Goal: Task Accomplishment & Management: Complete application form

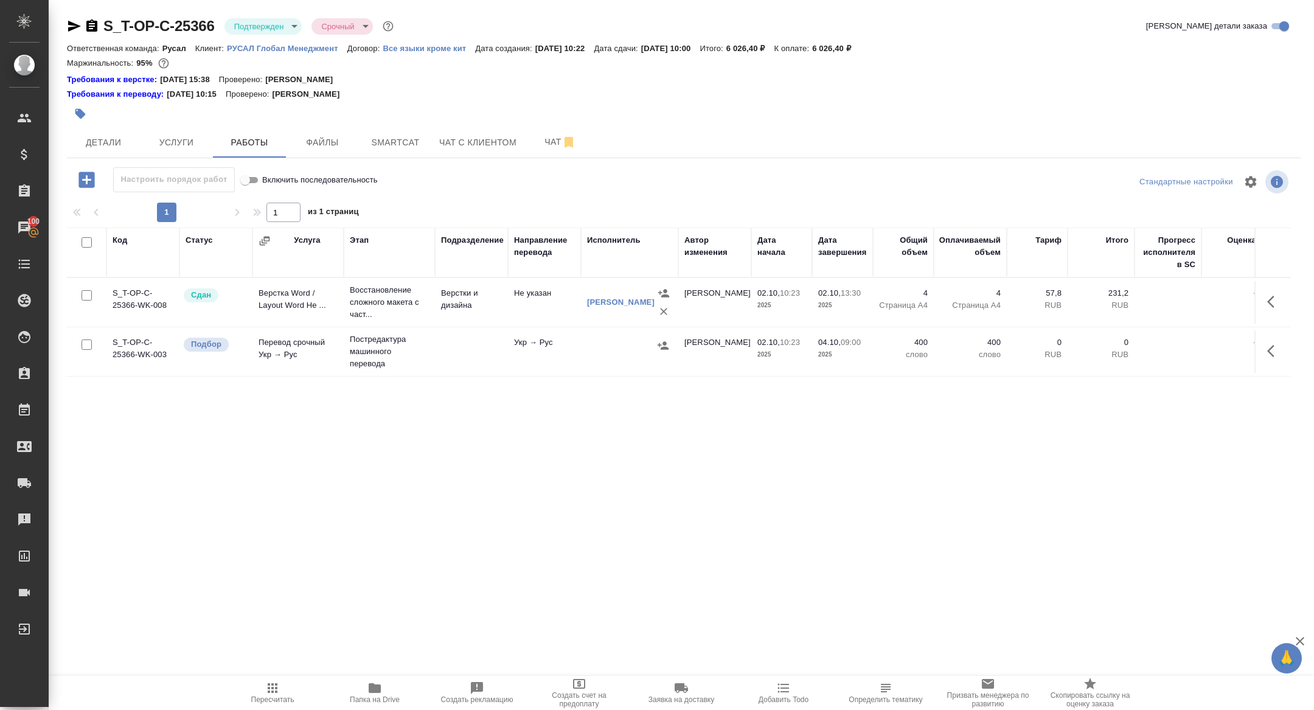
click at [437, 91] on div "Требования к переводу: 04.09.2024 10:15 Проверено: Мухин Павел" at bounding box center [684, 94] width 1234 height 12
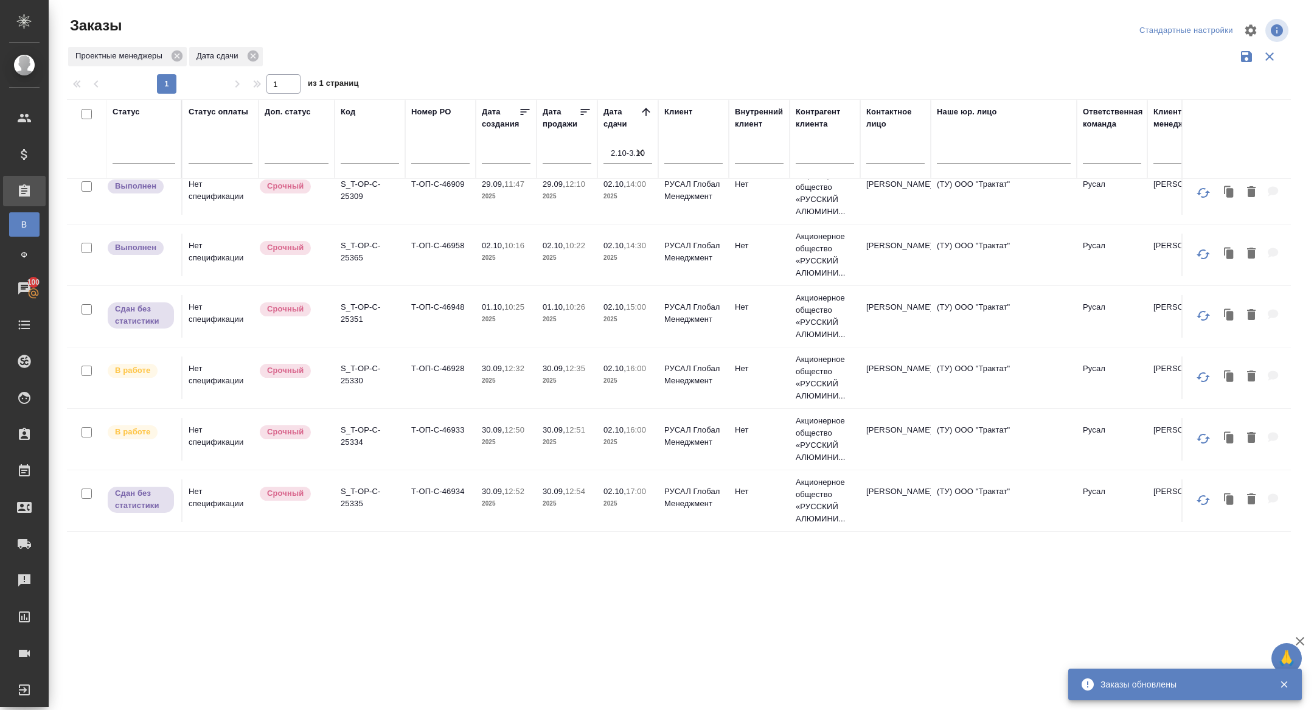
scroll to position [517, 0]
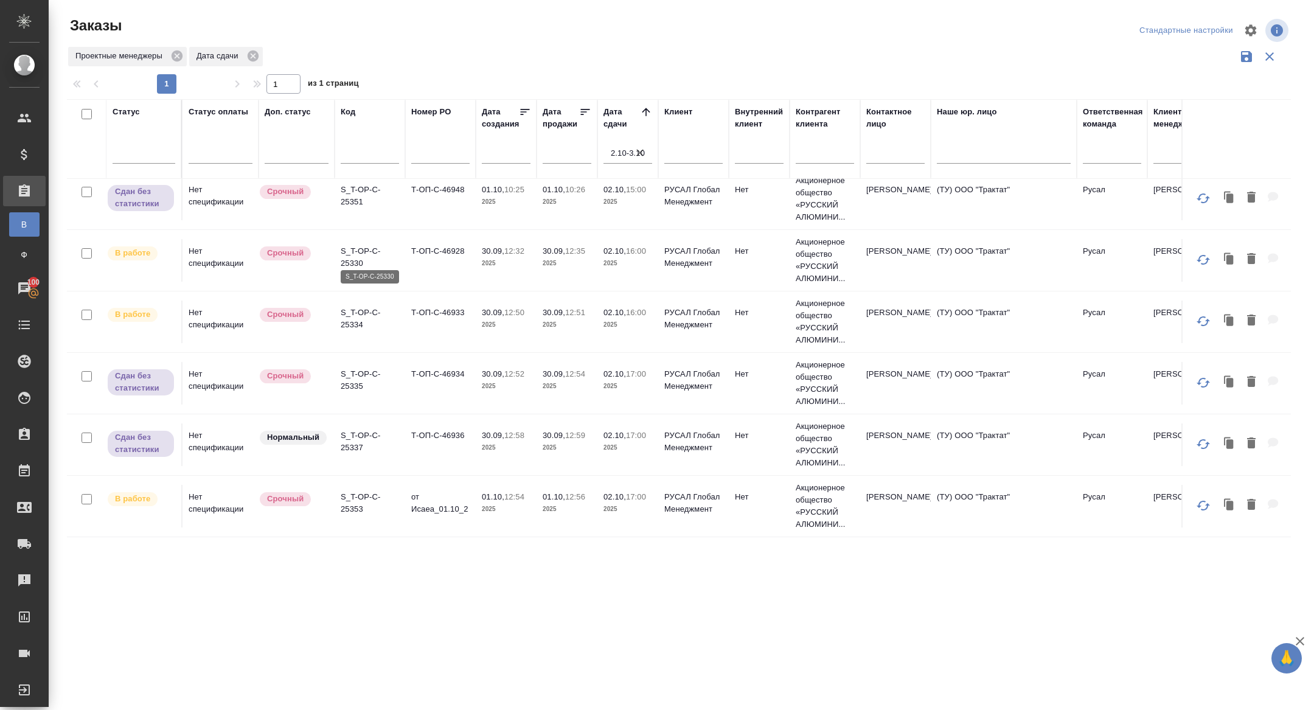
click at [352, 257] on p "S_T-OP-C-25330" at bounding box center [370, 257] width 58 height 24
click at [354, 311] on p "S_T-OP-C-25334" at bounding box center [370, 319] width 58 height 24
click at [354, 517] on td "S_T-OP-C-25353" at bounding box center [370, 506] width 71 height 43
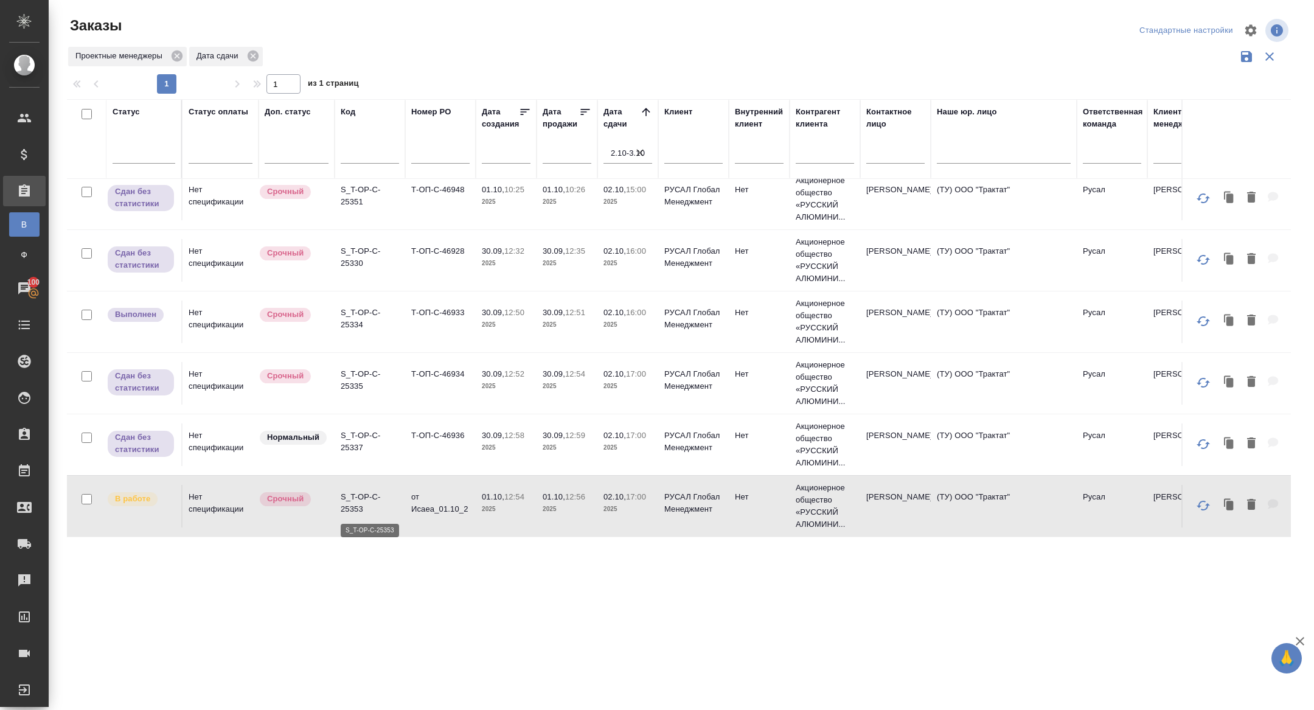
click at [351, 498] on p "S_T-OP-C-25353" at bounding box center [370, 503] width 58 height 24
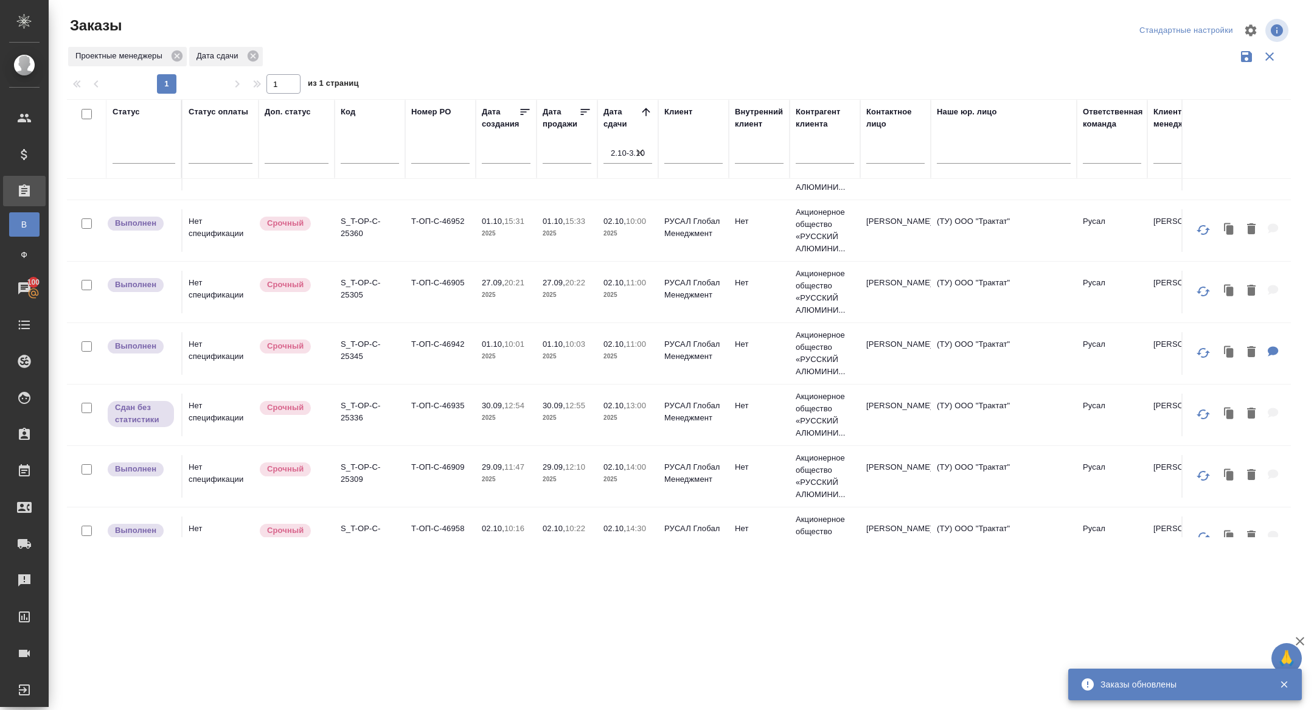
scroll to position [0, 0]
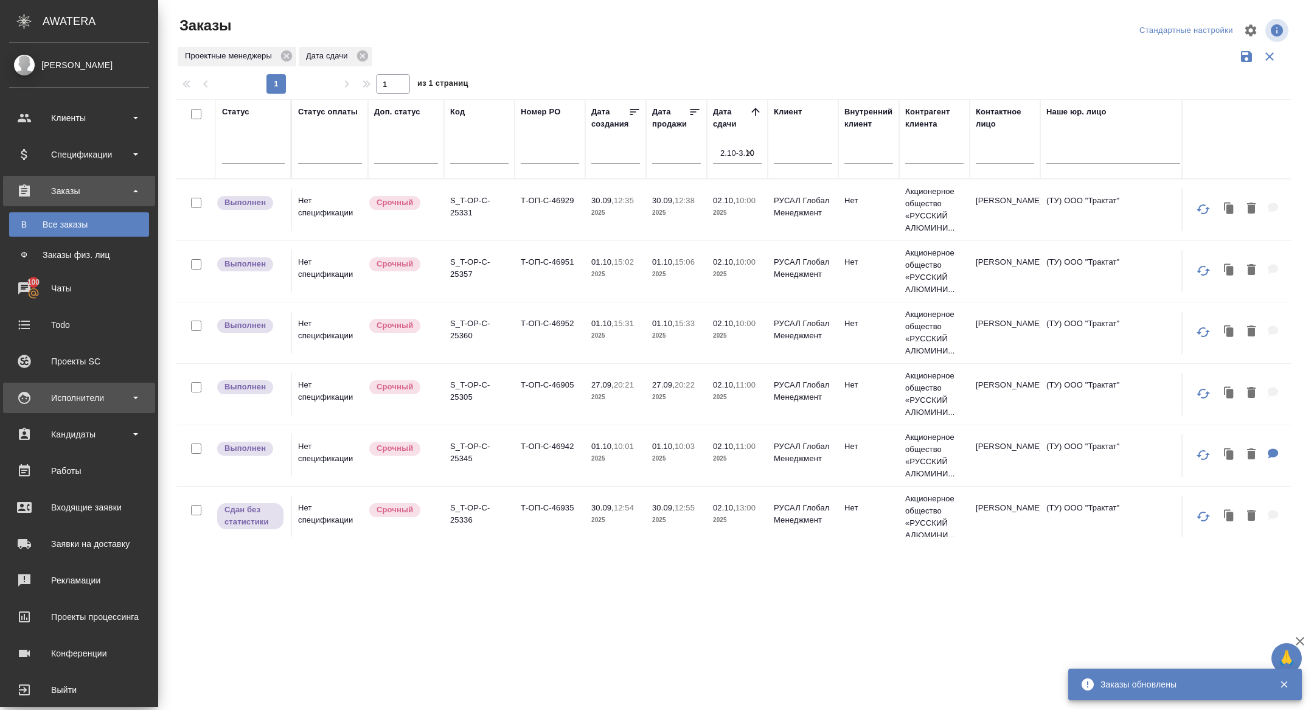
click at [80, 403] on div "Исполнители" at bounding box center [79, 398] width 140 height 18
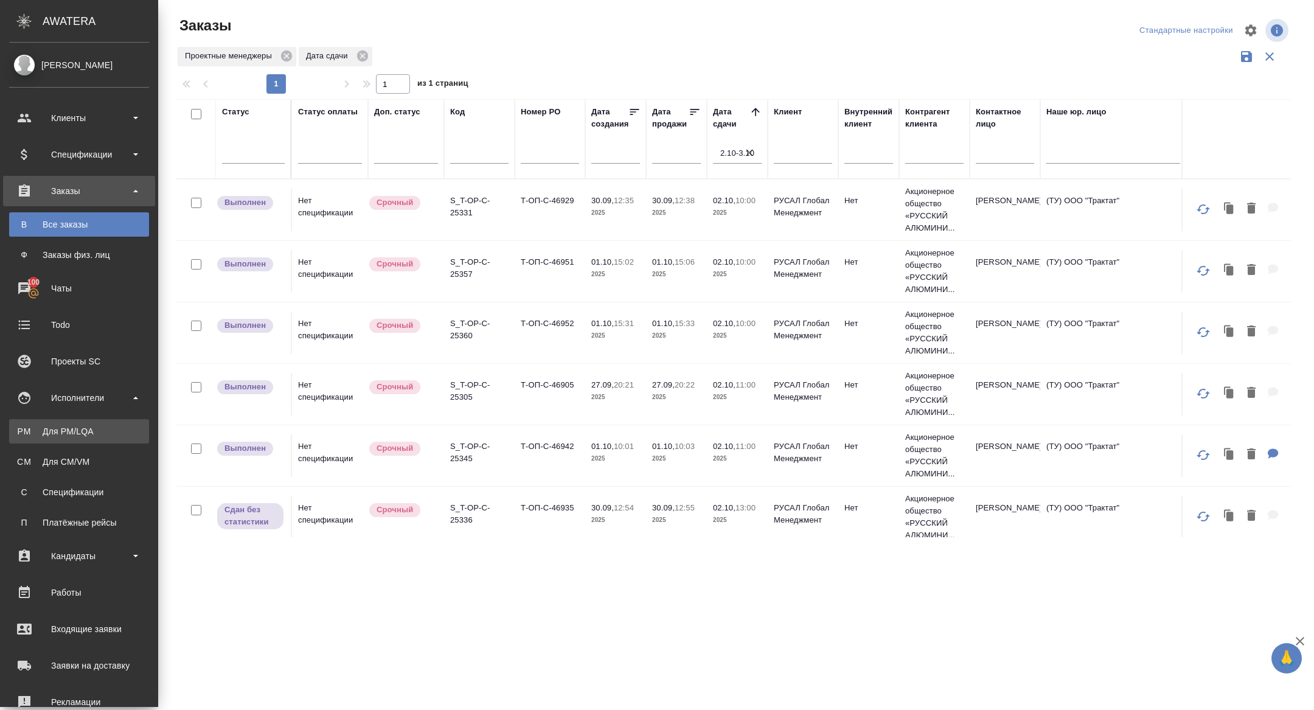
click at [80, 433] on div "Для PM/LQA" at bounding box center [79, 431] width 128 height 12
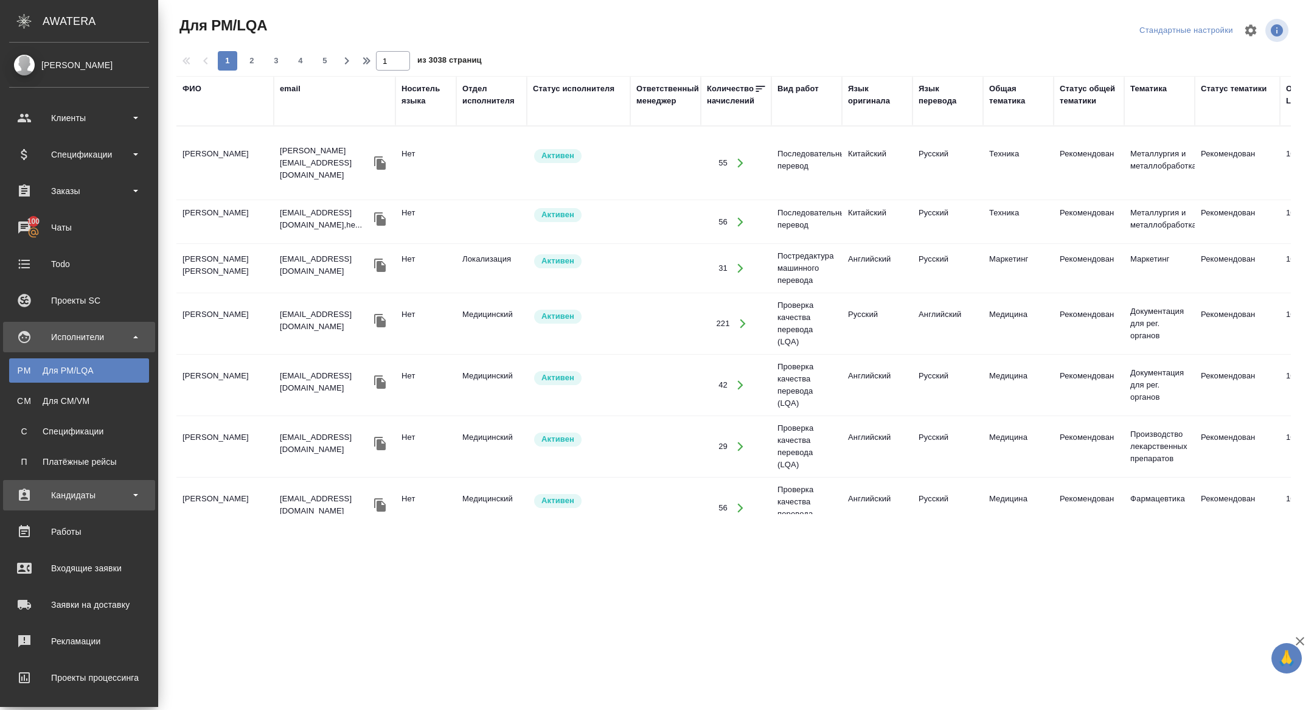
click at [55, 501] on div "Кандидаты" at bounding box center [79, 495] width 140 height 18
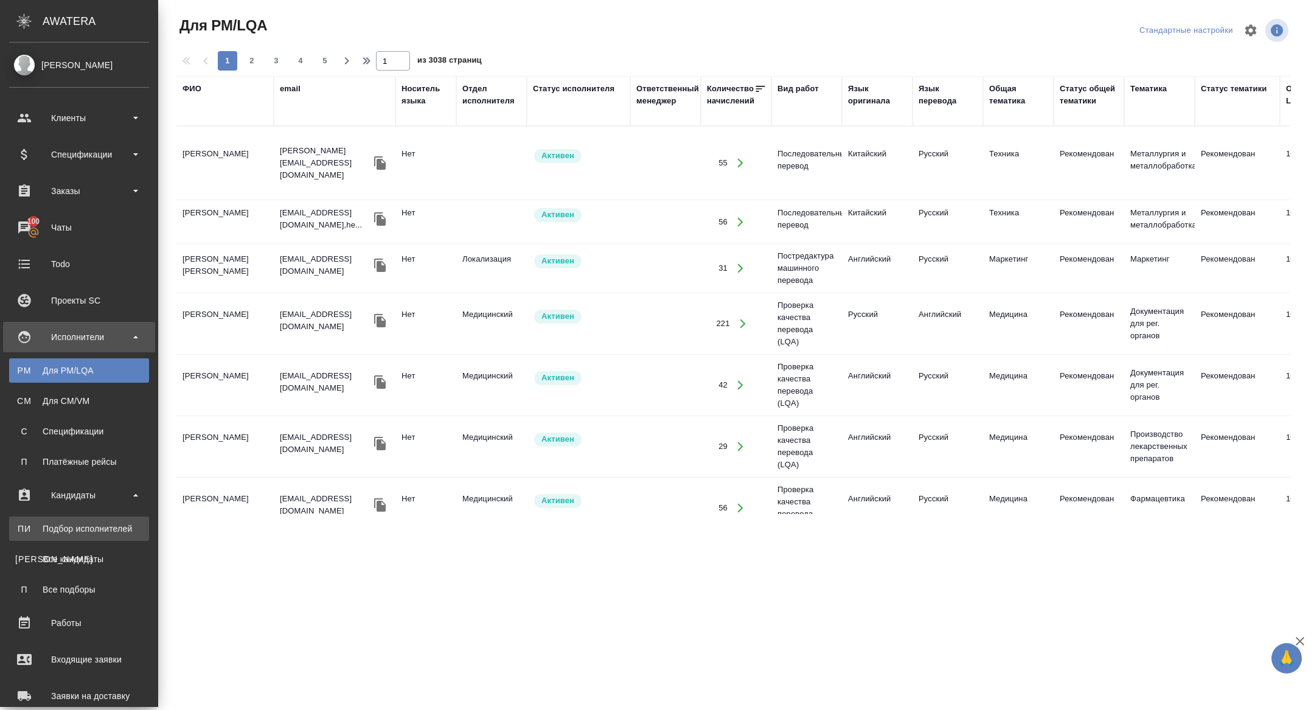
click at [68, 537] on link "ПИ Подбор исполнителей" at bounding box center [79, 529] width 140 height 24
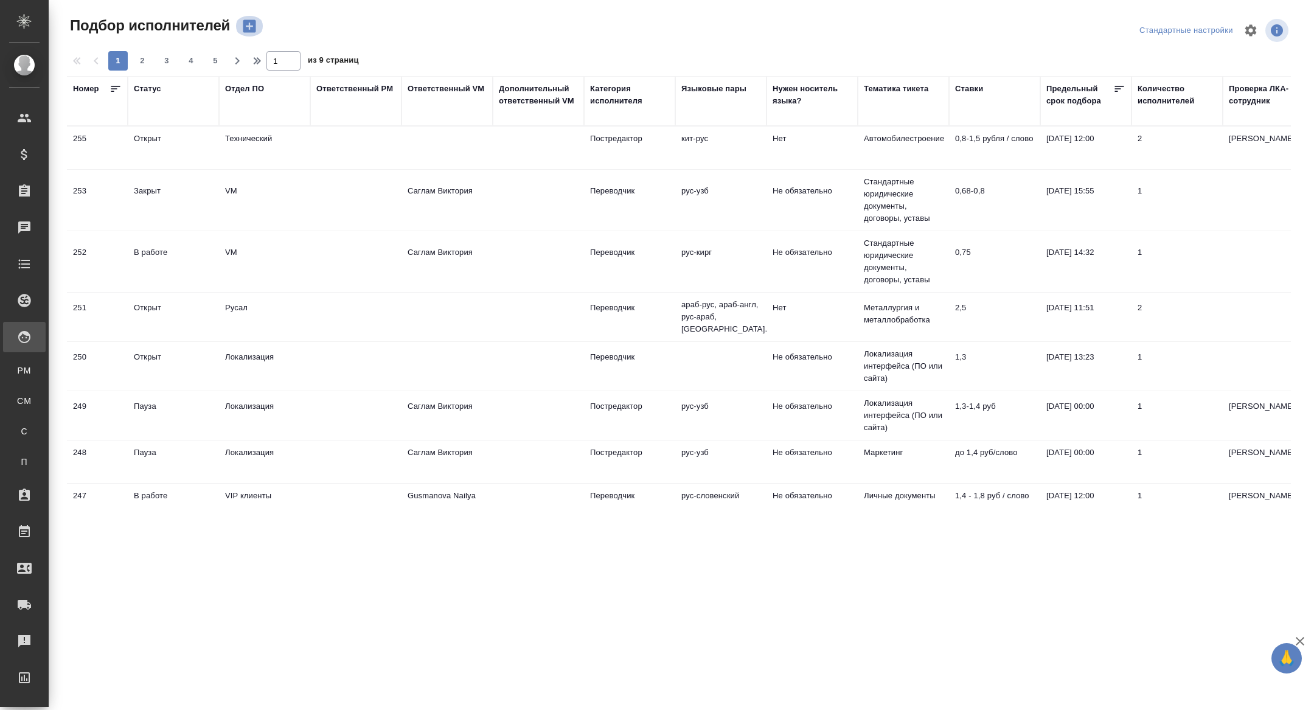
click at [250, 27] on icon "button" at bounding box center [249, 26] width 13 height 13
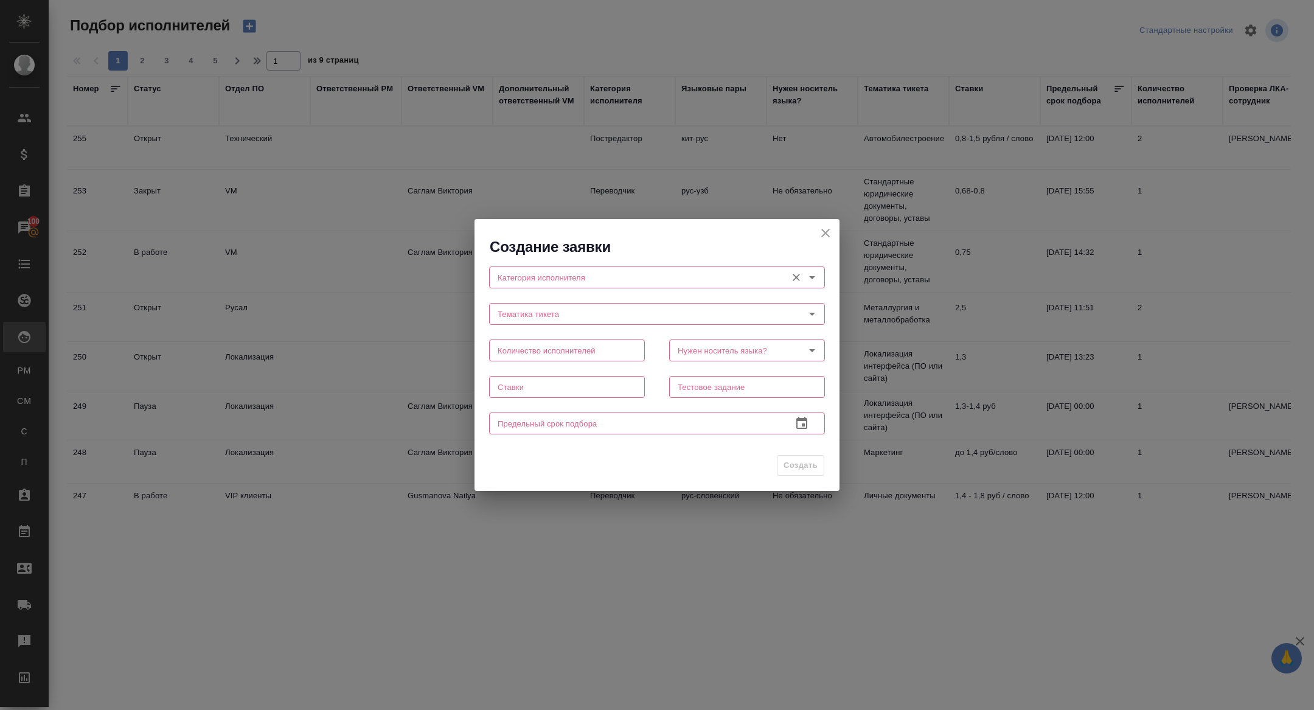
click at [549, 287] on div "Категория исполнителя" at bounding box center [657, 278] width 336 height 22
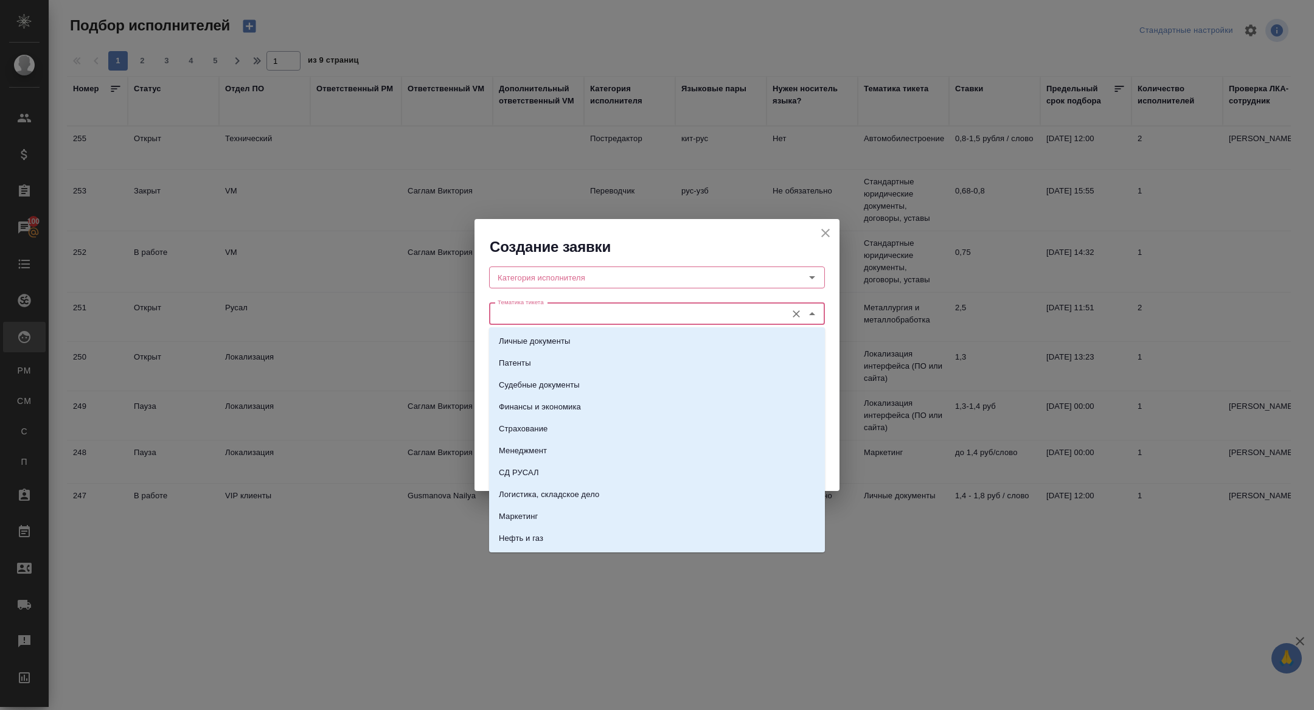
click at [567, 321] on input "Тематика тикета" at bounding box center [637, 314] width 288 height 15
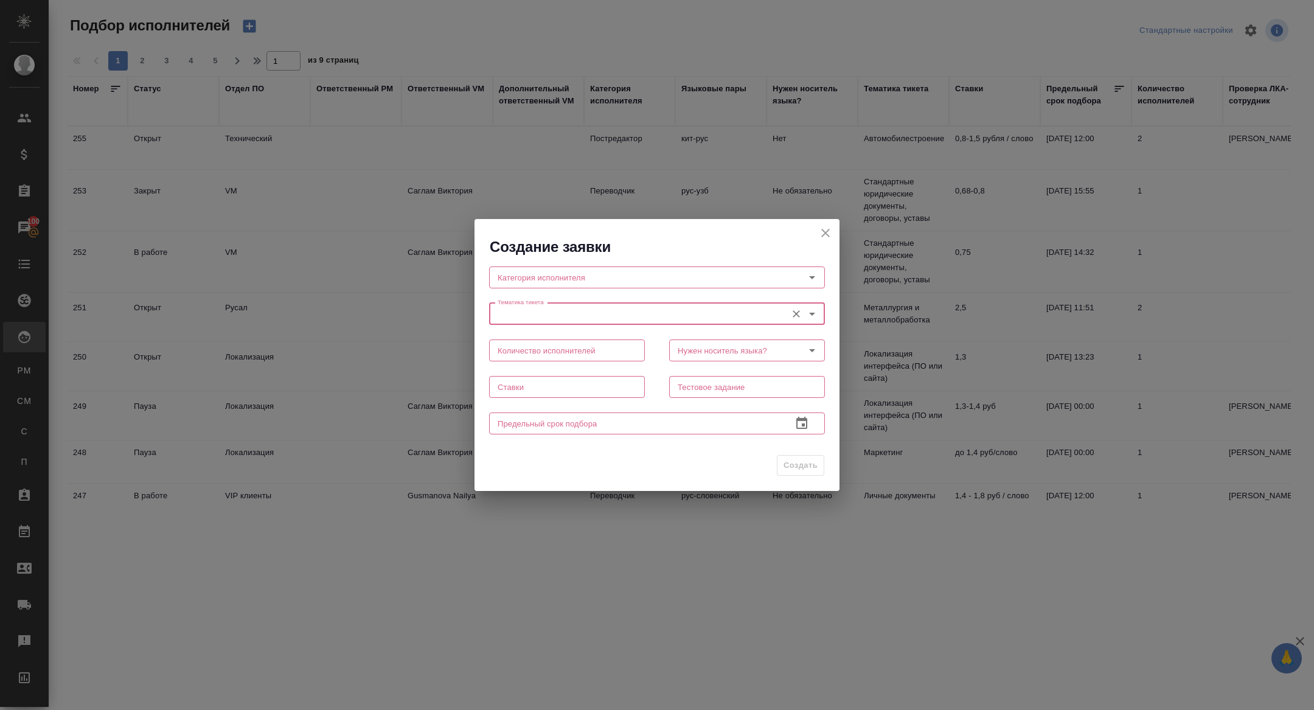
click at [510, 390] on input "text" at bounding box center [567, 387] width 156 height 22
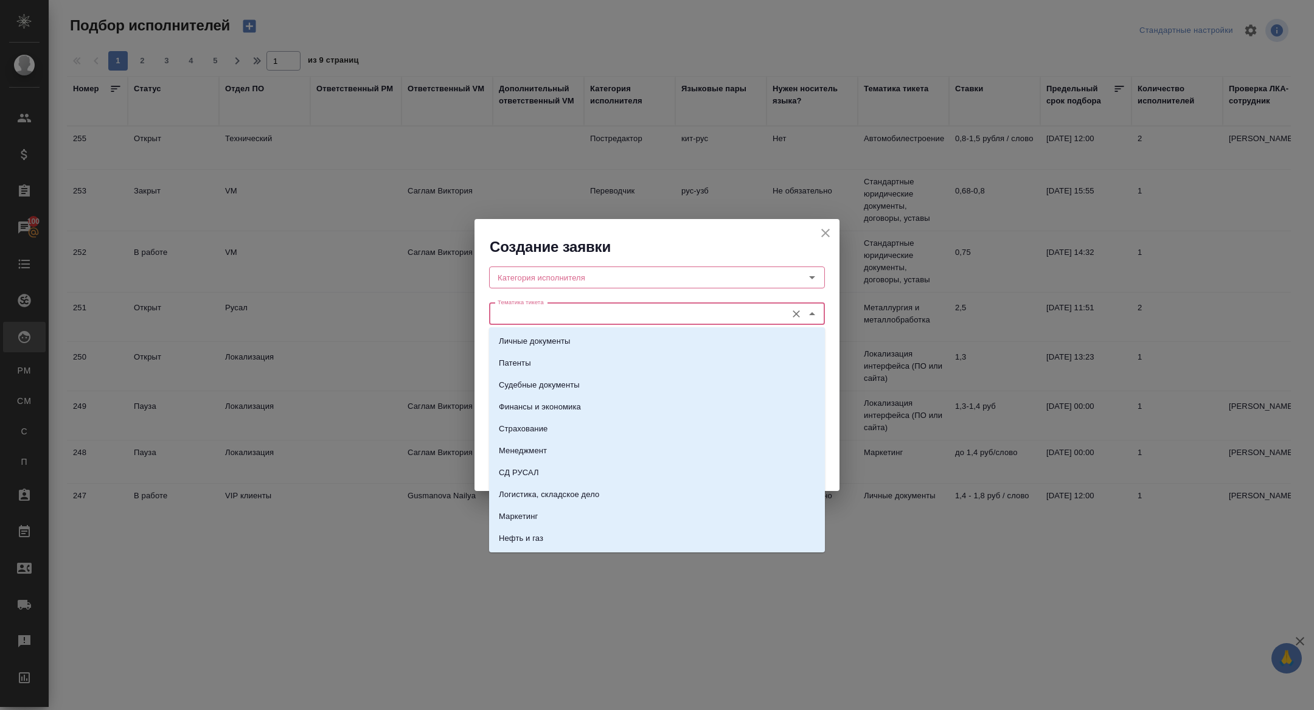
click at [538, 318] on input "Тематика тикета" at bounding box center [637, 314] width 288 height 15
click at [521, 319] on input "Тематика тикета" at bounding box center [637, 314] width 288 height 15
click at [534, 274] on input "Категория исполнителя" at bounding box center [637, 277] width 288 height 15
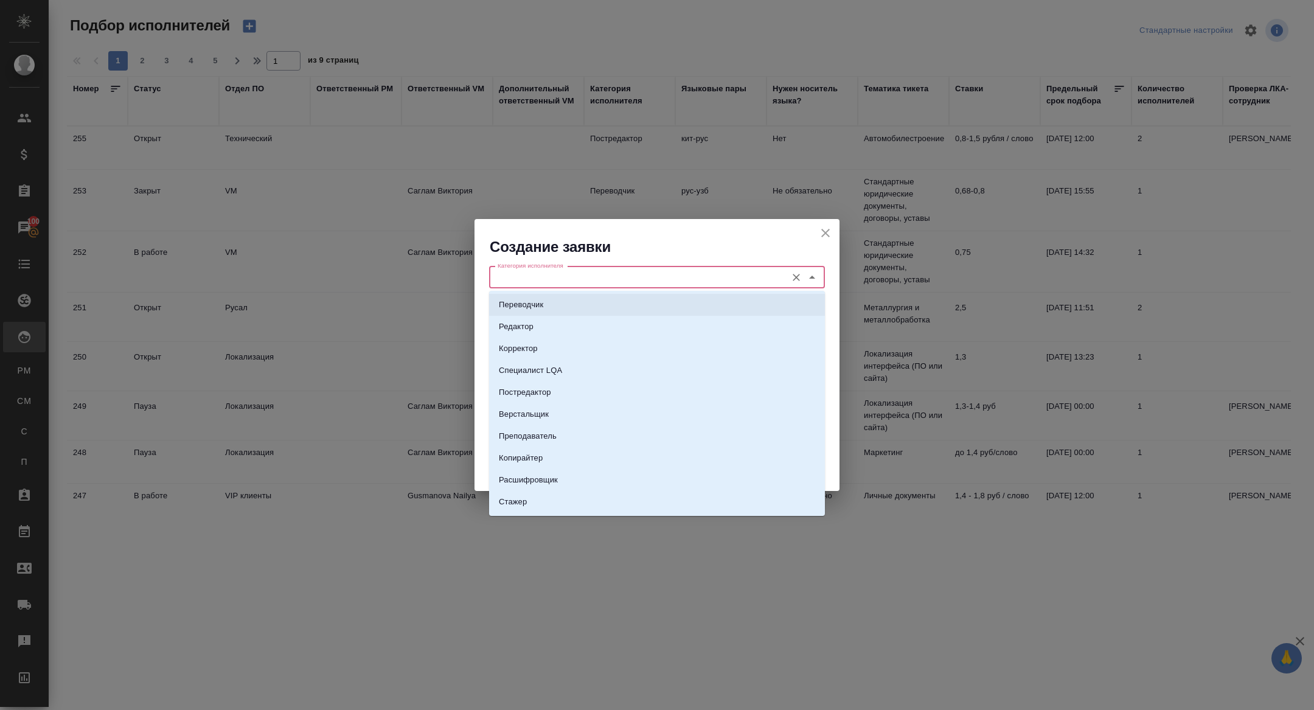
click at [535, 302] on p "Переводчик" at bounding box center [521, 305] width 44 height 12
type input "Переводчик"
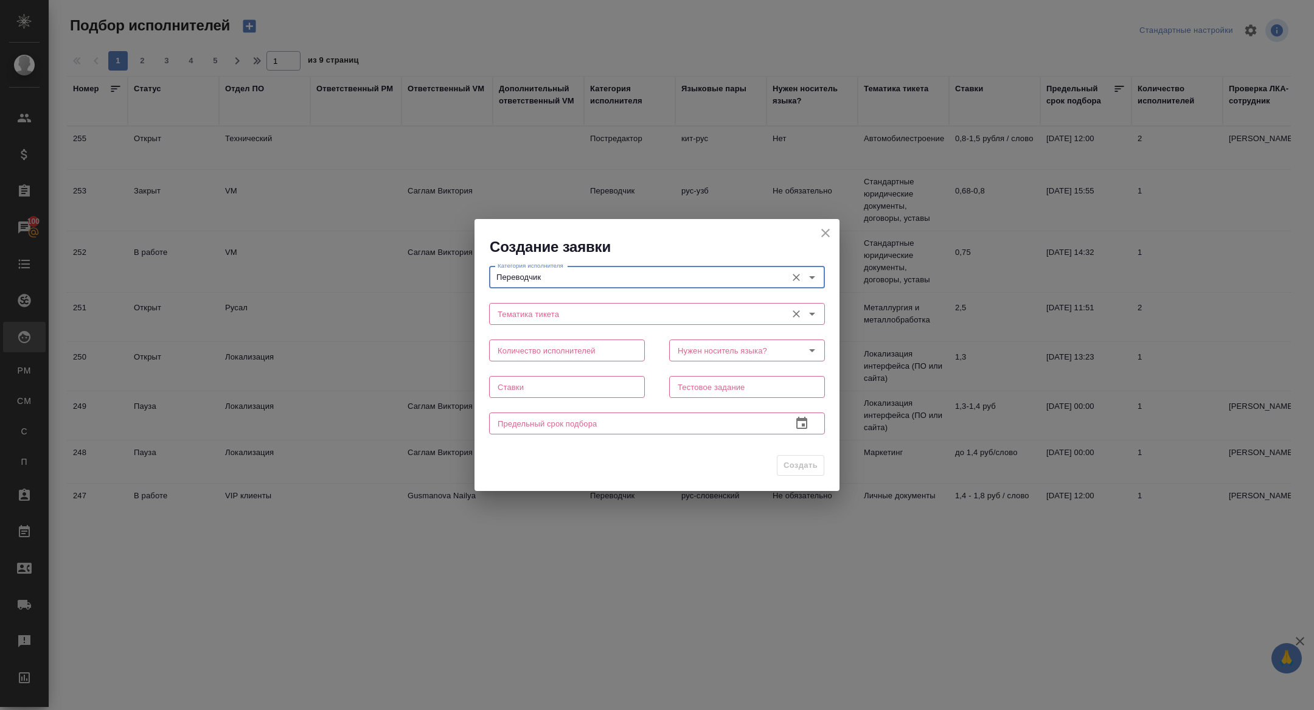
click at [524, 322] on div "Тематика тикета" at bounding box center [657, 314] width 336 height 22
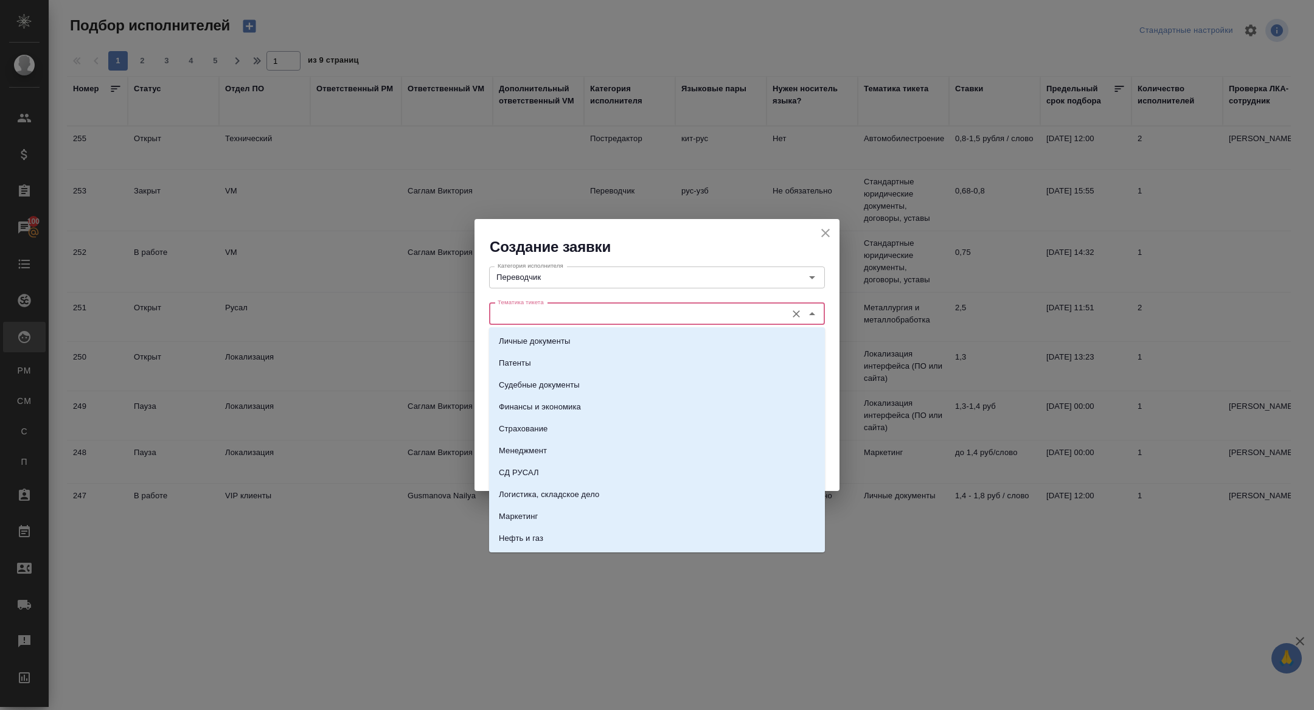
click at [518, 315] on input "Тематика тикета" at bounding box center [637, 314] width 288 height 15
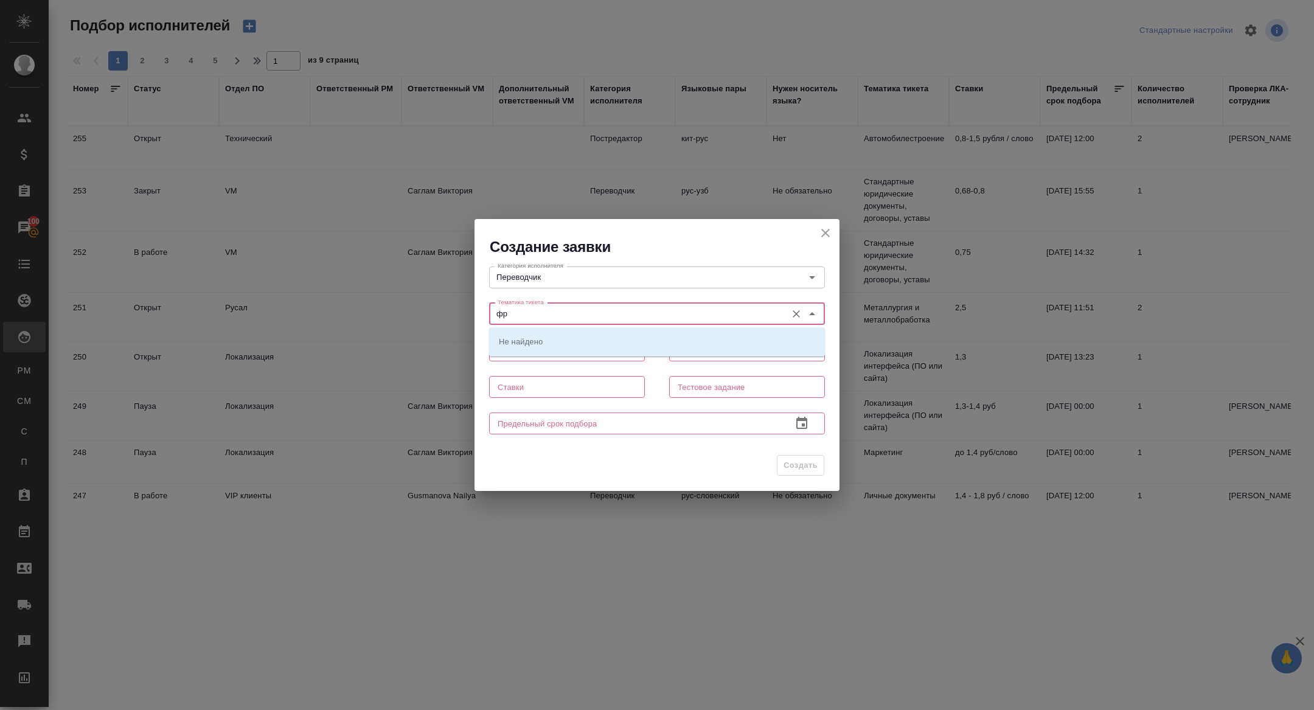
type input "ф"
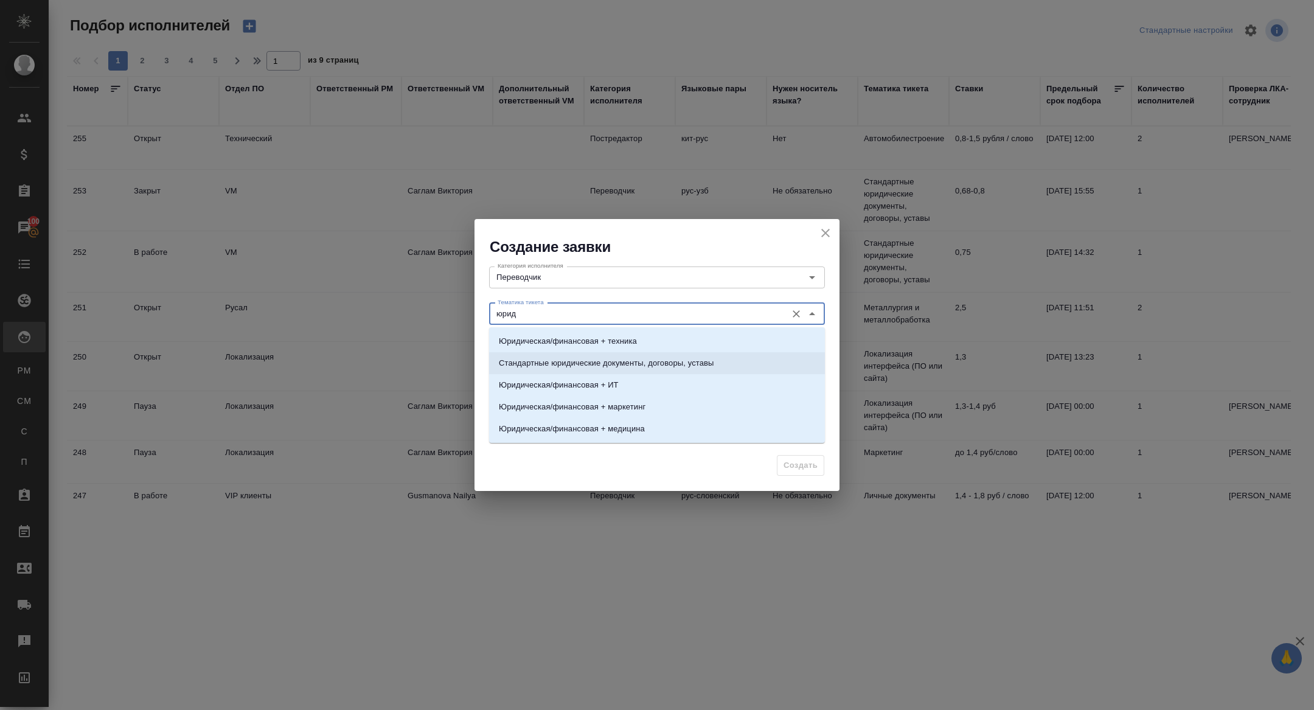
click at [615, 353] on li "Стандартные юридические документы, договоры, уставы" at bounding box center [657, 363] width 336 height 22
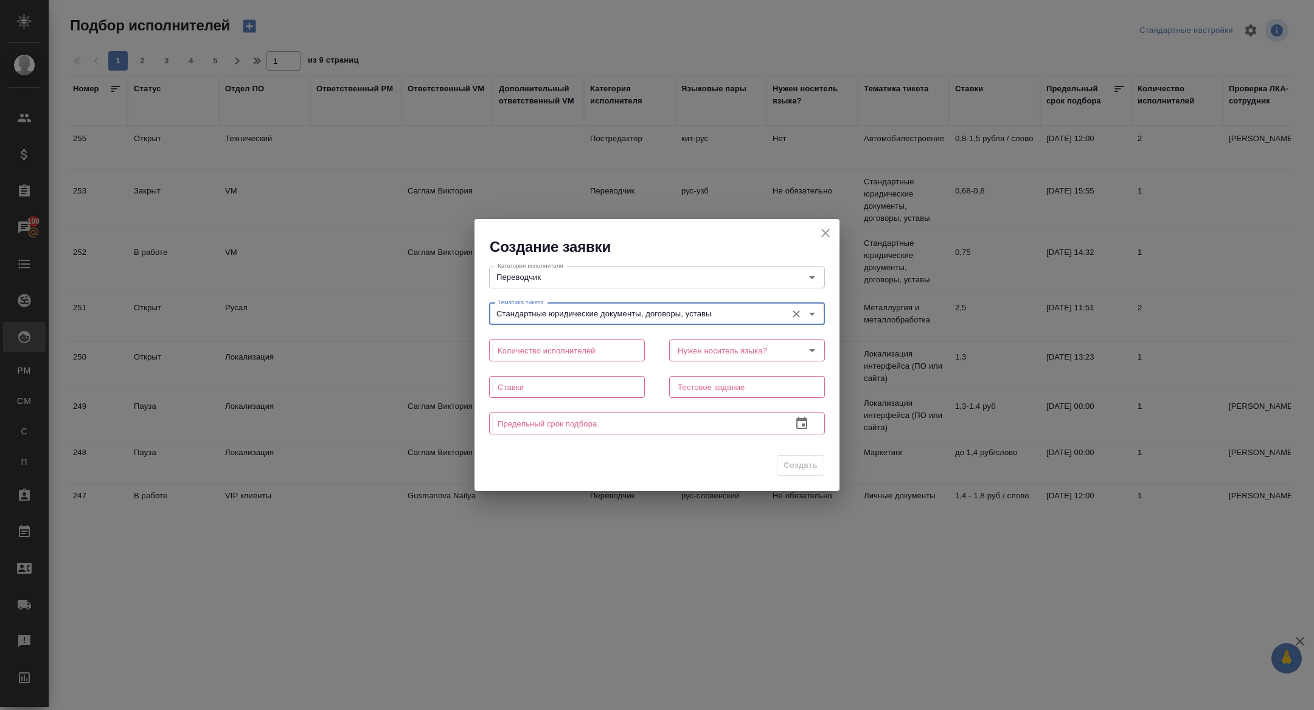
type input "Стандартные юридические документы, договоры, уставы"
click at [535, 358] on input "text" at bounding box center [567, 351] width 156 height 22
type input "2"
click at [751, 349] on input "Нужен носитель языка?" at bounding box center [727, 350] width 108 height 15
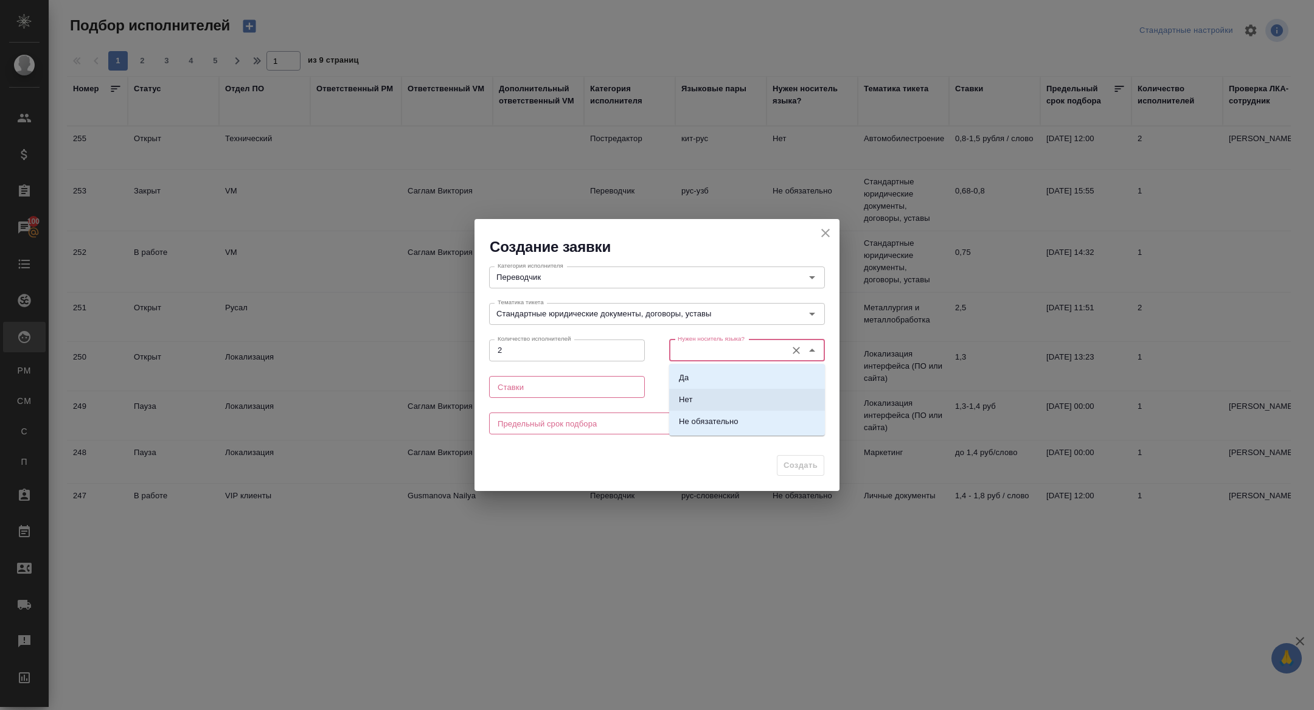
click at [693, 402] on li "Нет" at bounding box center [747, 400] width 156 height 22
type input "Нет"
click at [537, 399] on div "Ставки Ставки" at bounding box center [567, 386] width 180 height 54
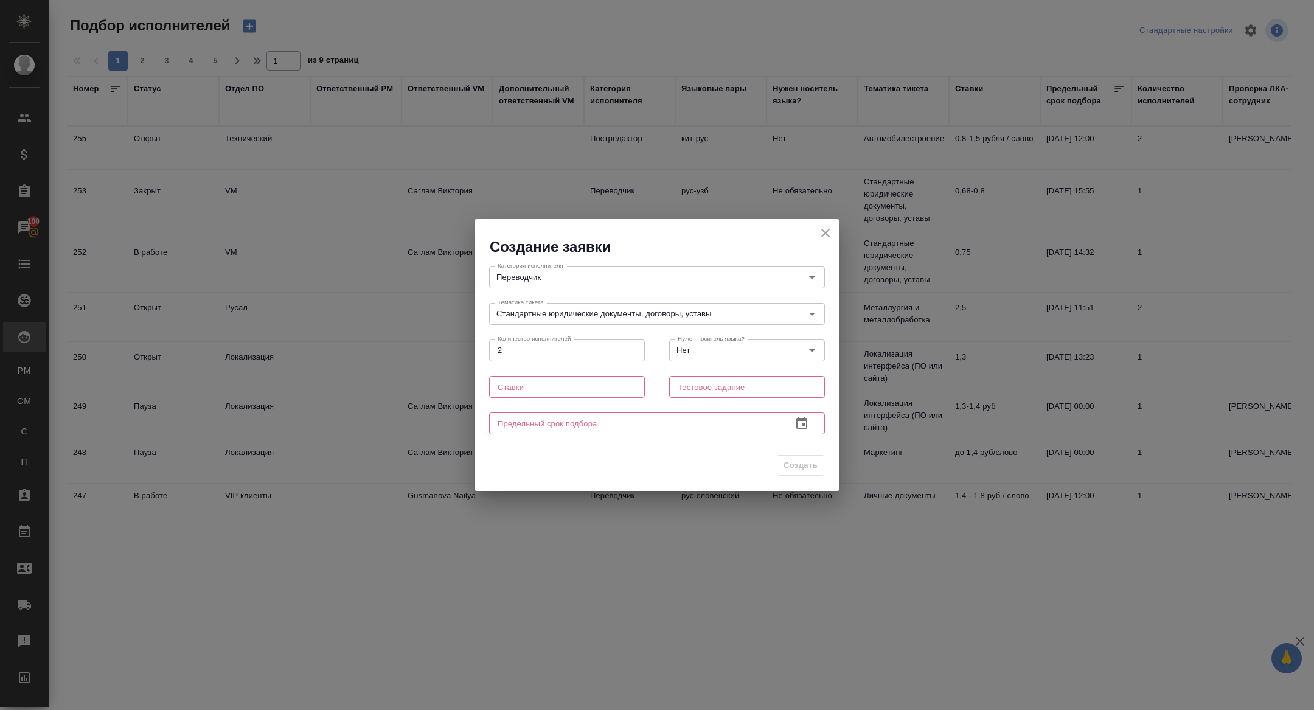
click at [530, 386] on input "text" at bounding box center [567, 387] width 156 height 22
click at [719, 388] on input "text" at bounding box center [747, 387] width 156 height 22
click at [606, 431] on input "text" at bounding box center [635, 424] width 293 height 22
click at [796, 420] on icon "button" at bounding box center [801, 423] width 11 height 12
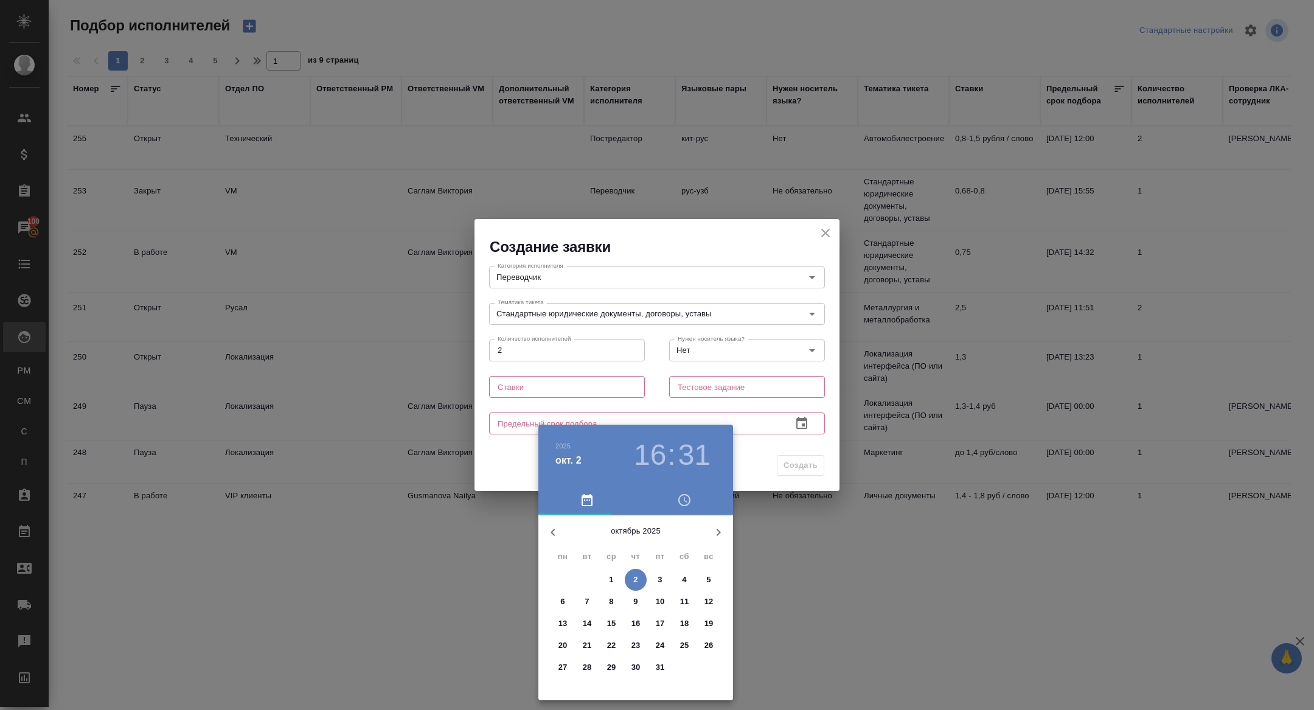
click at [556, 624] on span "13" at bounding box center [563, 624] width 22 height 12
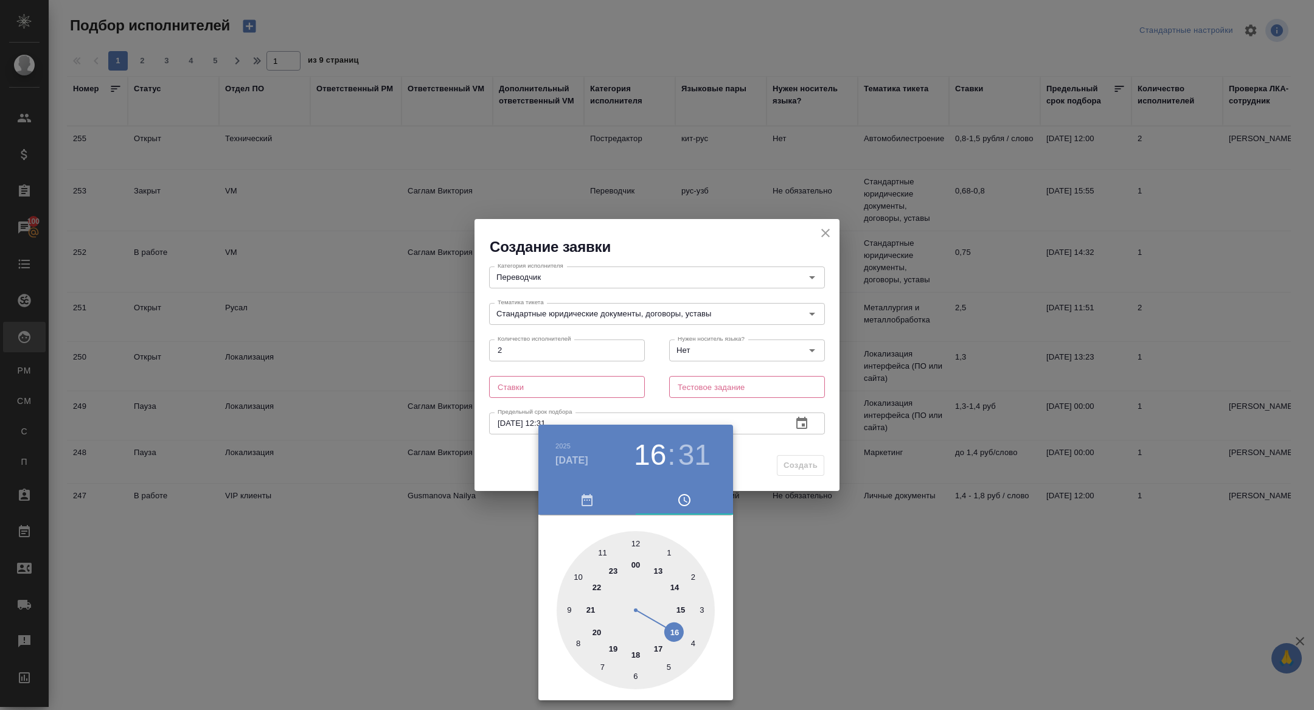
click at [637, 542] on div at bounding box center [636, 610] width 158 height 158
type input "13.10.2025 12:00"
click at [410, 509] on div at bounding box center [657, 355] width 1314 height 710
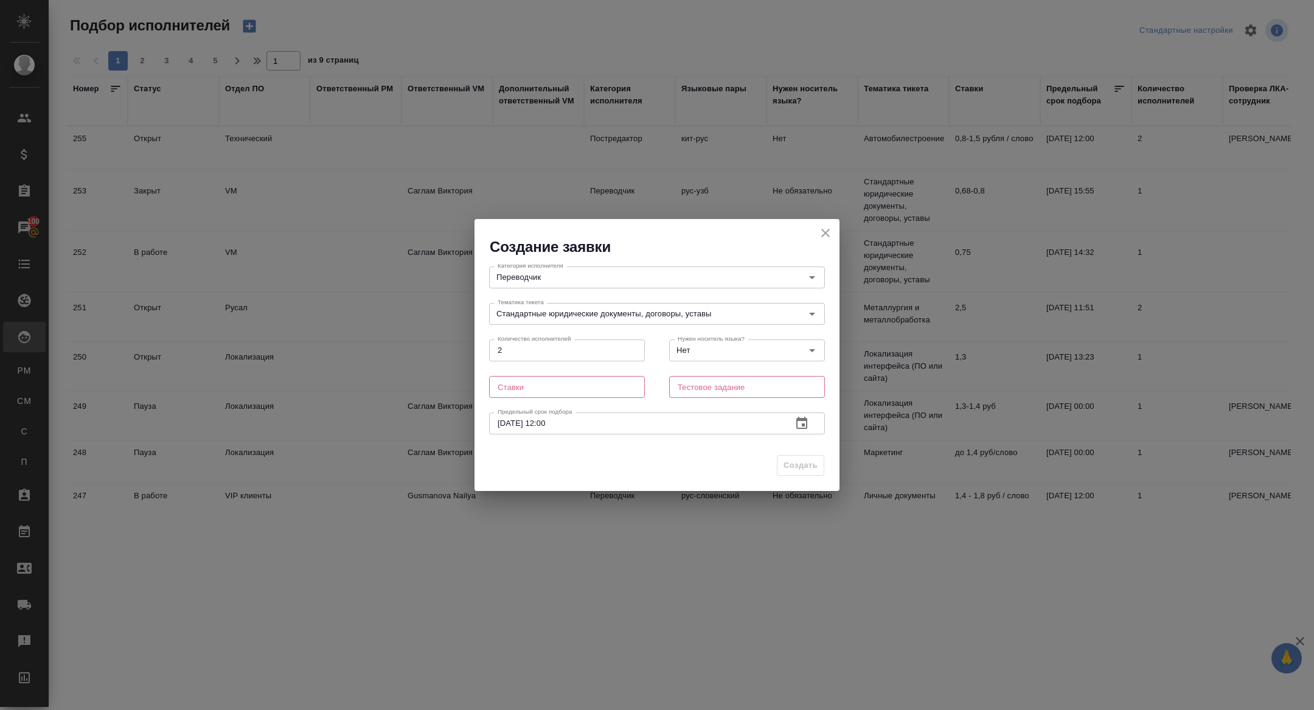
click at [562, 389] on input "text" at bounding box center [567, 387] width 156 height 22
type input "до 1,5"
click at [682, 389] on input "text" at bounding box center [747, 387] width 156 height 22
click at [795, 465] on div "Создать" at bounding box center [657, 470] width 365 height 43
click at [702, 396] on input "text" at bounding box center [747, 387] width 156 height 22
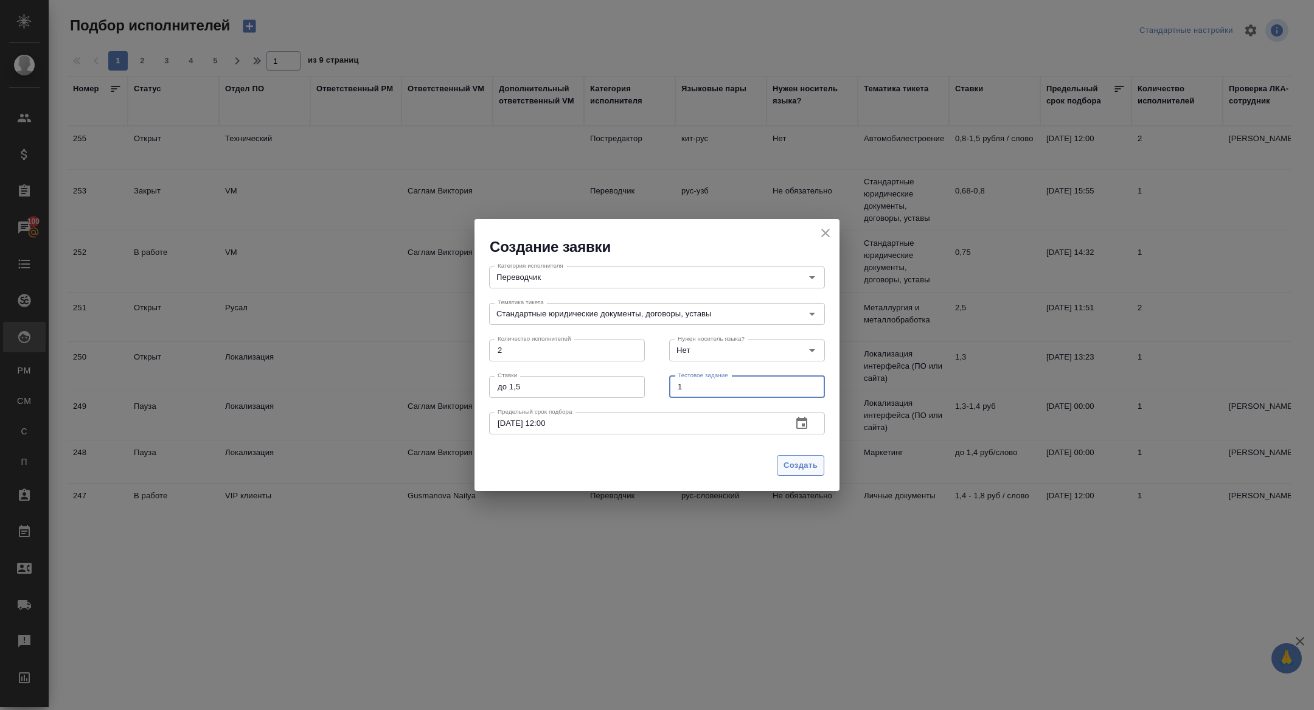
type input "1"
click at [795, 470] on span "Создать" at bounding box center [801, 466] width 34 height 14
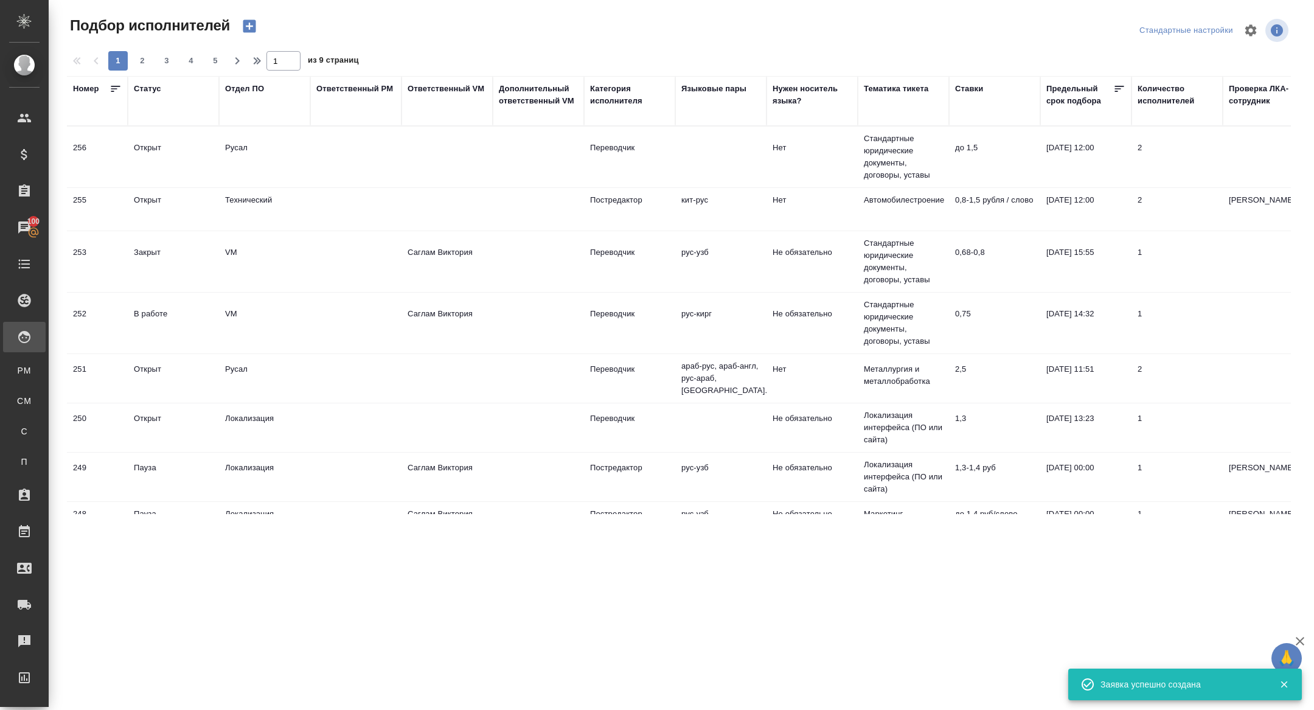
click at [246, 25] on icon "button" at bounding box center [249, 26] width 13 height 13
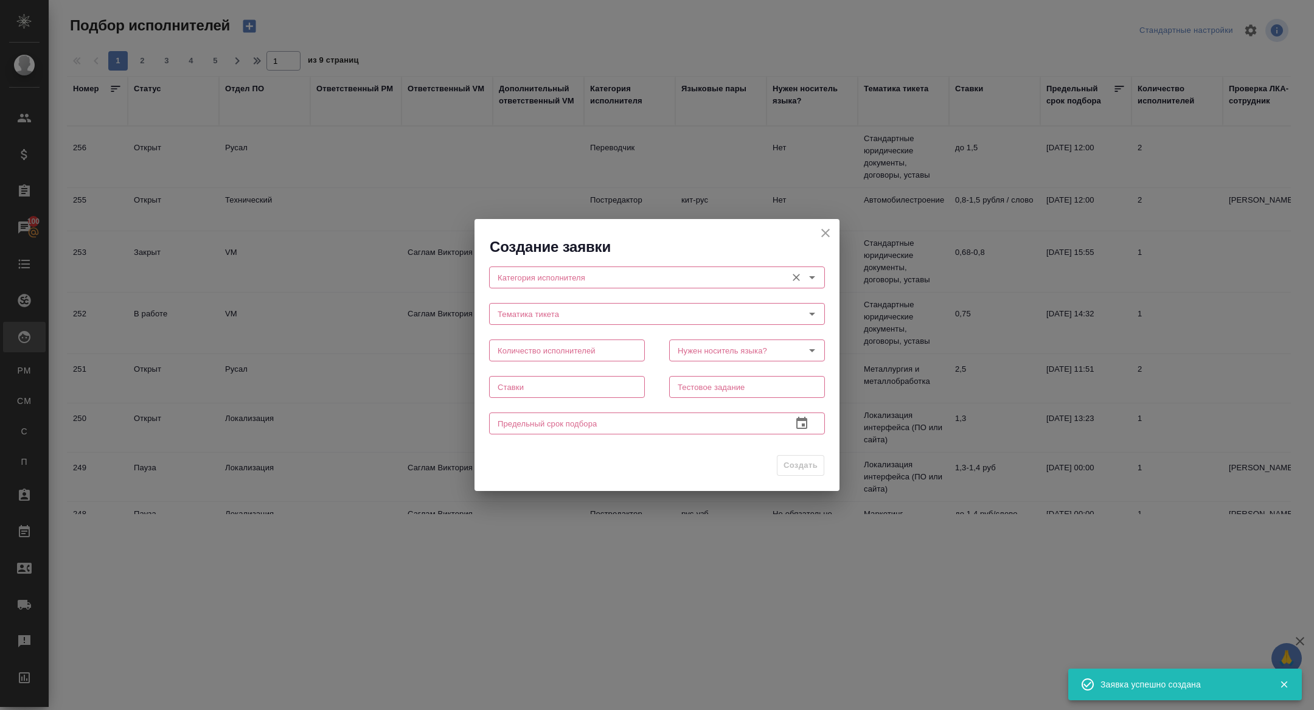
click at [552, 277] on input "Категория исполнителя" at bounding box center [637, 277] width 288 height 15
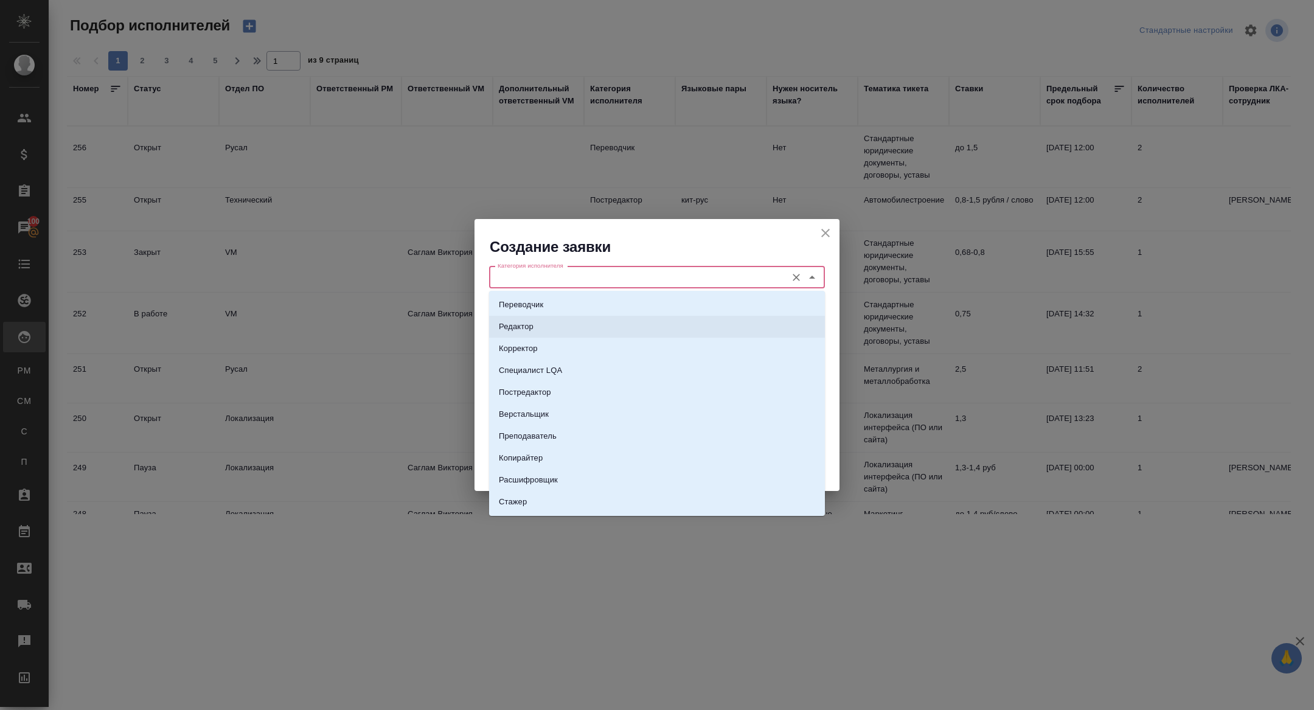
click at [537, 324] on li "Редактор" at bounding box center [657, 327] width 336 height 22
type input "Редактор"
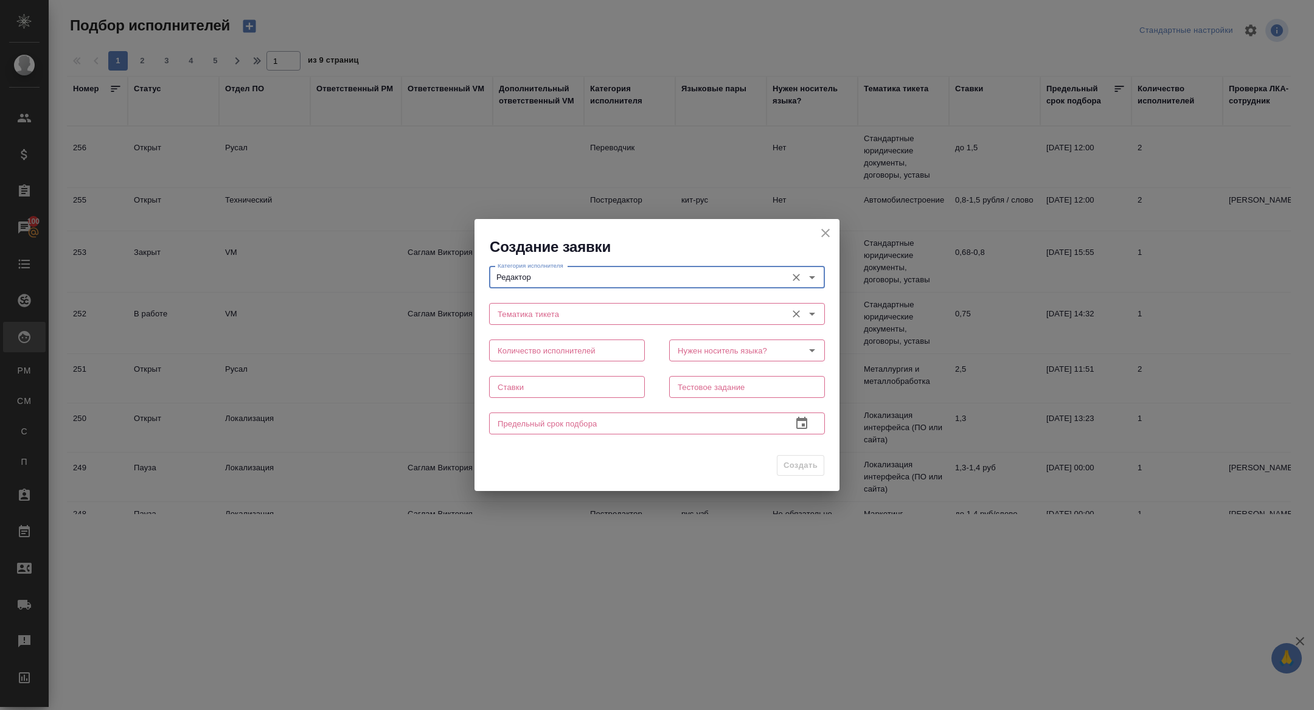
click at [525, 315] on input "Тематика тикета" at bounding box center [637, 314] width 288 height 15
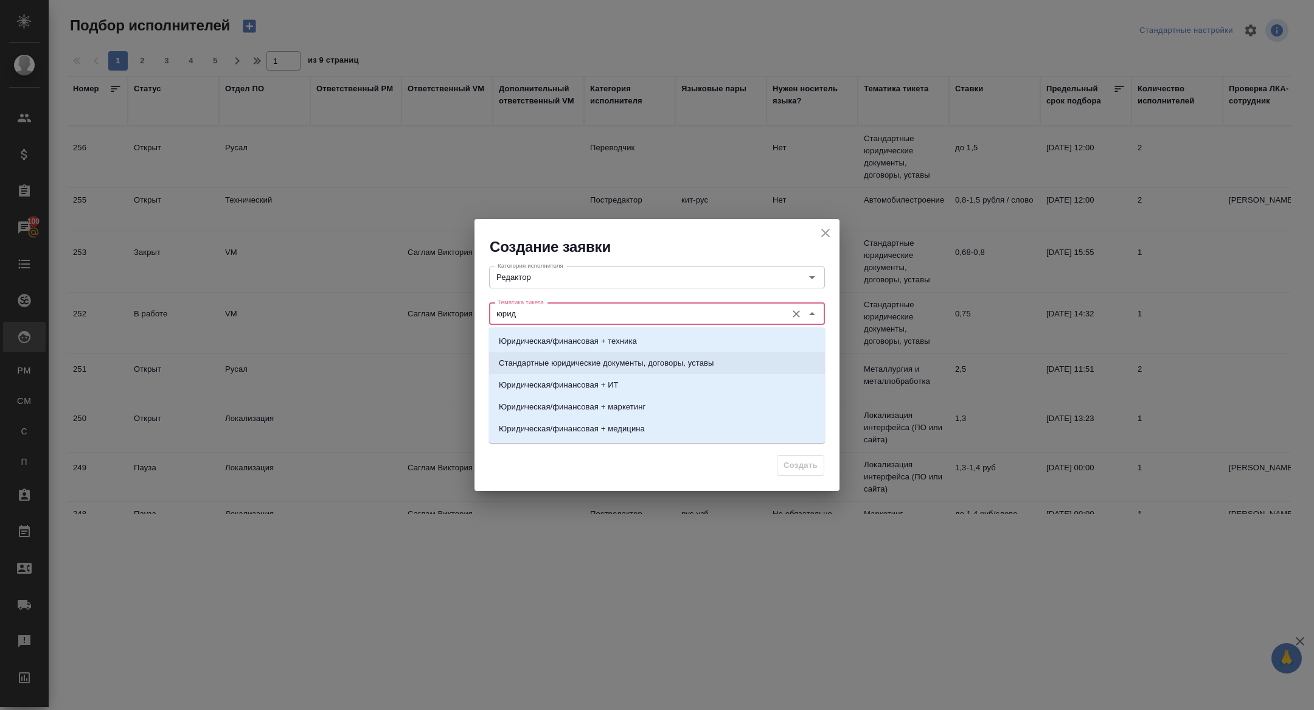
click at [568, 366] on p "Стандартные юридические документы, договоры, уставы" at bounding box center [606, 363] width 215 height 12
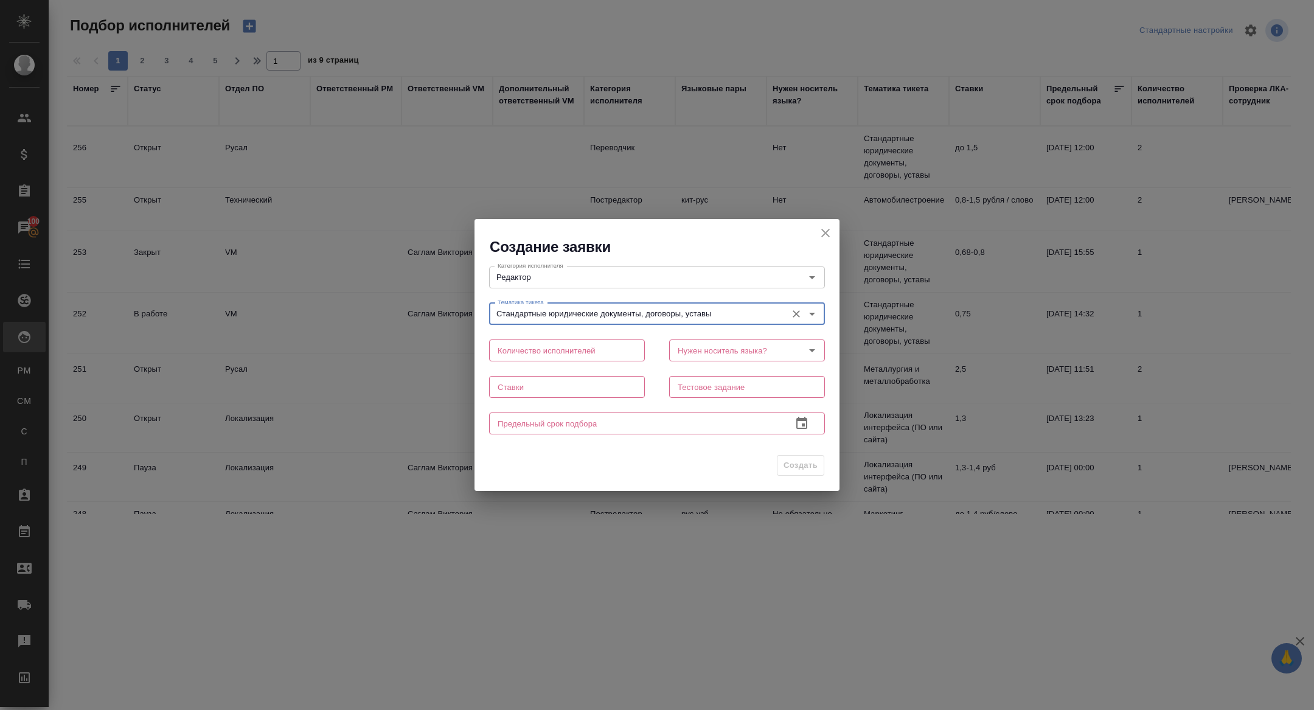
type input "Стандартные юридические документы, договоры, уставы"
click at [565, 357] on input "text" at bounding box center [567, 351] width 156 height 22
click at [515, 354] on input "text" at bounding box center [567, 351] width 156 height 22
click at [497, 354] on input "text" at bounding box center [567, 351] width 156 height 22
type input "1"
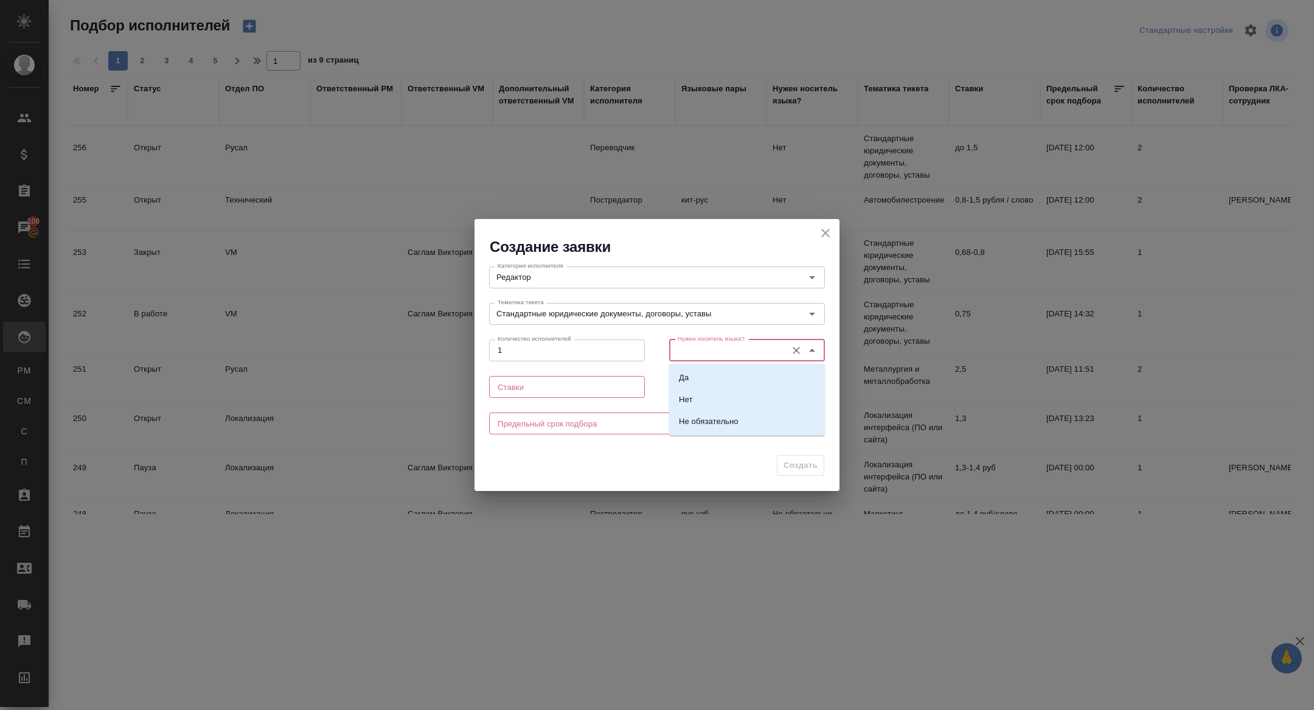
click at [731, 356] on input "Нужен носитель языка?" at bounding box center [727, 350] width 108 height 15
click at [707, 394] on li "Нет" at bounding box center [747, 400] width 156 height 22
type input "Нет"
click at [559, 385] on input "text" at bounding box center [567, 387] width 156 height 22
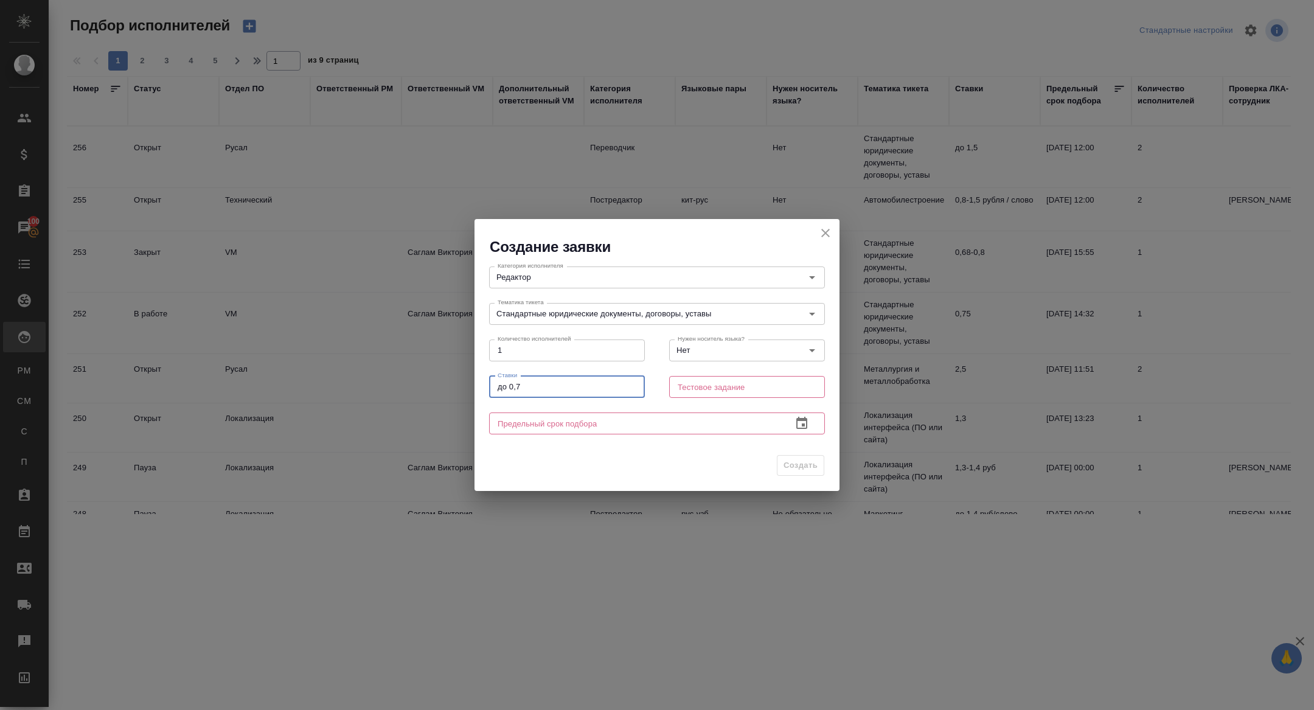
type input "до 0,7"
click at [615, 417] on input "text" at bounding box center [635, 424] width 293 height 22
click at [686, 400] on div "Тестовое задание Тестовое задание" at bounding box center [747, 386] width 180 height 54
click at [686, 390] on input "text" at bounding box center [747, 387] width 156 height 22
type input "1"
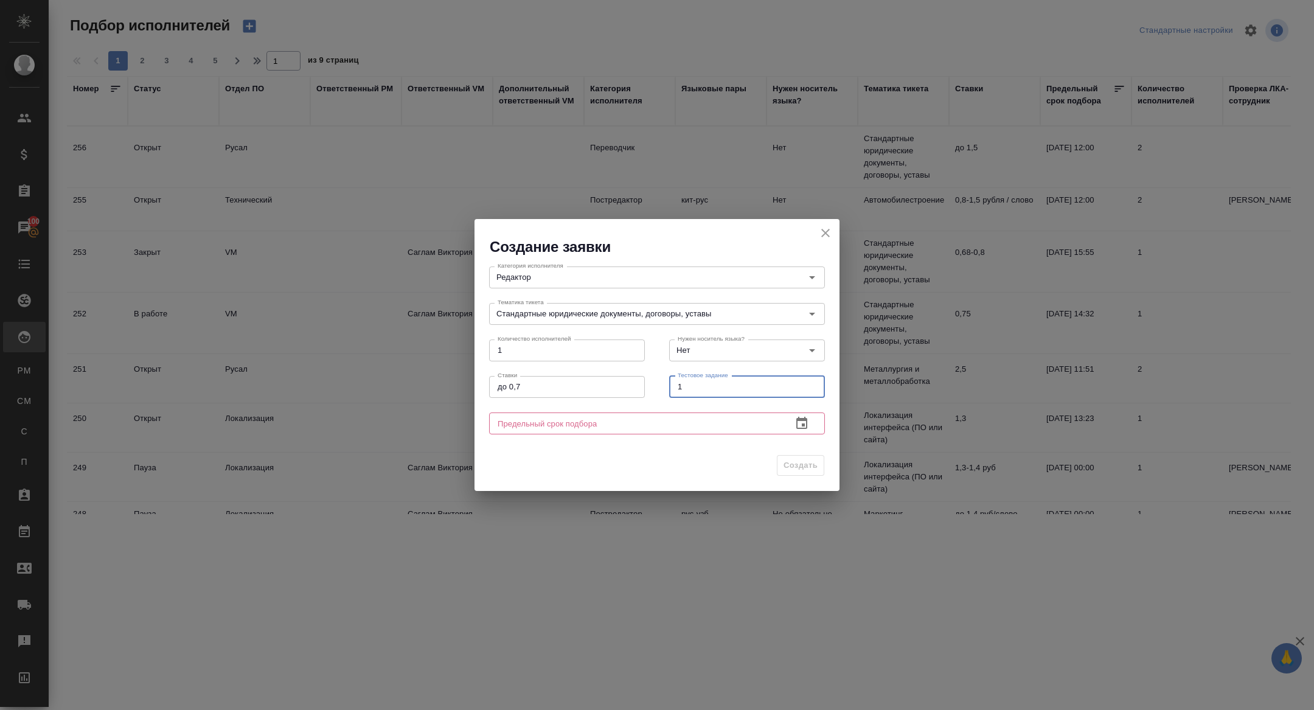
click at [598, 430] on input "text" at bounding box center [635, 424] width 293 height 22
click at [796, 420] on icon "button" at bounding box center [802, 423] width 15 height 15
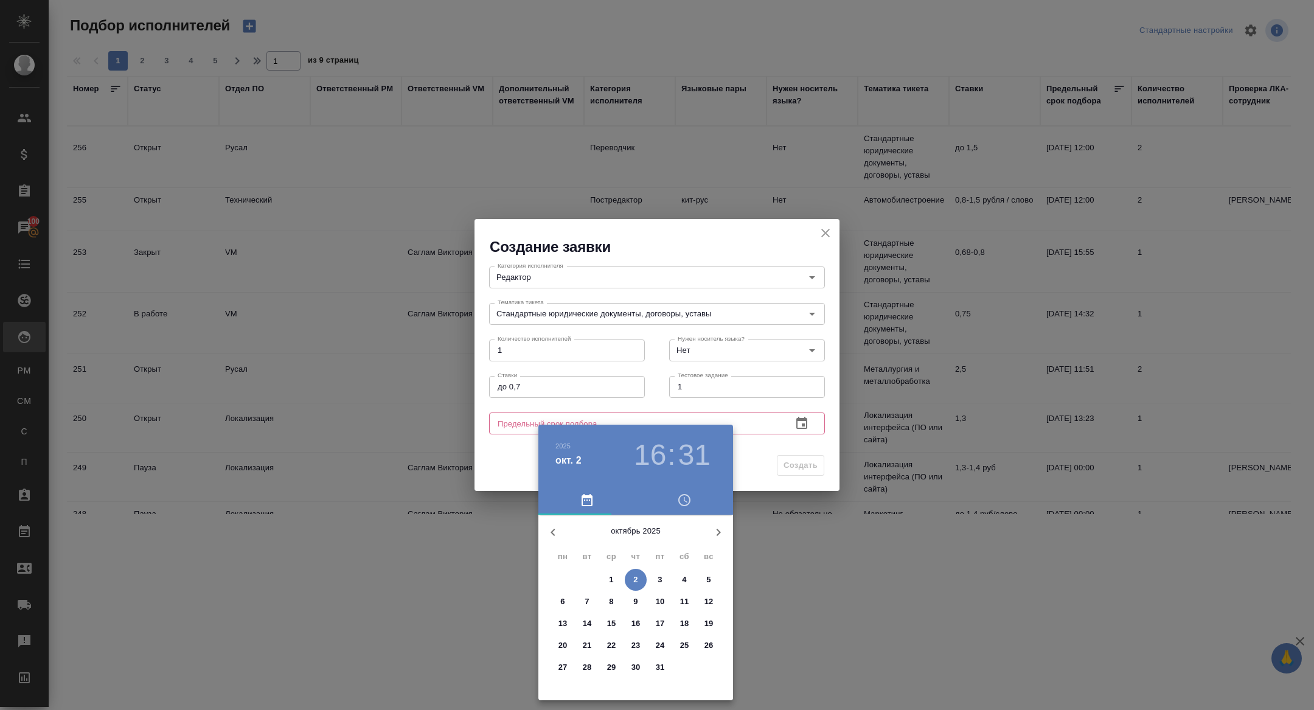
click at [567, 618] on p "13" at bounding box center [563, 624] width 9 height 12
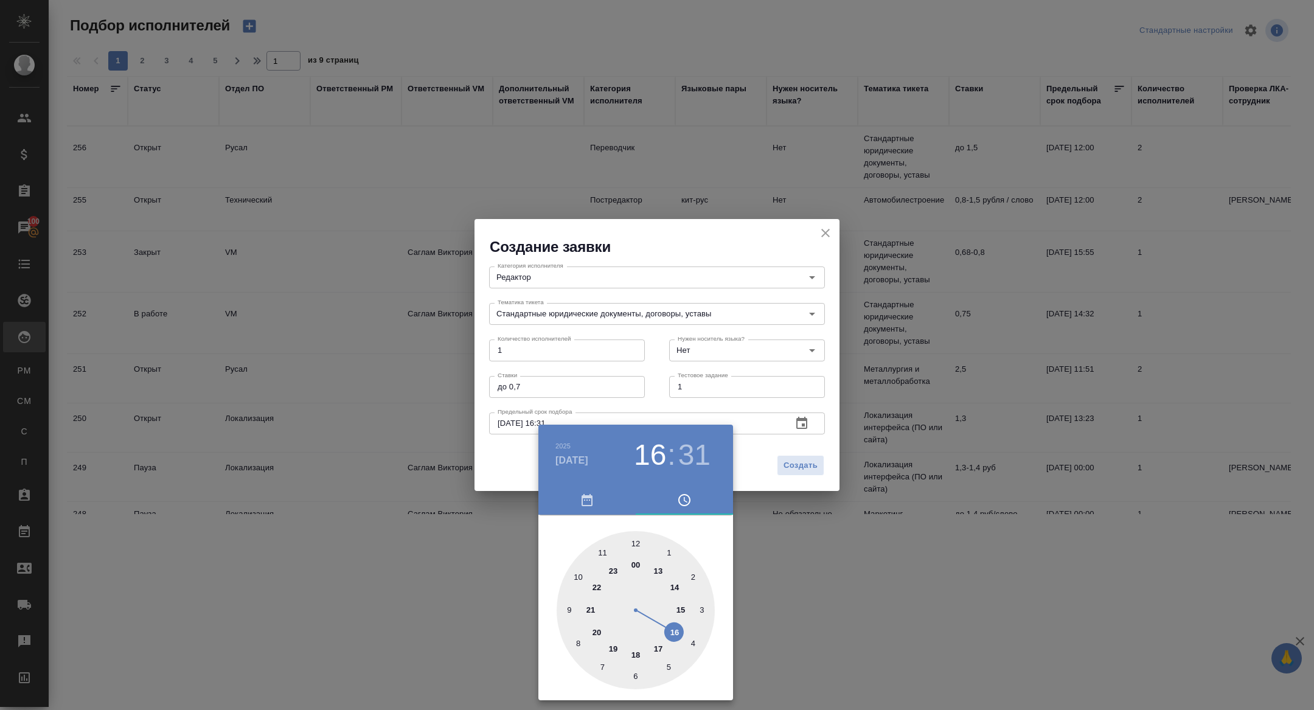
click at [640, 539] on div at bounding box center [636, 610] width 158 height 158
click at [632, 540] on div at bounding box center [636, 610] width 158 height 158
type input "13.10.2025 12:00"
drag, startPoint x: 384, startPoint y: 459, endPoint x: 433, endPoint y: 465, distance: 49.6
click at [384, 459] on div at bounding box center [657, 355] width 1314 height 710
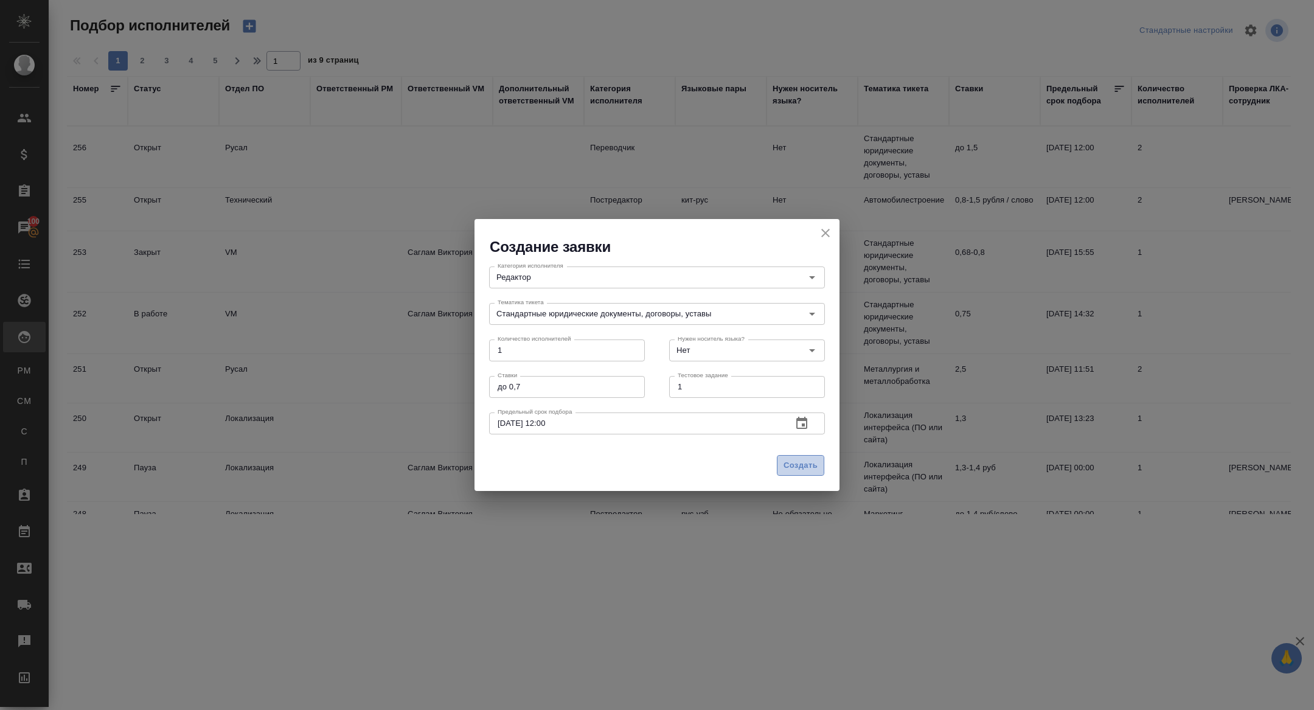
click at [797, 463] on span "Создать" at bounding box center [801, 466] width 34 height 14
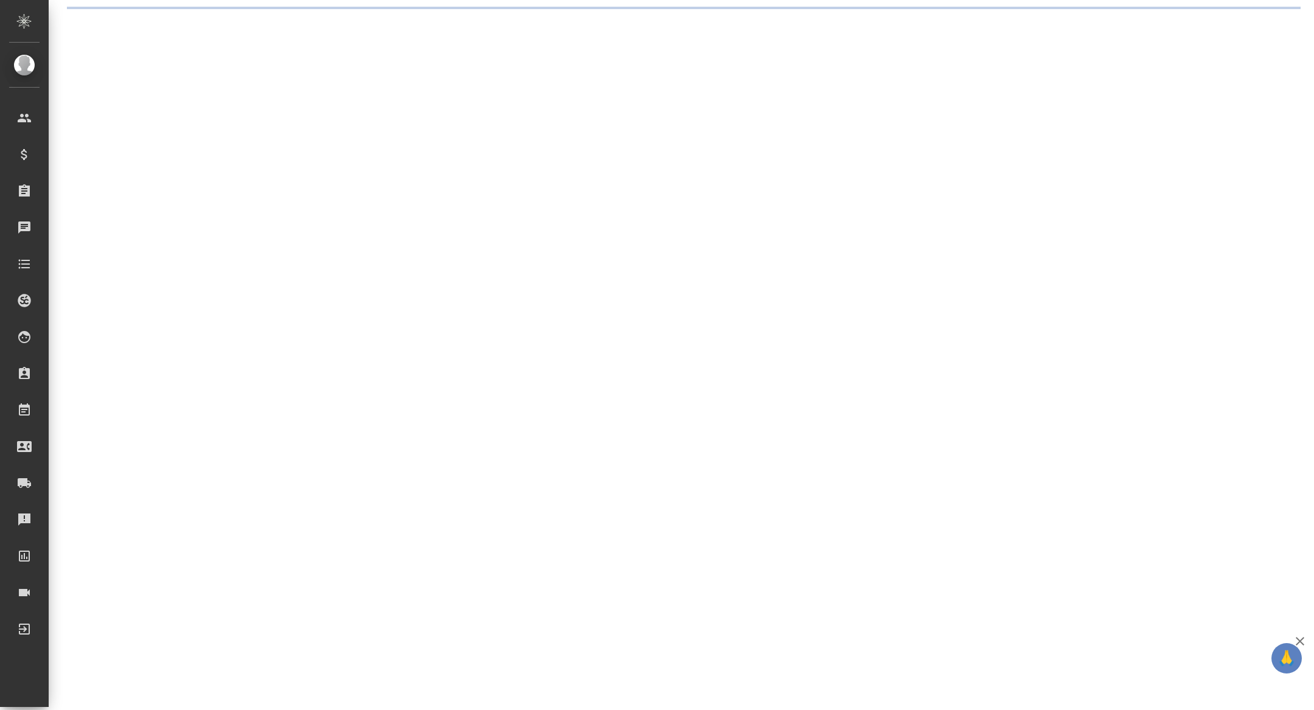
select select "RU"
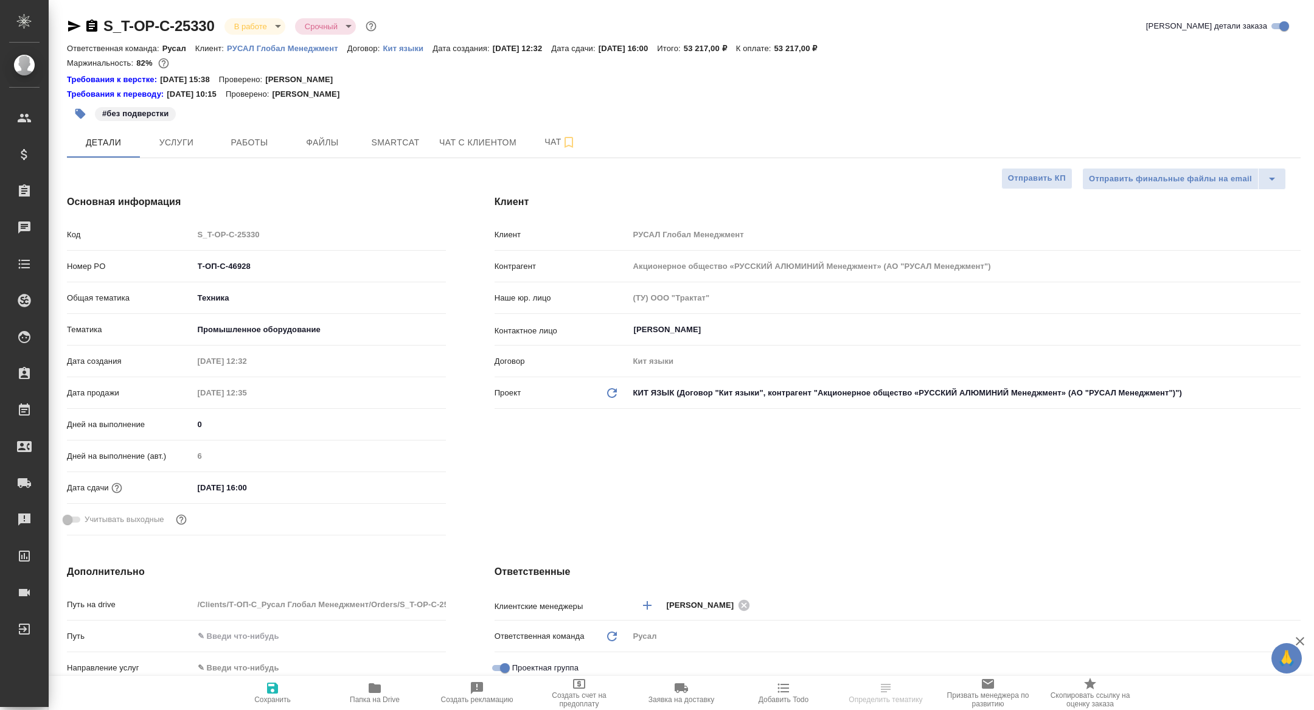
type textarea "x"
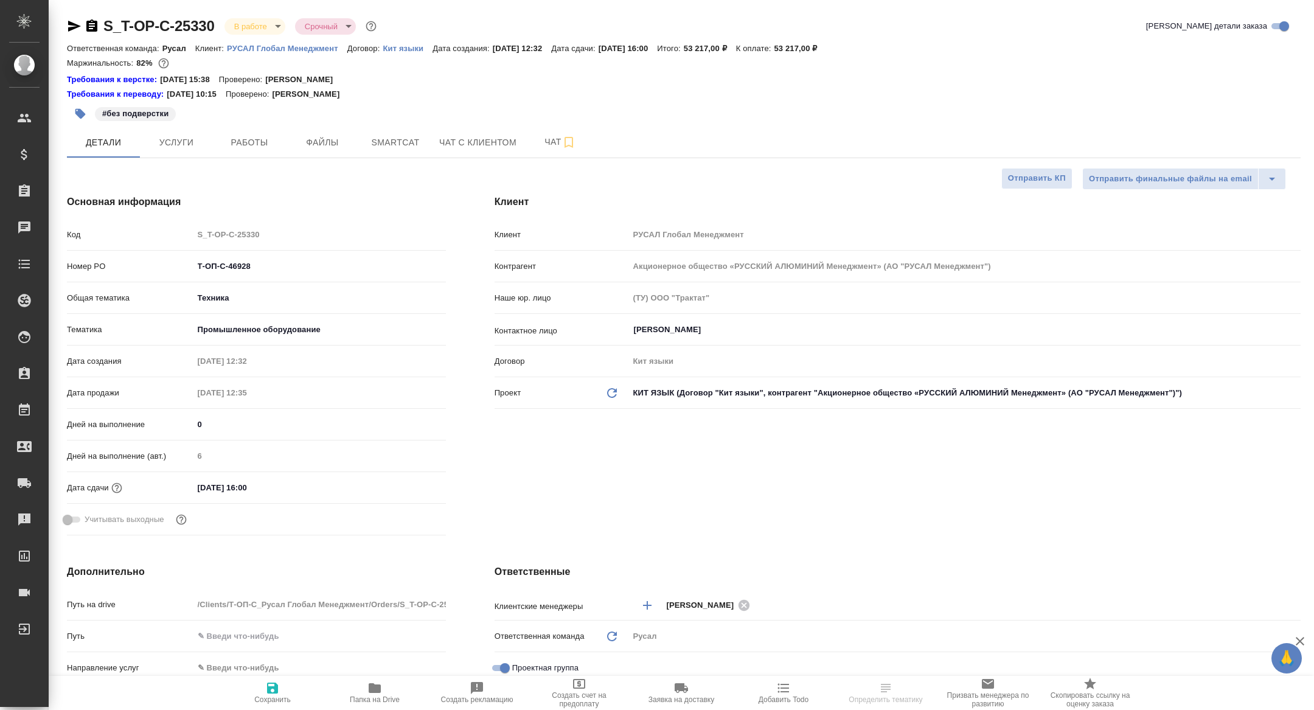
type textarea "x"
type input "Авдеенко Кирилл"
type input "Журавлева Александра"
click at [266, 137] on span "Работы" at bounding box center [249, 142] width 58 height 15
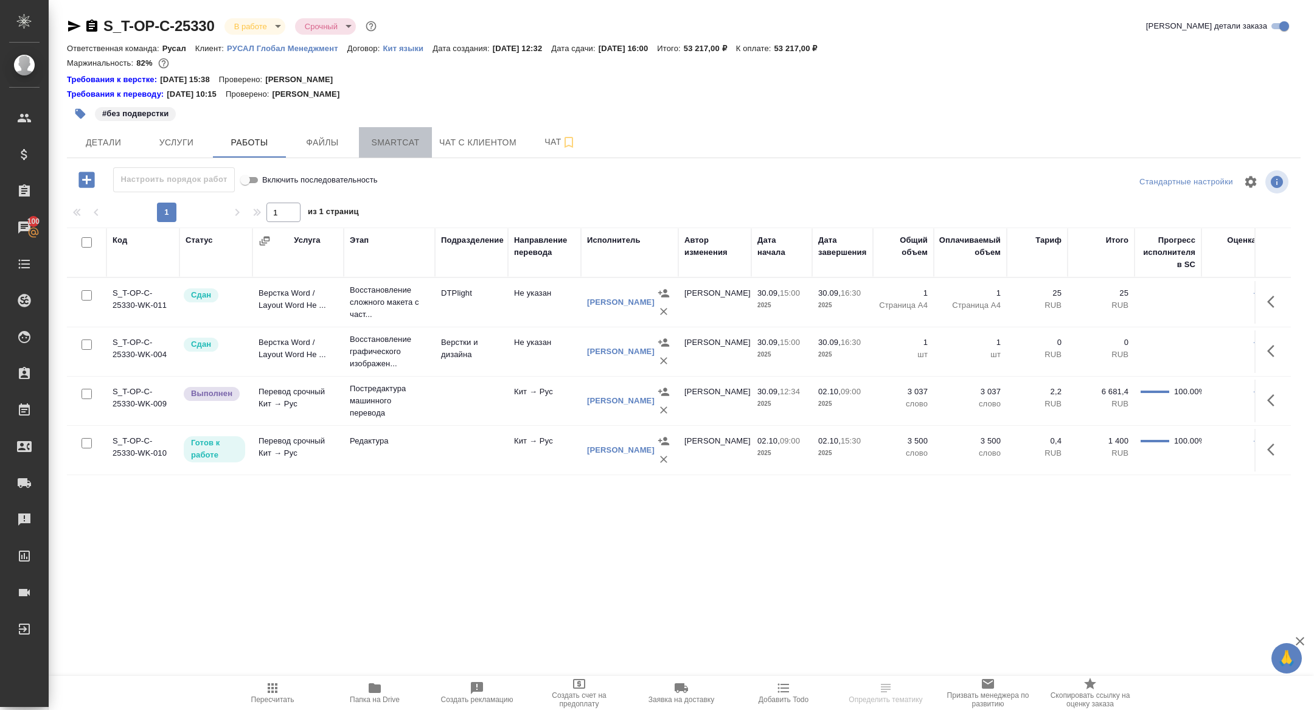
click at [411, 136] on span "Smartcat" at bounding box center [395, 142] width 58 height 15
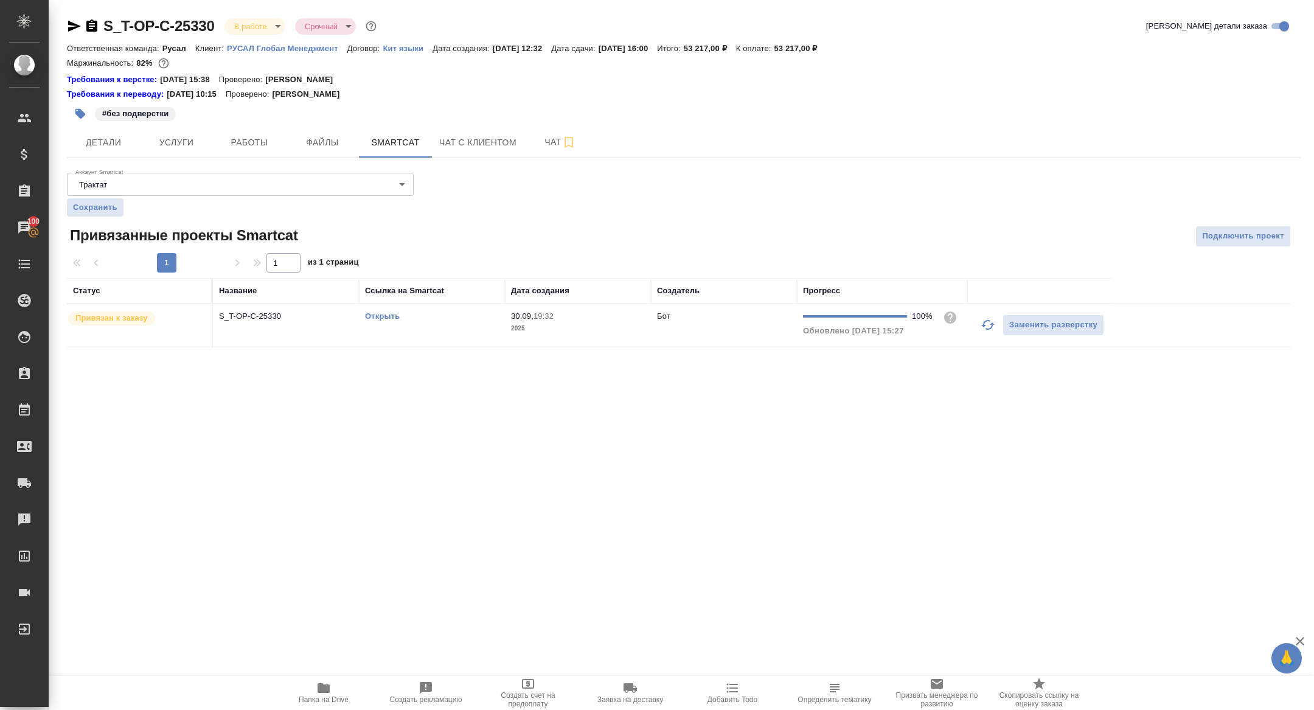
click at [384, 317] on link "Открыть" at bounding box center [382, 316] width 35 height 9
click at [324, 695] on span "Папка на Drive" at bounding box center [324, 699] width 50 height 9
click at [116, 131] on button "Детали" at bounding box center [103, 142] width 73 height 30
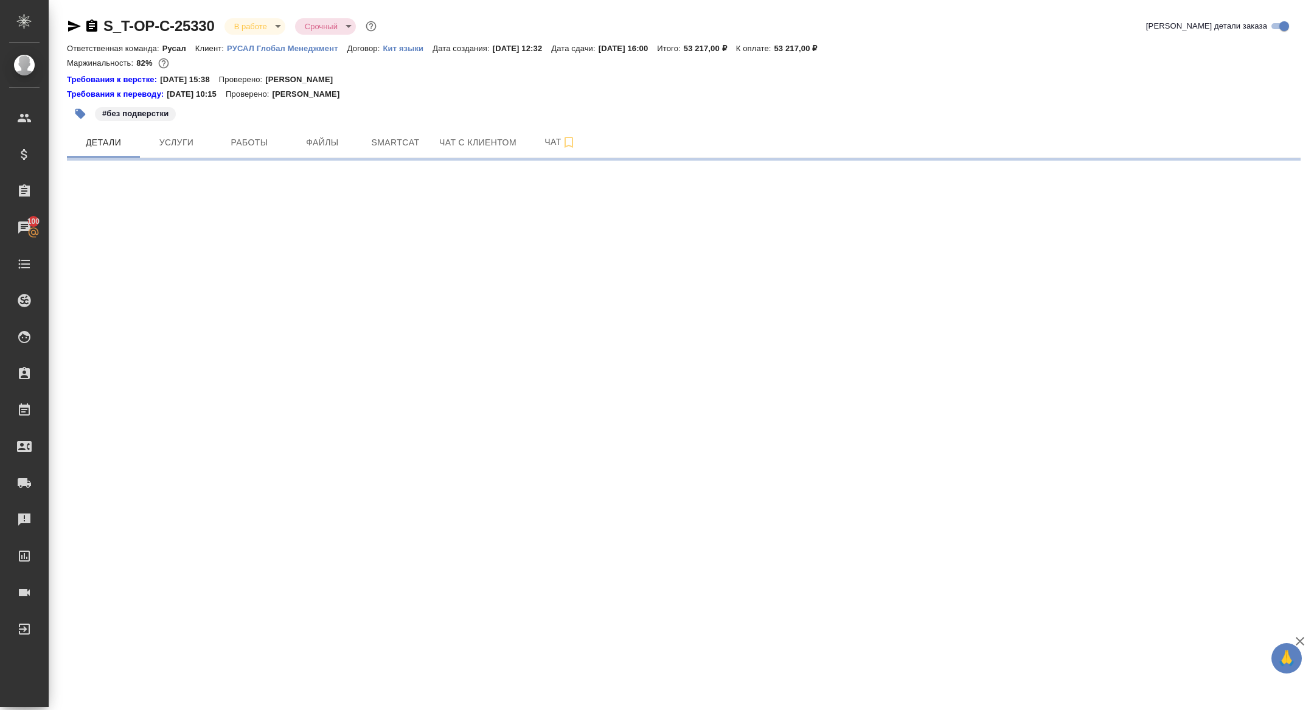
select select "RU"
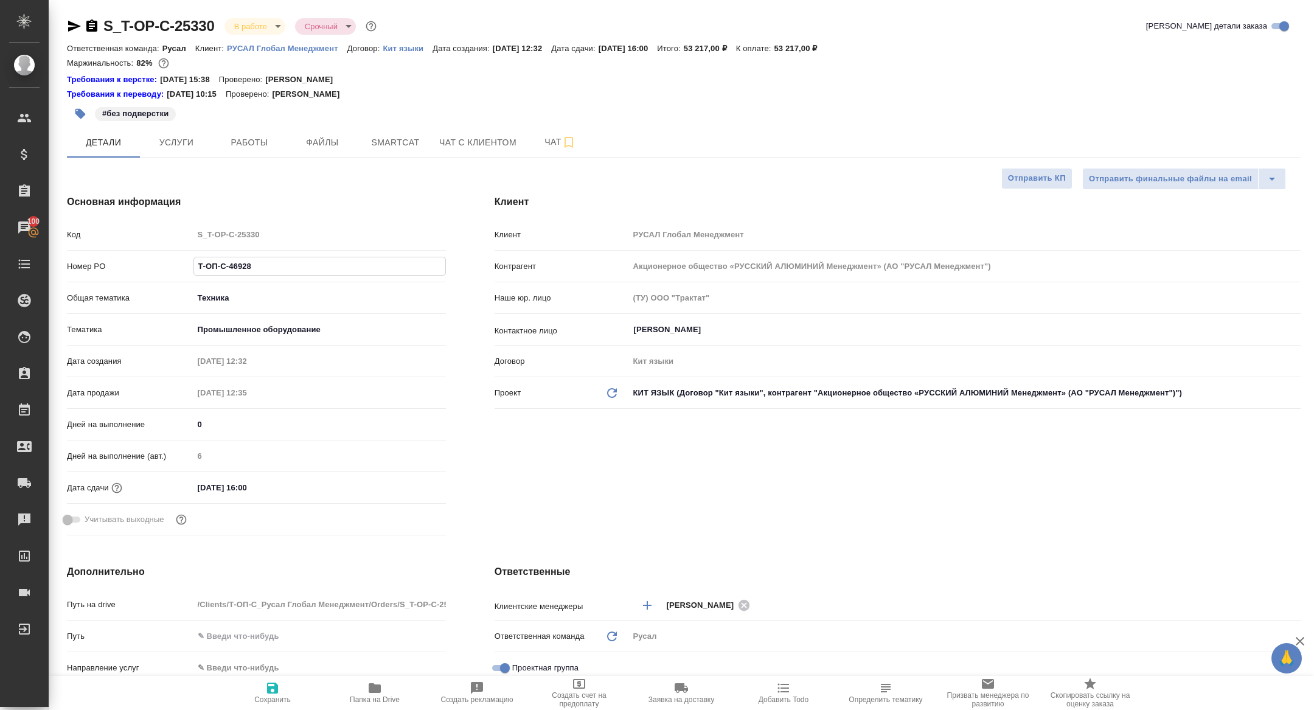
type textarea "x"
drag, startPoint x: 261, startPoint y: 269, endPoint x: 122, endPoint y: 259, distance: 139.1
click at [124, 259] on div "Номер PO Т-ОП-С-46928" at bounding box center [256, 266] width 379 height 21
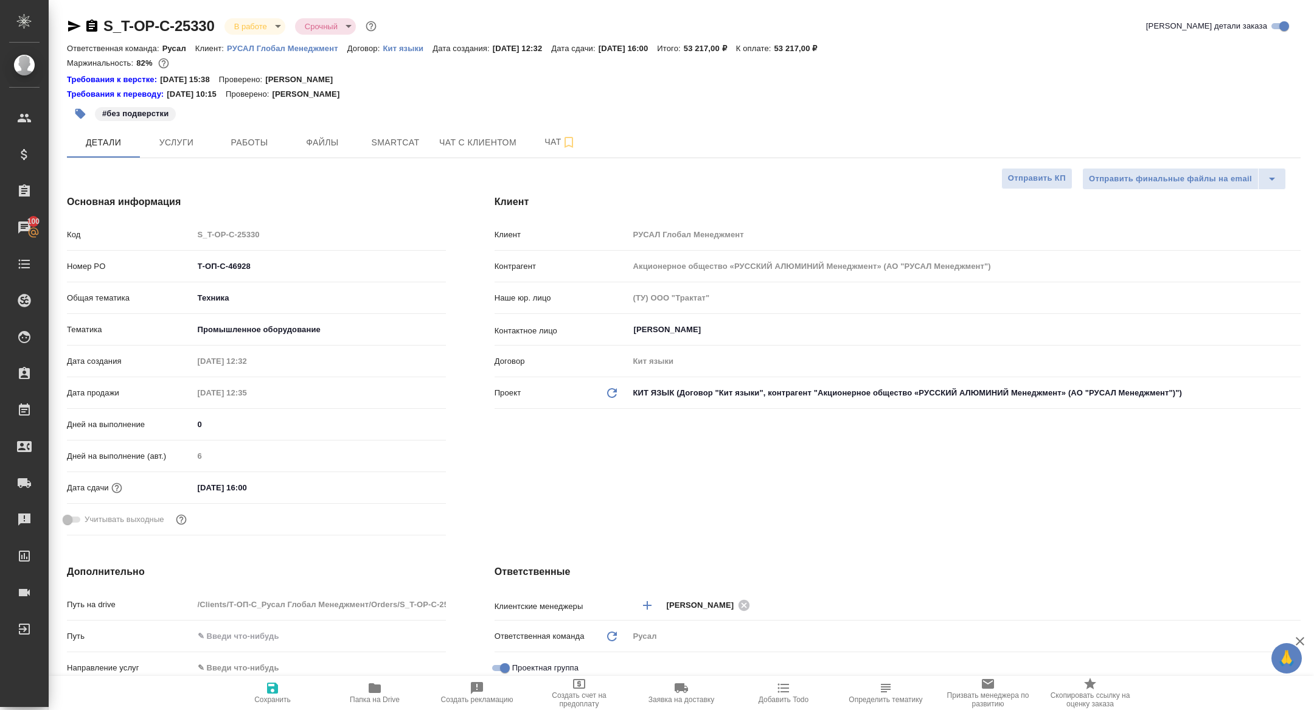
type textarea "x"
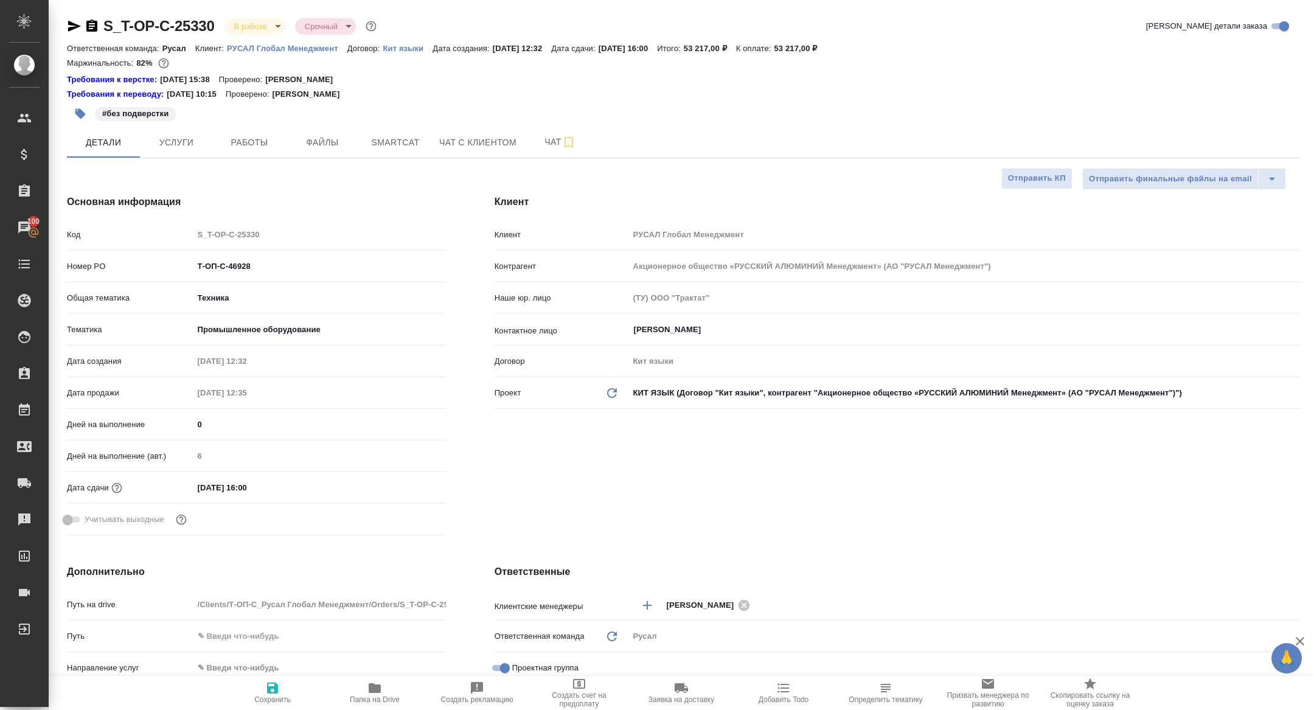
type textarea "x"
click at [260, 23] on body "🙏 .cls-1 fill:#fff; AWATERA Zhuravleva Alexandra Клиенты Спецификации Заказы 10…" at bounding box center [657, 355] width 1314 height 710
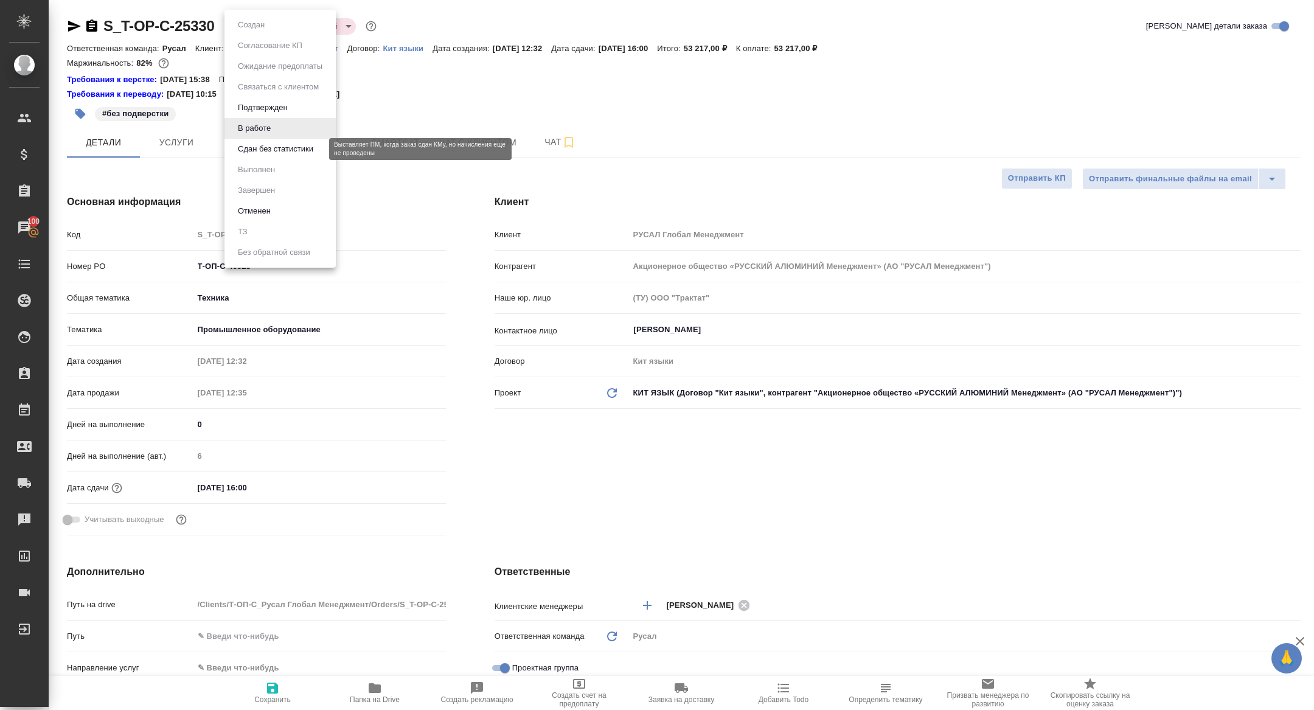
click at [263, 150] on button "Сдан без статистики" at bounding box center [275, 148] width 83 height 13
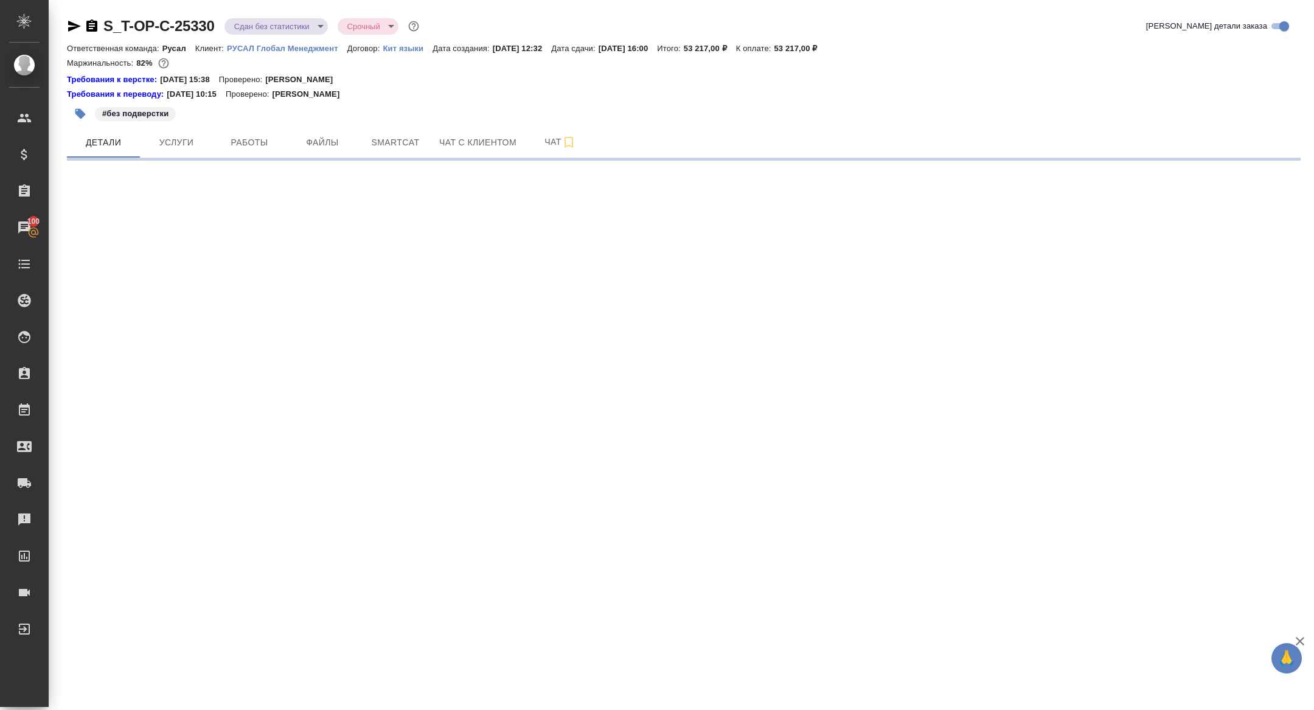
select select "RU"
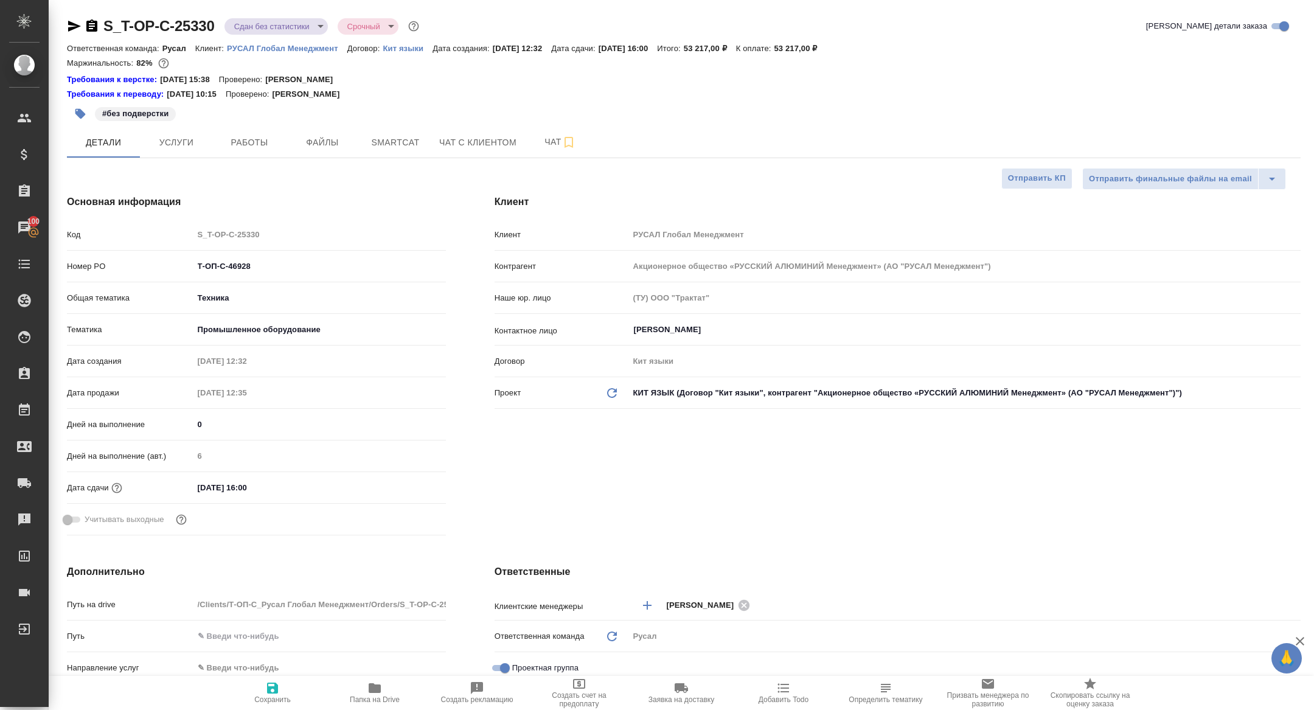
type textarea "x"
click at [257, 143] on span "Работы" at bounding box center [249, 142] width 58 height 15
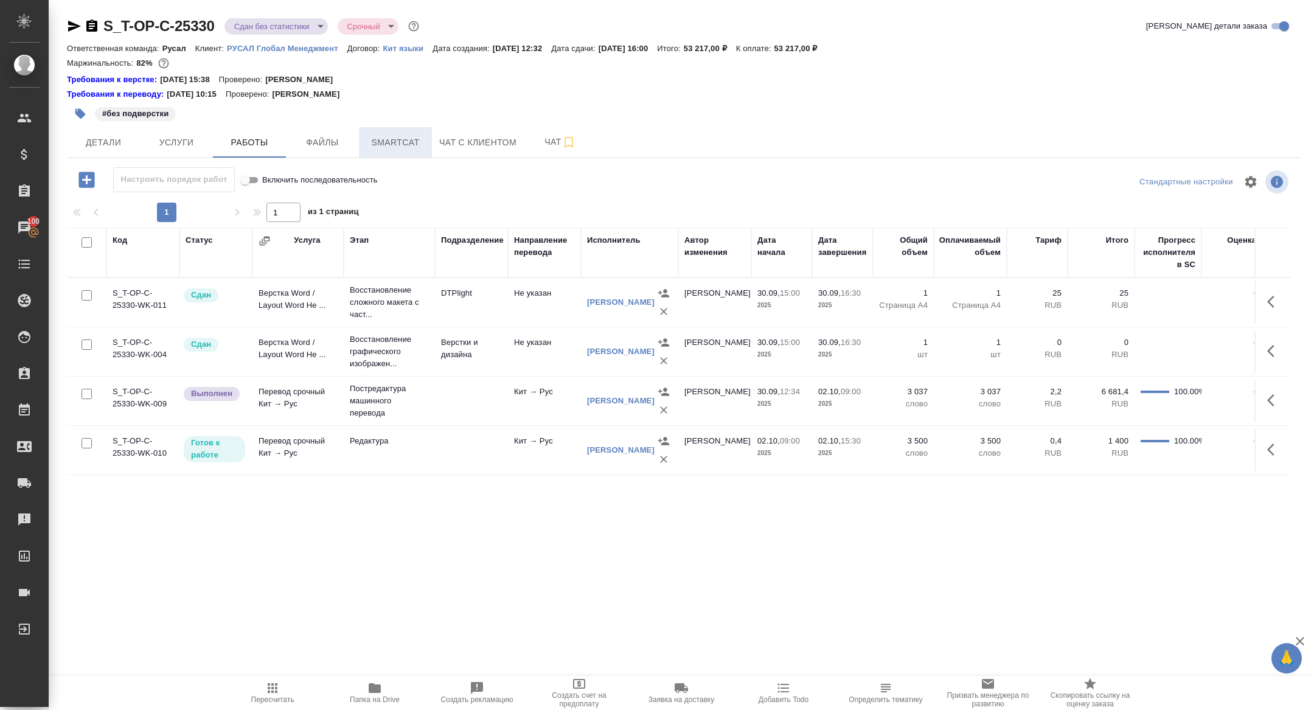
click at [405, 150] on button "Smartcat" at bounding box center [395, 142] width 73 height 30
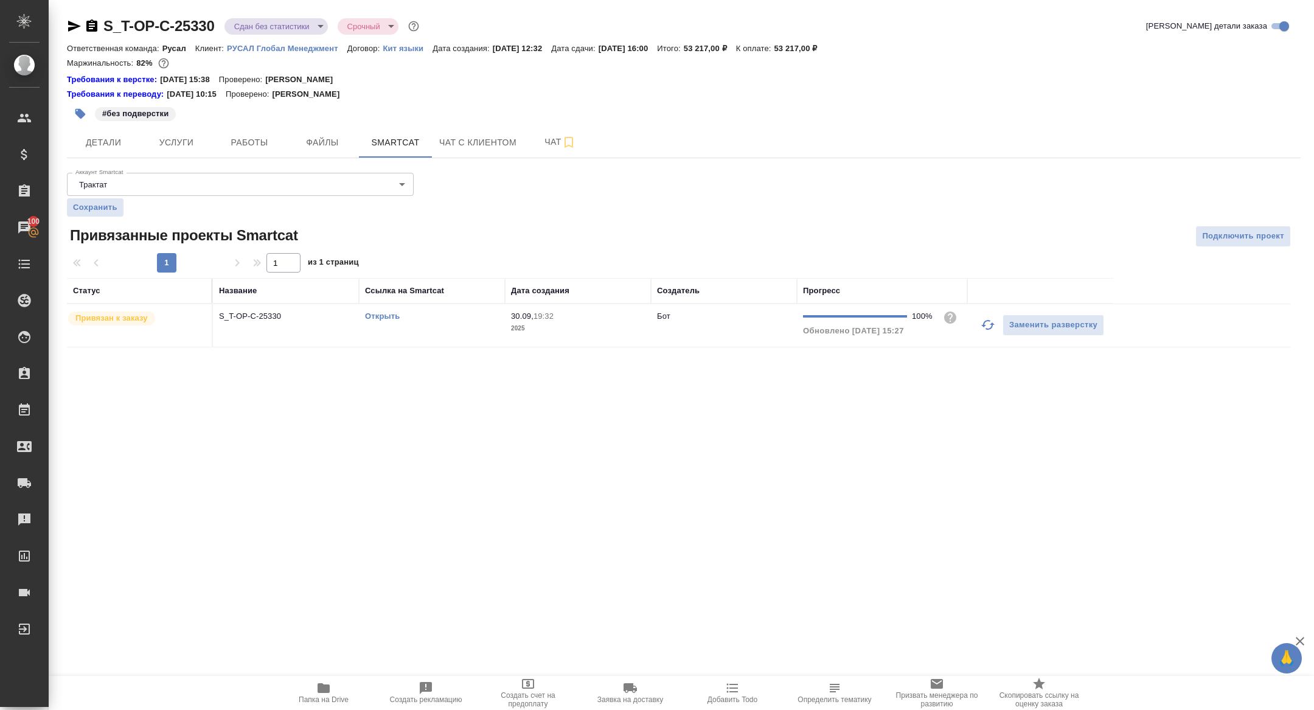
click at [264, 328] on td "S_T-OP-C-25330" at bounding box center [286, 325] width 146 height 43
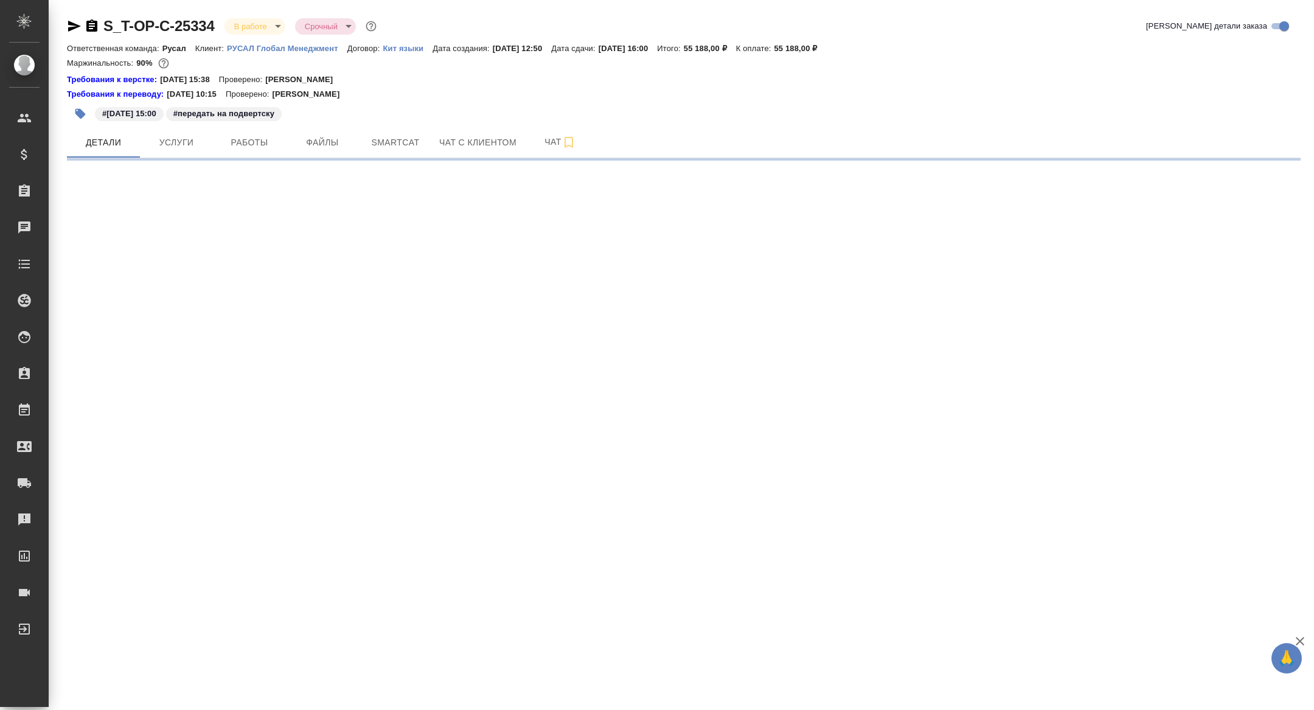
select select "RU"
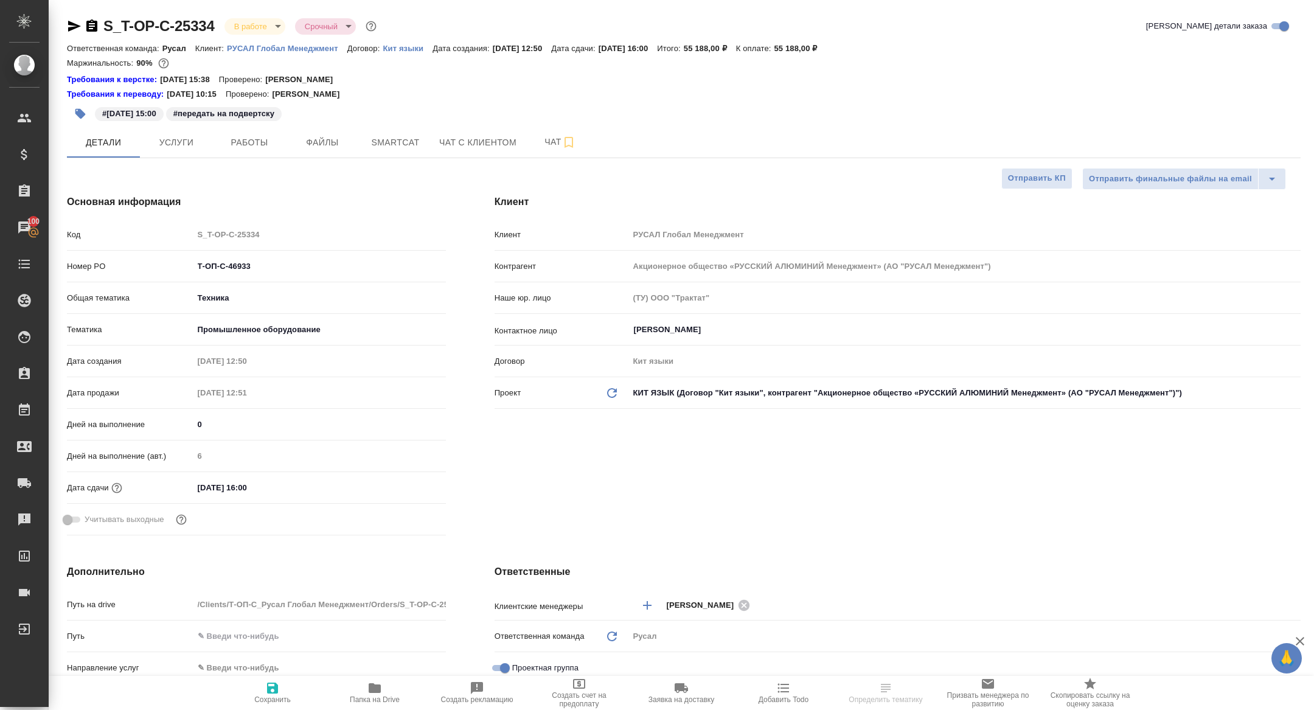
select select "RU"
type textarea "x"
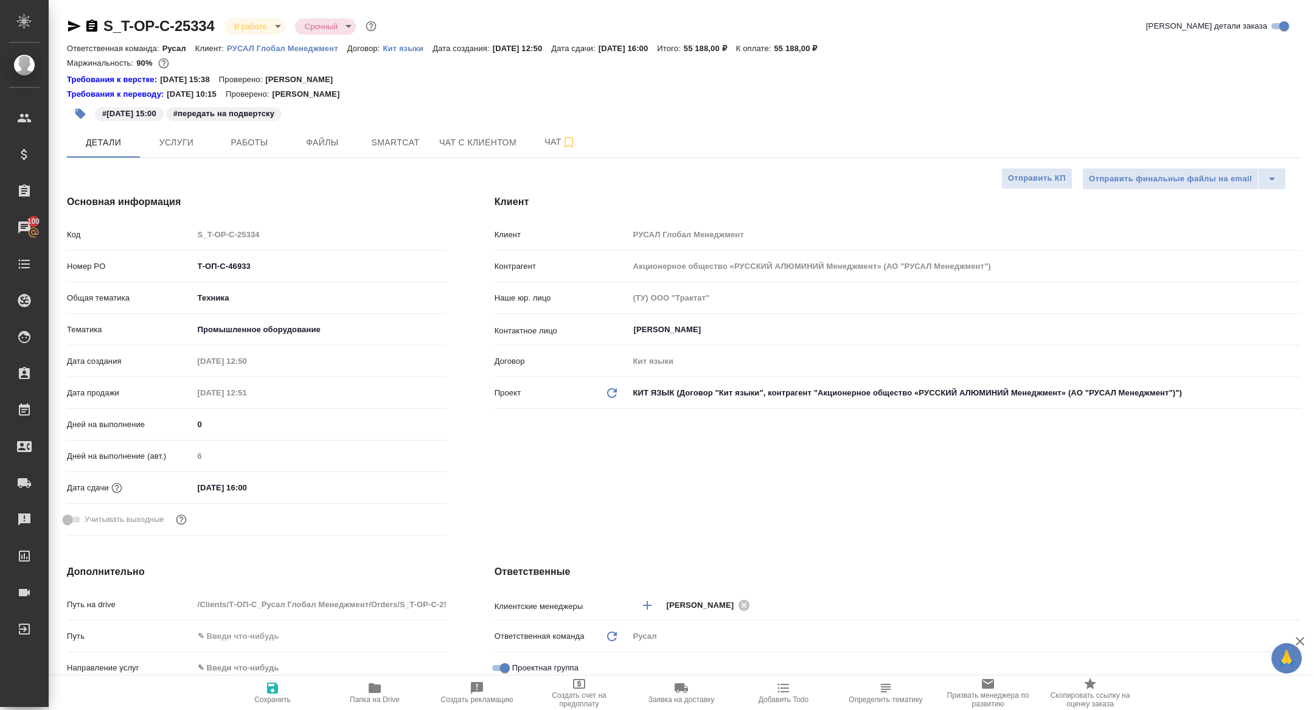
type textarea "x"
click at [240, 147] on span "Работы" at bounding box center [249, 142] width 58 height 15
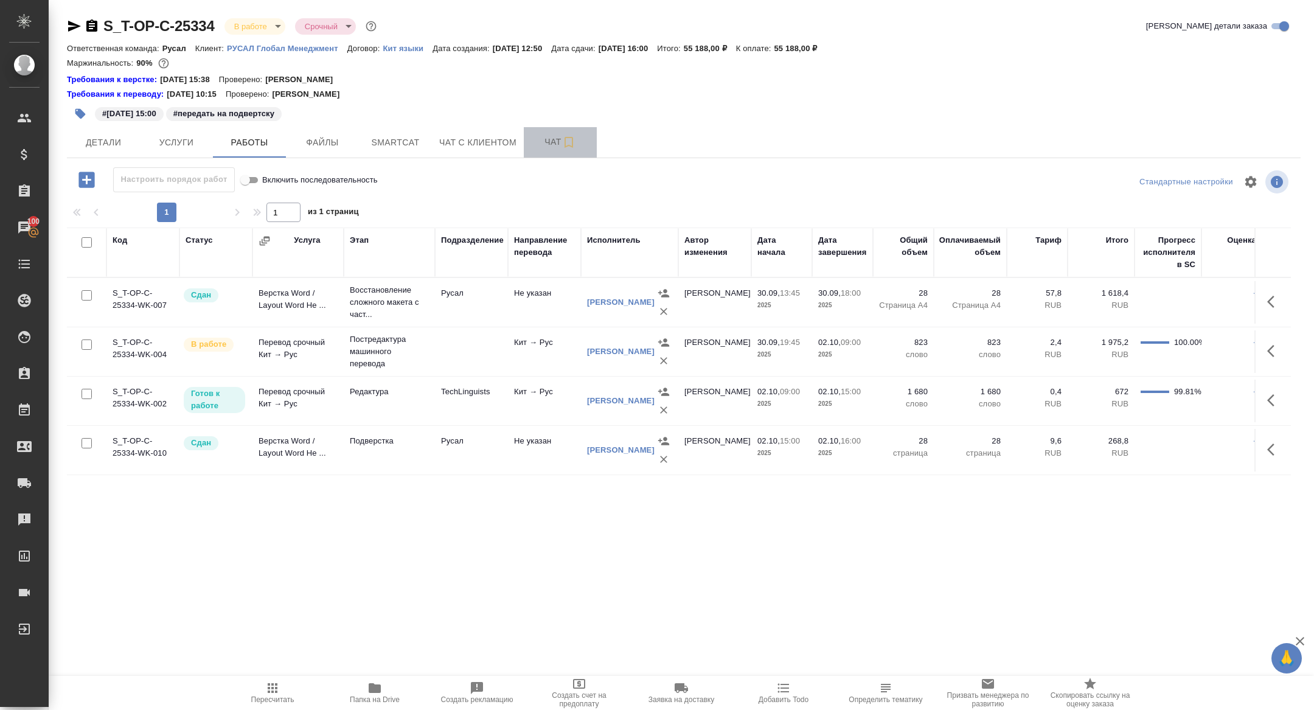
click at [560, 153] on button "Чат" at bounding box center [560, 142] width 73 height 30
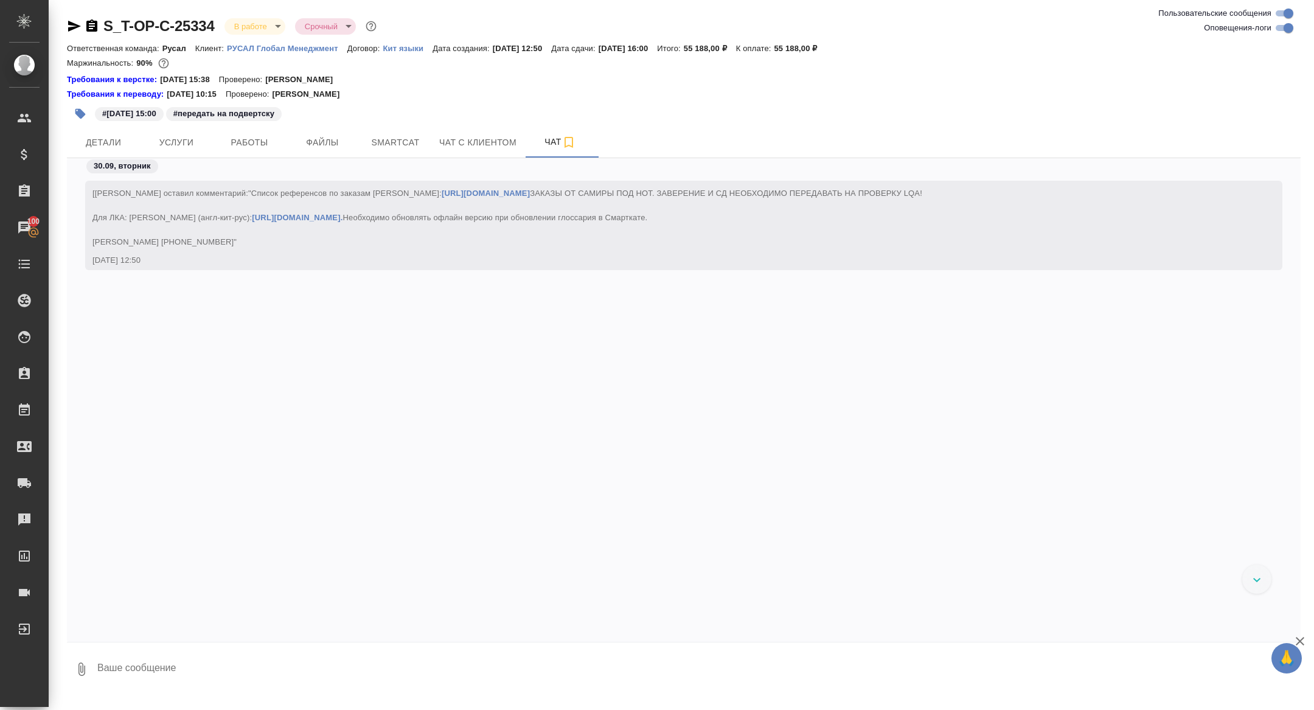
scroll to position [7712, 0]
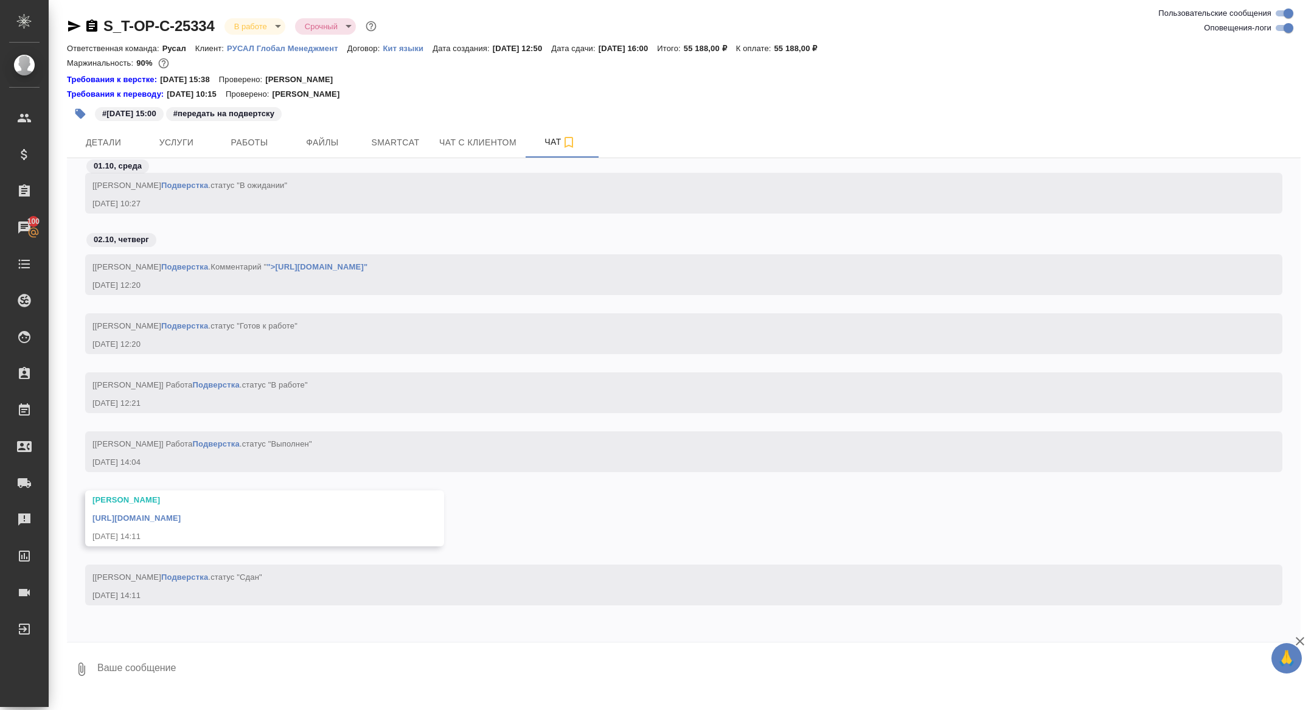
click at [181, 514] on link "https://drive.awatera.com/apps/files/files/10548401?dir=/Shares/%D0%A2-%D0%9E%D…" at bounding box center [136, 518] width 88 height 9
click at [114, 160] on p "01.10, среда" at bounding box center [118, 166] width 48 height 12
click at [111, 153] on button "Детали" at bounding box center [103, 142] width 73 height 30
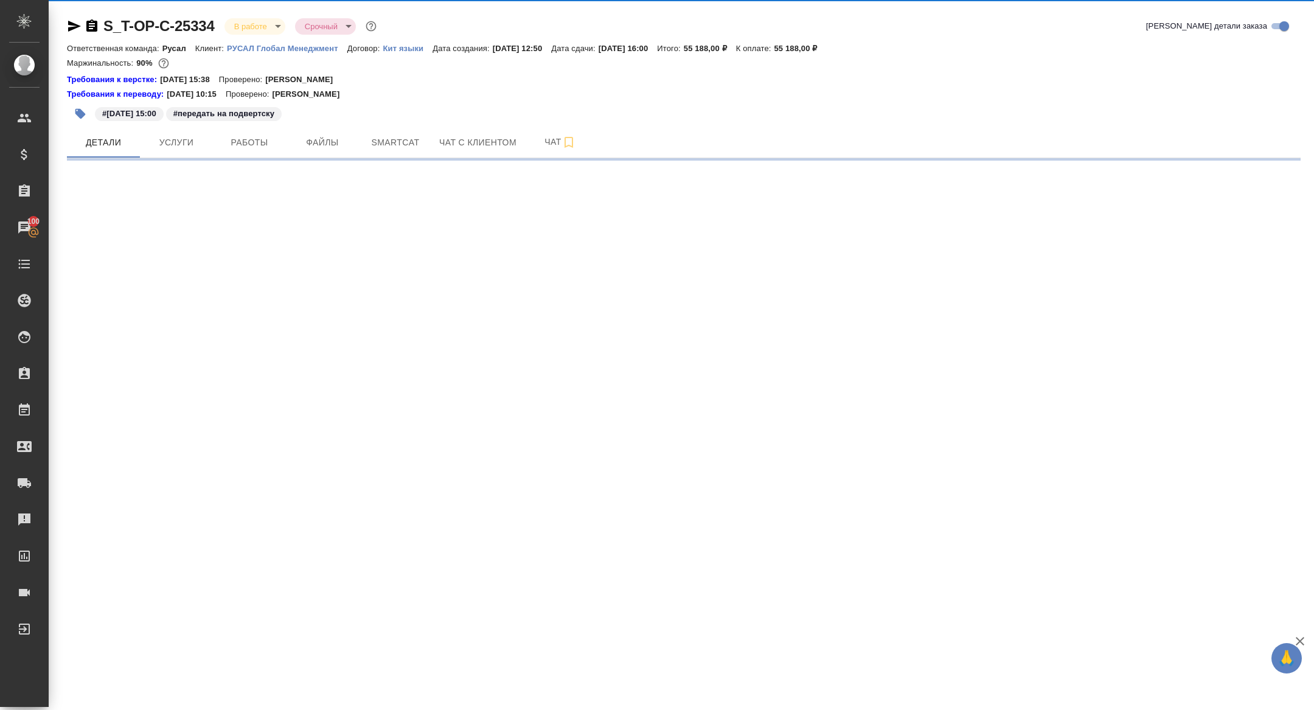
select select "RU"
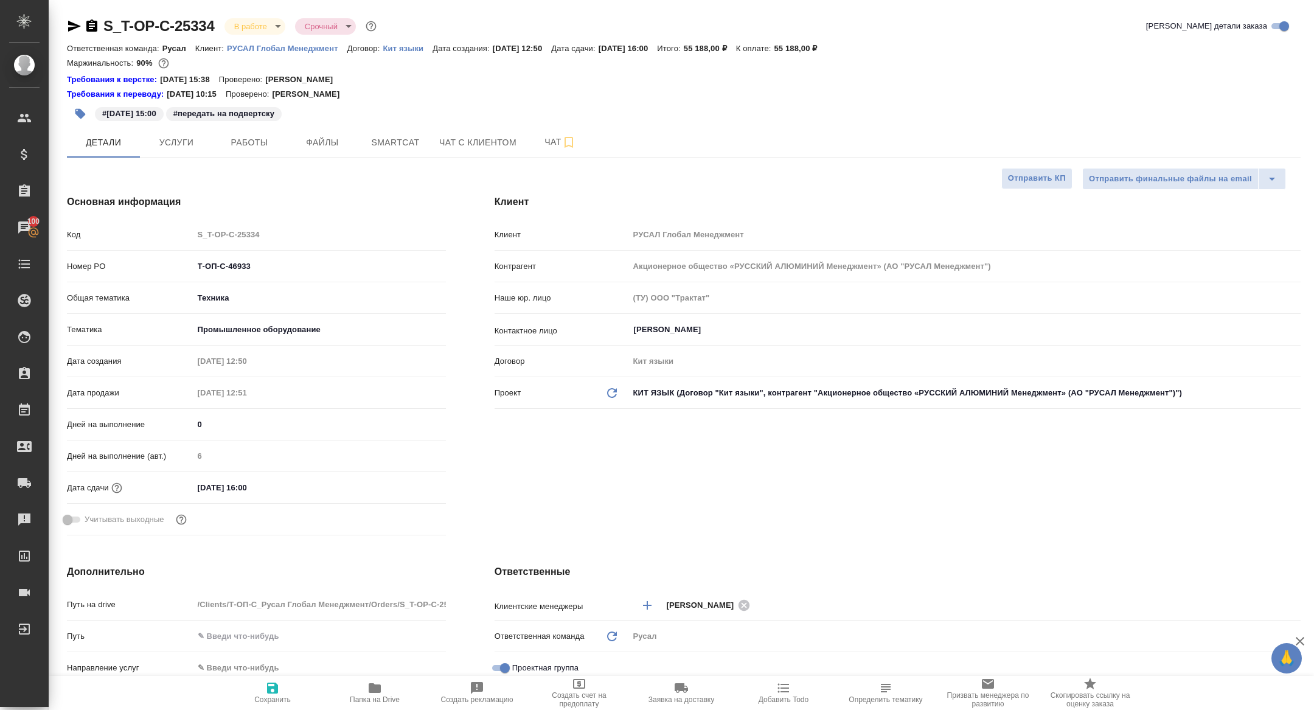
type textarea "x"
drag, startPoint x: 265, startPoint y: 265, endPoint x: 82, endPoint y: 265, distance: 182.5
click at [85, 265] on div "Номер PO Т-ОП-С-46933" at bounding box center [256, 266] width 379 height 21
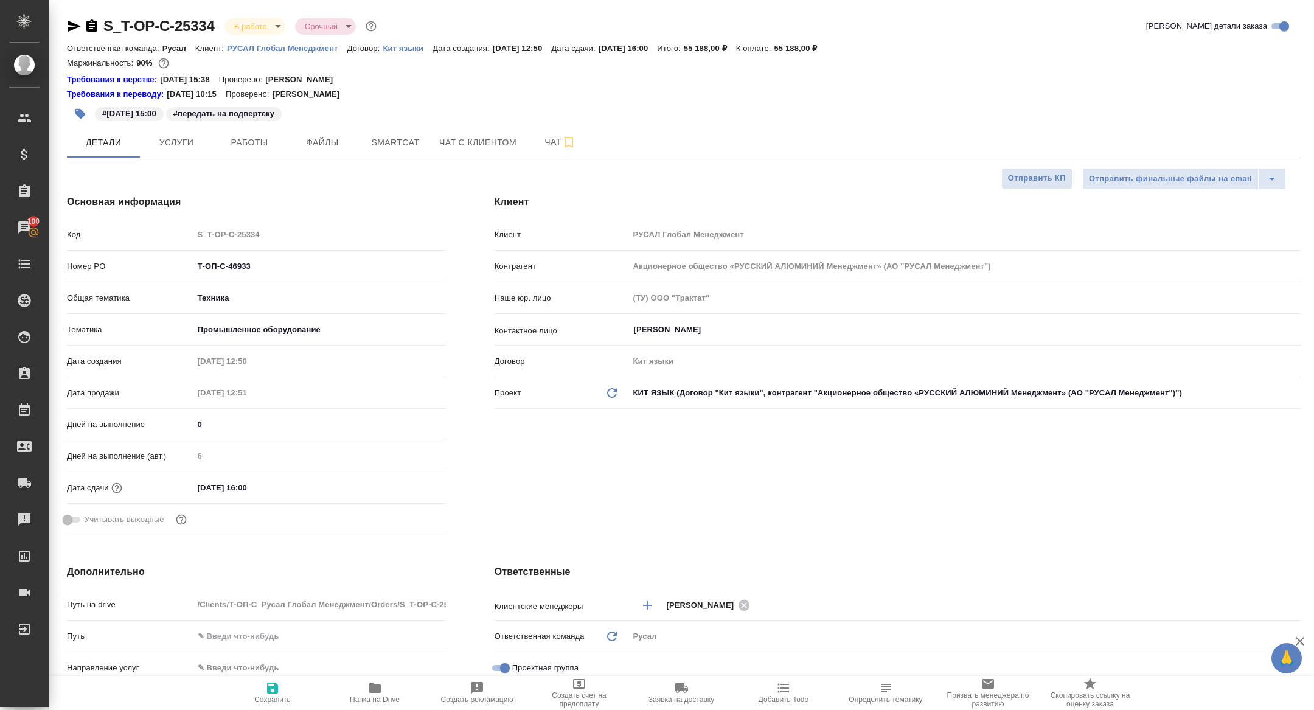
type textarea "x"
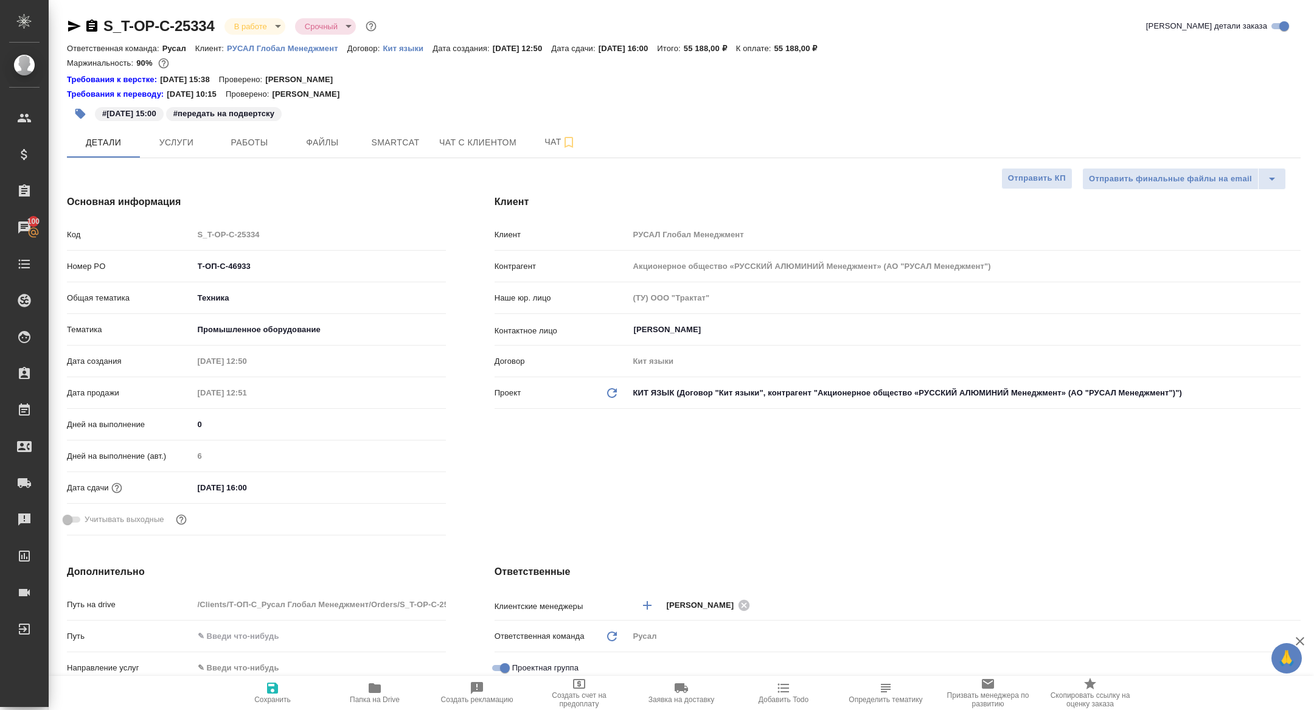
type textarea "x"
click at [239, 23] on body "🙏 .cls-1 fill:#fff; AWATERA Zhuravleva Alexandra Клиенты Спецификации Заказы 10…" at bounding box center [657, 355] width 1314 height 710
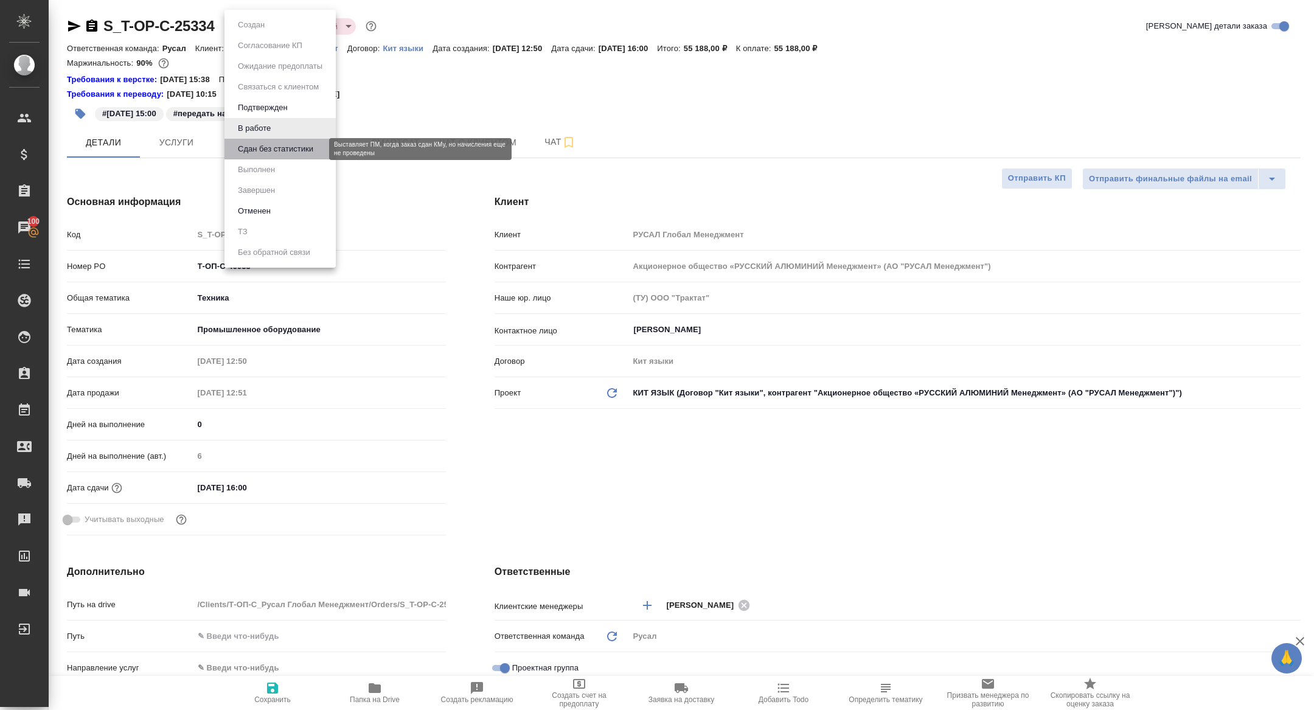
click at [265, 148] on button "Сдан без статистики" at bounding box center [275, 148] width 83 height 13
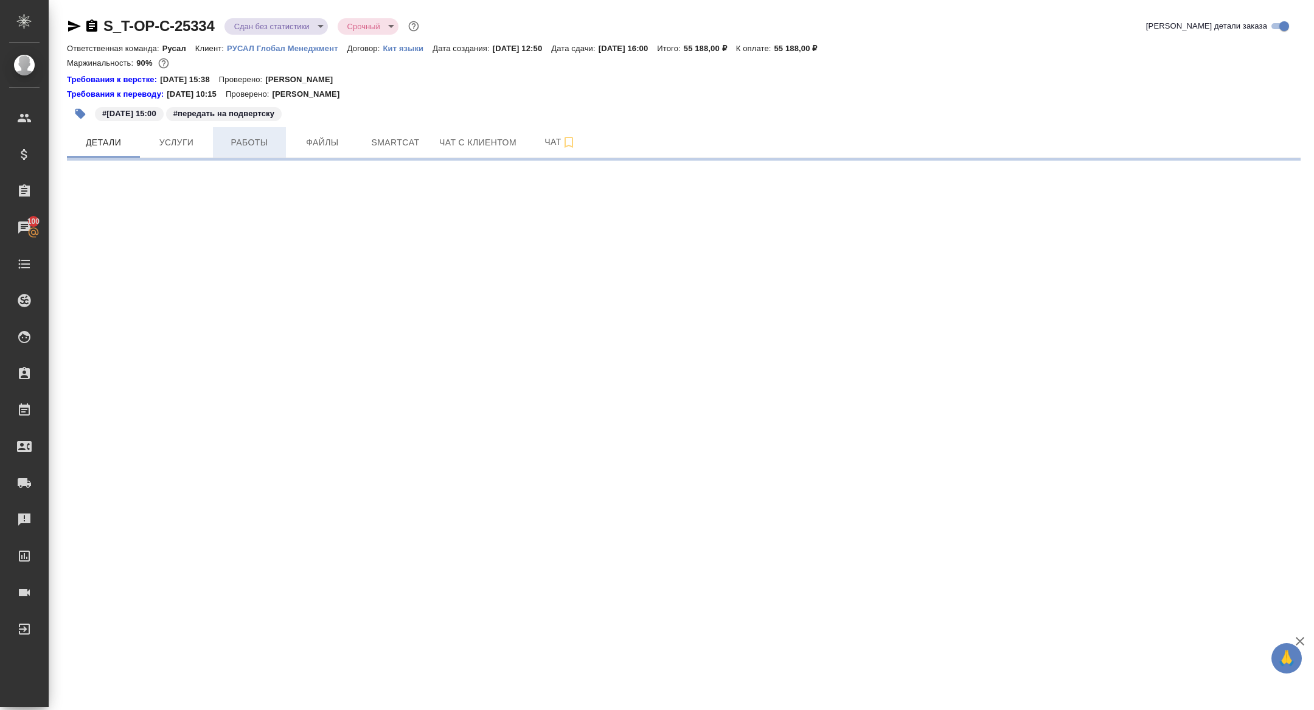
click at [239, 150] on button "Работы" at bounding box center [249, 142] width 73 height 30
select select "RU"
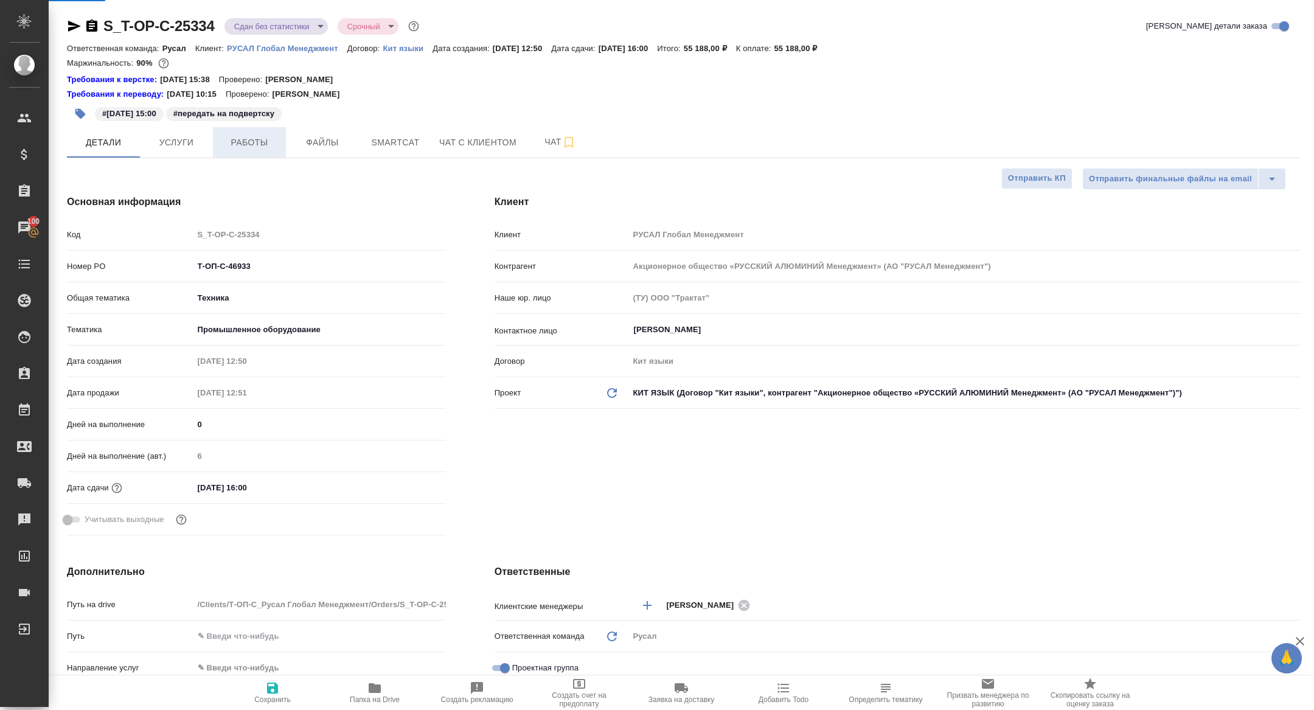
type textarea "x"
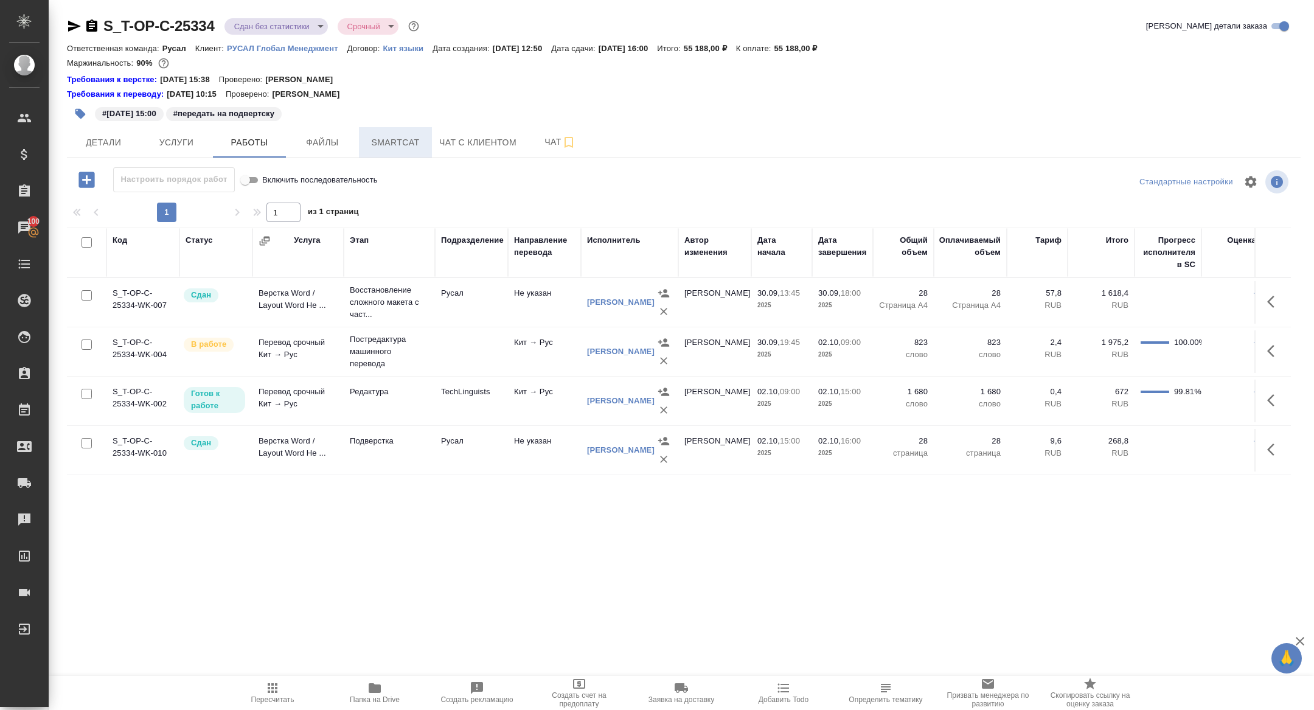
click at [405, 144] on span "Smartcat" at bounding box center [395, 142] width 58 height 15
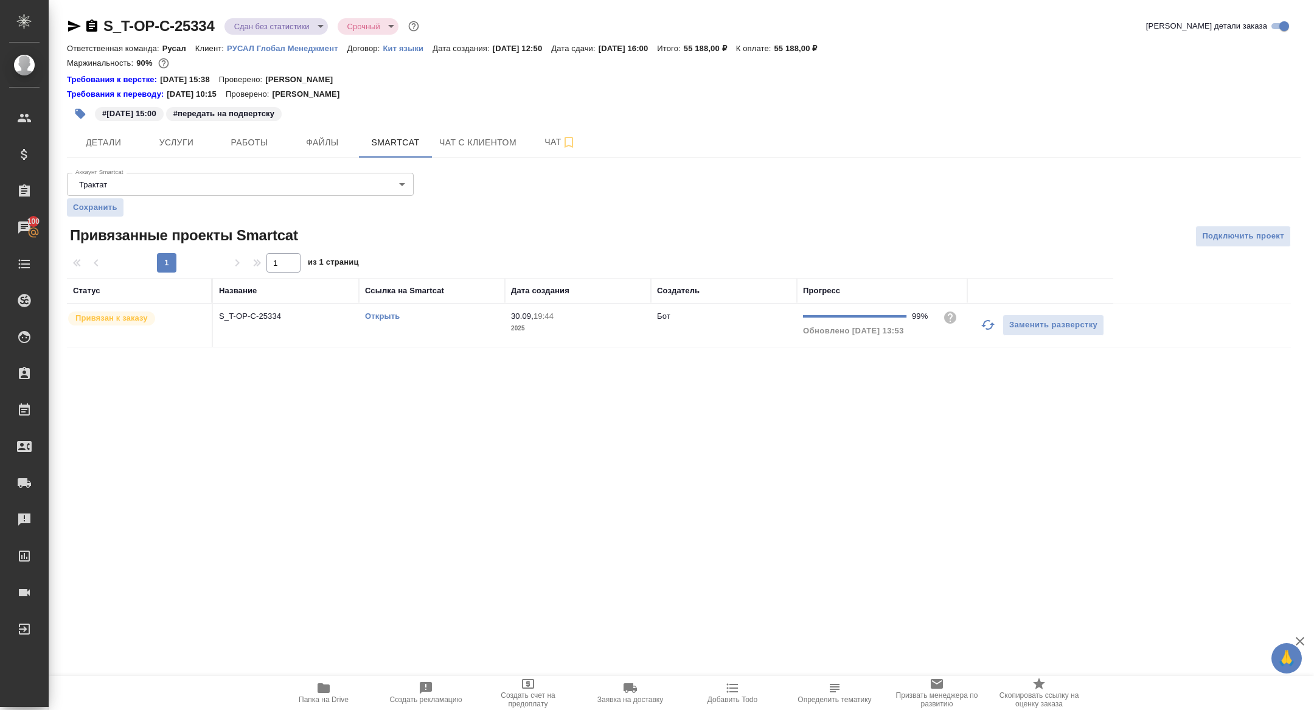
click at [273, 329] on td "S_T-OP-C-25334" at bounding box center [286, 325] width 146 height 43
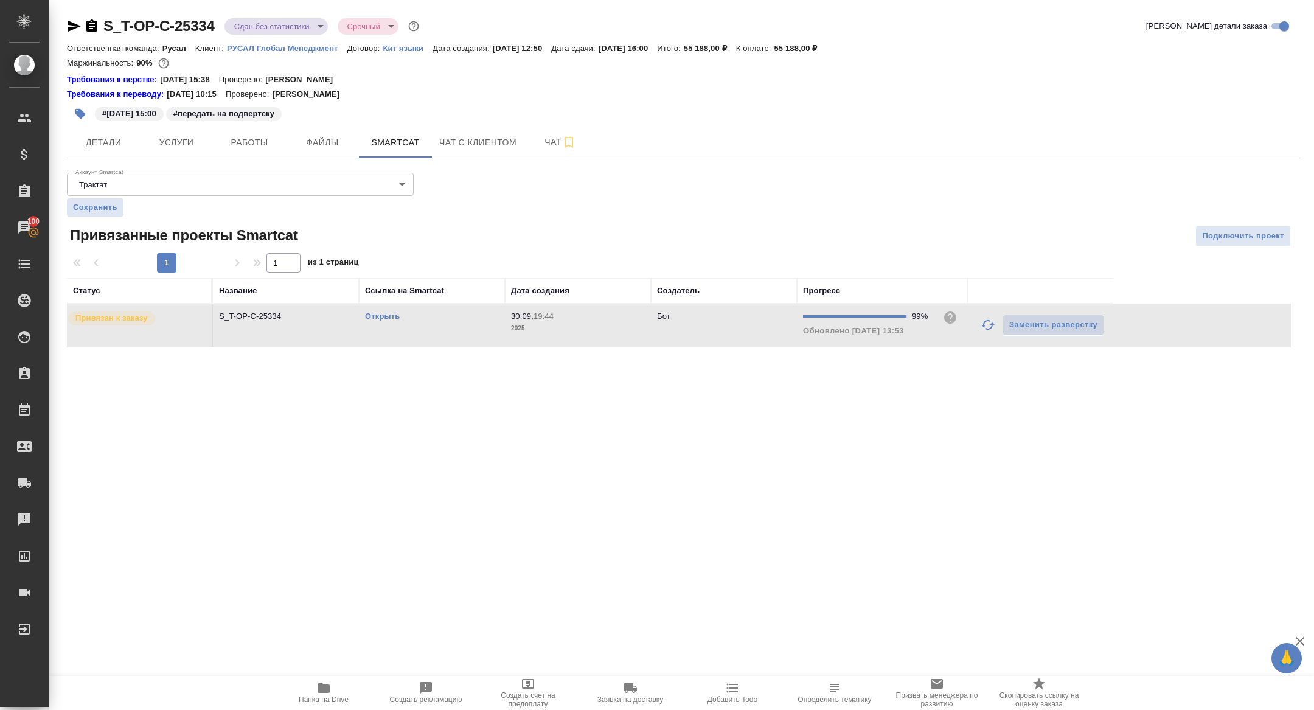
click at [273, 329] on td "S_T-OP-C-25334" at bounding box center [286, 325] width 146 height 43
click at [257, 147] on span "Работы" at bounding box center [249, 142] width 58 height 15
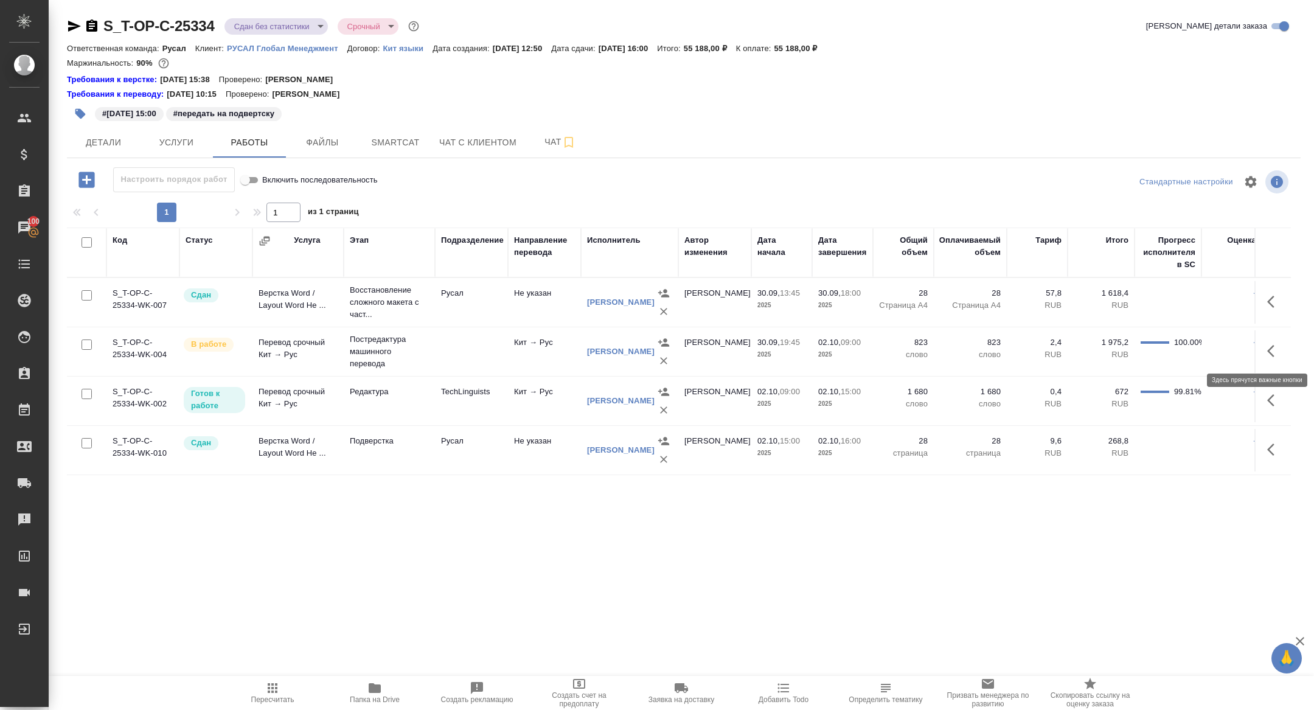
click at [1264, 351] on button "button" at bounding box center [1274, 350] width 29 height 29
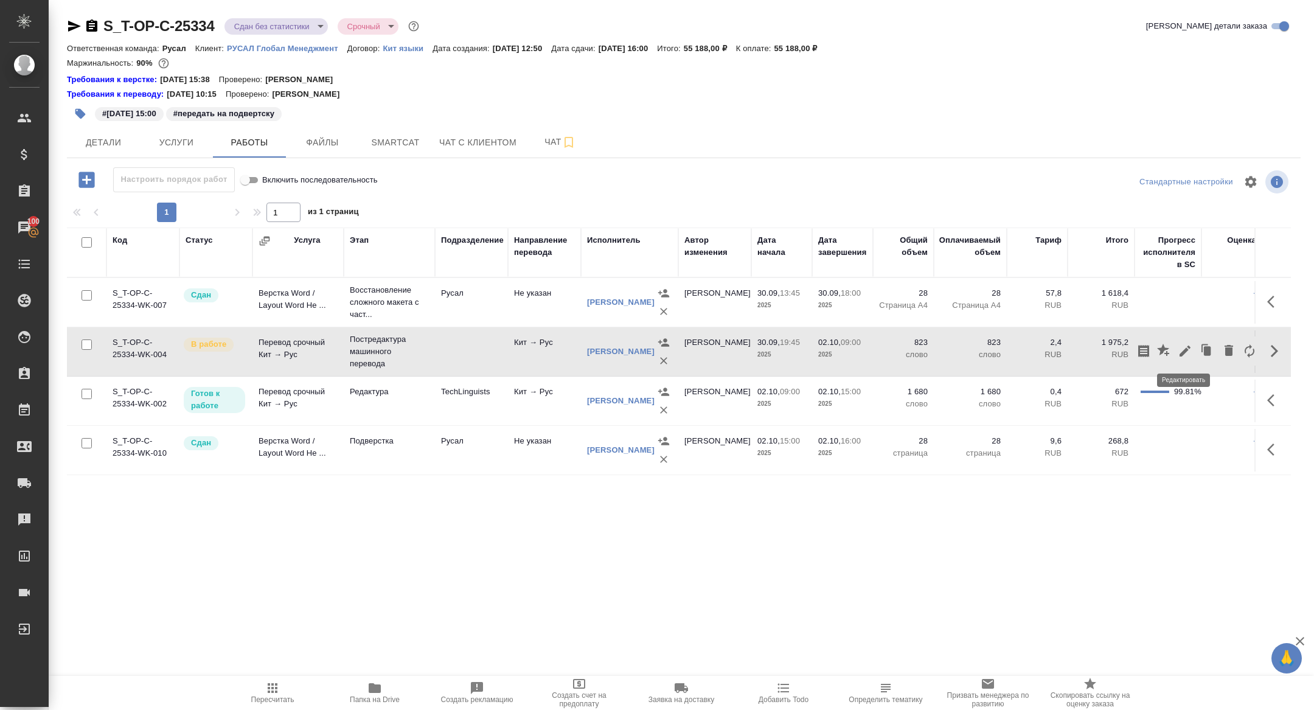
click at [1190, 354] on icon "button" at bounding box center [1185, 351] width 15 height 15
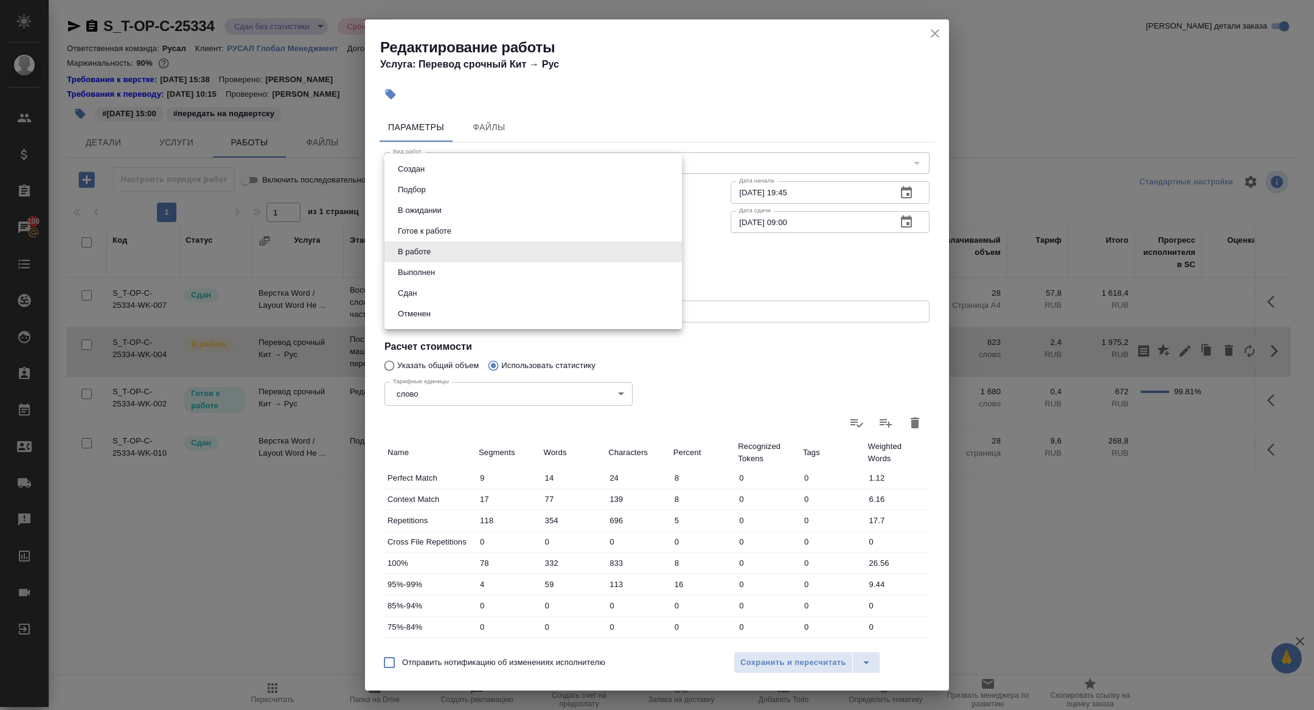
click at [479, 248] on body "🙏 .cls-1 fill:#fff; AWATERA Zhuravleva Alexandra Клиенты Спецификации Заказы 10…" at bounding box center [657, 355] width 1314 height 710
click at [416, 290] on button "Сдан" at bounding box center [407, 293] width 26 height 13
type input "closed"
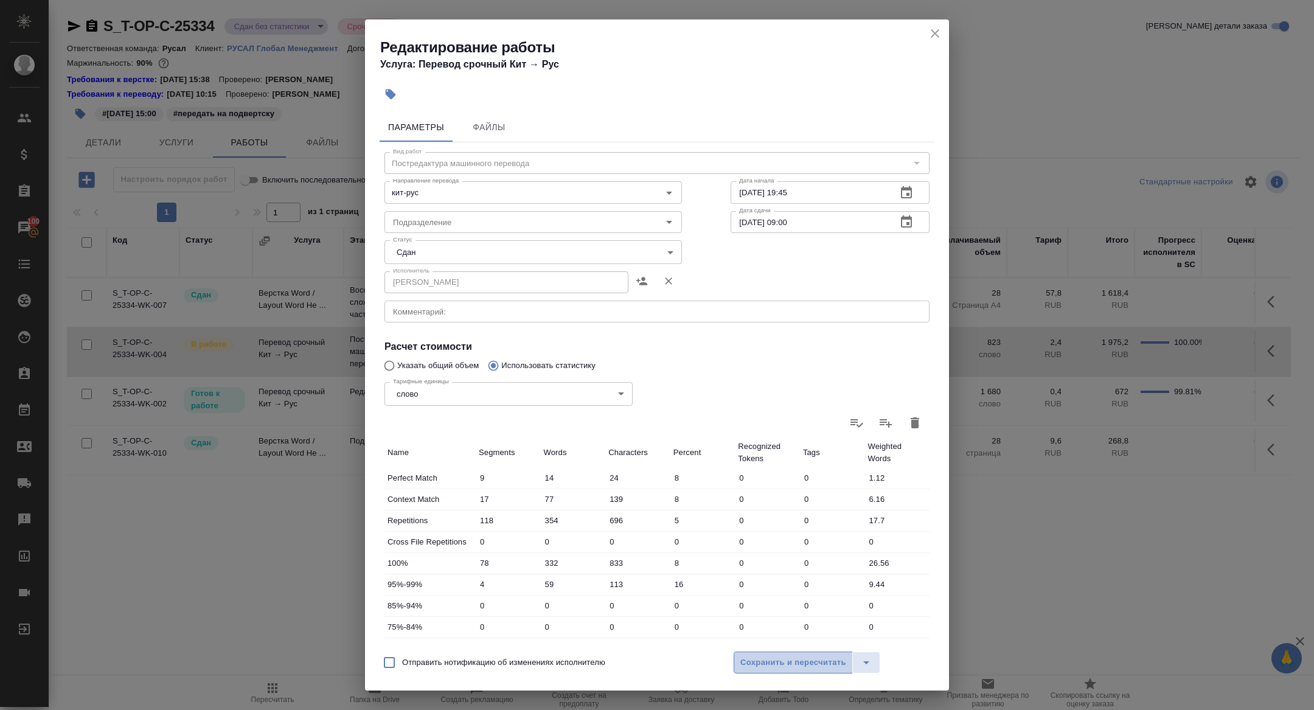
click at [764, 664] on span "Сохранить и пересчитать" at bounding box center [794, 663] width 106 height 14
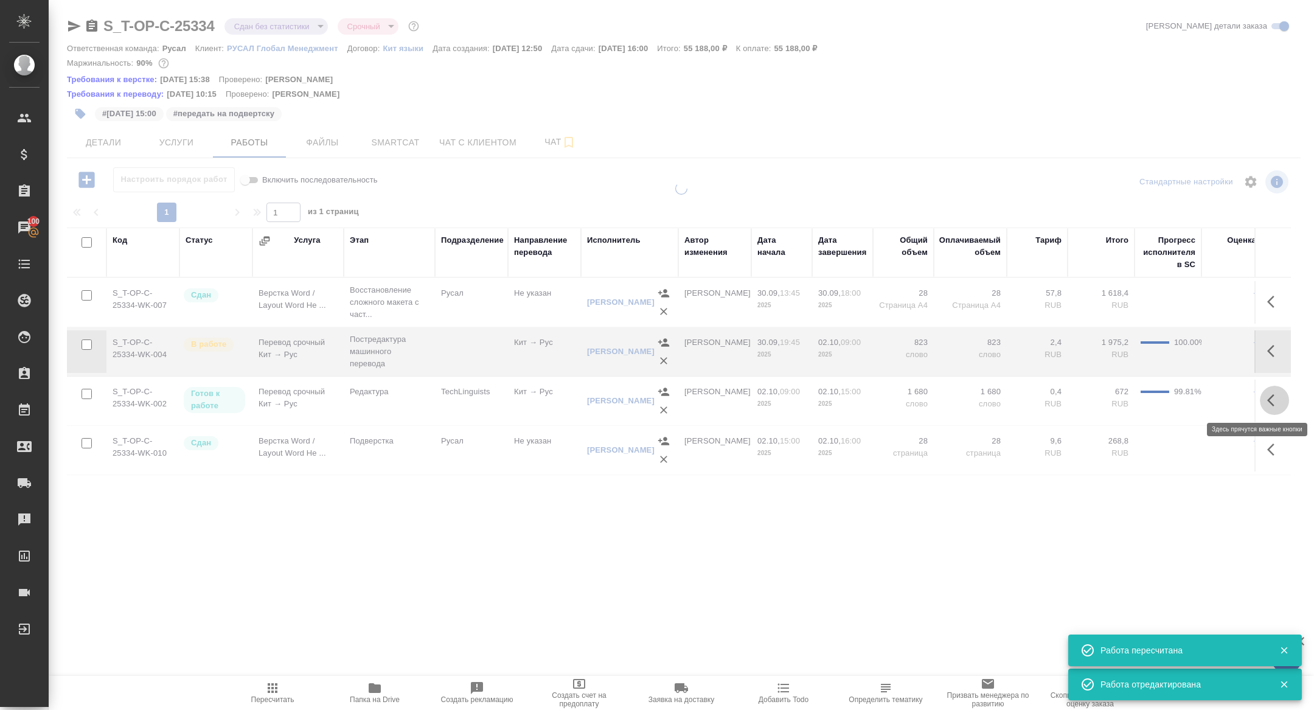
click at [1272, 399] on icon "button" at bounding box center [1274, 400] width 15 height 15
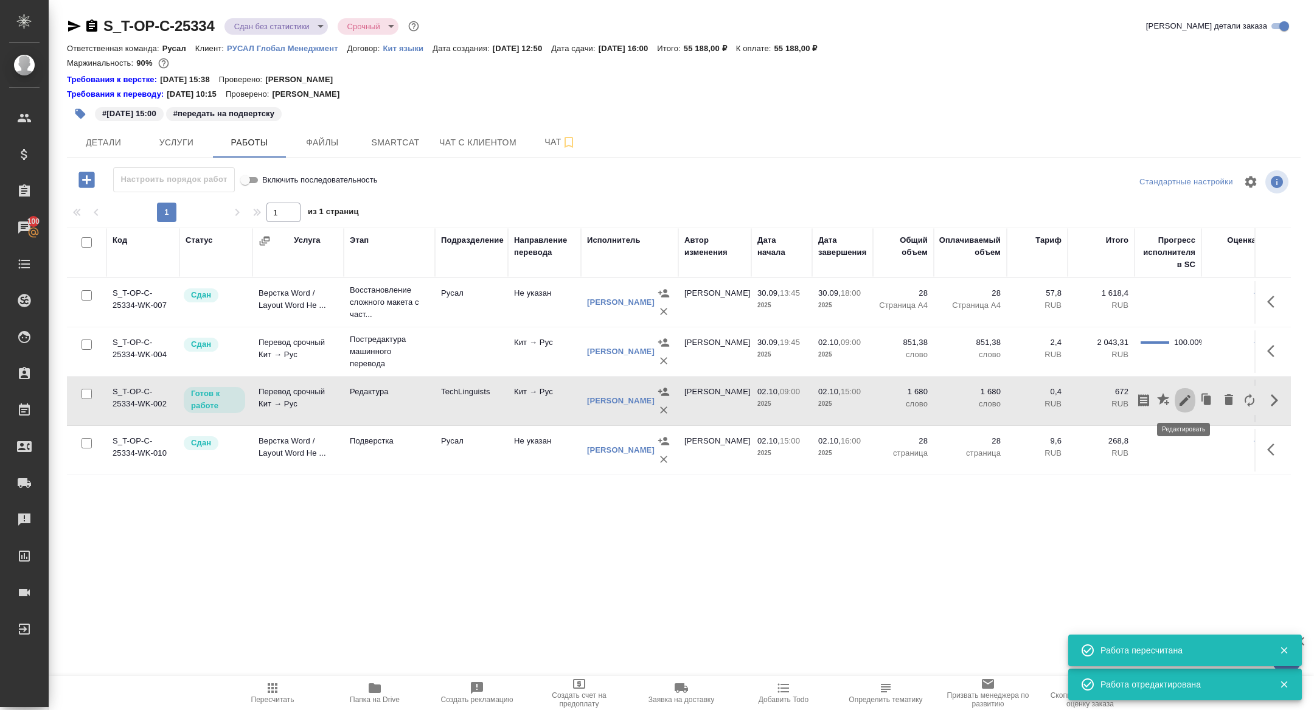
click at [1187, 397] on icon "button" at bounding box center [1185, 400] width 15 height 15
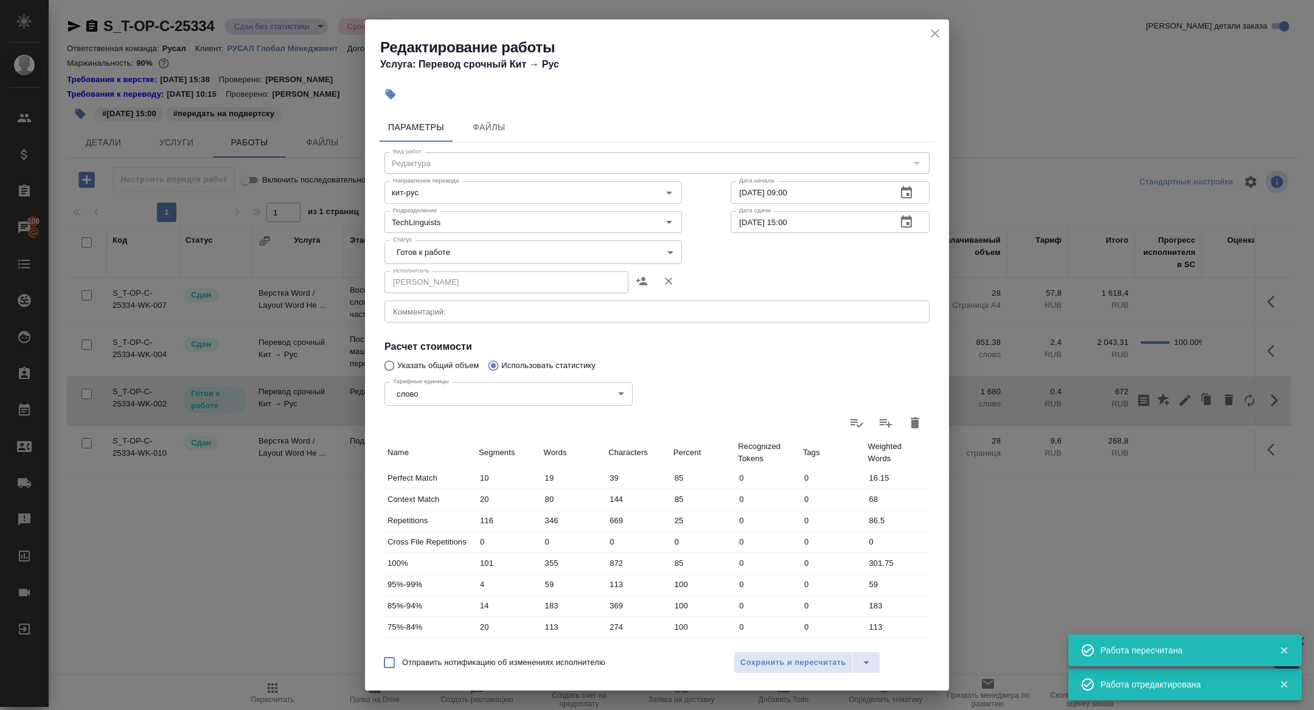
click at [457, 259] on body "🙏 .cls-1 fill:#fff; AWATERA Zhuravleva Alexandra Клиенты Спецификации Заказы 10…" at bounding box center [657, 355] width 1314 height 710
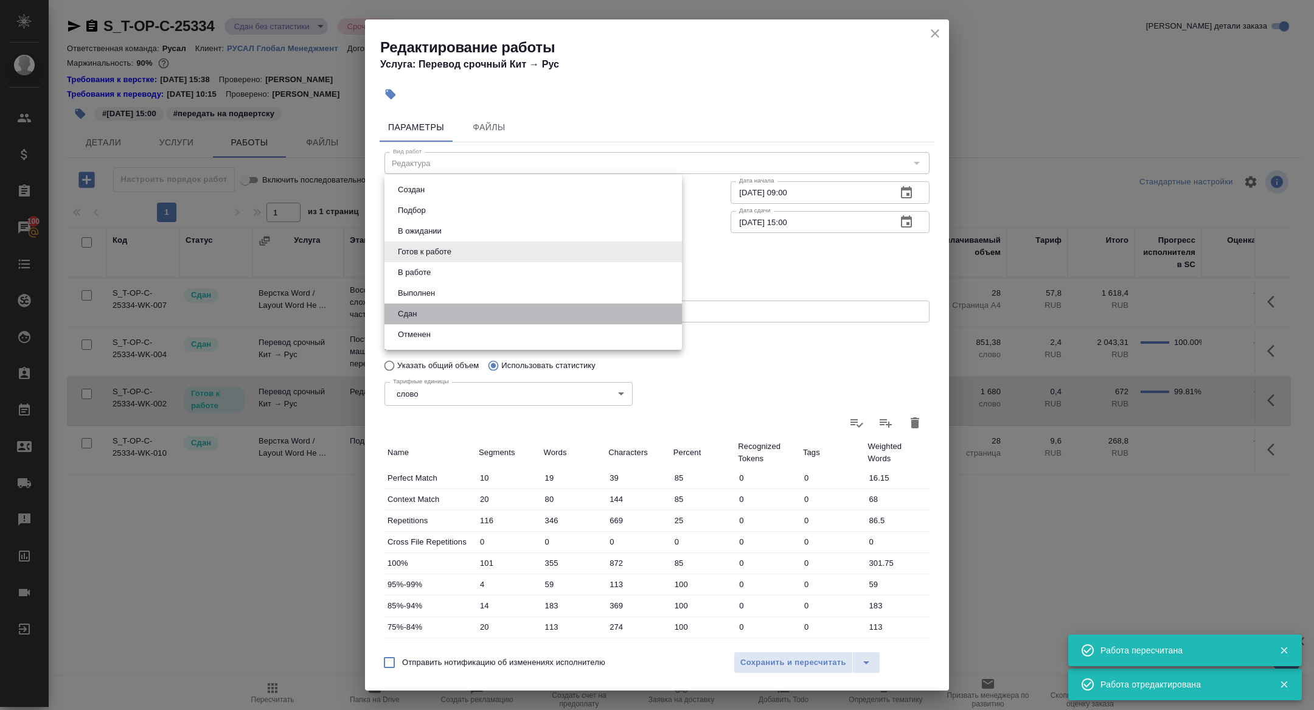
click at [424, 307] on li "Сдан" at bounding box center [534, 314] width 298 height 21
type input "closed"
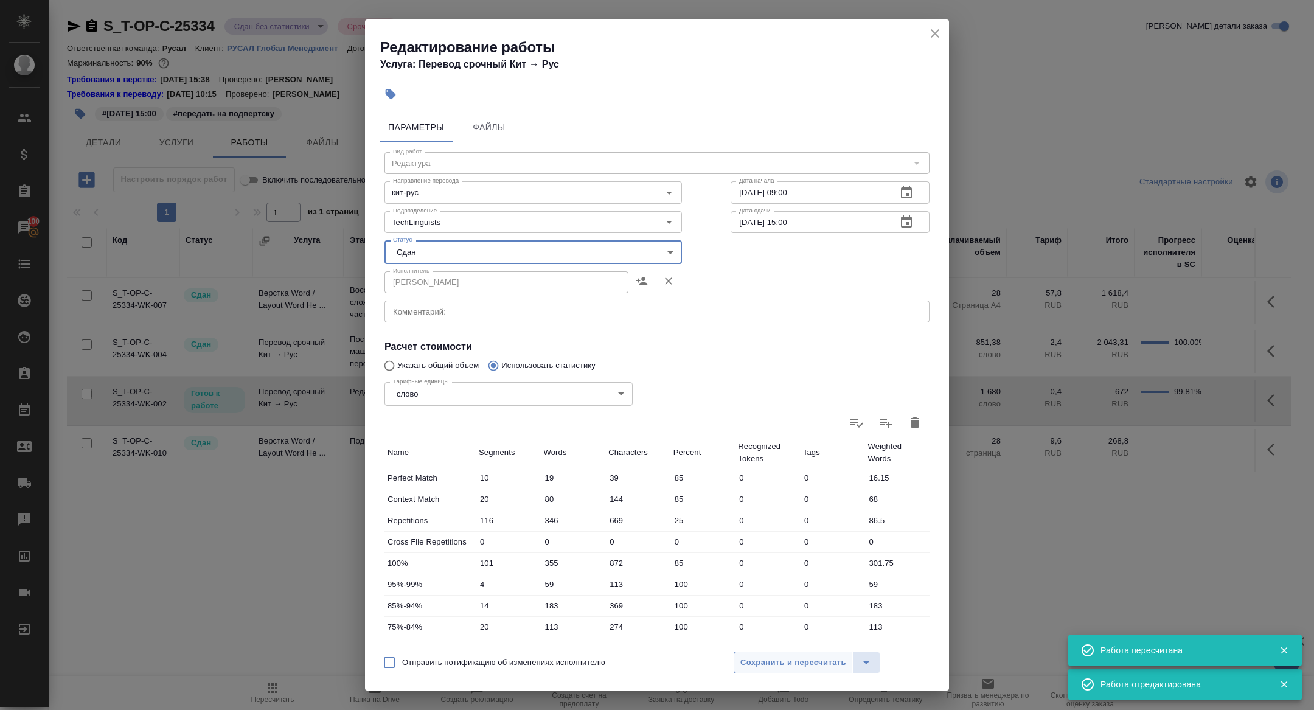
click at [766, 672] on button "Сохранить и пересчитать" at bounding box center [793, 663] width 119 height 22
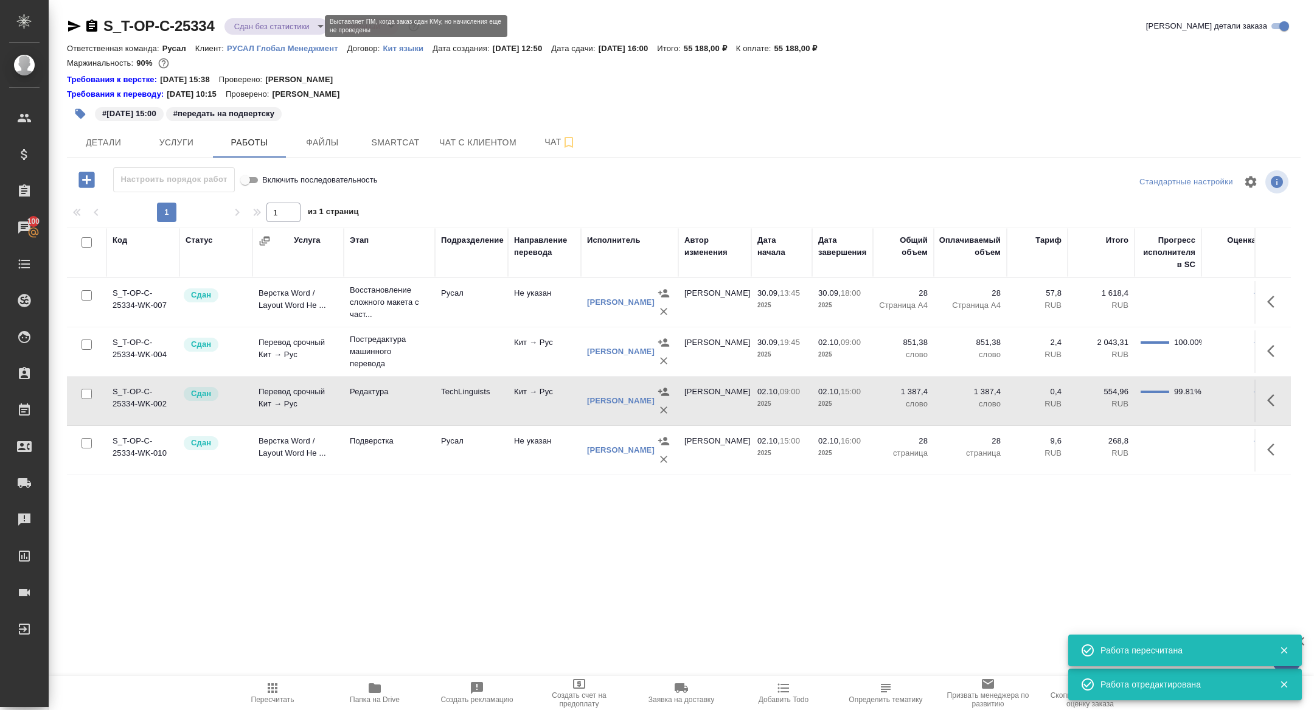
click at [268, 27] on body "🙏 .cls-1 fill:#fff; AWATERA Zhuravleva Alexandra Клиенты Спецификации Заказы 10…" at bounding box center [657, 355] width 1314 height 710
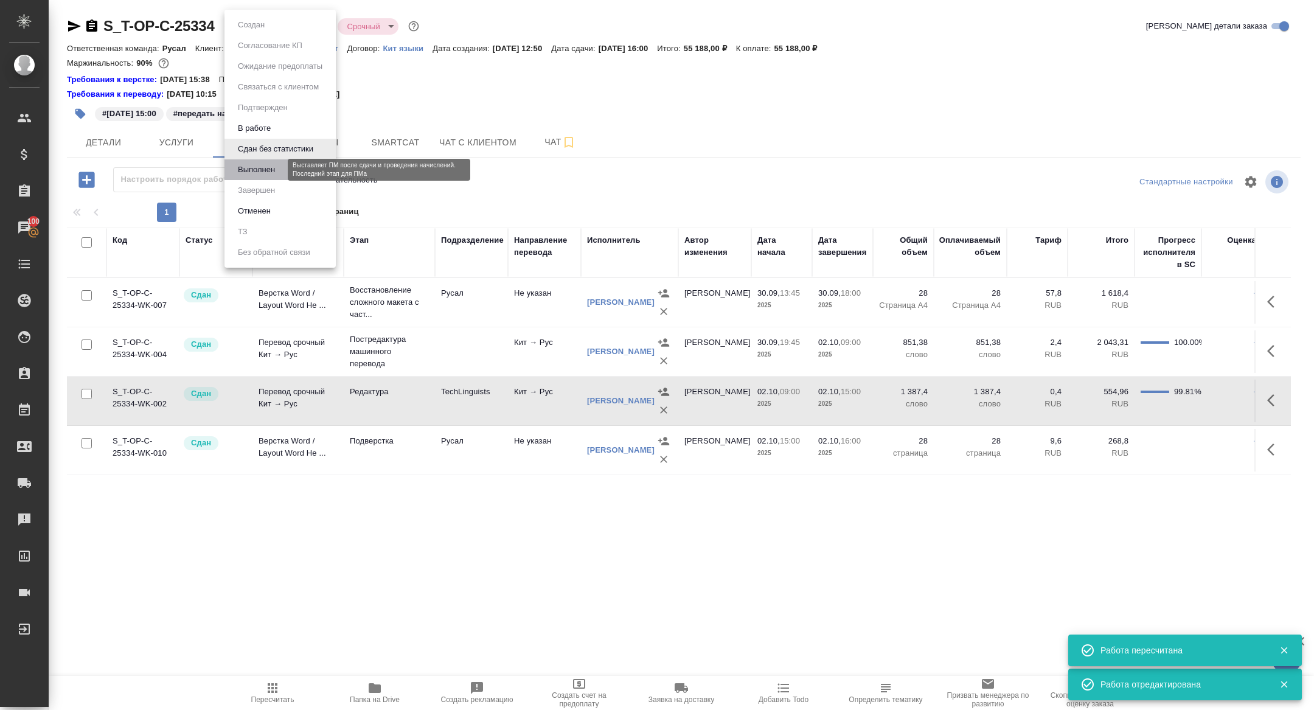
click at [263, 174] on button "Выполнен" at bounding box center [256, 169] width 44 height 13
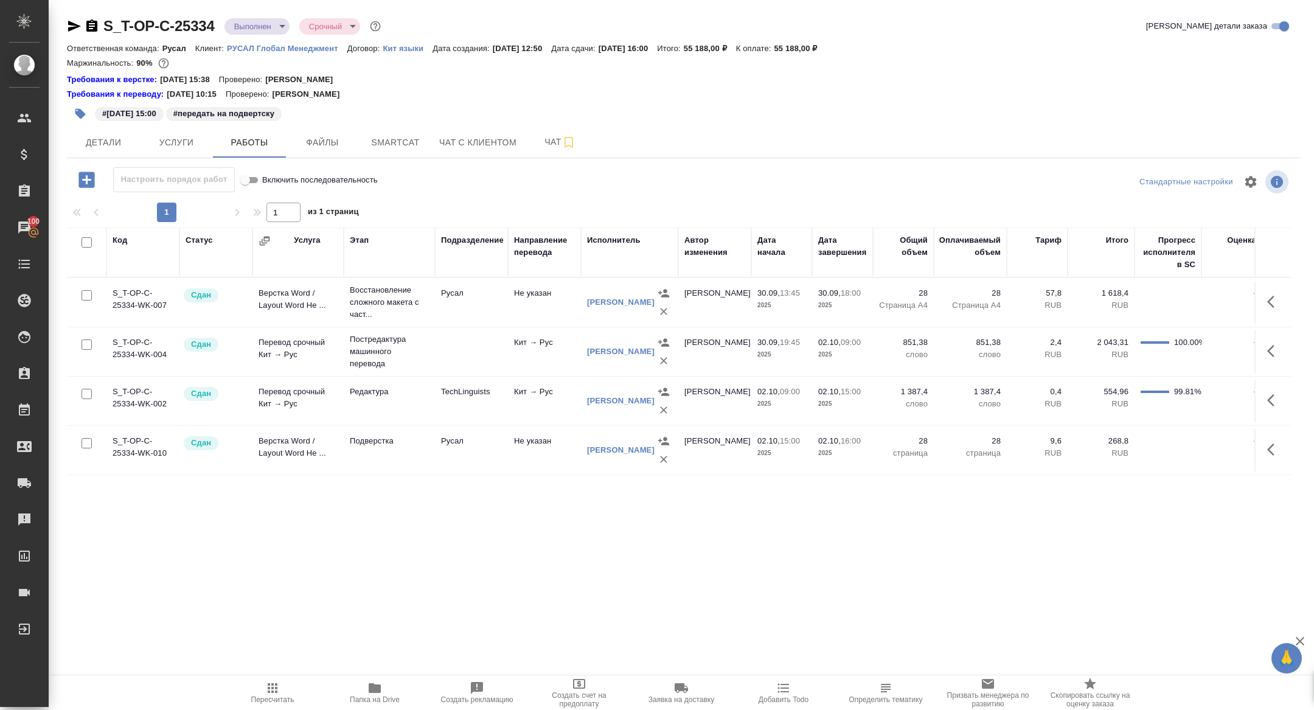
click at [265, 703] on span "Пересчитать" at bounding box center [272, 699] width 43 height 9
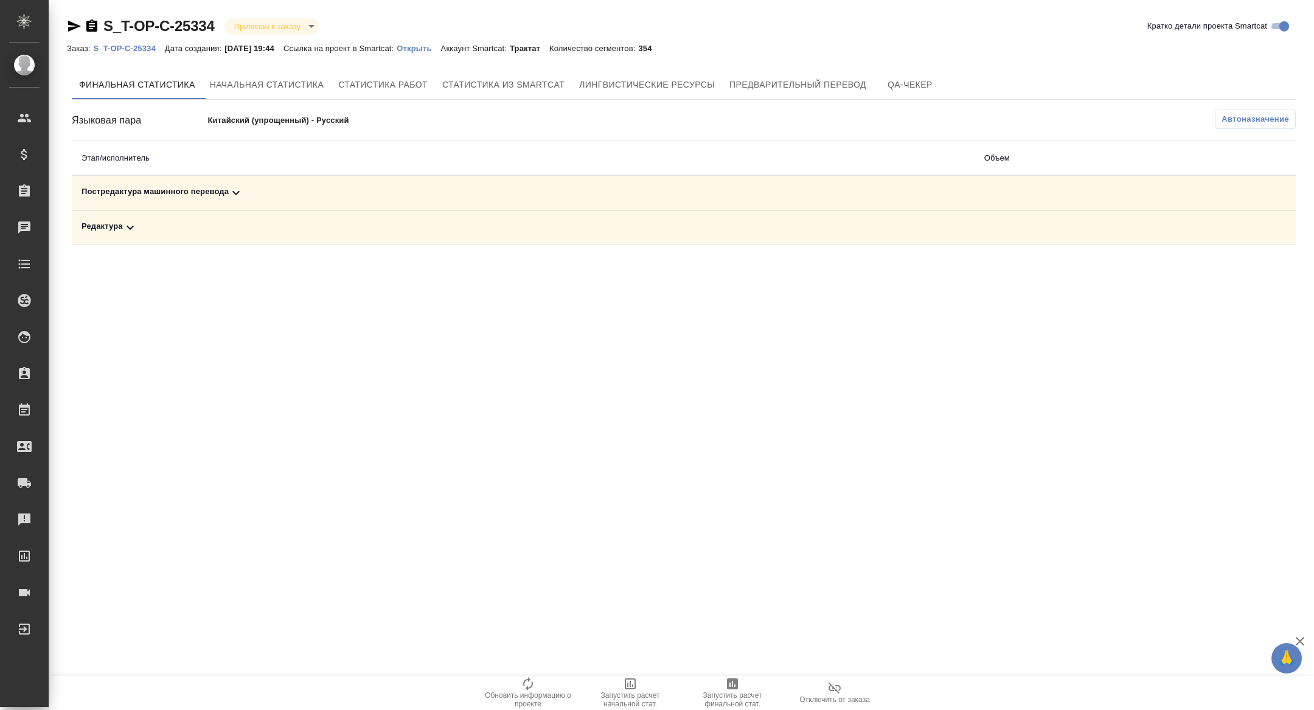
click at [266, 193] on div "Постредактура машинного перевода" at bounding box center [524, 193] width 884 height 15
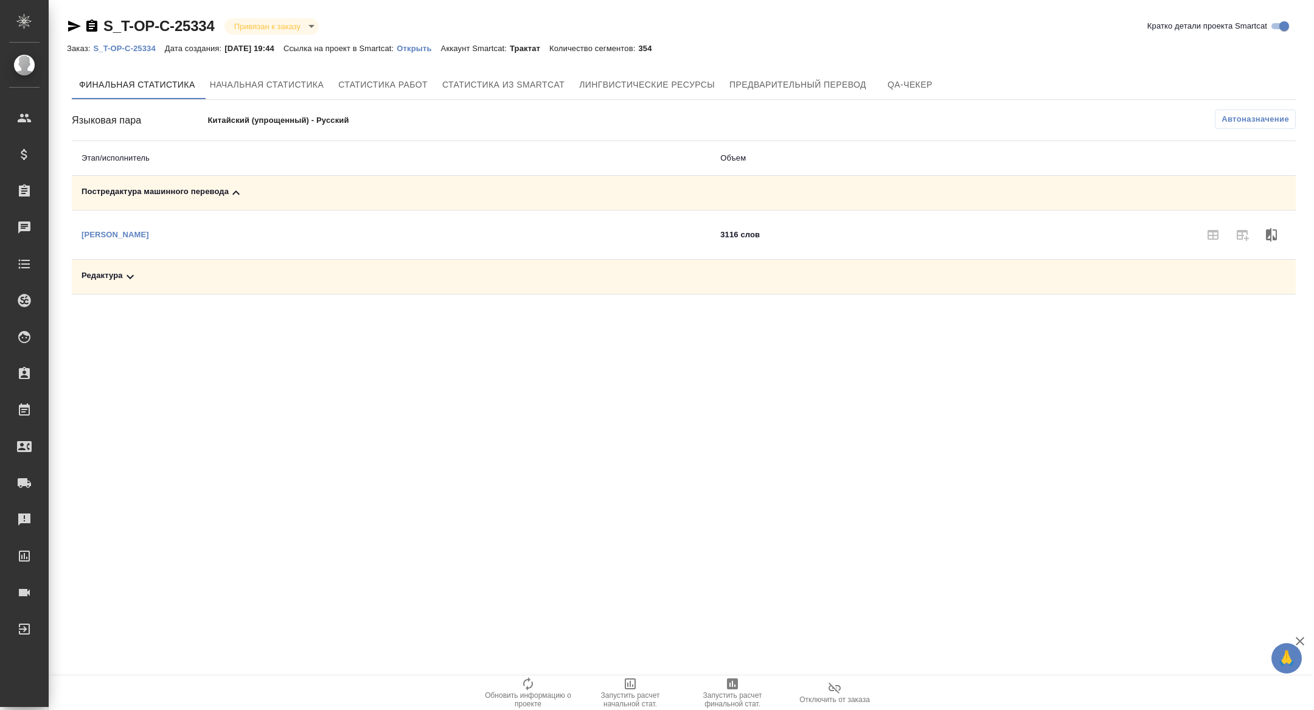
click at [242, 272] on div "Редактура" at bounding box center [391, 277] width 619 height 15
click at [722, 708] on button "Запустить расчет финальной стат." at bounding box center [732, 693] width 102 height 34
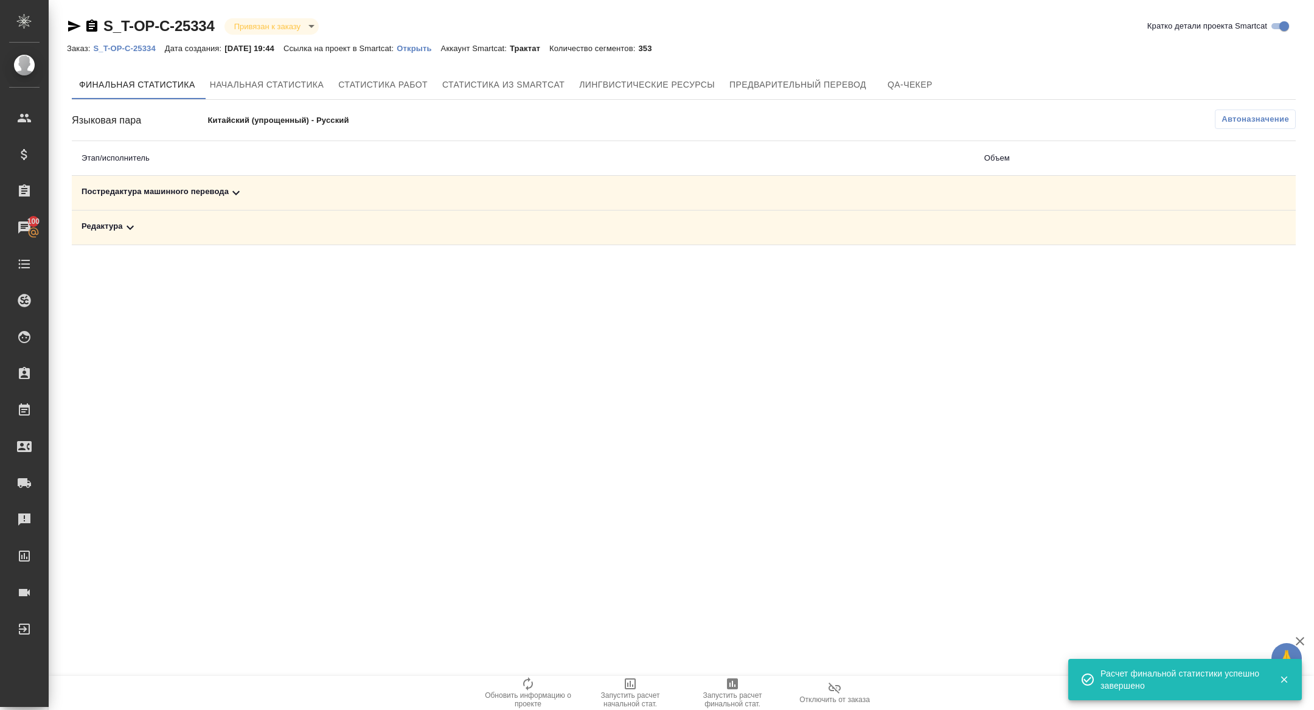
click at [217, 215] on td "Редактура" at bounding box center [523, 228] width 903 height 35
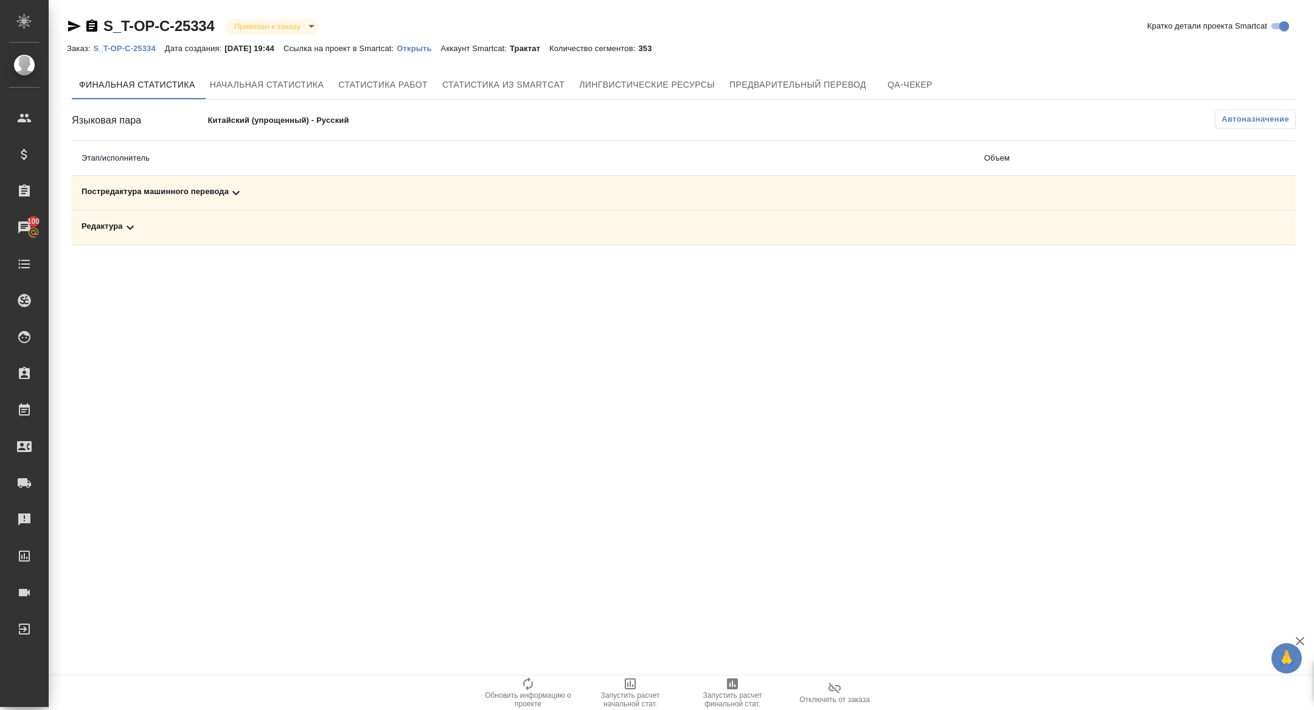
click at [217, 237] on td "Редактура" at bounding box center [523, 228] width 903 height 35
click at [242, 193] on icon at bounding box center [236, 193] width 15 height 15
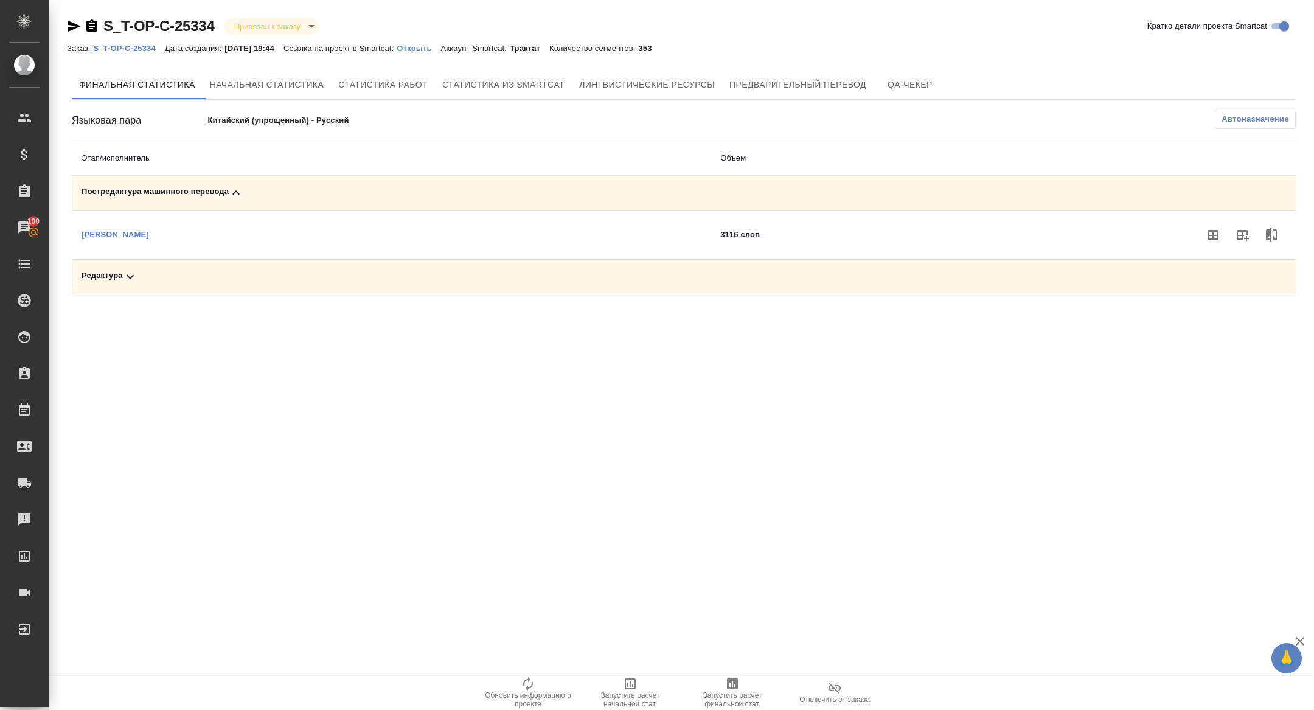
click at [191, 293] on table "Этап/исполнитель Объем Постредактура машинного перевода Босенко Анна Андреевна …" at bounding box center [684, 217] width 1224 height 153
click at [194, 281] on div "Редактура" at bounding box center [391, 277] width 619 height 15
click at [1245, 306] on button "button" at bounding box center [1242, 318] width 29 height 29
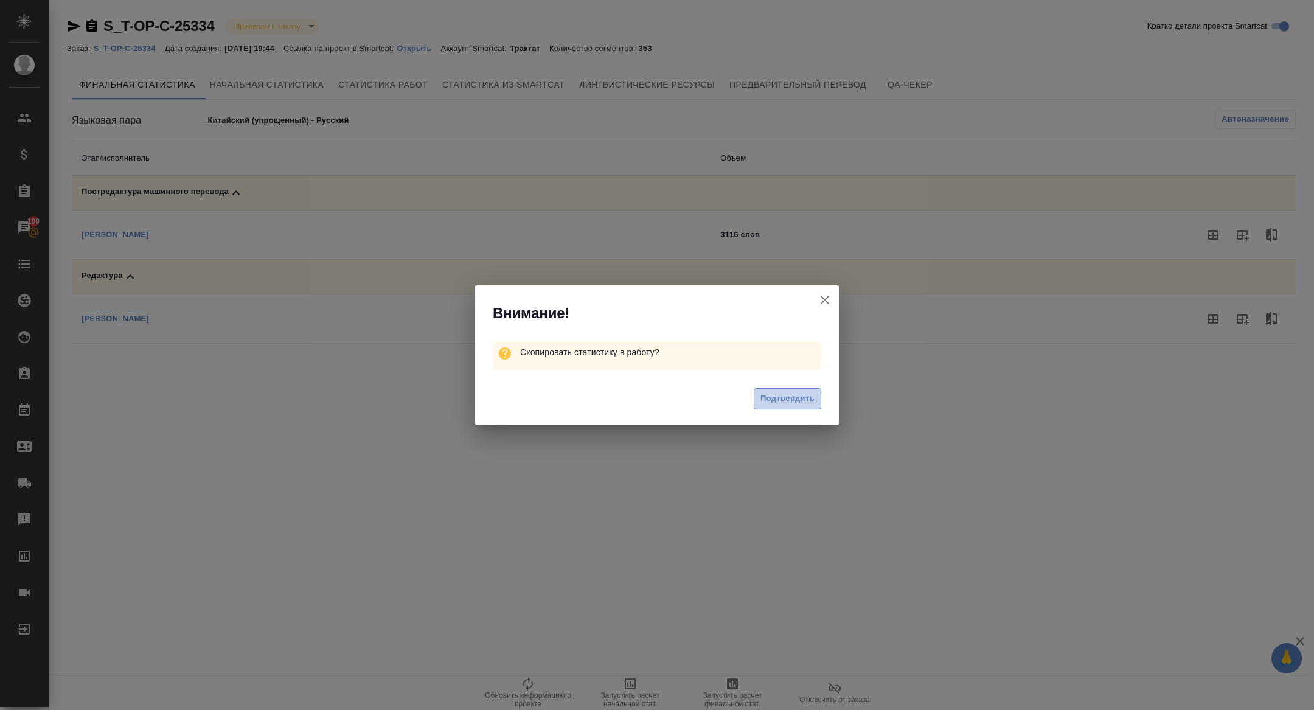
click at [805, 407] on button "Подтвердить" at bounding box center [788, 398] width 68 height 21
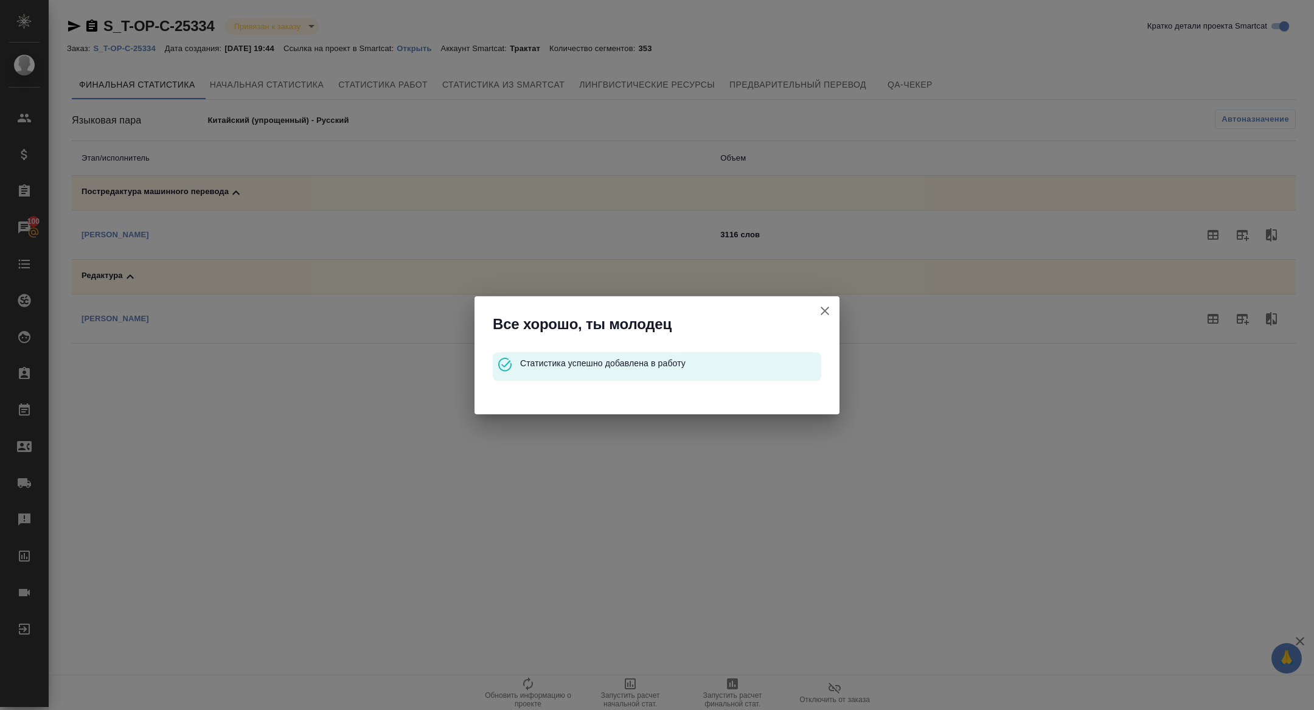
click at [824, 308] on icon "button" at bounding box center [825, 311] width 15 height 15
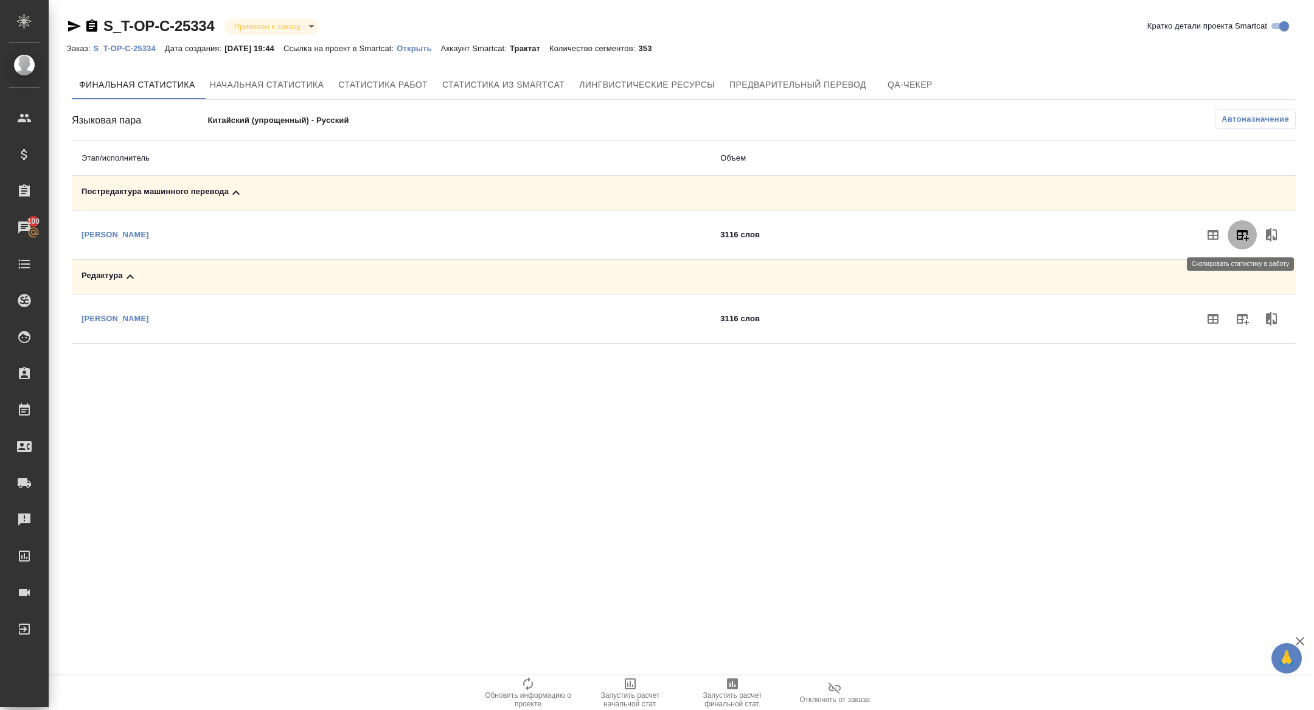
click at [1241, 230] on icon "button" at bounding box center [1243, 235] width 12 height 11
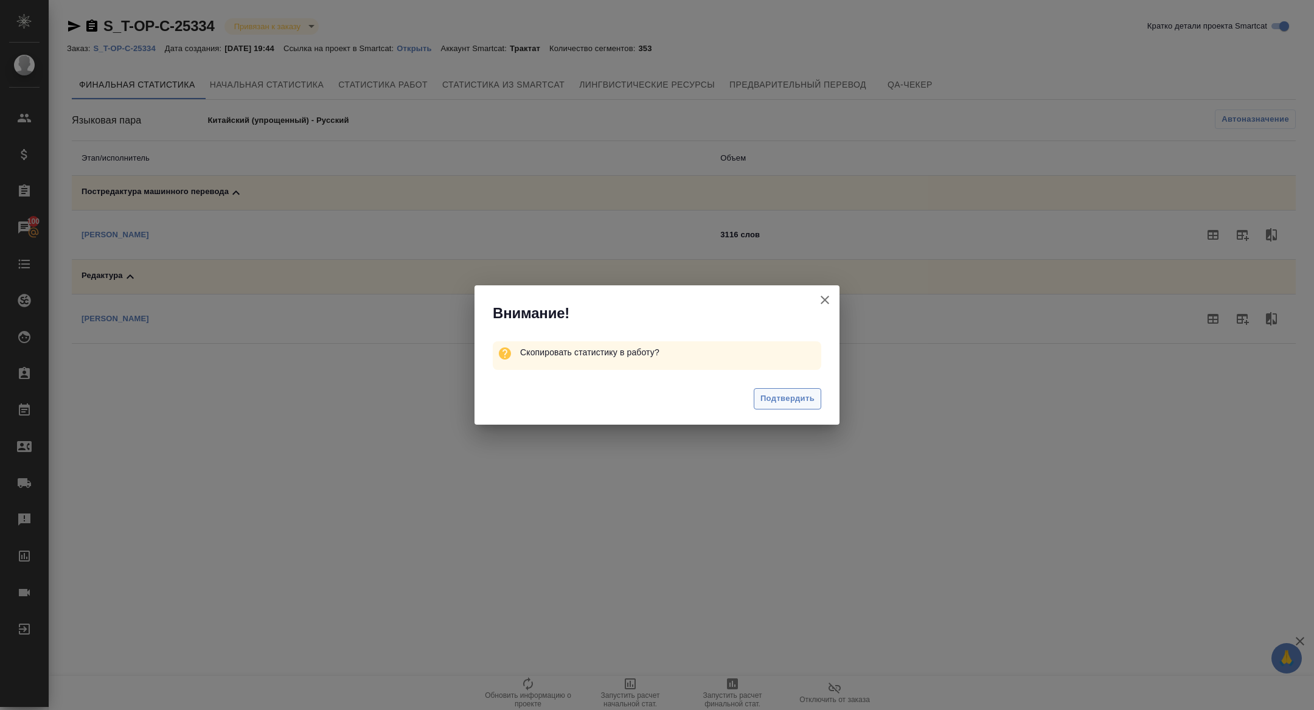
click at [777, 401] on span "Подтвердить" at bounding box center [788, 399] width 54 height 14
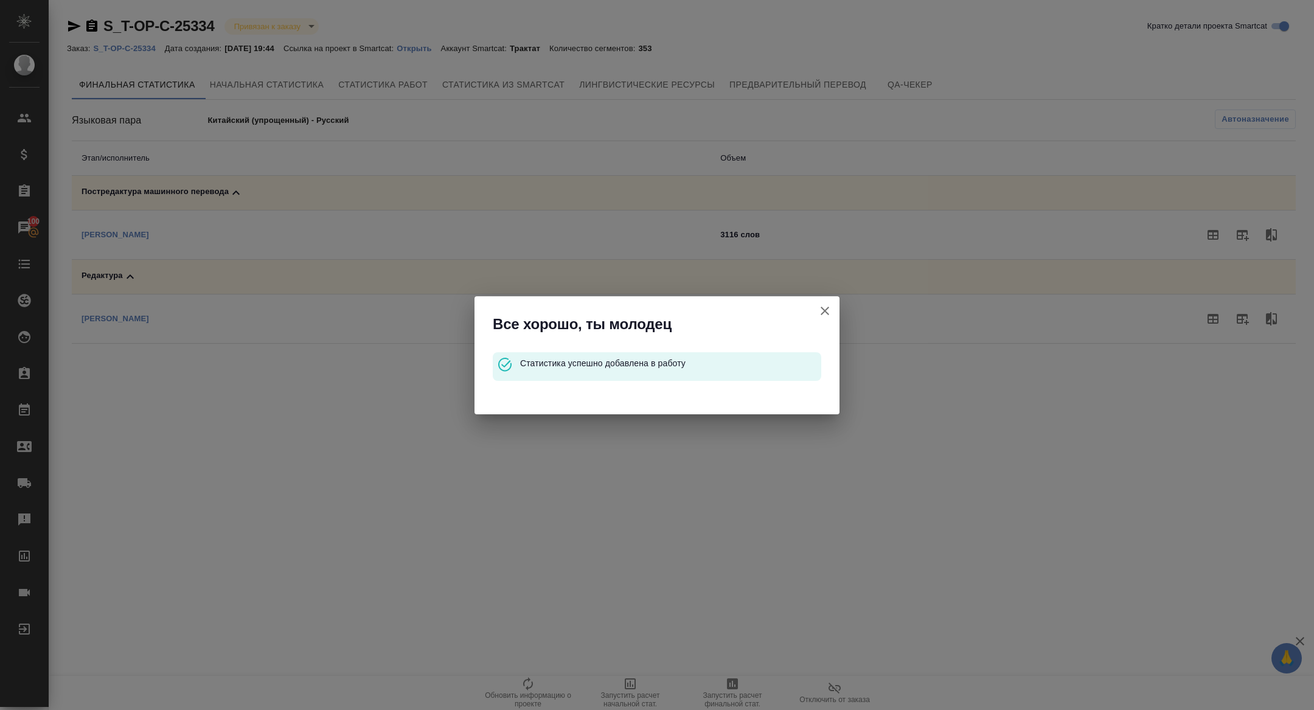
click at [831, 313] on icon "button" at bounding box center [825, 311] width 15 height 15
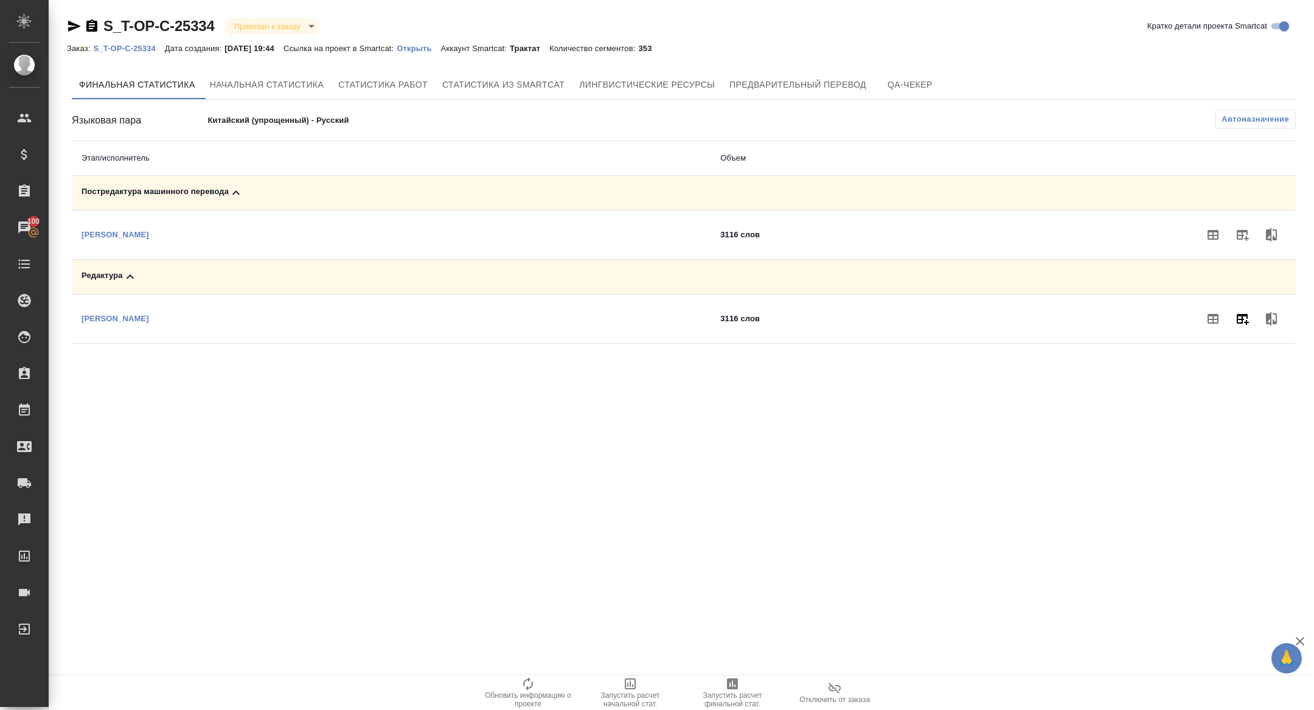
click at [1244, 310] on button "button" at bounding box center [1242, 318] width 29 height 29
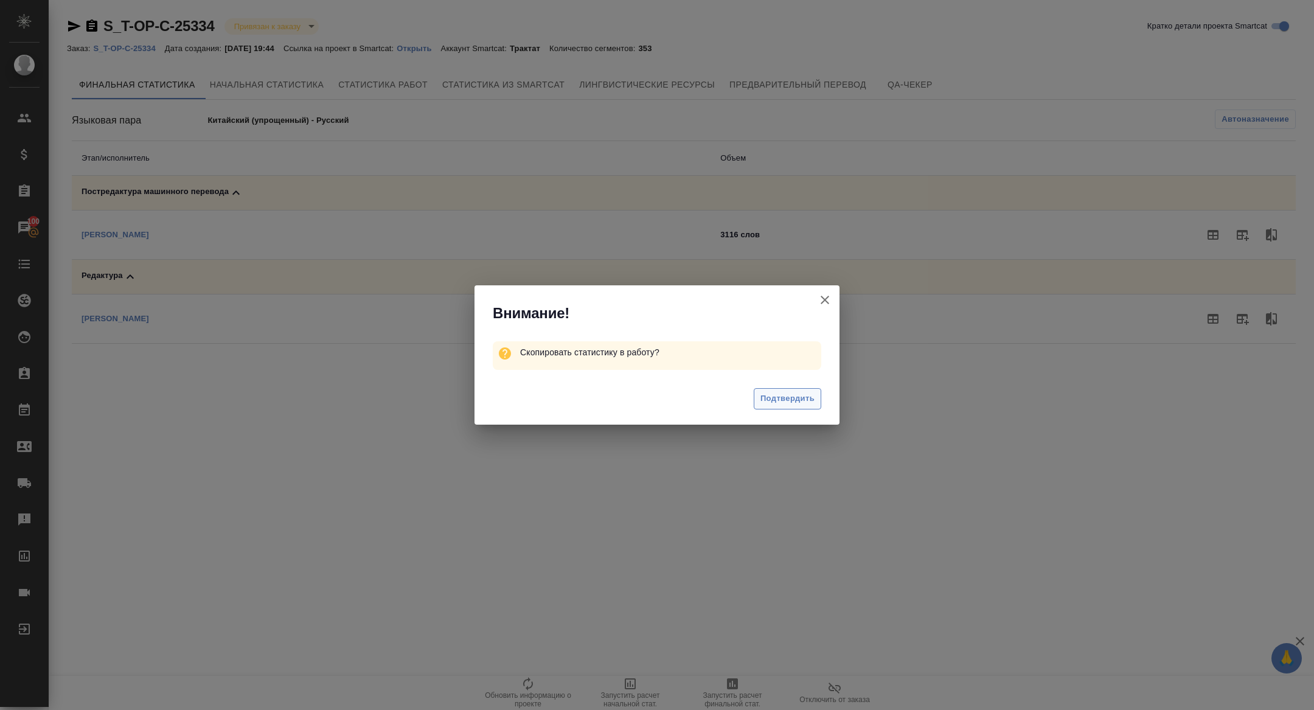
click at [802, 405] on span "Подтвердить" at bounding box center [788, 399] width 54 height 14
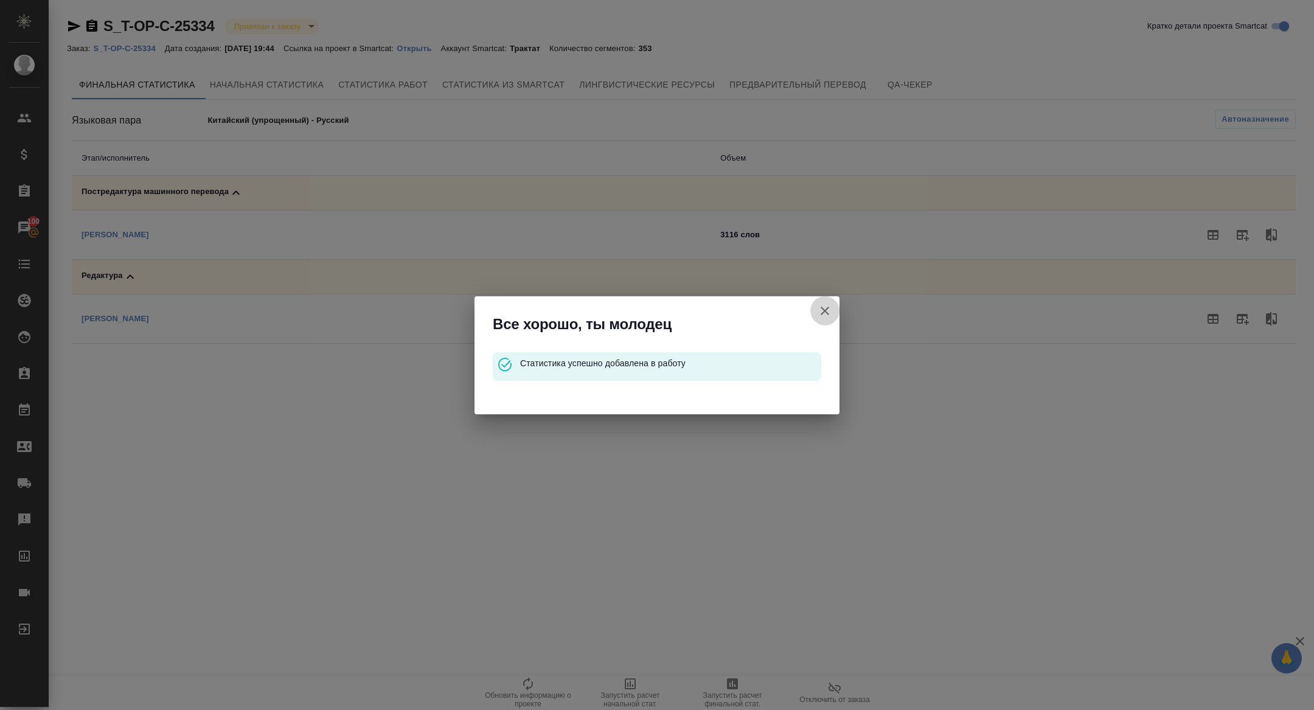
click at [828, 308] on icon "button" at bounding box center [825, 311] width 15 height 15
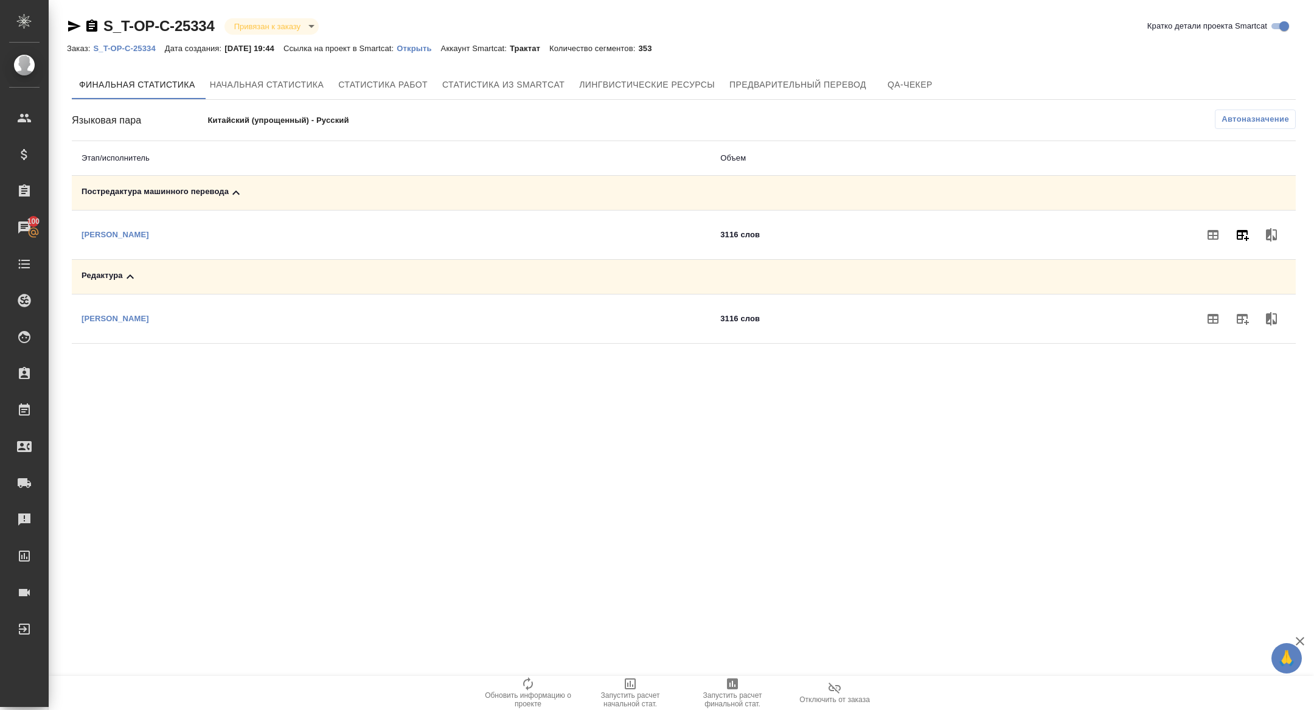
click at [1246, 242] on button "button" at bounding box center [1242, 234] width 29 height 29
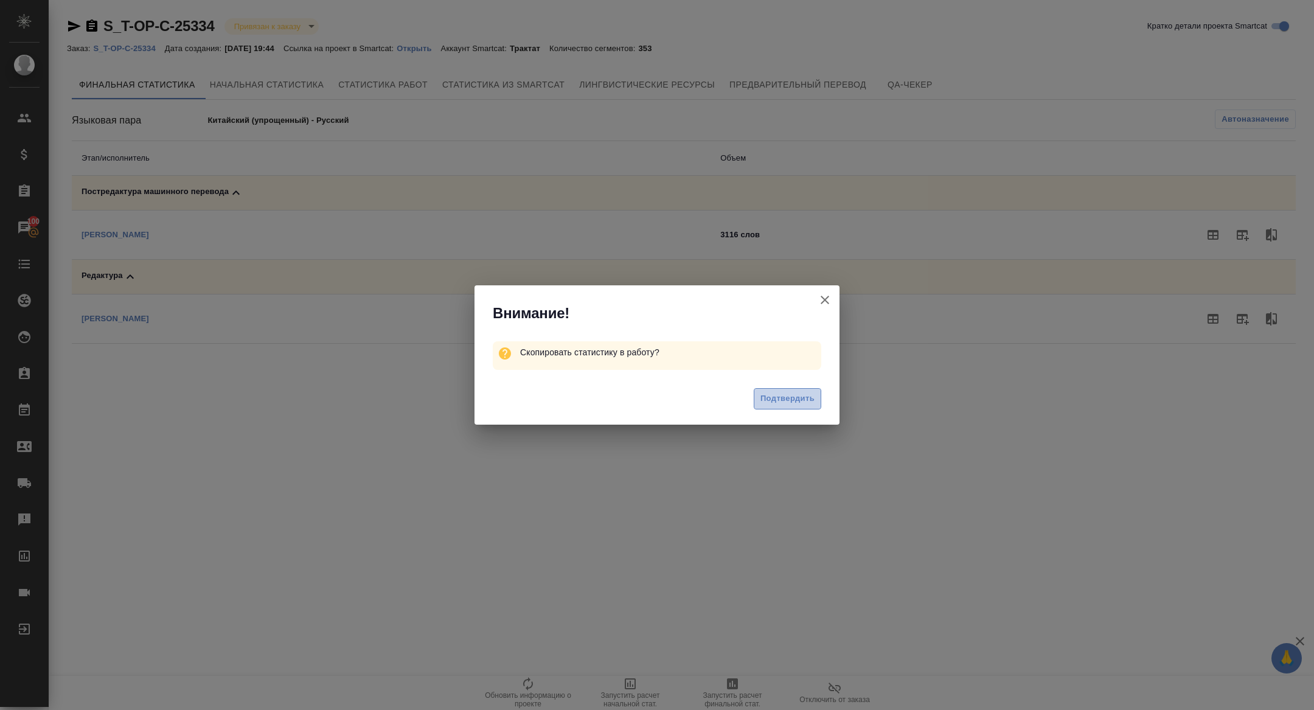
click at [780, 396] on span "Подтвердить" at bounding box center [788, 399] width 54 height 14
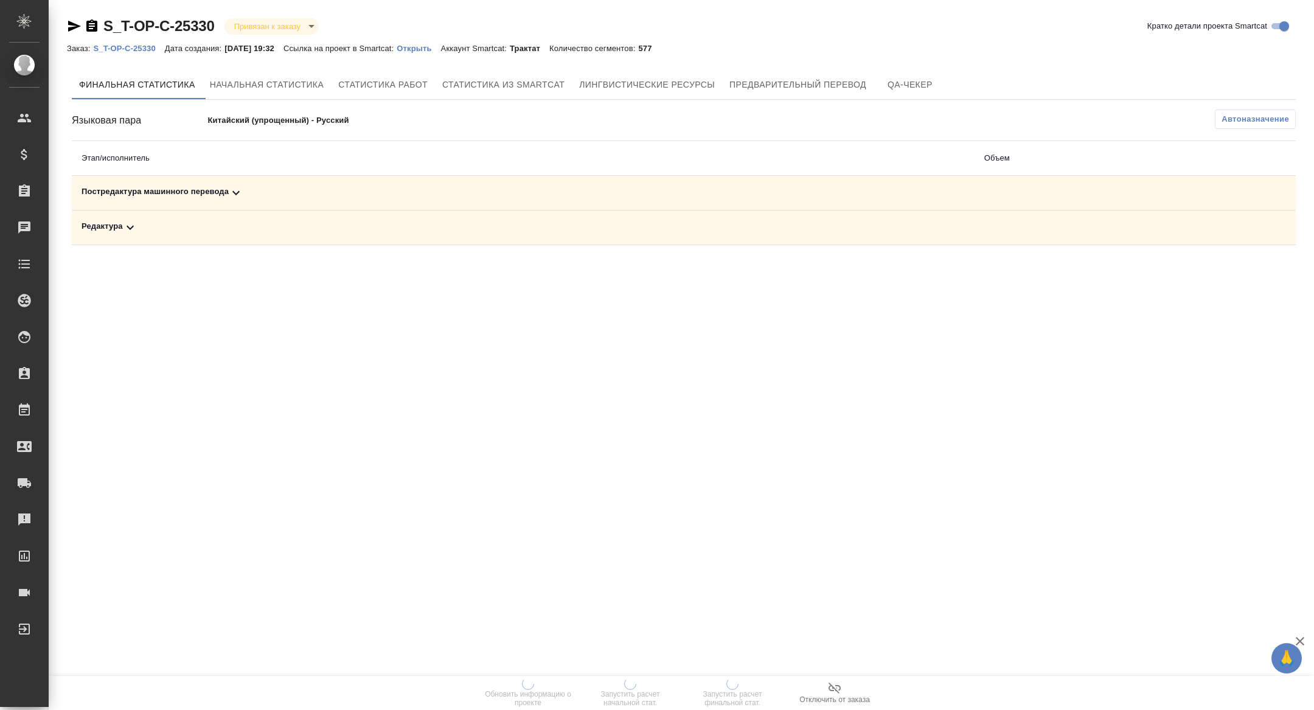
click at [249, 232] on div "Редактура" at bounding box center [524, 227] width 884 height 15
click at [286, 193] on div "Постредактура машинного перевода" at bounding box center [391, 193] width 619 height 15
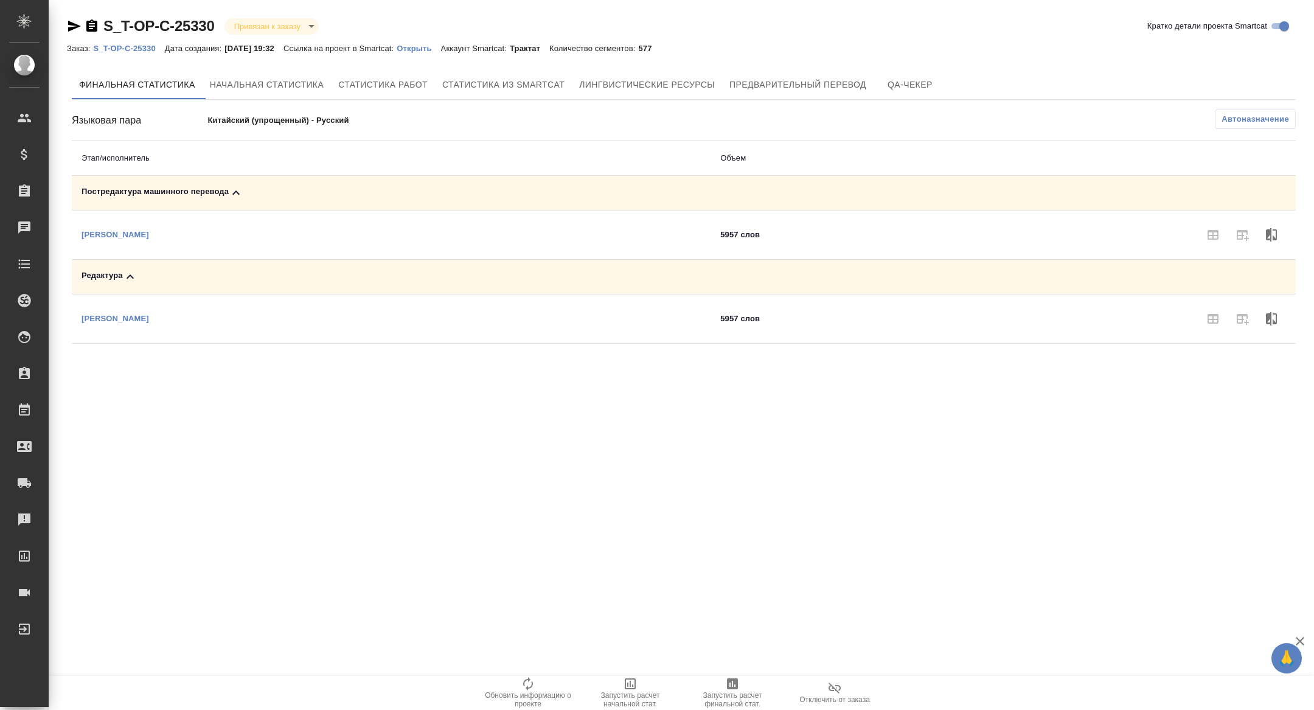
click at [733, 697] on span "Запустить расчет финальной стат." at bounding box center [733, 699] width 88 height 17
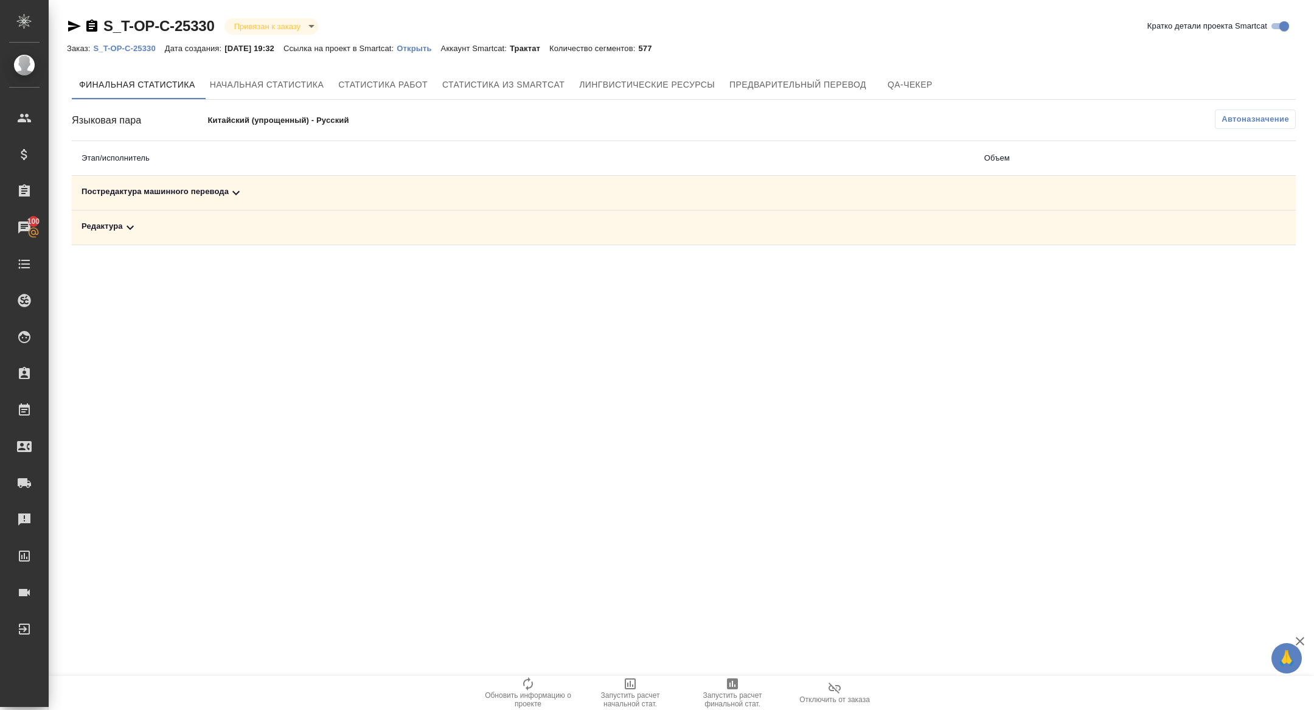
click at [347, 231] on div "Редактура" at bounding box center [524, 227] width 884 height 15
click at [351, 184] on td "Постредактура машинного перевода" at bounding box center [391, 193] width 639 height 35
click at [361, 199] on div "Постредактура машинного перевода" at bounding box center [391, 193] width 619 height 15
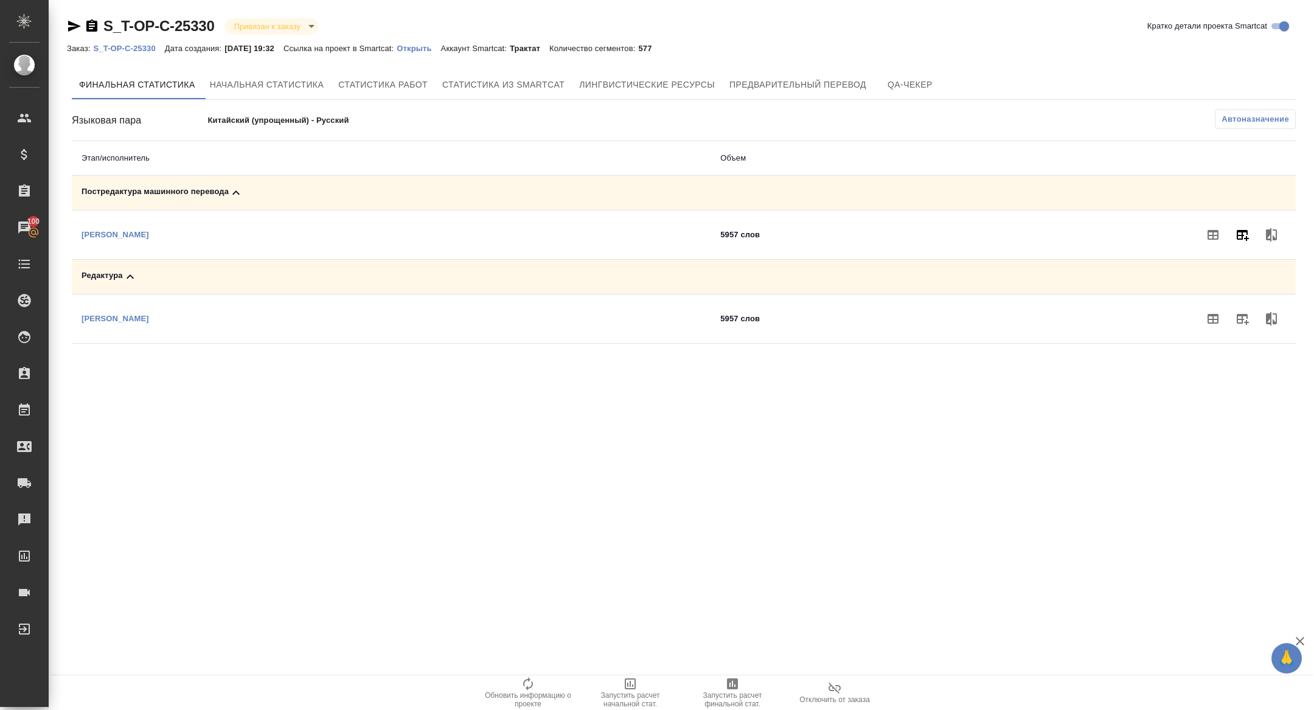
click at [1237, 232] on icon "button" at bounding box center [1243, 235] width 12 height 11
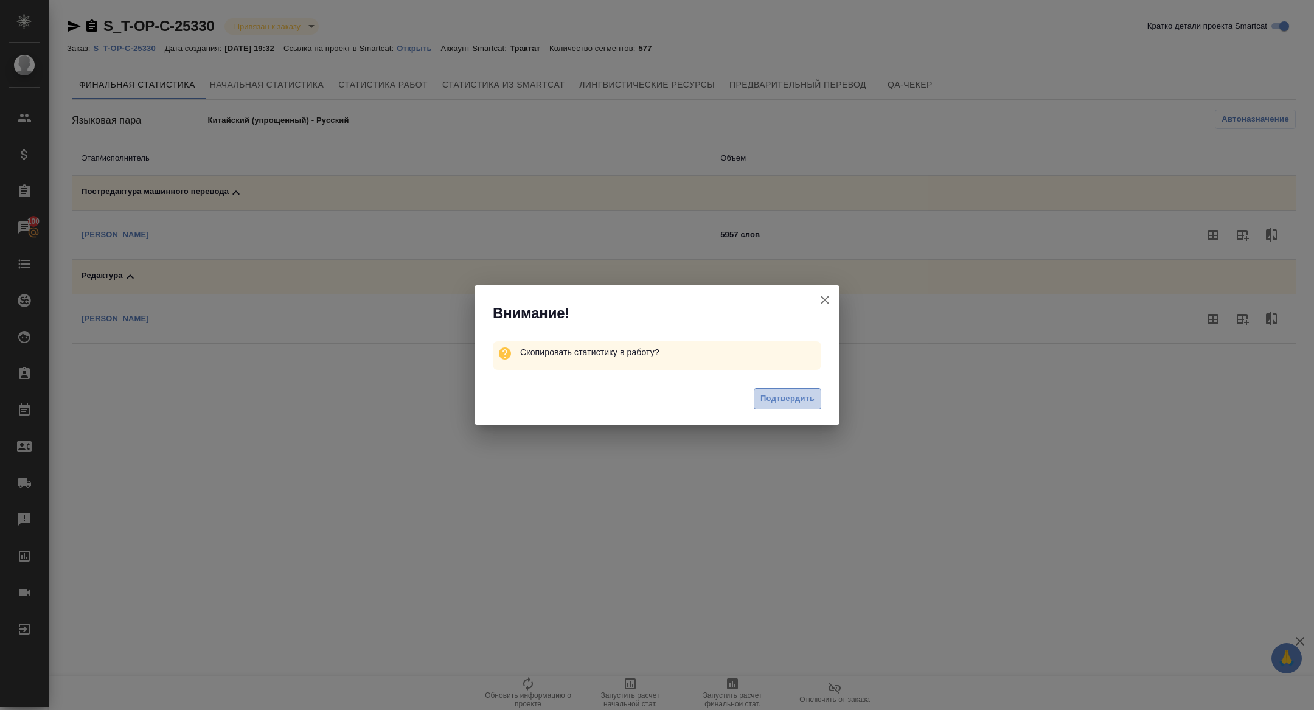
click at [761, 400] on span "Подтвердить" at bounding box center [788, 399] width 54 height 14
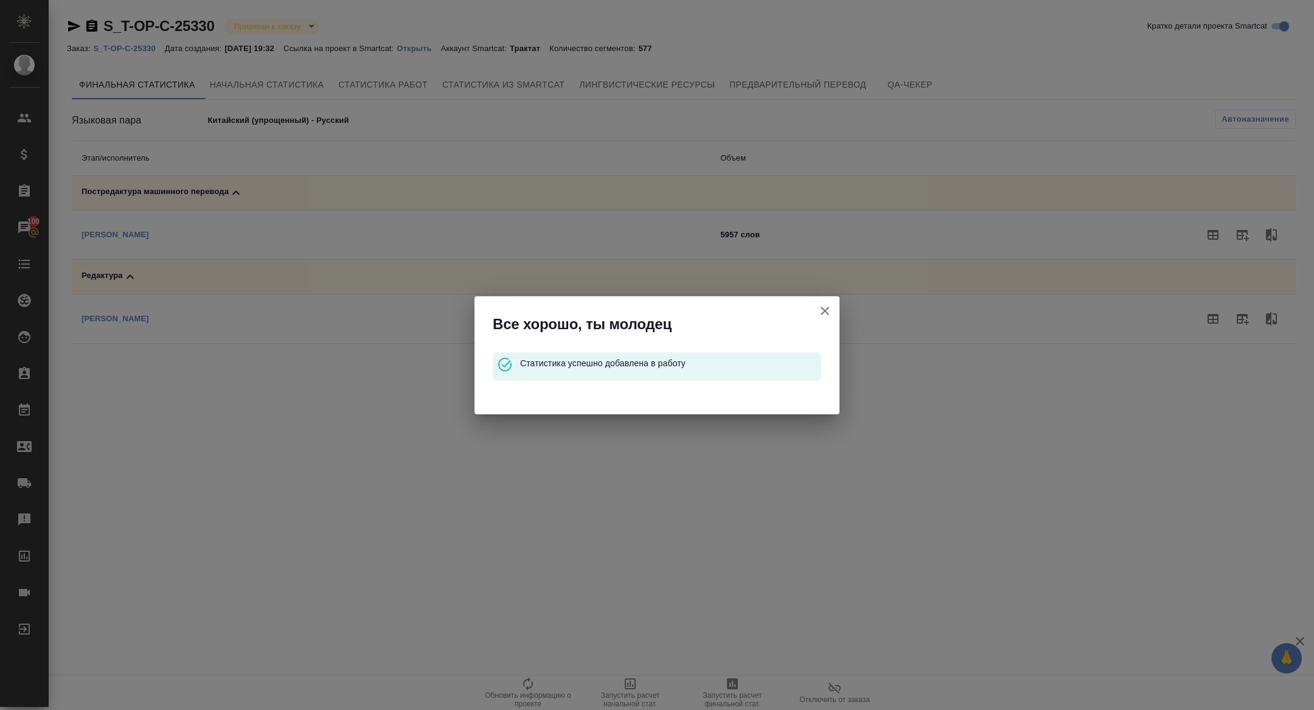
click at [832, 304] on icon "button" at bounding box center [825, 311] width 15 height 15
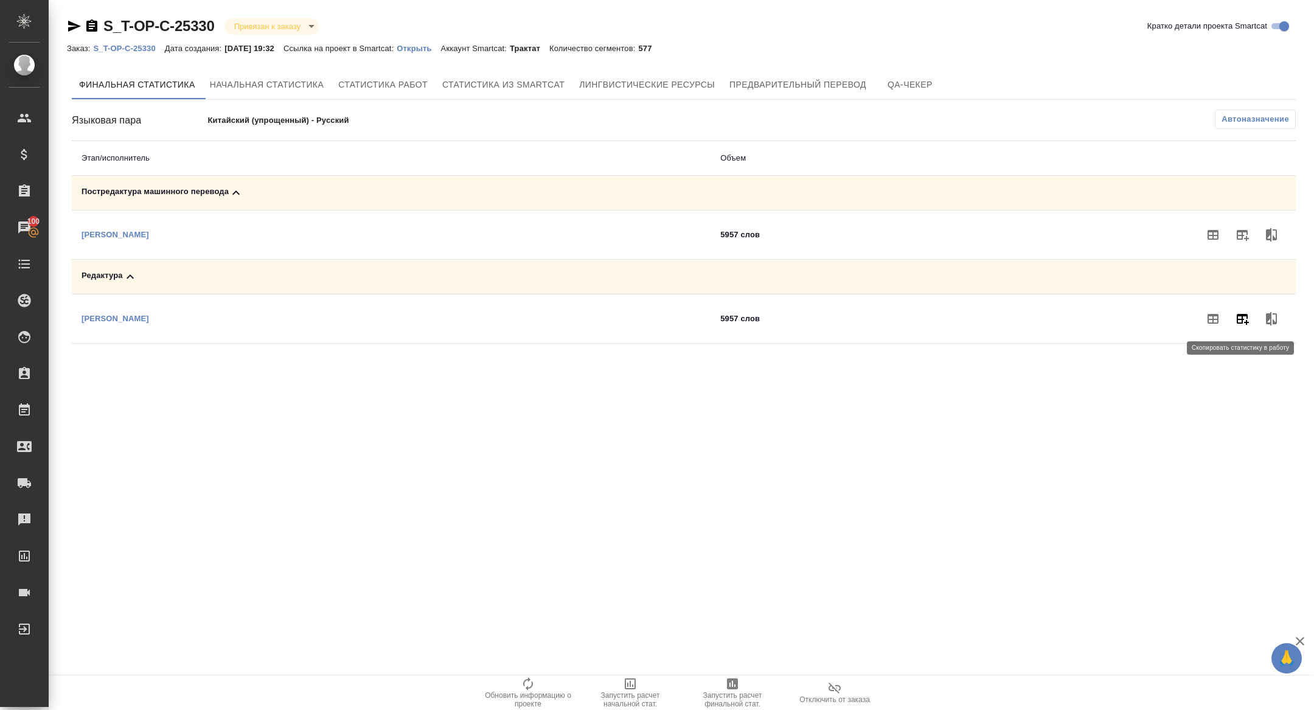
click at [1245, 314] on icon "button" at bounding box center [1243, 319] width 12 height 11
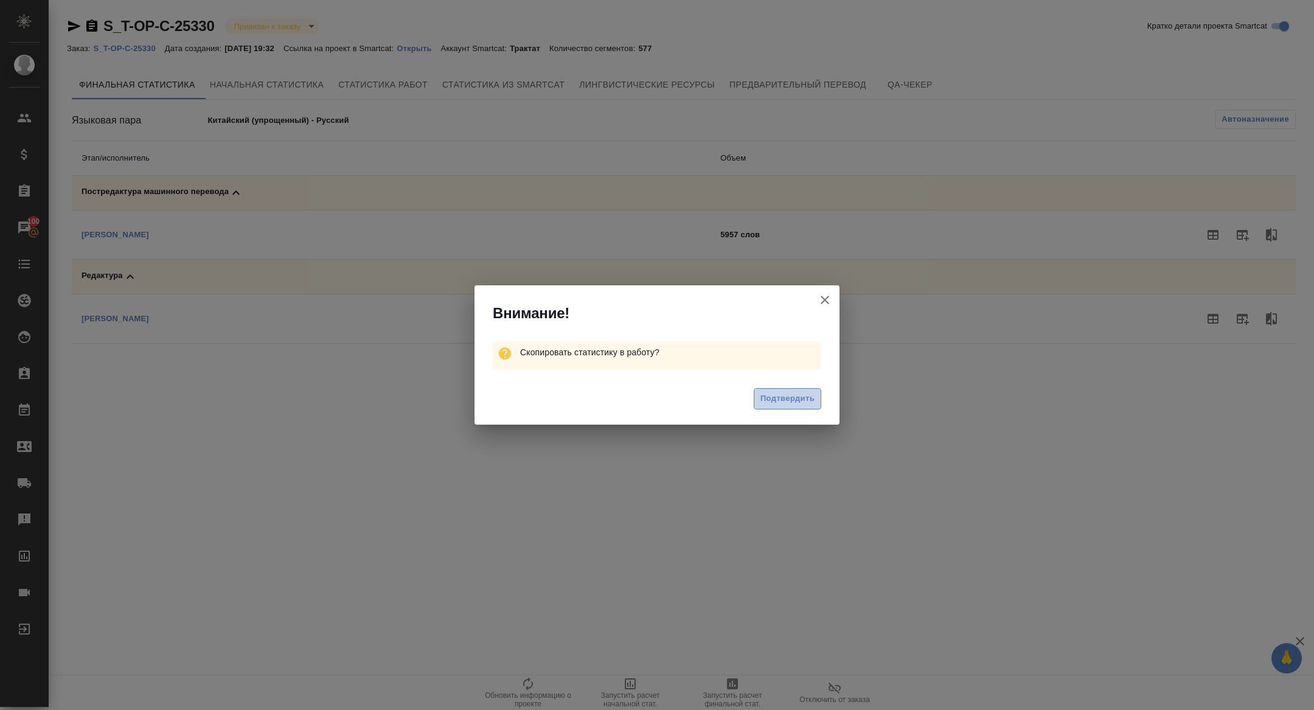
click at [798, 406] on button "Подтвердить" at bounding box center [788, 398] width 68 height 21
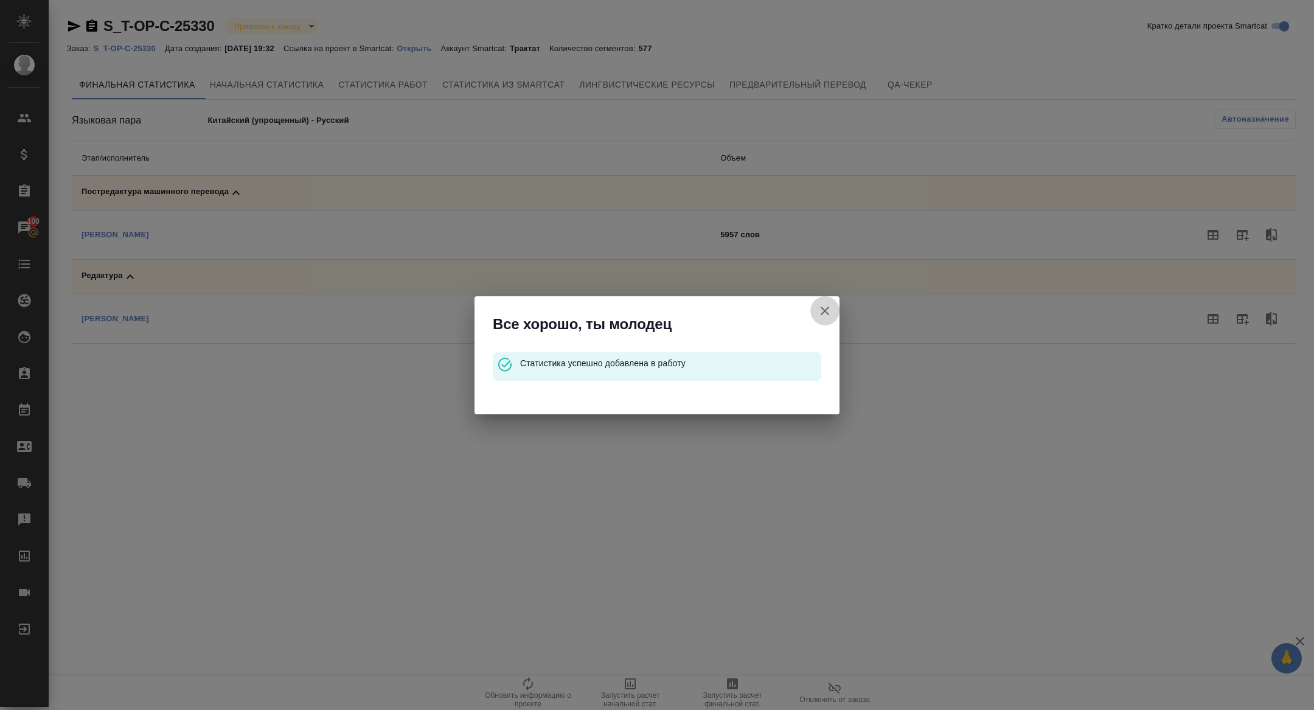
click at [822, 320] on button "Кратко детали проекта Smartcat" at bounding box center [824, 310] width 29 height 29
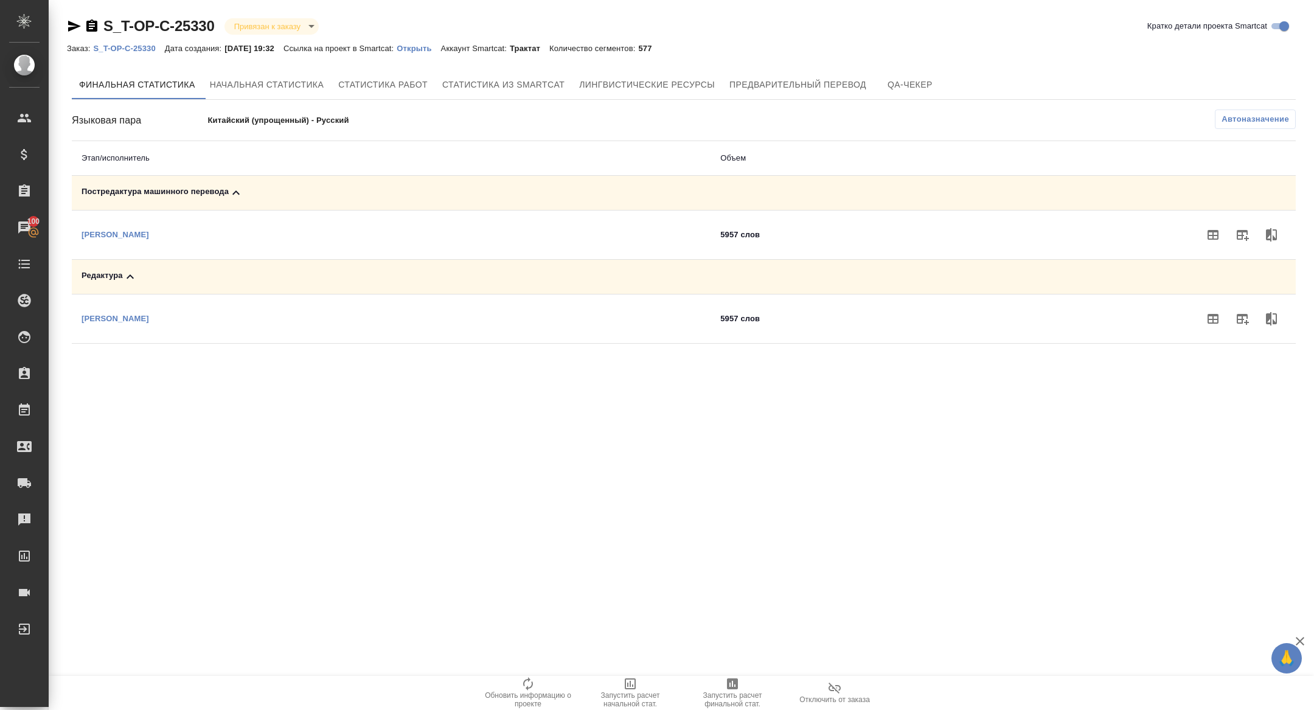
click at [822, 315] on body "🙏 .cls-1 fill:#fff; AWATERA Zhuravleva Alexandra Клиенты Спецификации Заказы 10…" at bounding box center [657, 355] width 1314 height 710
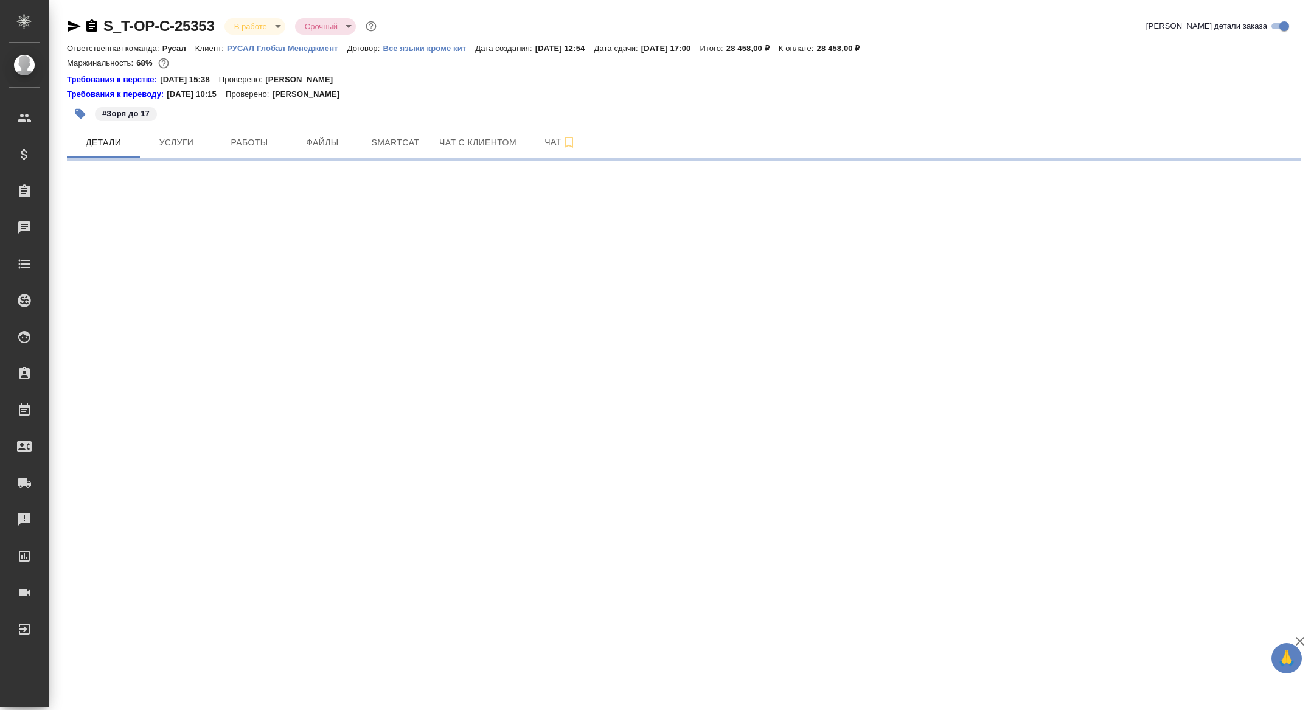
select select "RU"
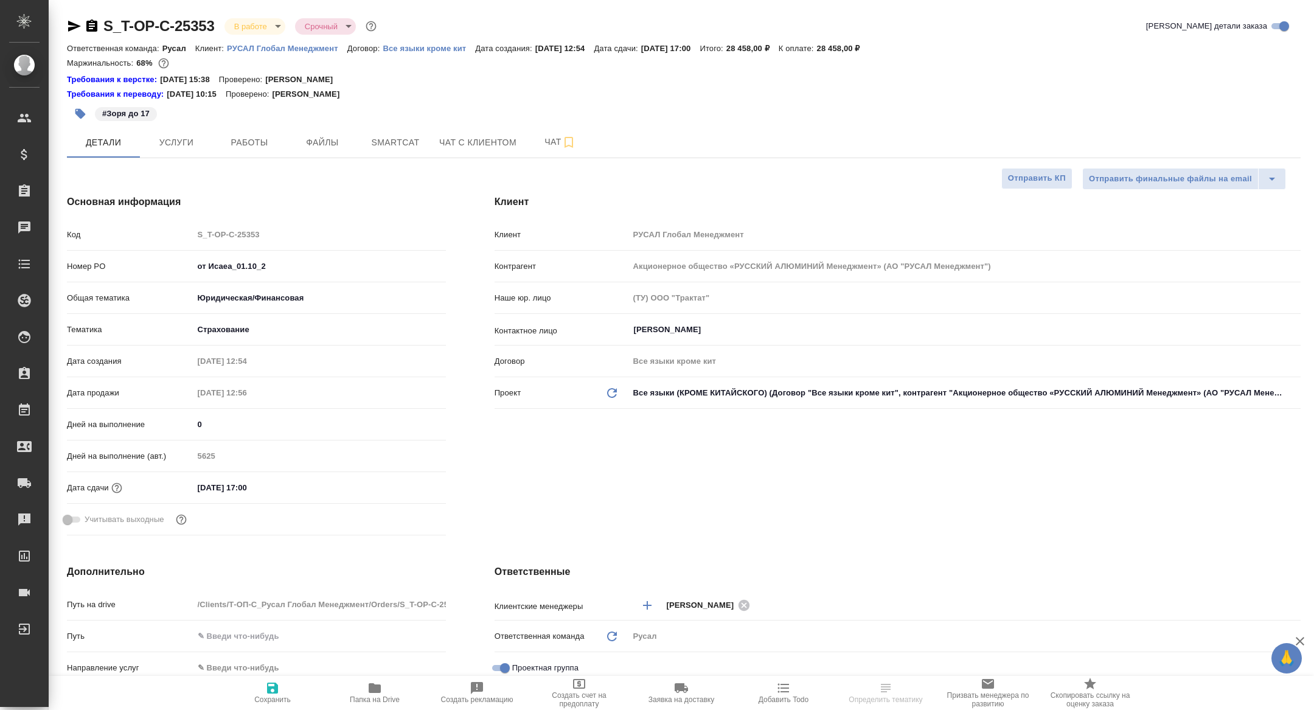
type textarea "x"
select select "RU"
type textarea "x"
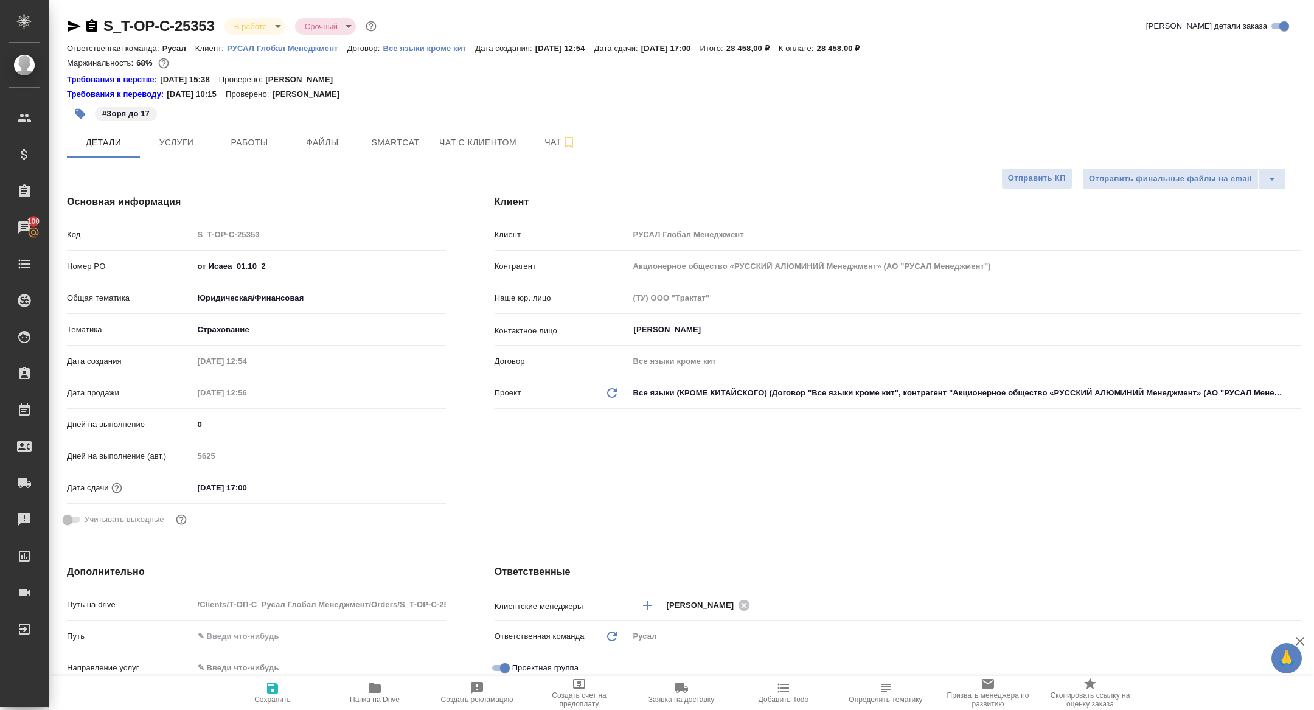
type textarea "x"
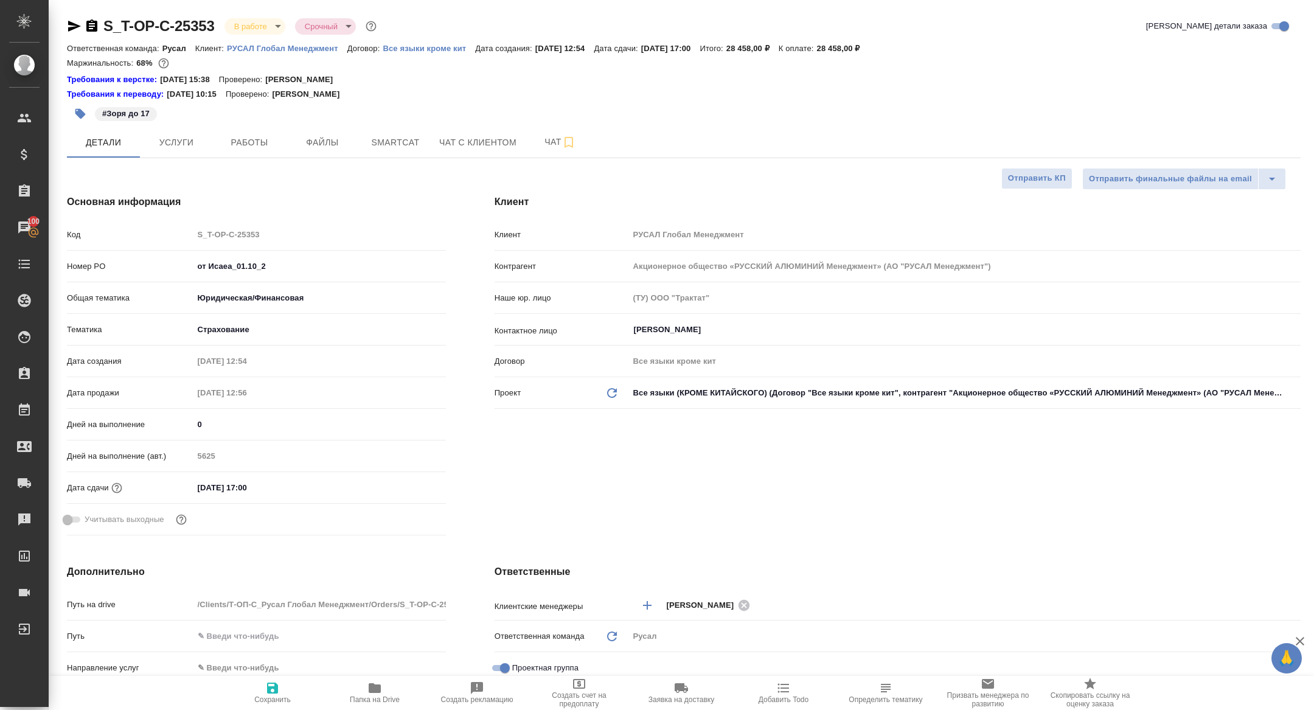
type textarea "x"
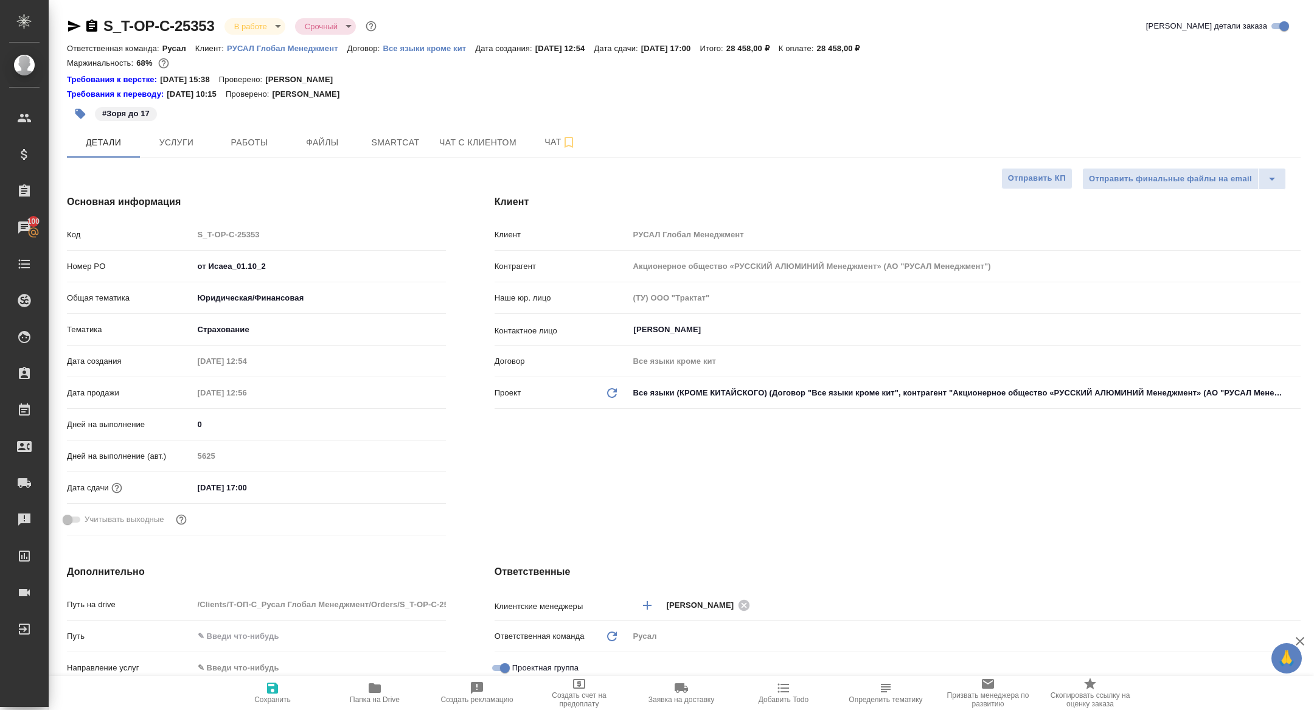
type textarea "x"
click at [245, 147] on span "Работы" at bounding box center [249, 142] width 58 height 15
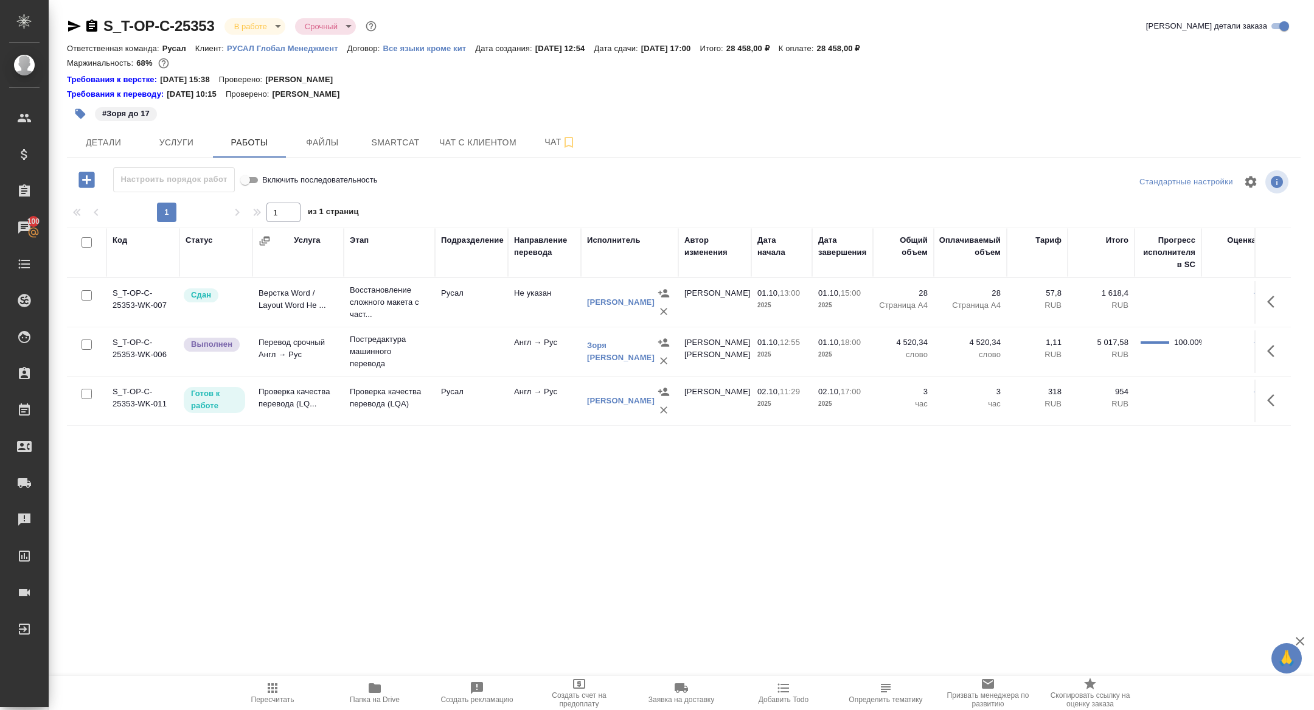
click at [382, 696] on span "Папка на Drive" at bounding box center [375, 699] width 50 height 9
click at [74, 26] on icon "button" at bounding box center [74, 26] width 15 height 15
click at [243, 29] on body "🙏 .cls-1 fill:#fff; AWATERA [PERSON_NAME] Спецификации Заказы 100 Чаты Todo Про…" at bounding box center [657, 355] width 1314 height 710
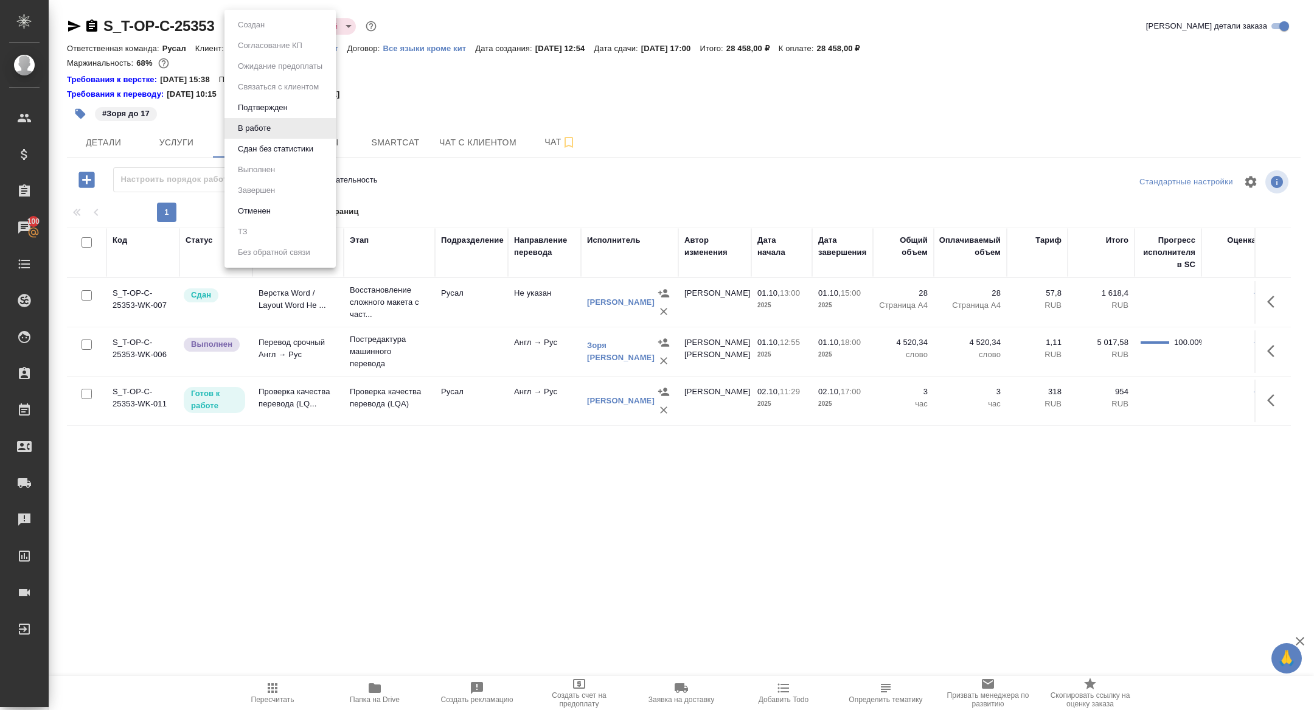
click at [301, 151] on button "Сдан без статистики" at bounding box center [275, 148] width 83 height 13
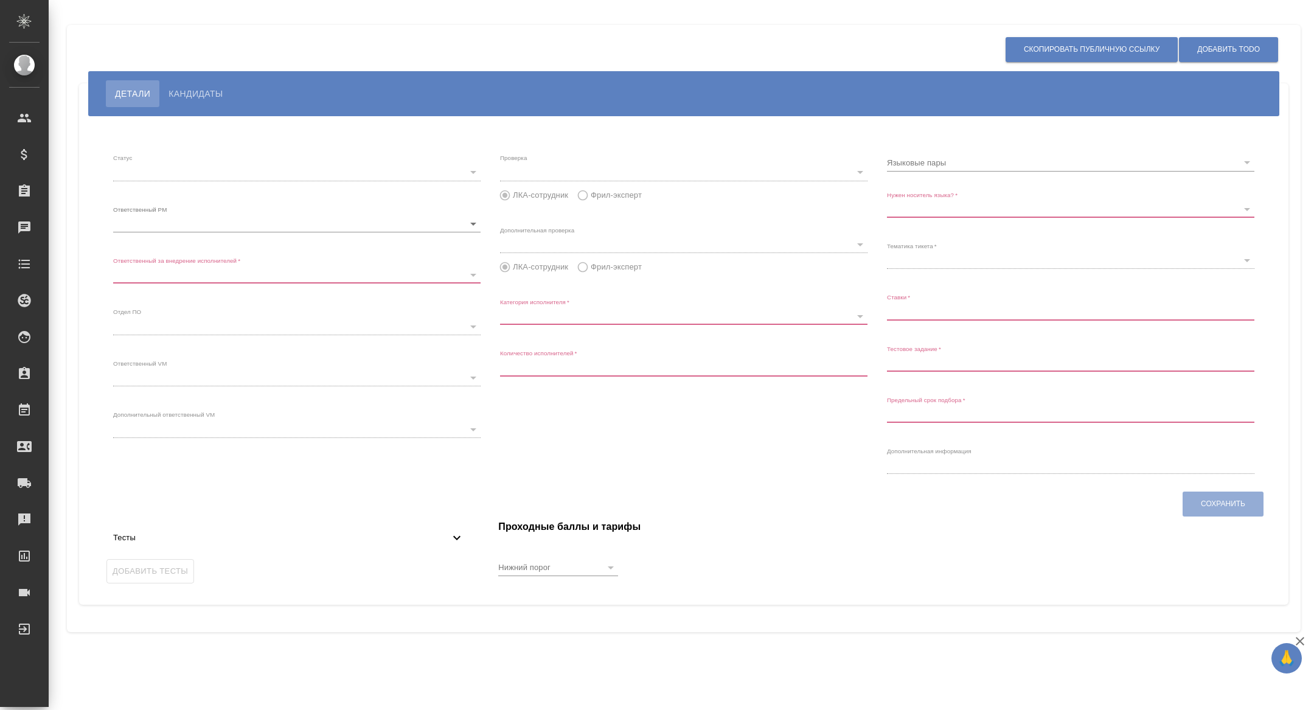
type input "open"
type input "6188e49df9de1a681d7e552a"
type input "rusal"
type input "Переводчик"
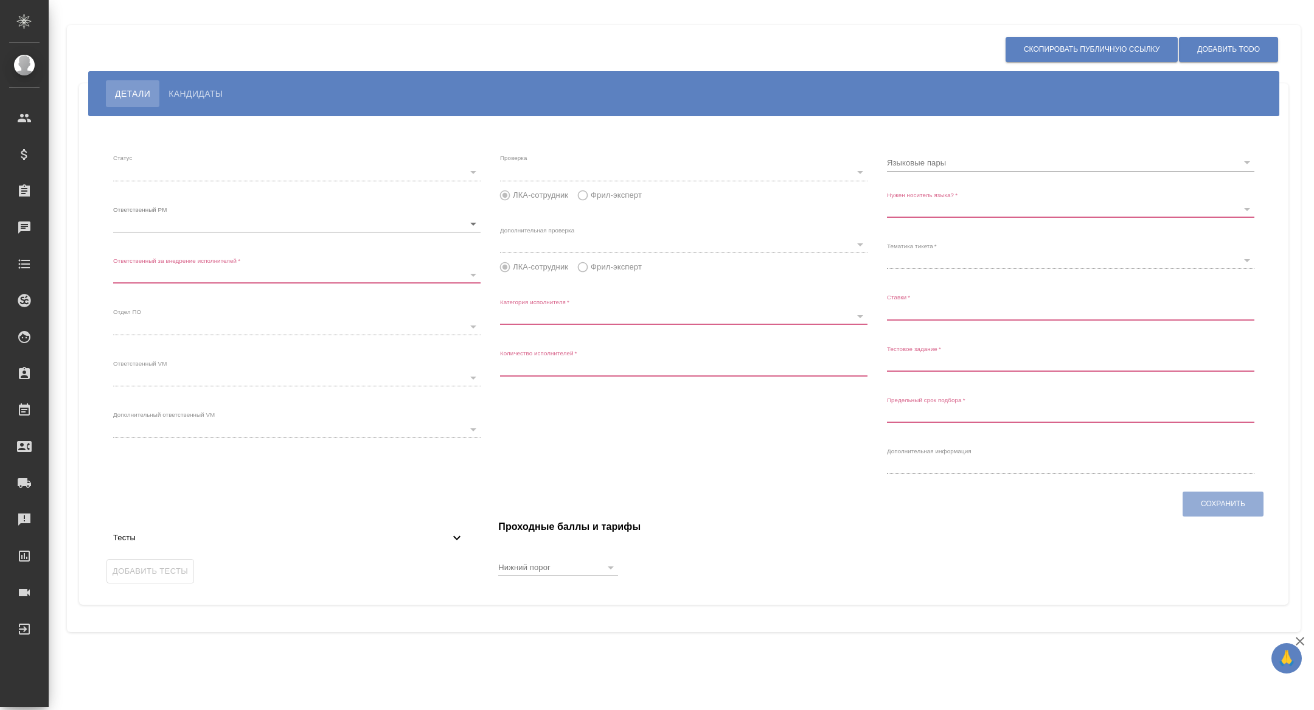
type input "2"
type input "Нет"
type input "5f647205b73bc97568ca66bf"
type input "до 1,5"
type input "[DATE] 12:00:00"
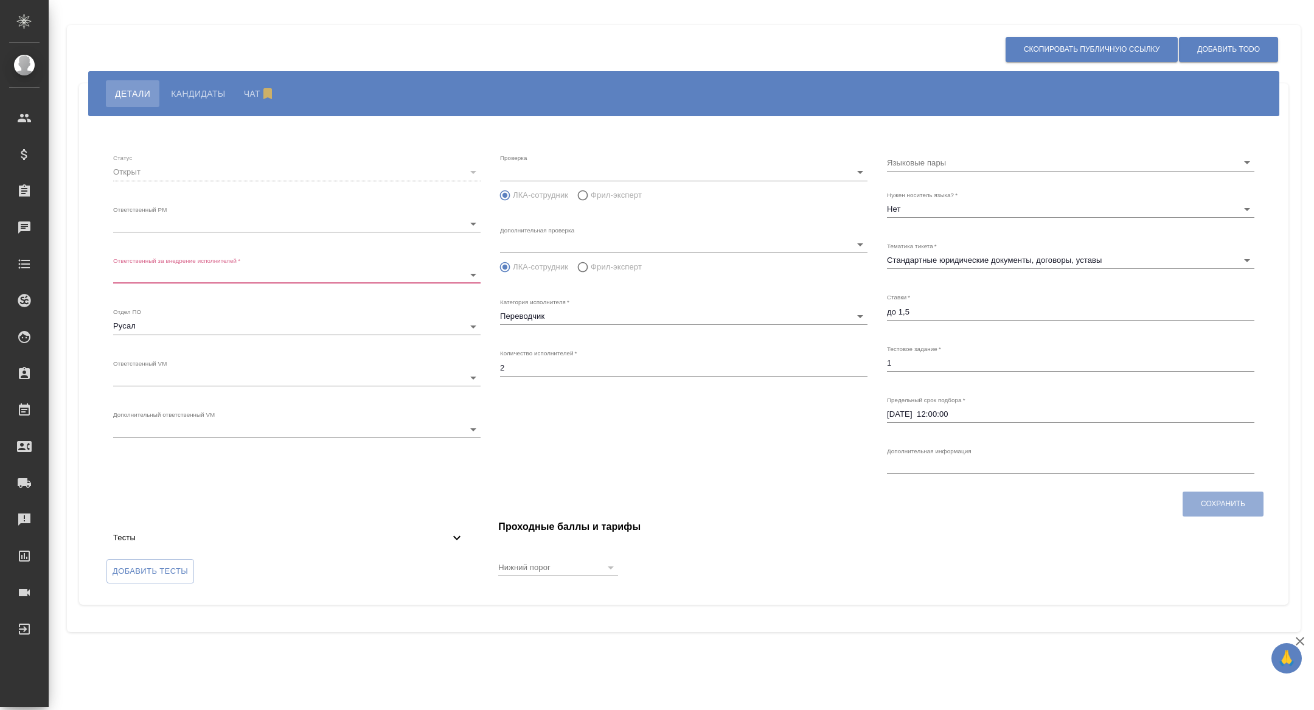
click at [187, 222] on body "🙏 .cls-1 fill:#fff; AWATERA Zhuravleva Alexandra Клиенты Спецификации Заказы Ча…" at bounding box center [657, 355] width 1314 height 710
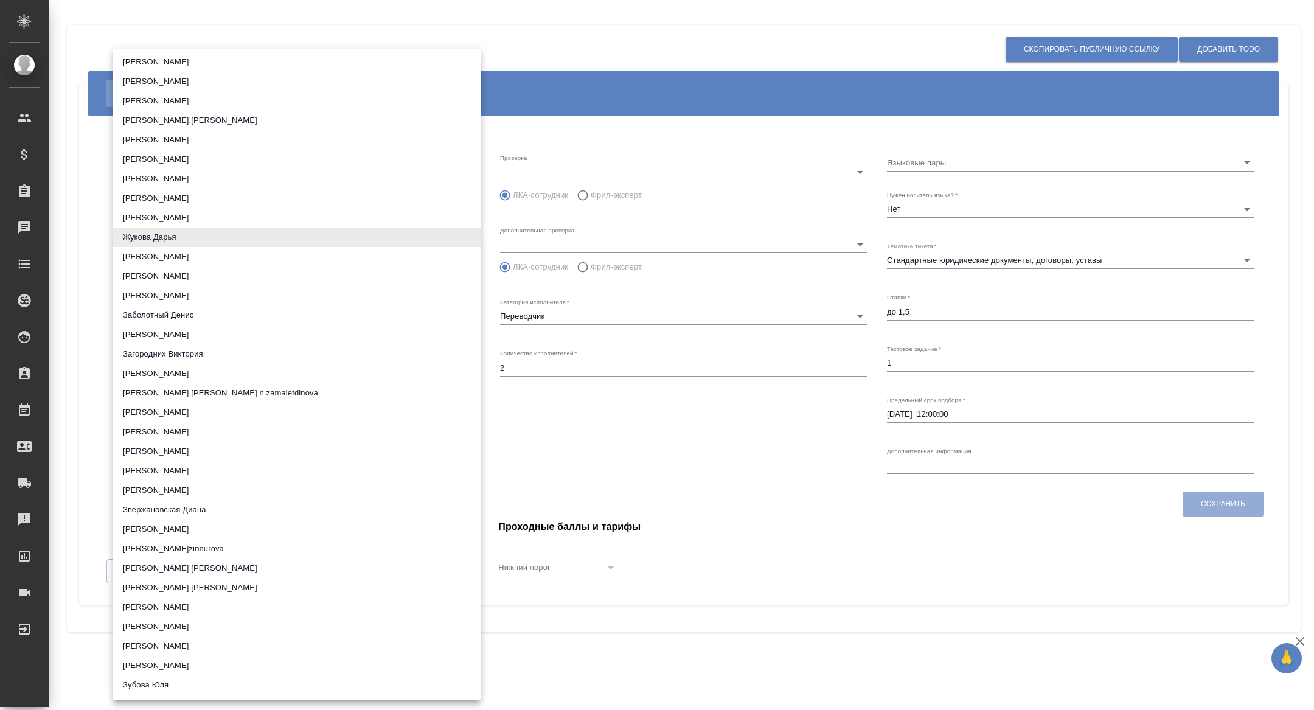
scroll to position [4555, 0]
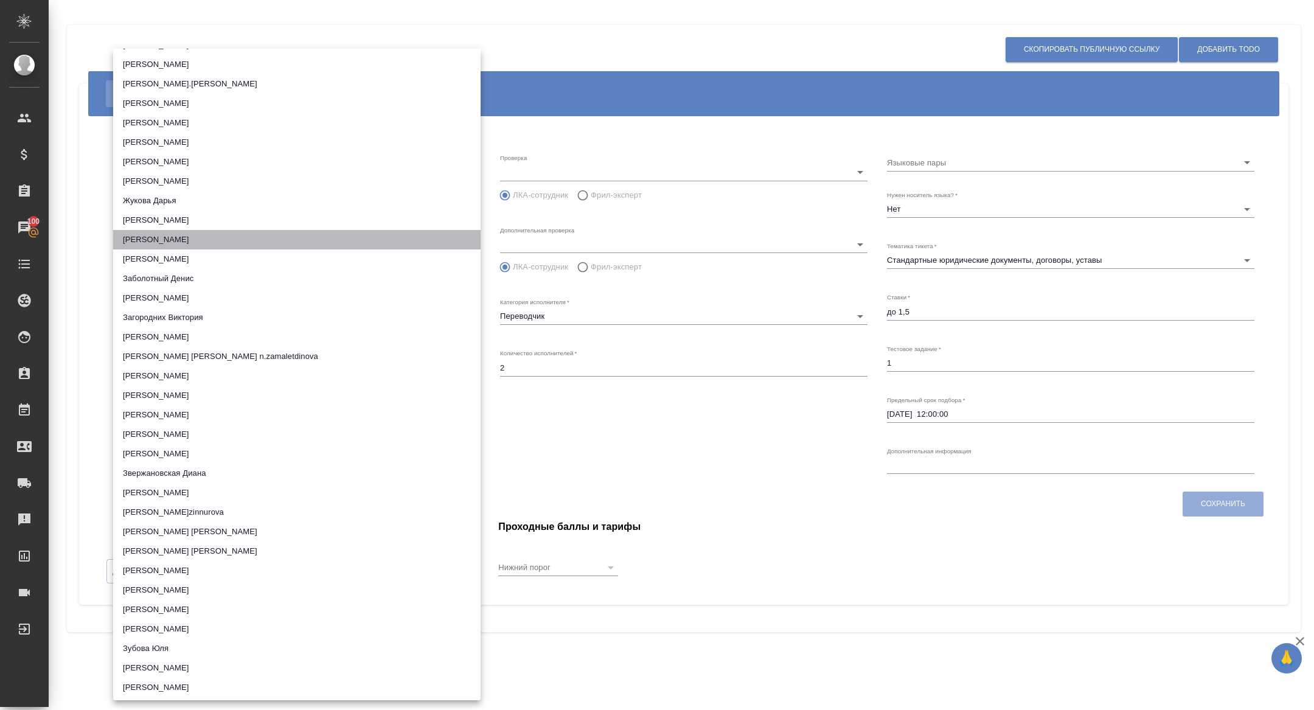
click at [186, 234] on li "Журавлева Александра" at bounding box center [297, 239] width 368 height 19
type input "6188e49df9de1a681d7e552e"
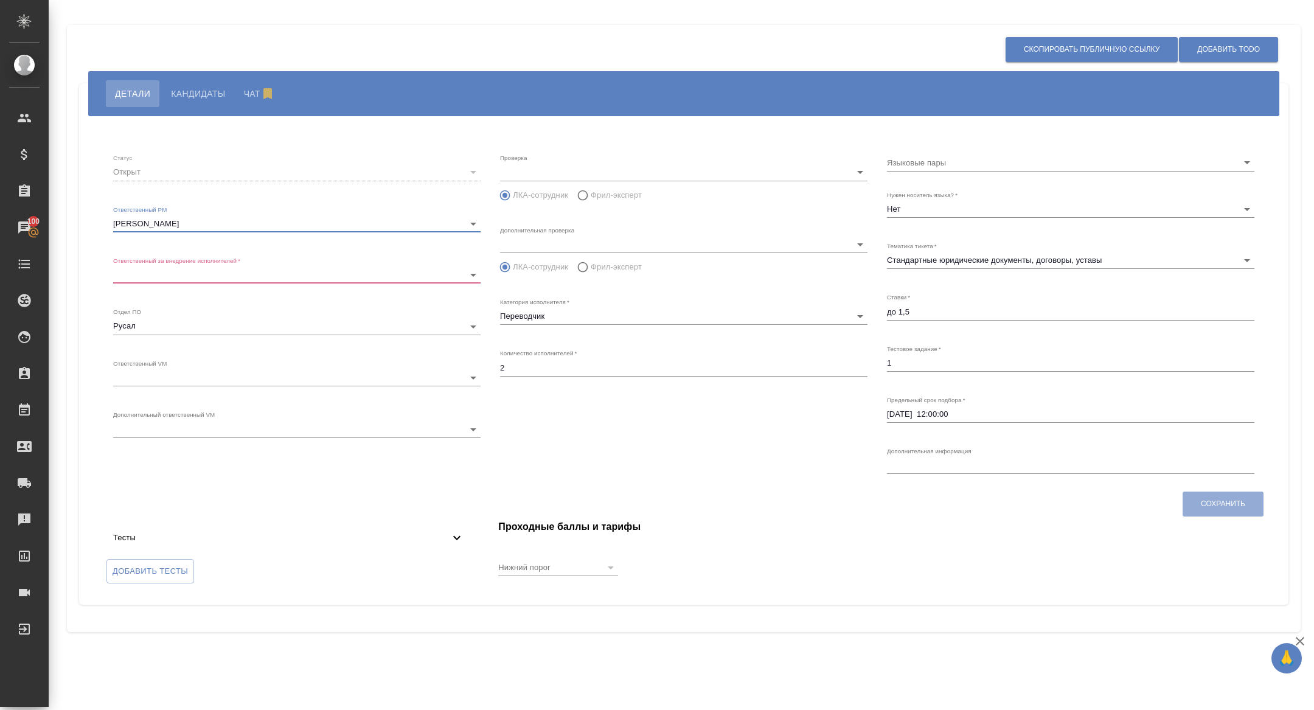
click at [172, 266] on div "Ответственный за внедрение исполнителей   * ​ 6188e49df9de1a681d7e552a" at bounding box center [297, 270] width 368 height 27
click at [155, 273] on body "🙏 .cls-1 fill:#fff; AWATERA Zhuravleva Alexandra Клиенты Спецификации Заказы 10…" at bounding box center [657, 355] width 1314 height 710
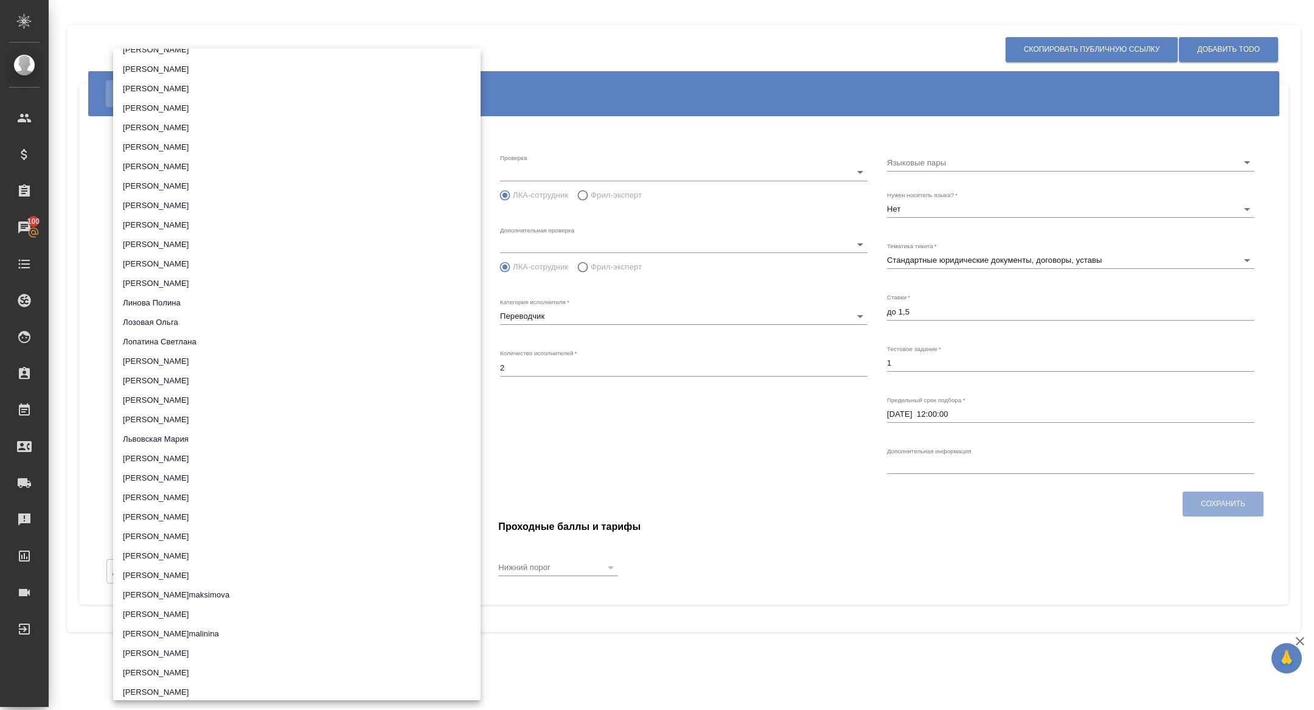
scroll to position [6506, 0]
click at [210, 155] on li "Лазарева Анастасия" at bounding box center [297, 157] width 368 height 19
type input "66b4ce460b4982604204f935"
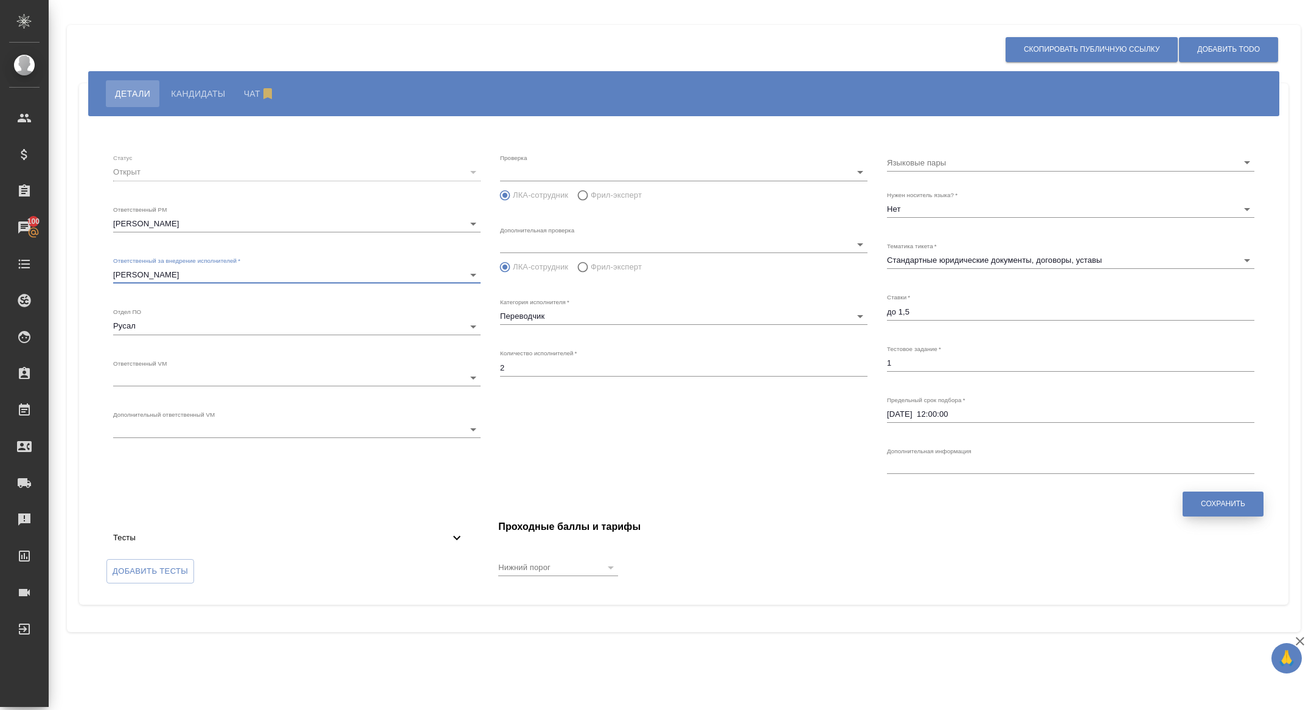
click at [1233, 501] on span "Сохранить" at bounding box center [1223, 504] width 44 height 10
type input "6188e49df9de1a681d7e552a"
click at [203, 273] on body "🙏 .cls-1 fill:#fff; AWATERA Zhuravleva Alexandra Клиенты Спецификации Заказы 10…" at bounding box center [657, 355] width 1314 height 710
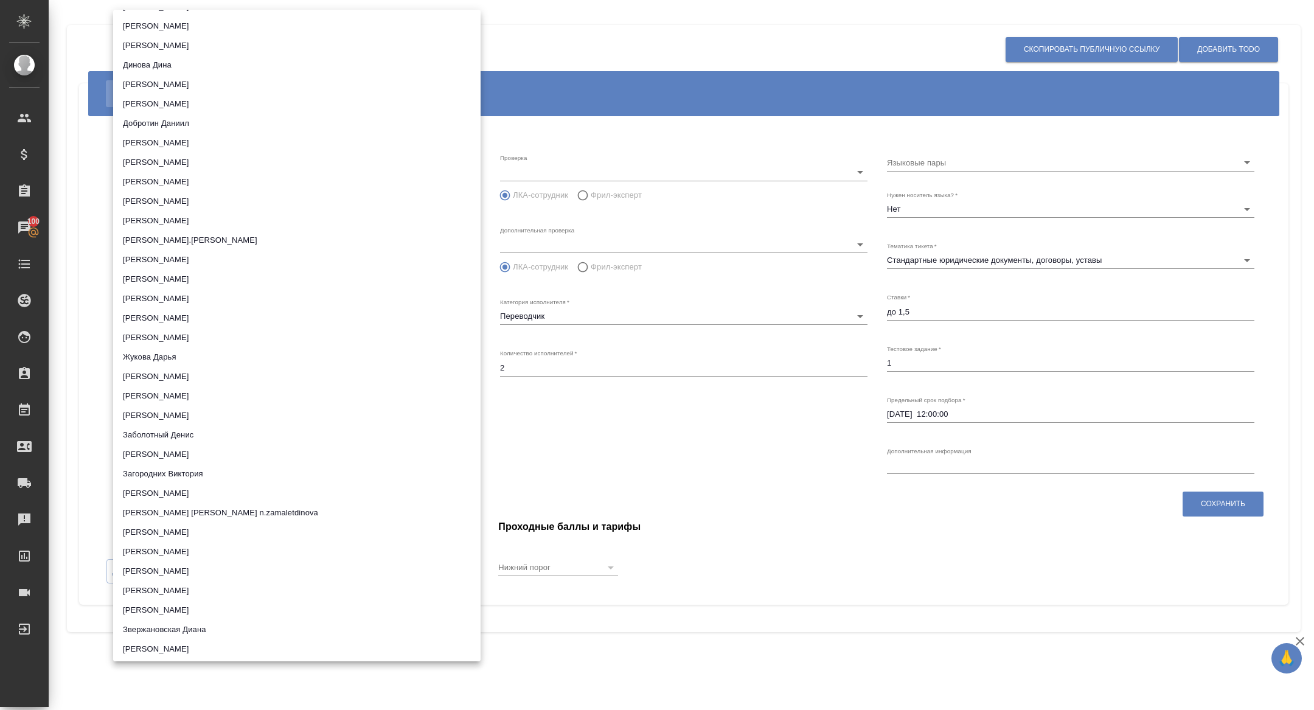
scroll to position [4362, 0]
click at [178, 393] on li "[PERSON_NAME]" at bounding box center [297, 394] width 368 height 19
type input "6188e49df9de1a681d7e552e"
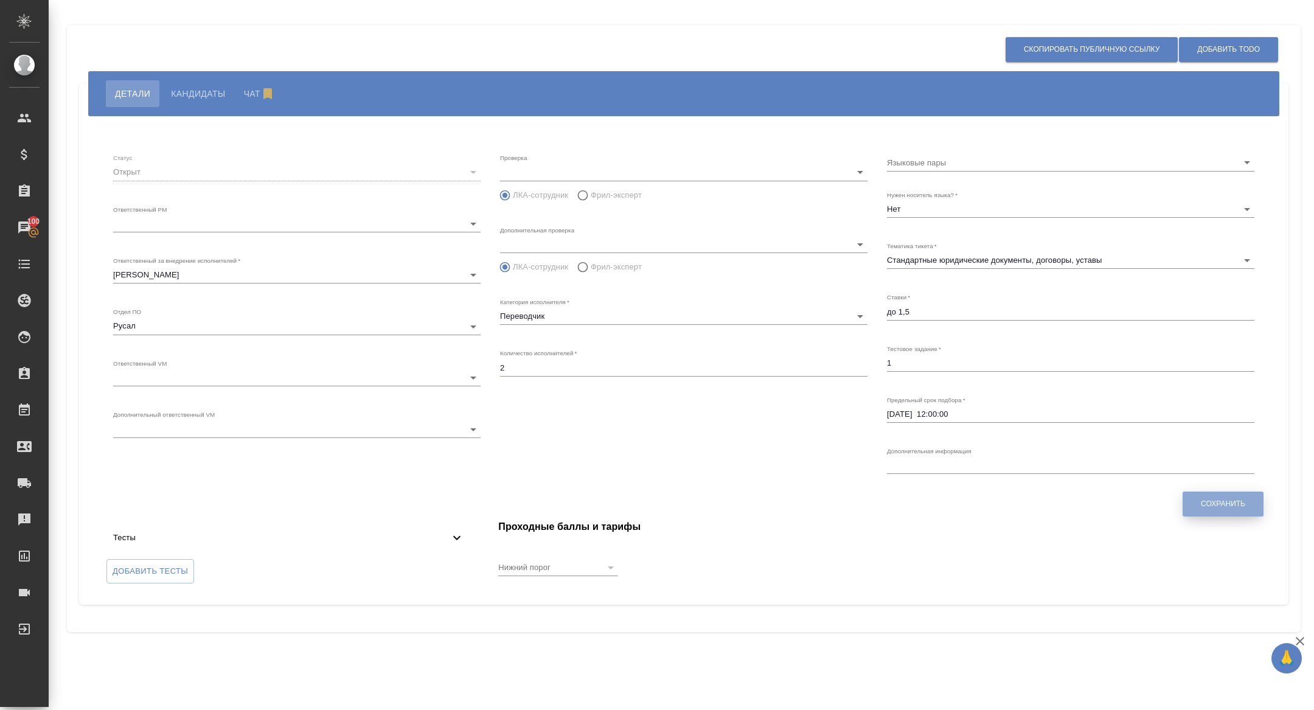
click at [1204, 509] on button "Сохранить" at bounding box center [1223, 504] width 81 height 25
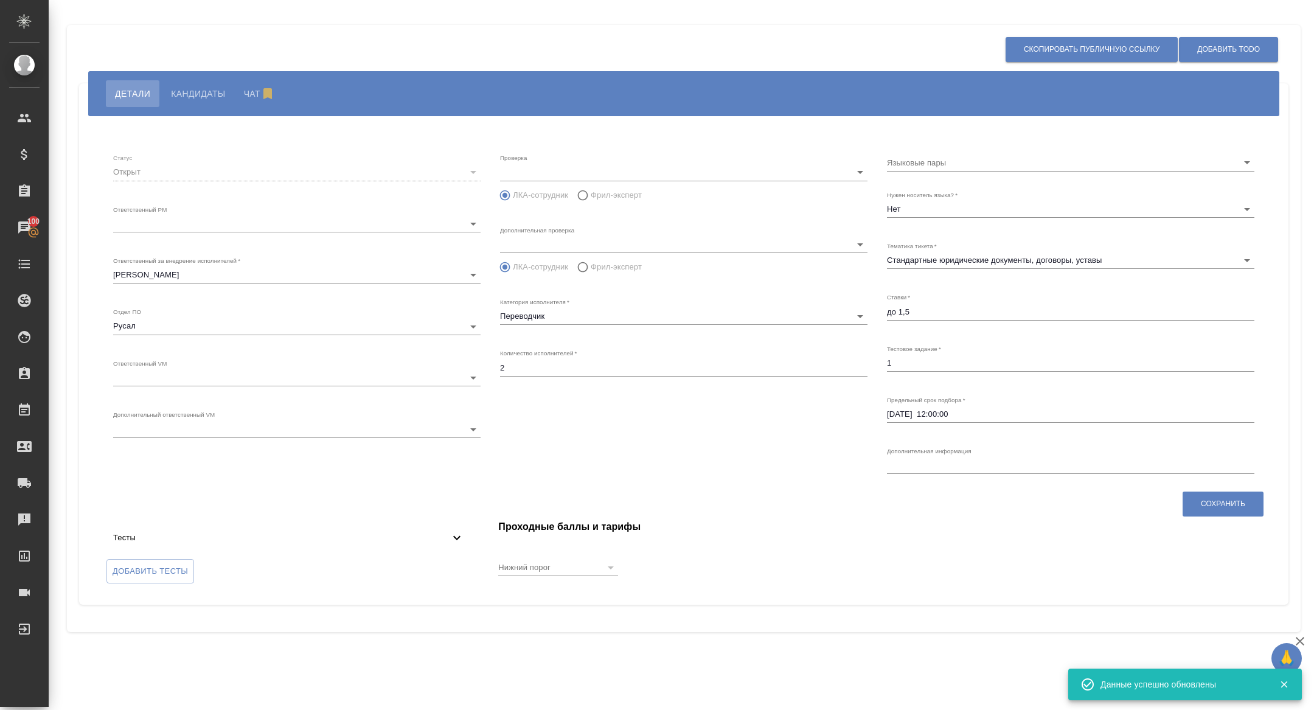
click at [909, 310] on input "до 1,5" at bounding box center [1071, 311] width 368 height 17
type input "до 1,3"
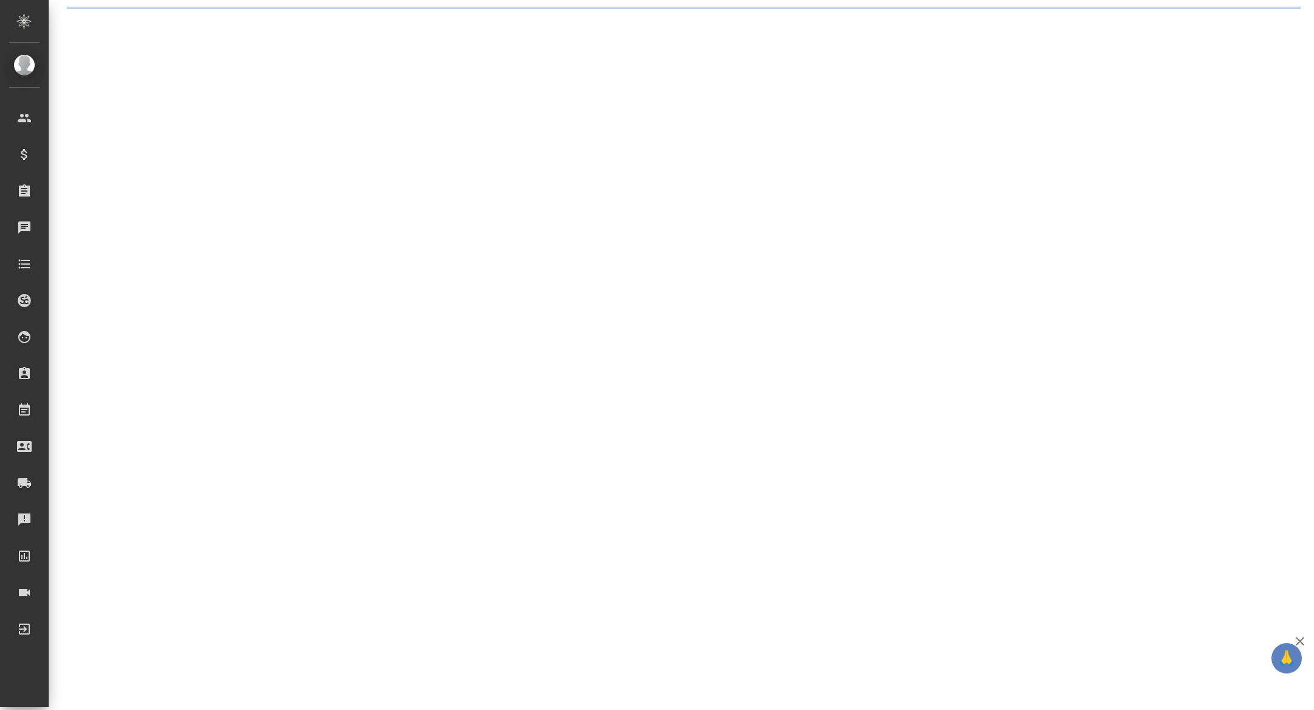
select select "RU"
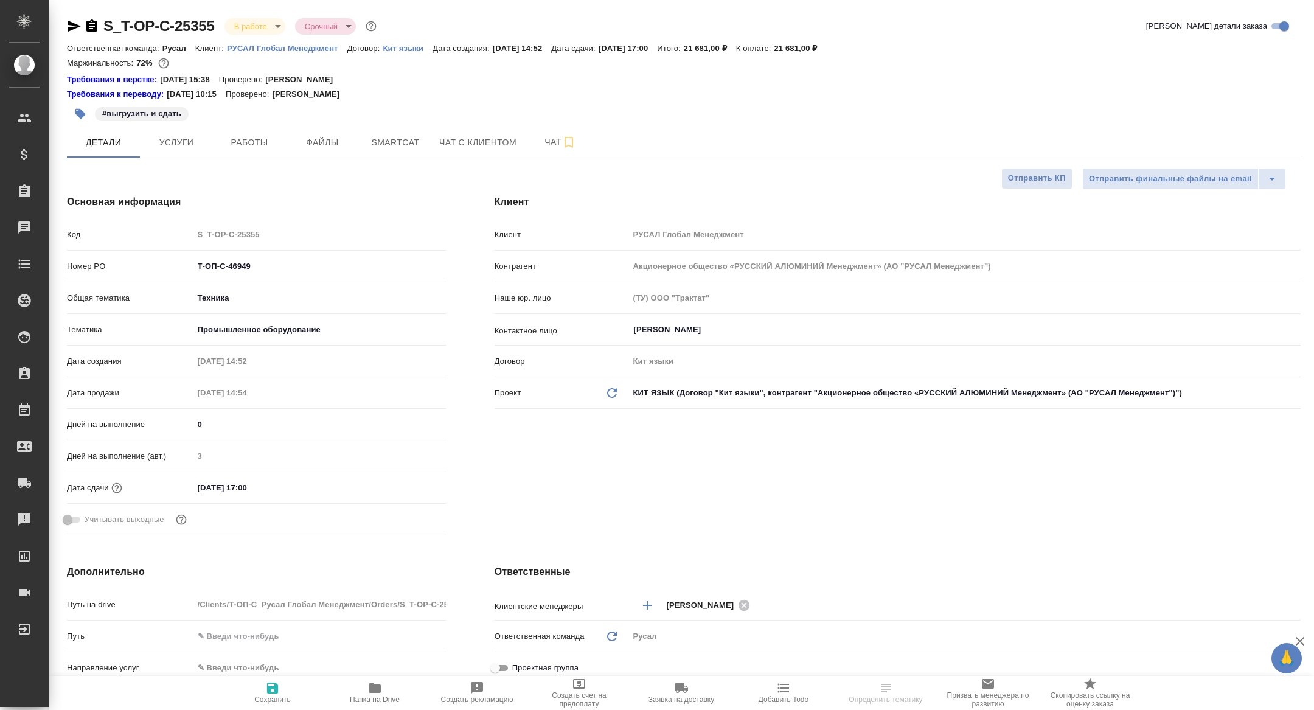
type textarea "x"
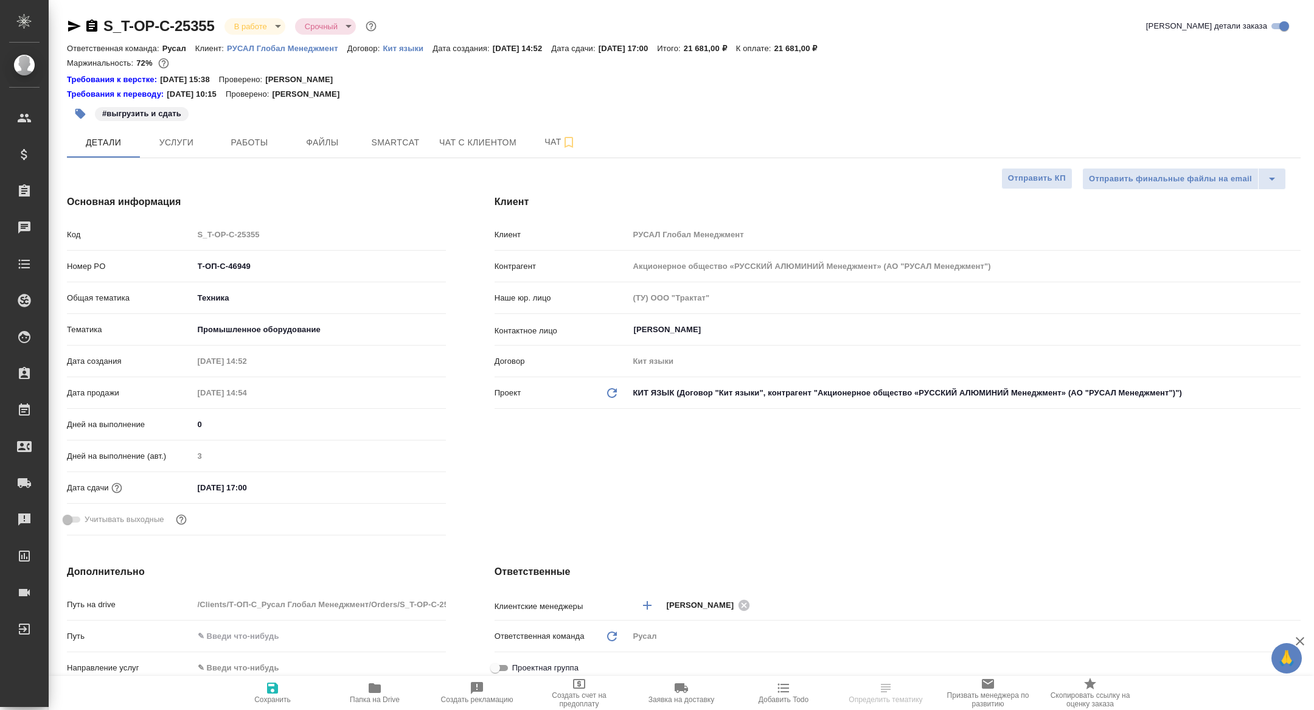
type textarea "x"
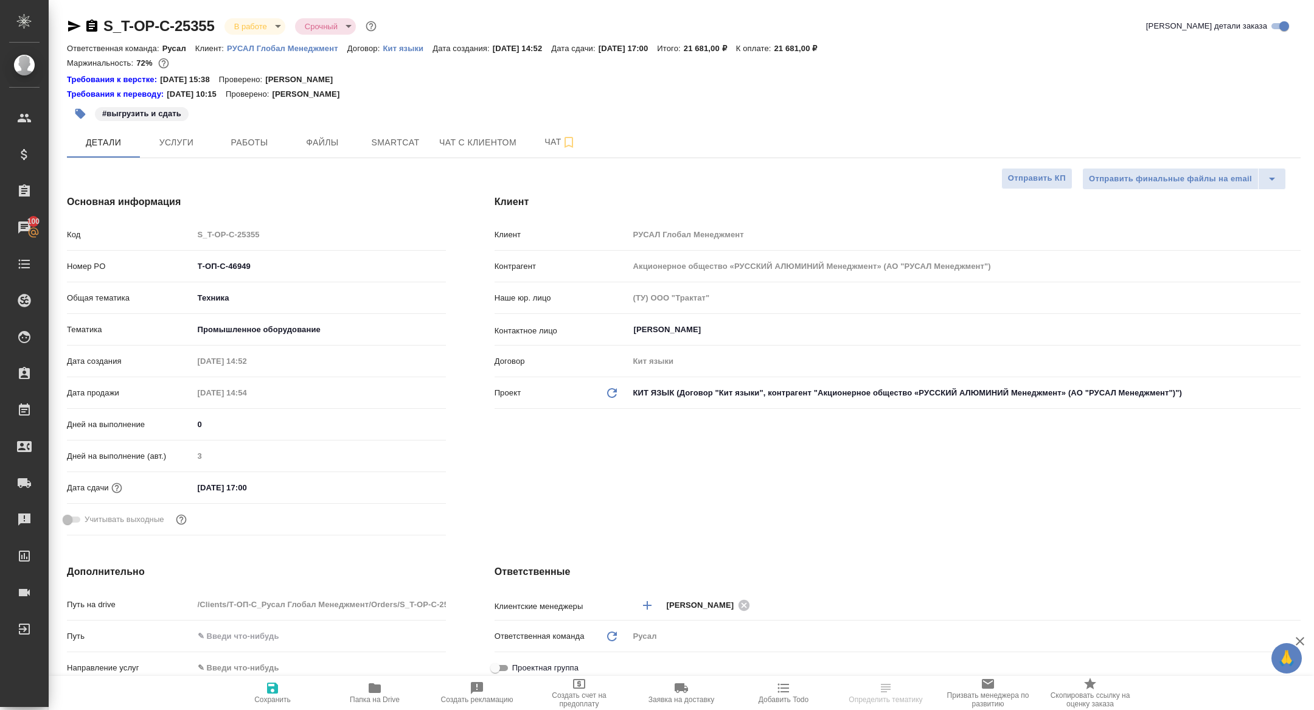
type textarea "x"
select select "RU"
type textarea "x"
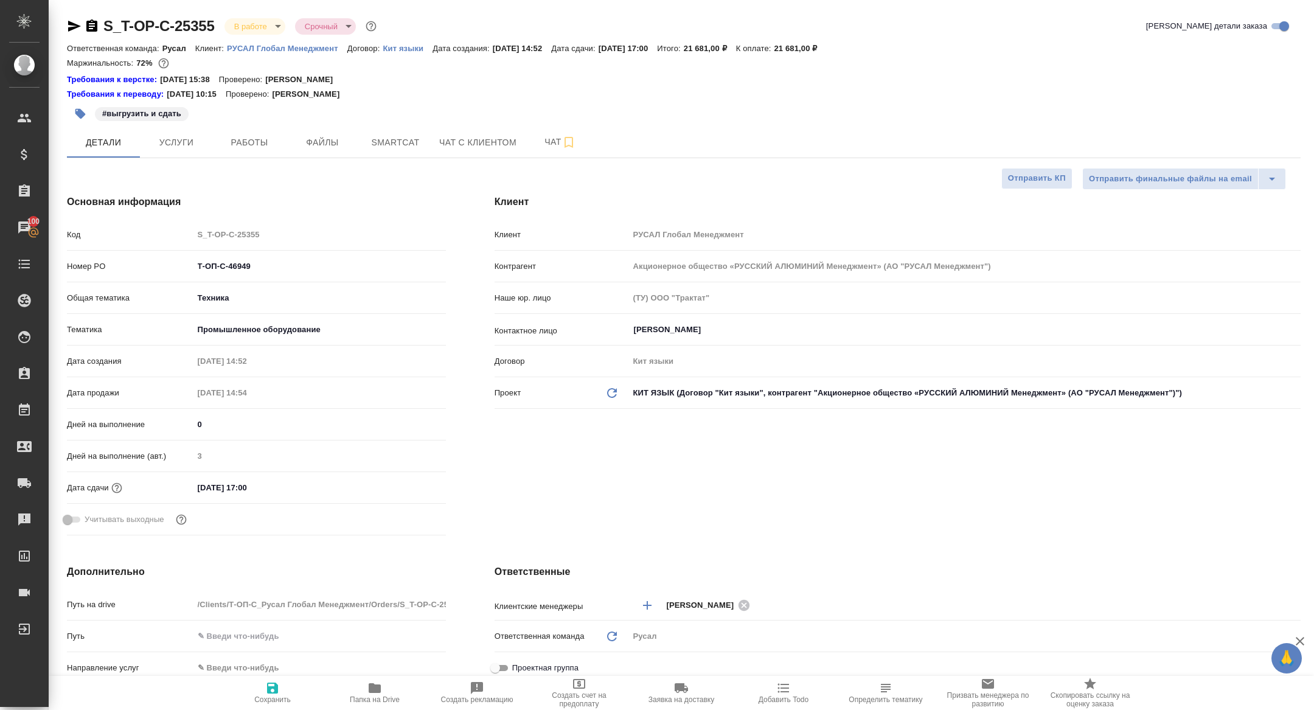
type textarea "x"
click at [236, 141] on span "Работы" at bounding box center [249, 142] width 58 height 15
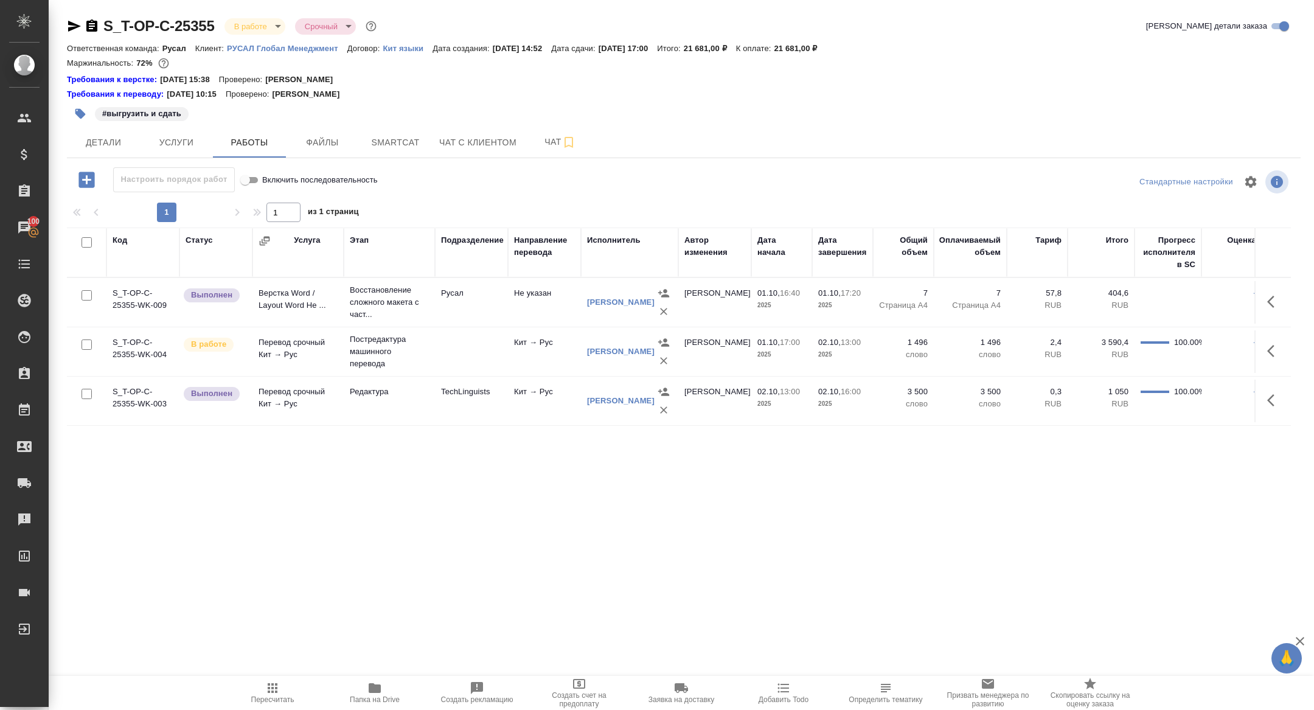
click at [366, 697] on span "Папка на Drive" at bounding box center [375, 699] width 50 height 9
click at [87, 177] on icon "button" at bounding box center [86, 179] width 21 height 21
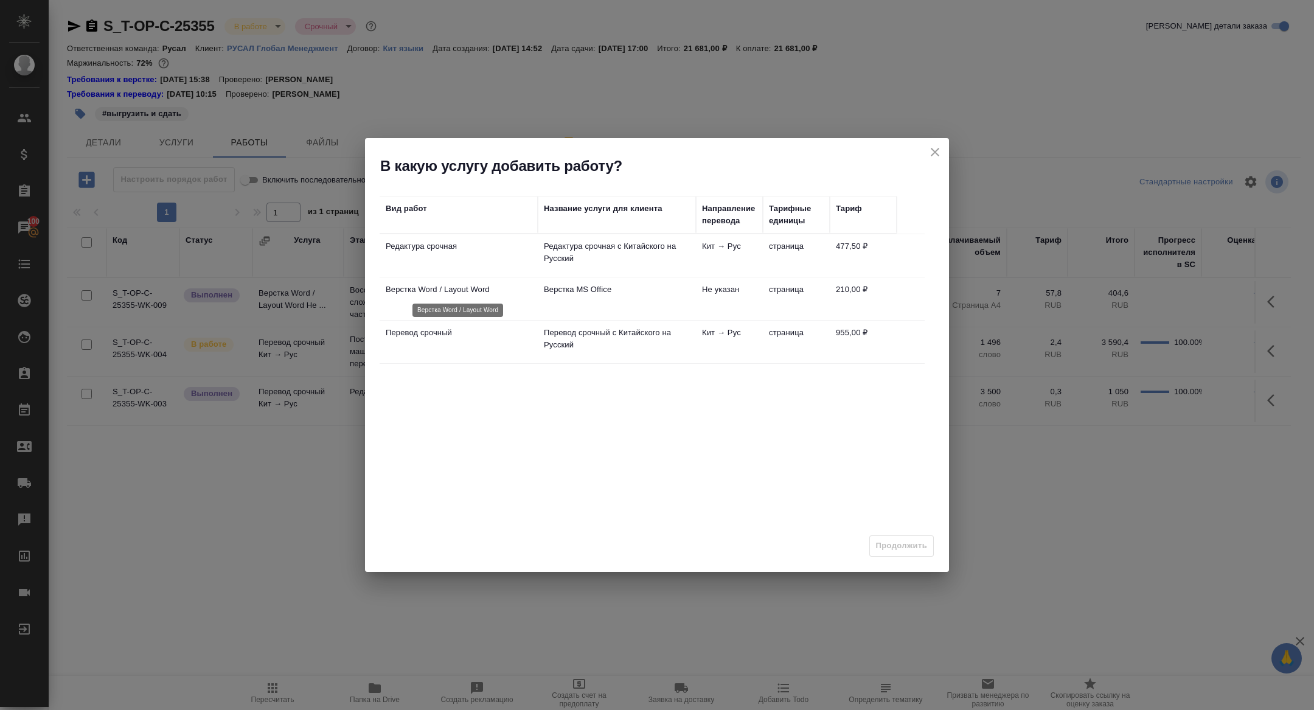
click at [434, 293] on p "Верстка Word / Layout Word" at bounding box center [459, 290] width 146 height 12
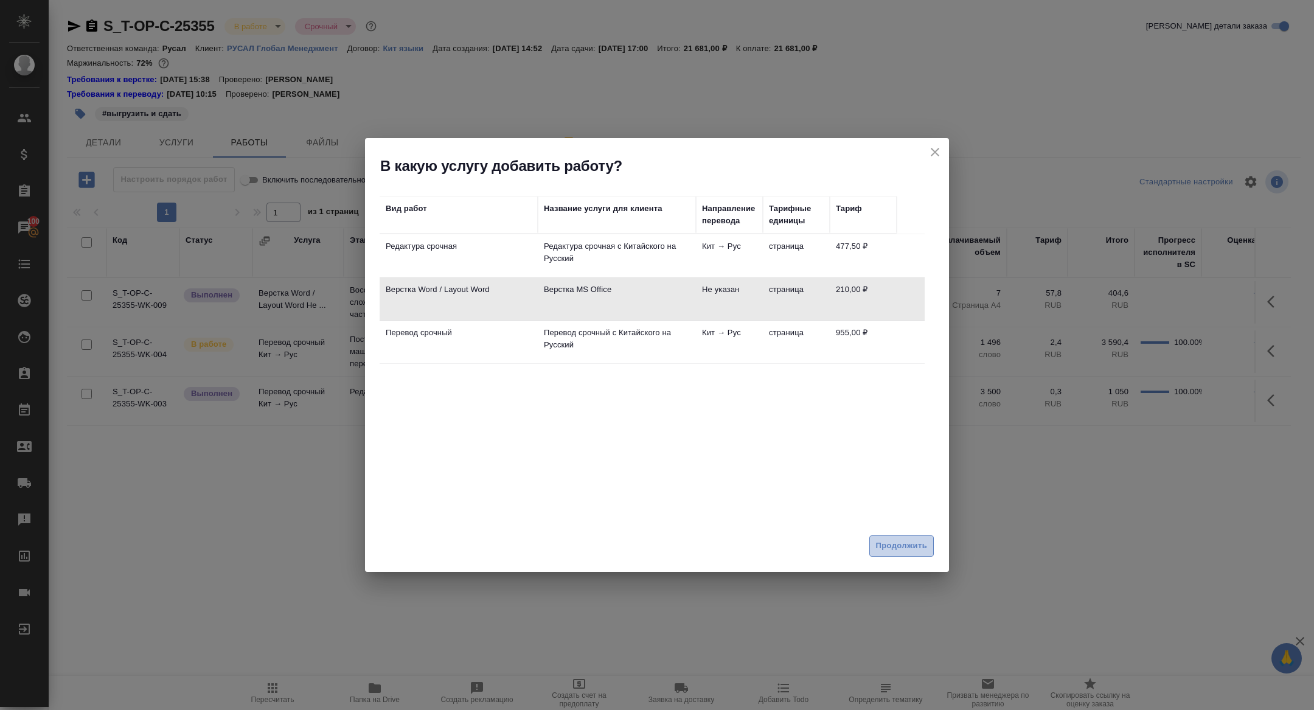
click at [913, 540] on span "Продолжить" at bounding box center [901, 546] width 51 height 14
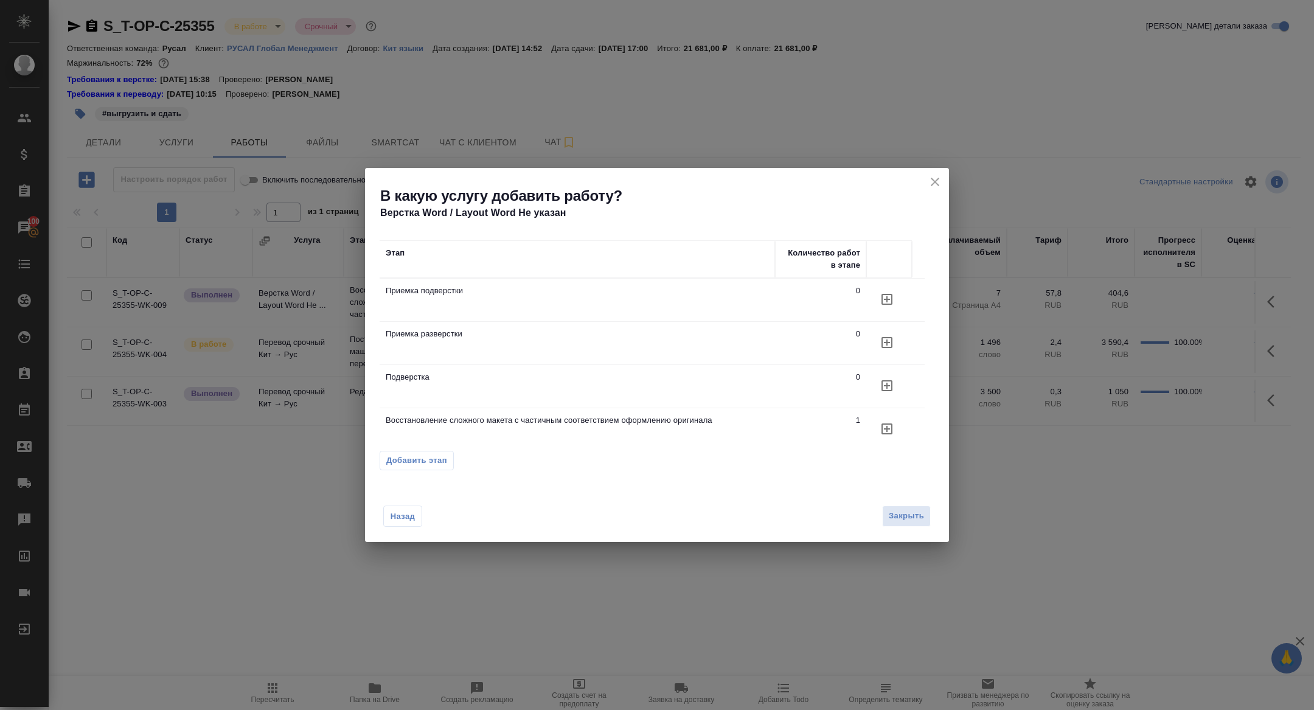
click at [897, 386] on button "button" at bounding box center [887, 385] width 29 height 29
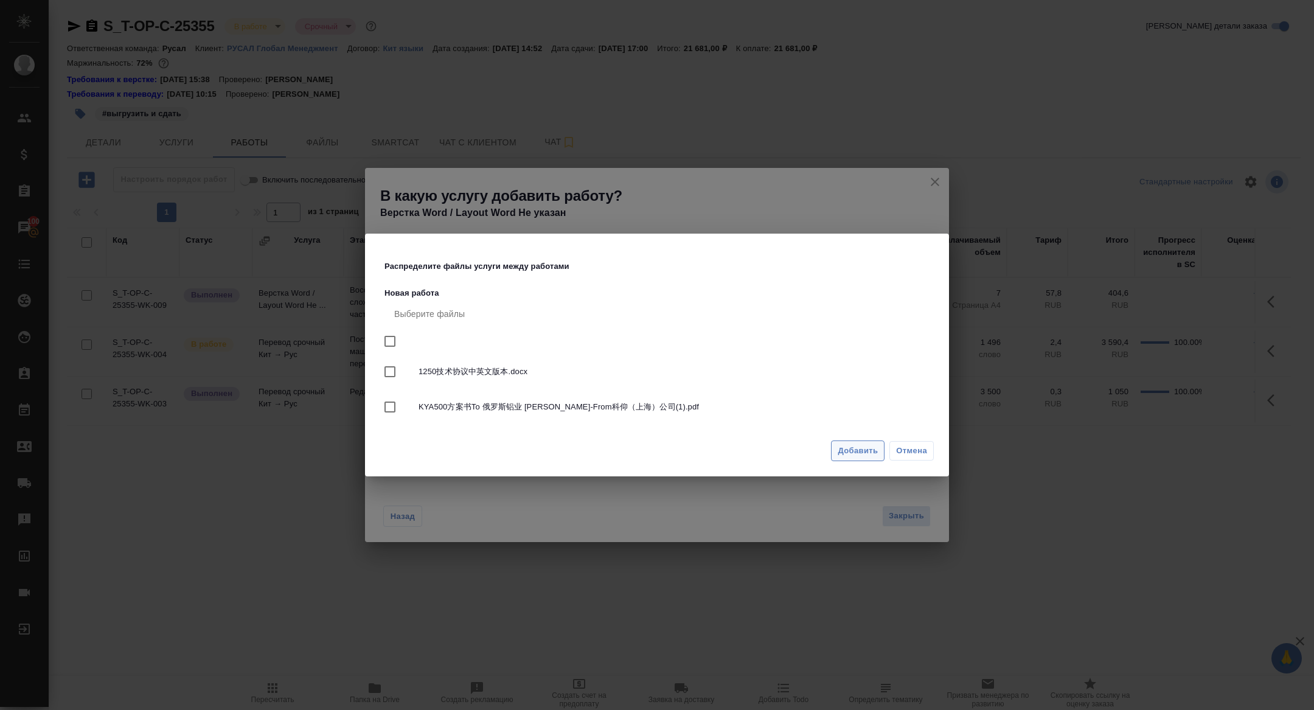
click at [843, 449] on span "Добавить" at bounding box center [858, 451] width 40 height 14
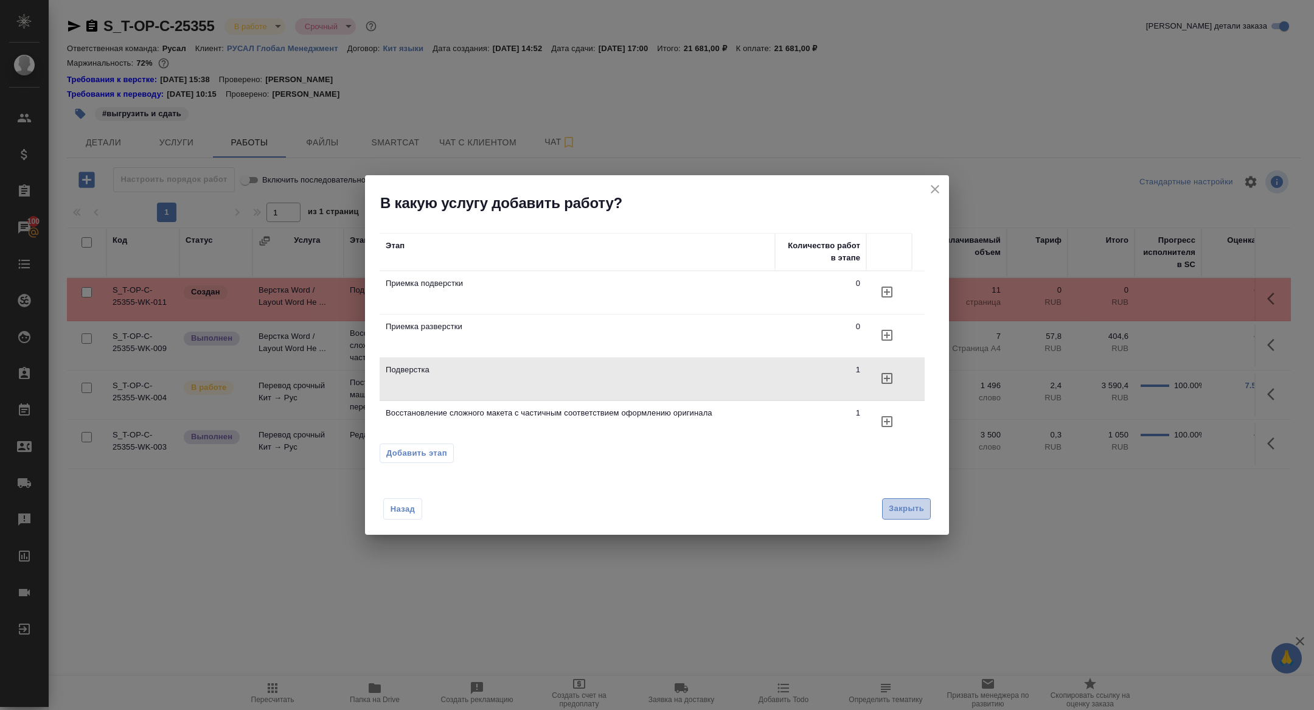
click at [898, 518] on button "Закрыть" at bounding box center [906, 508] width 49 height 21
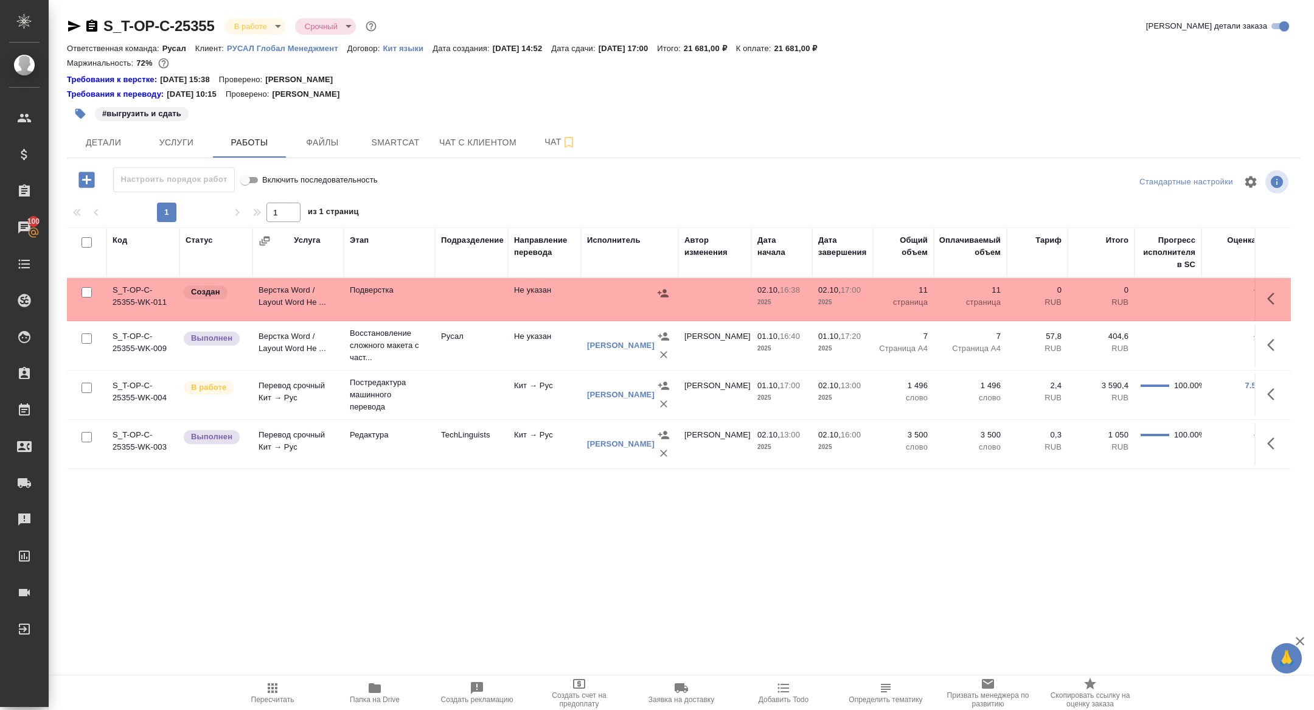
click at [291, 294] on td "Верстка Word / Layout Word Не ..." at bounding box center [298, 299] width 91 height 43
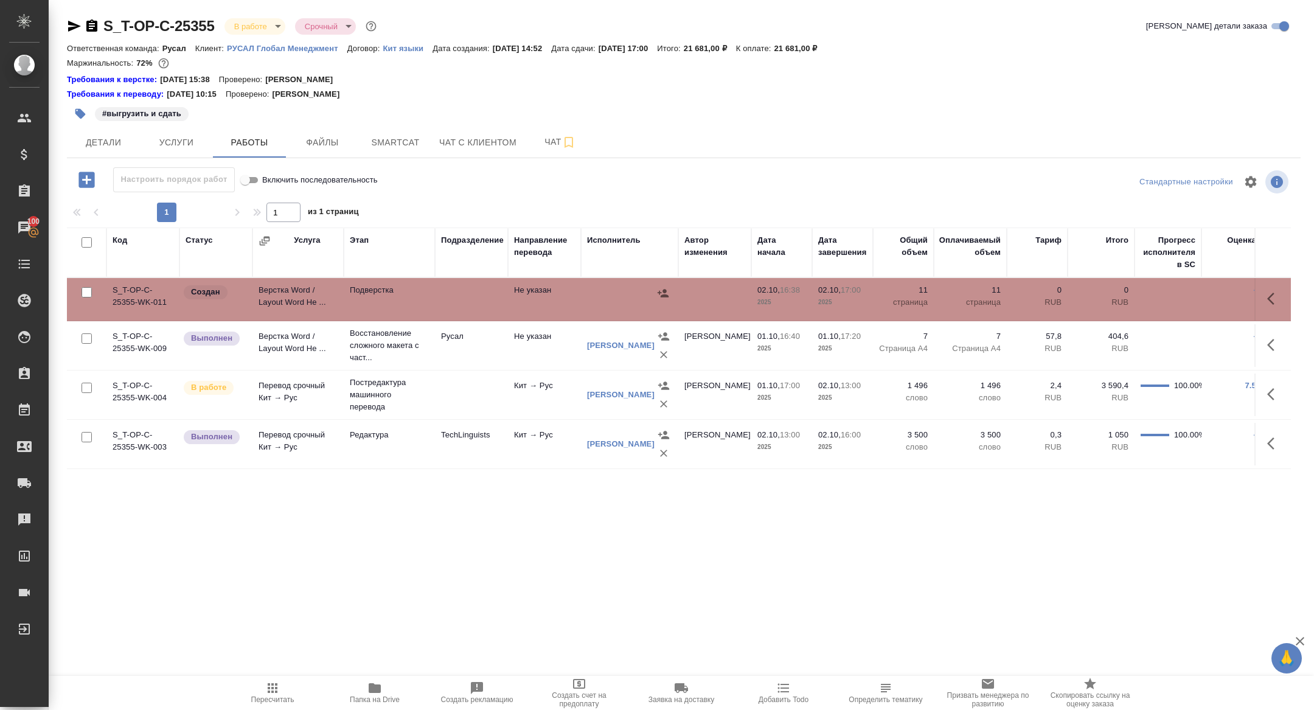
click at [291, 294] on td "Верстка Word / Layout Word Не ..." at bounding box center [298, 299] width 91 height 43
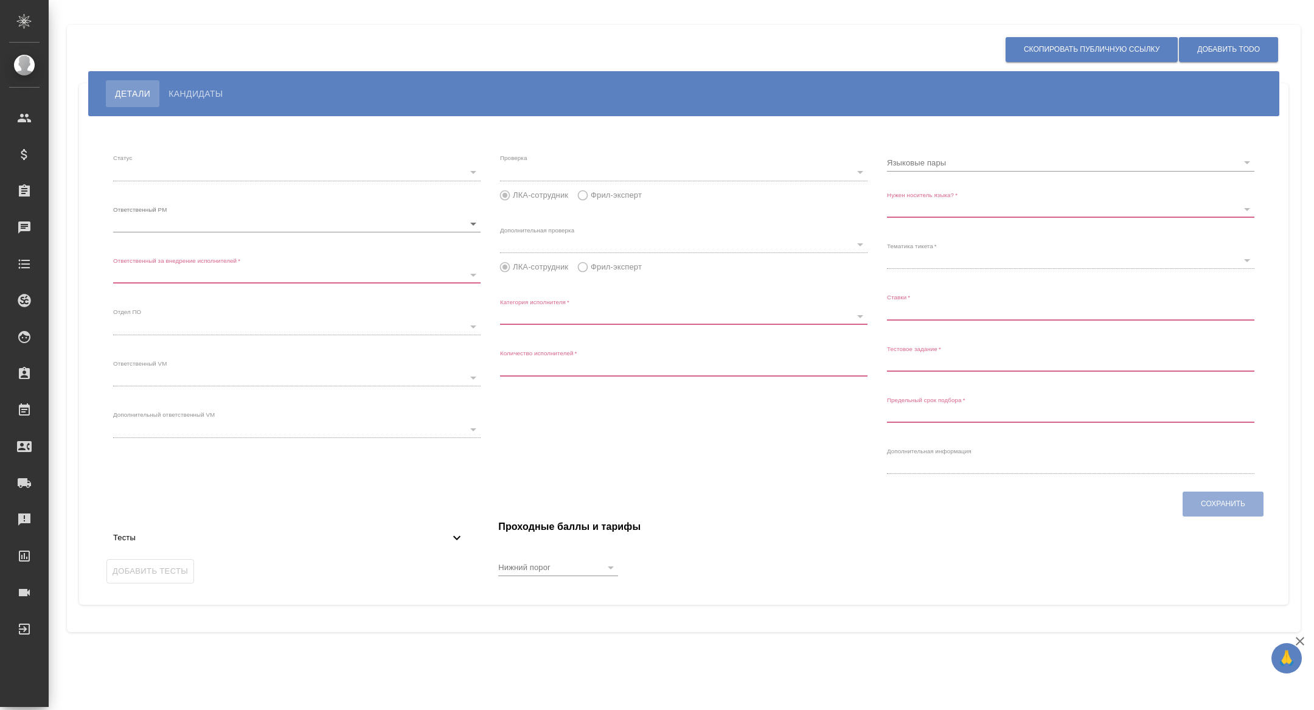
type input "open"
type input "6188e49df9de1a681d7e552a"
type input "6188e49df9de1a681d7e552e"
type input "rusal"
type input "Переводчик"
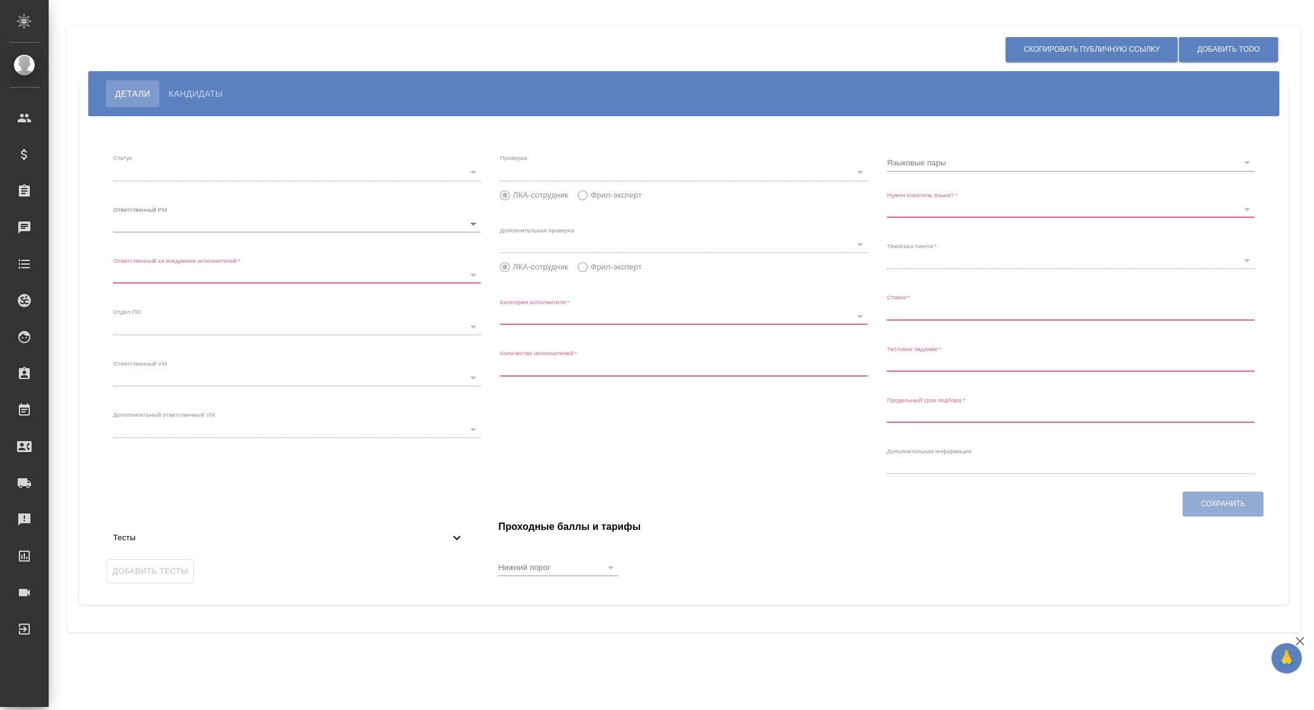
type input "2"
type input "Нет"
type input "5f647205b73bc97568ca66bf"
type input "до 1,5"
type input "[DATE] 12:00:00"
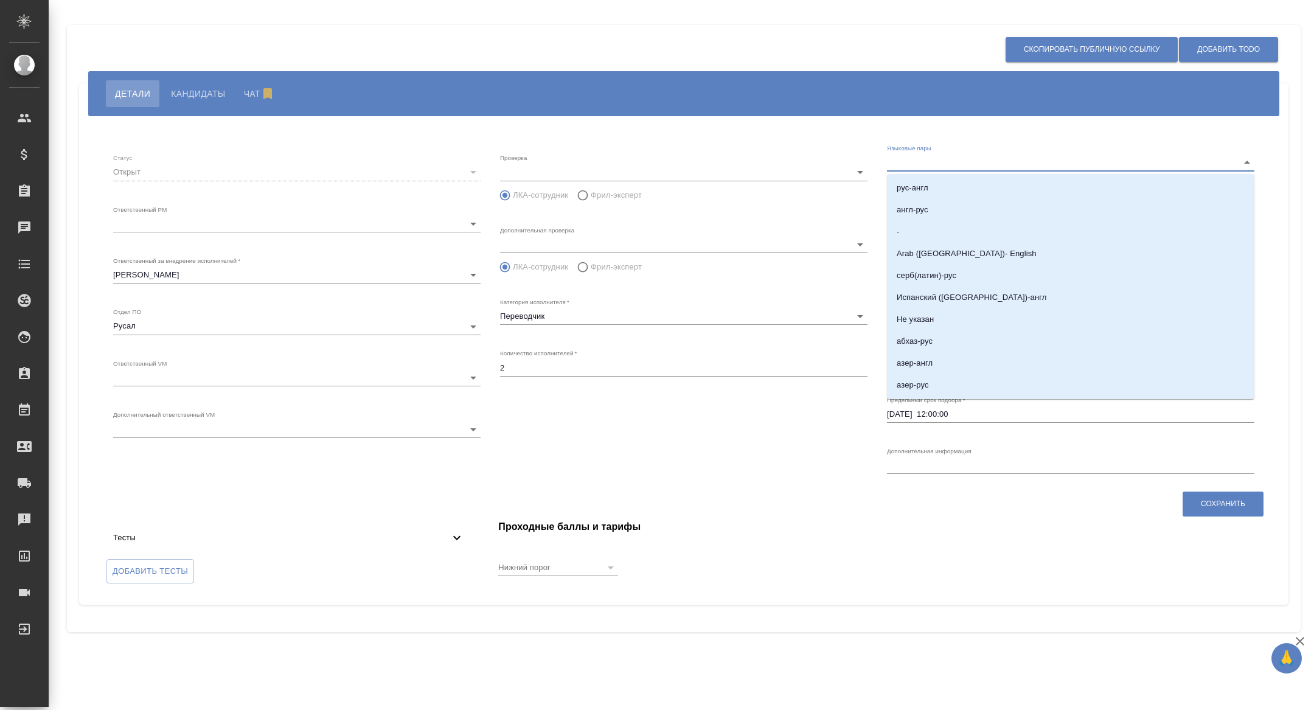
click at [920, 160] on input "Языковые пары" at bounding box center [1051, 162] width 329 height 16
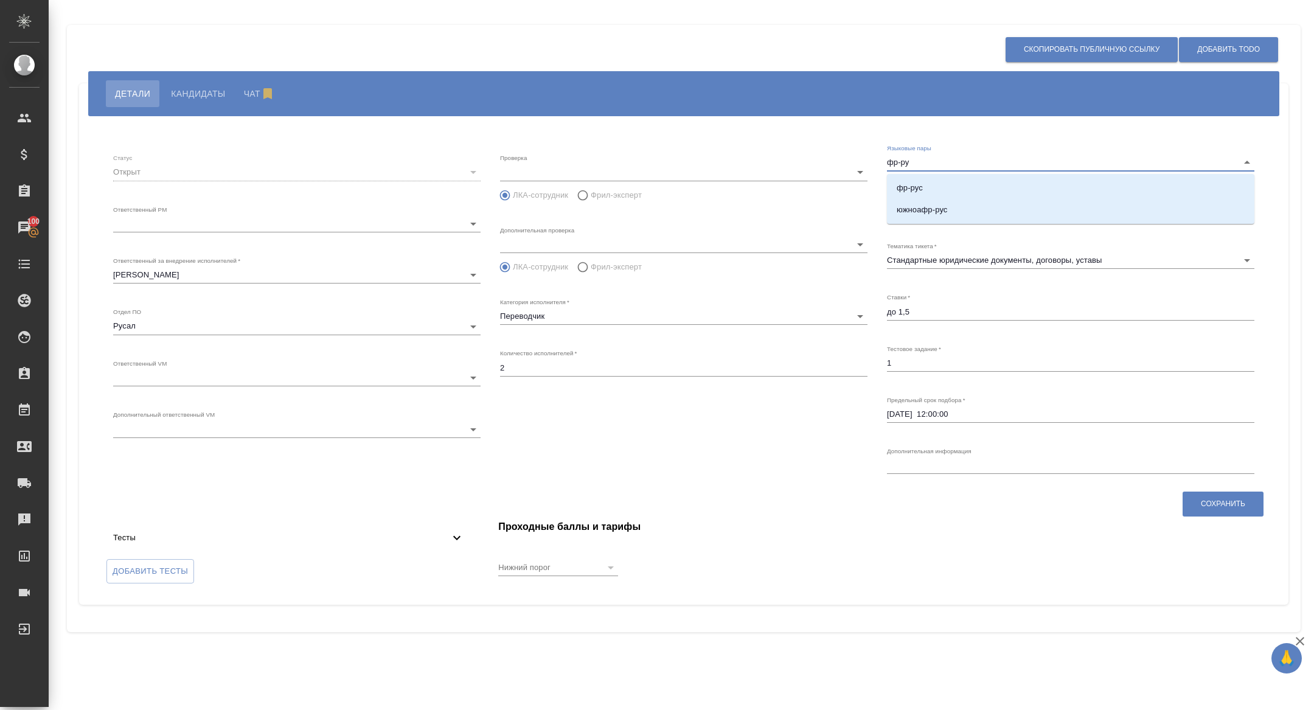
type input "фр-рус"
click at [924, 180] on li "фр-рус" at bounding box center [1071, 188] width 368 height 22
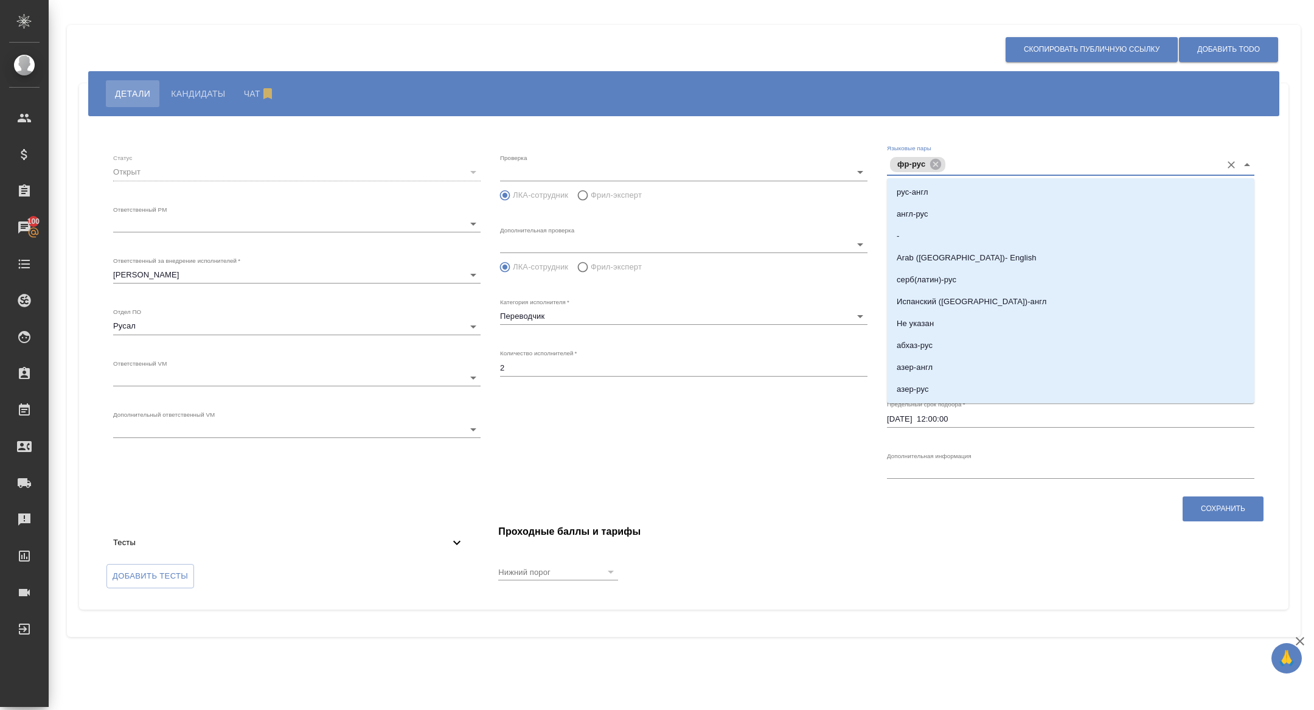
click at [977, 169] on input "Языковые пары" at bounding box center [1082, 165] width 267 height 14
type input "рус-фр"
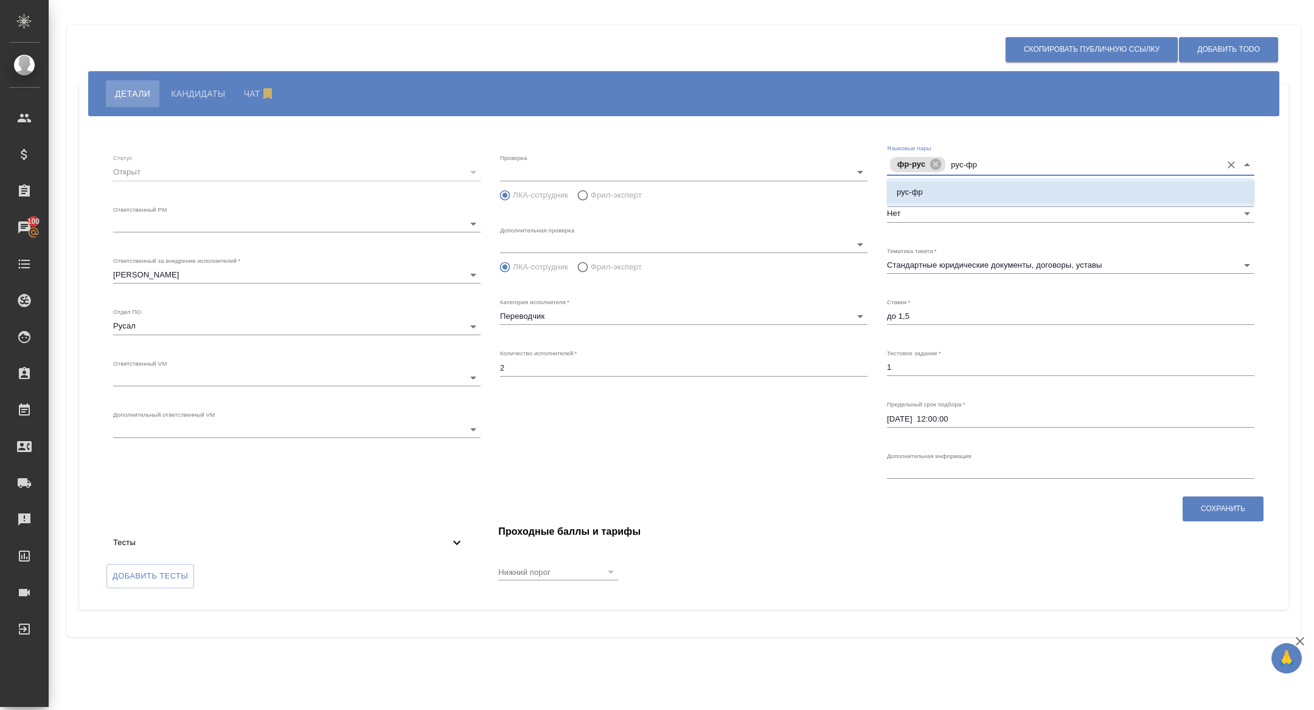
click at [992, 183] on li "рус-фр" at bounding box center [1071, 192] width 368 height 22
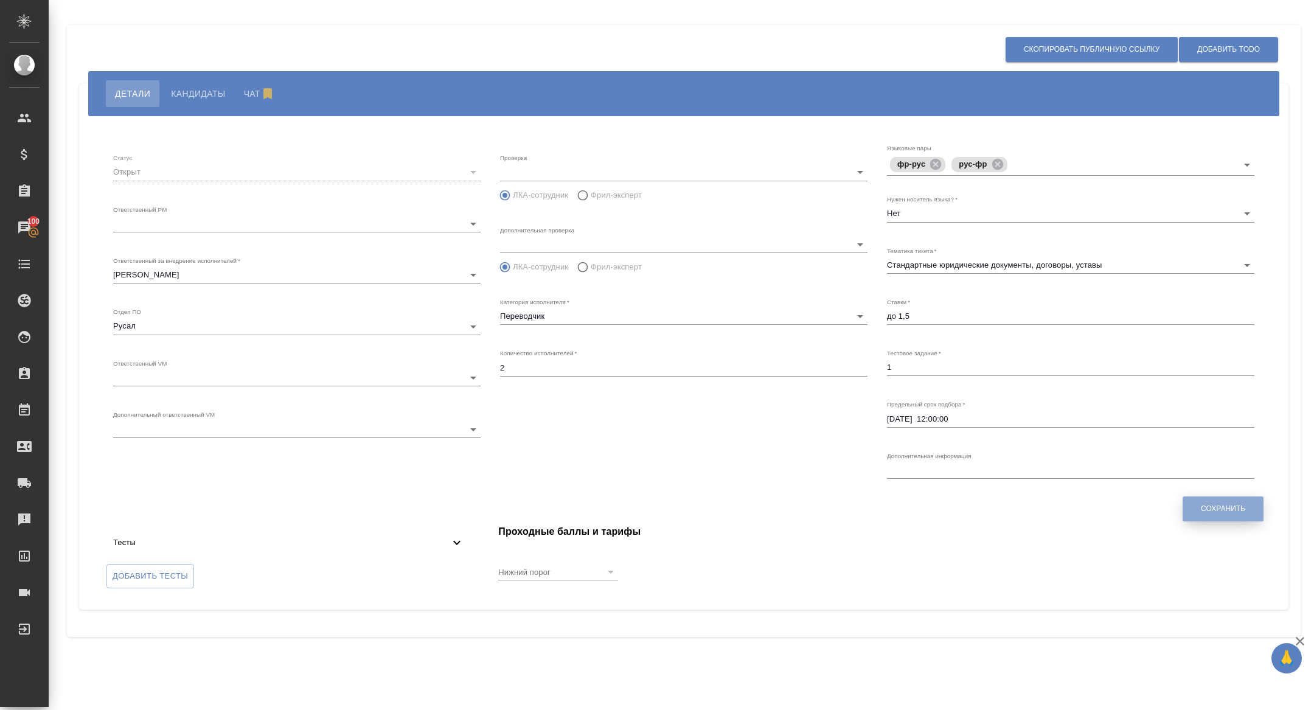
click at [1215, 500] on button "Сохранить" at bounding box center [1223, 509] width 81 height 25
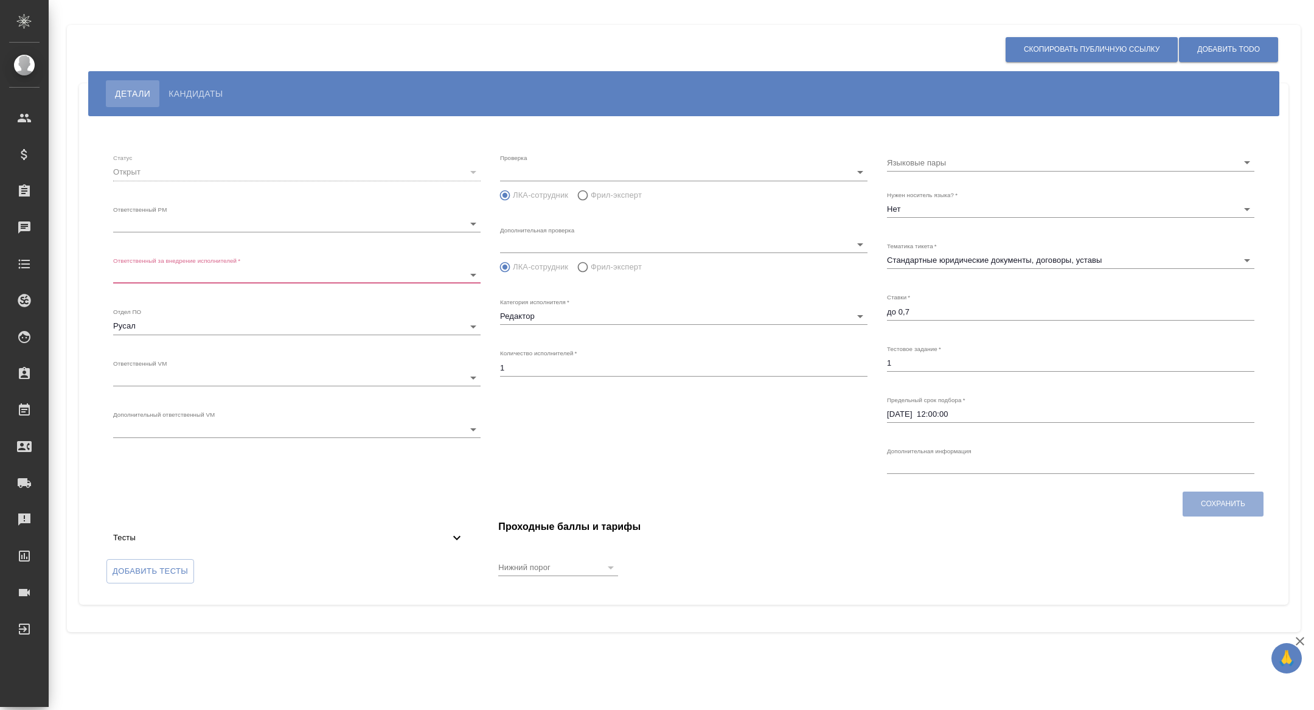
click at [962, 163] on input "Языковые пары" at bounding box center [1051, 162] width 329 height 16
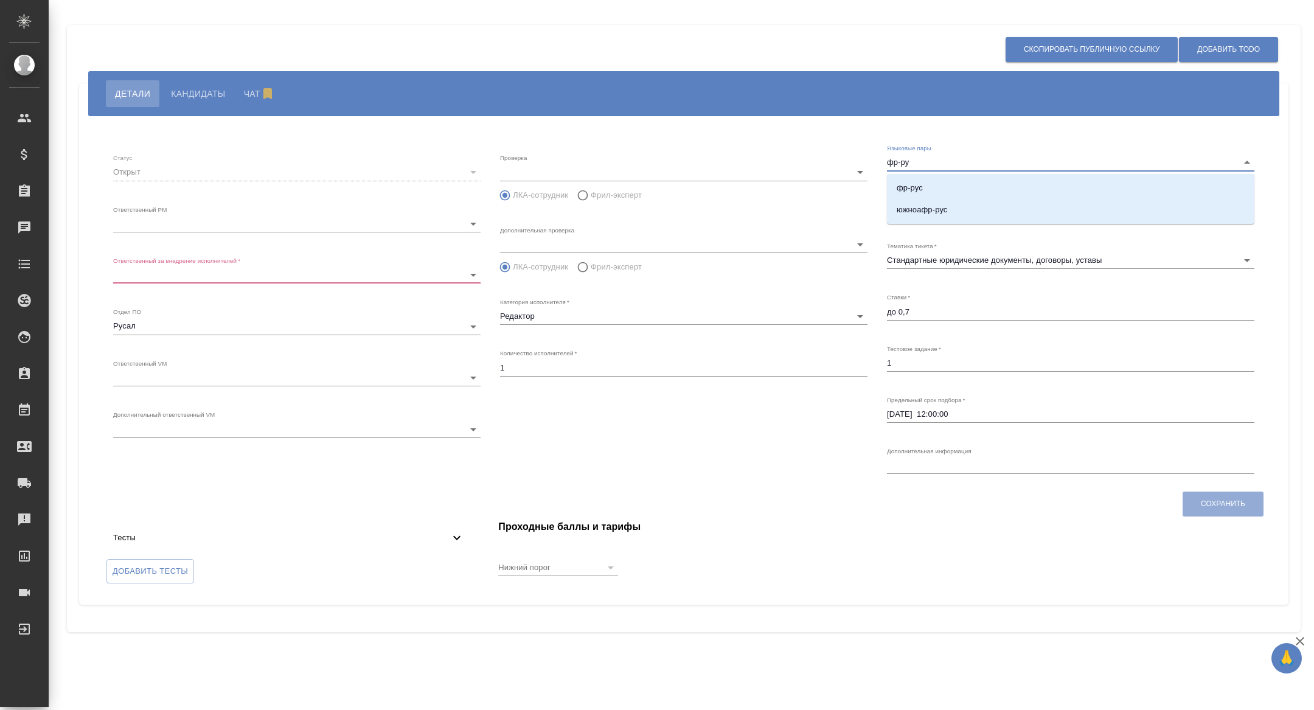
type input "фр-рус"
click at [941, 191] on li "фр-рус" at bounding box center [1071, 188] width 368 height 22
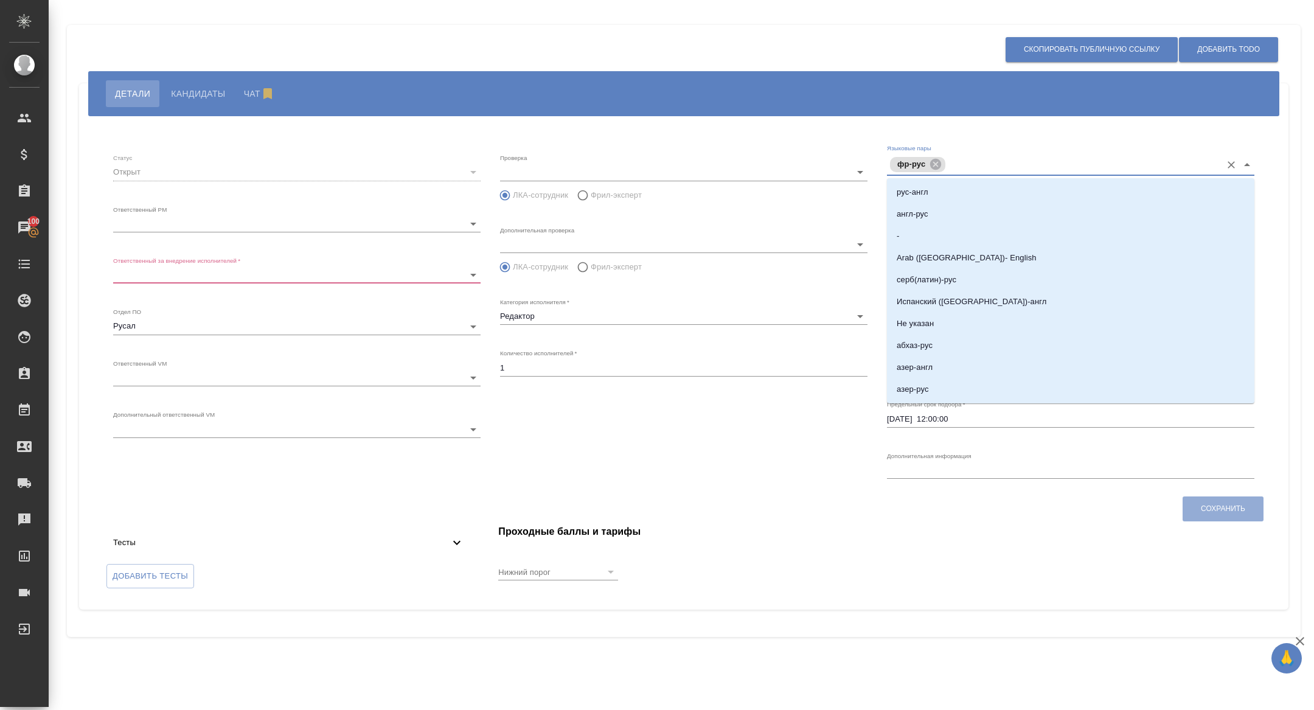
click at [985, 162] on input "Языковые пары" at bounding box center [1082, 165] width 267 height 14
click at [985, 162] on input "ру" at bounding box center [1082, 165] width 267 height 14
type input "рус-фр"
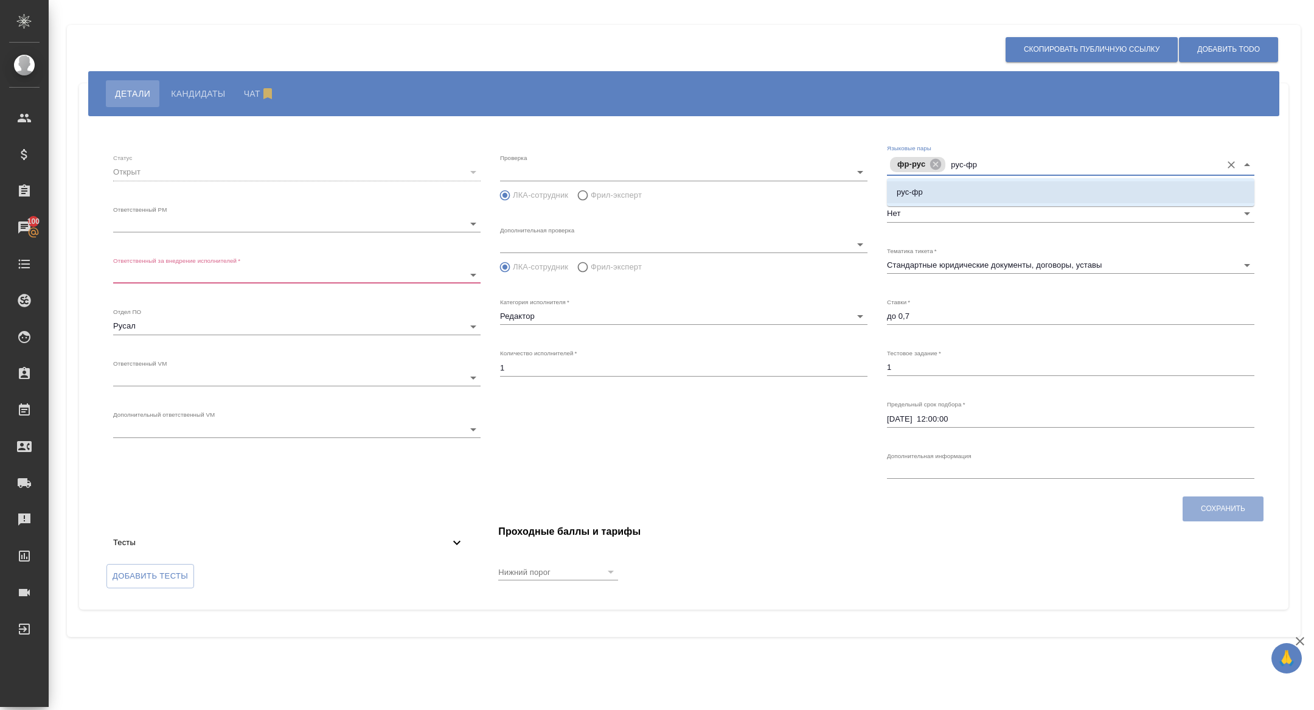
click at [1005, 182] on li "рус-фр" at bounding box center [1071, 192] width 368 height 22
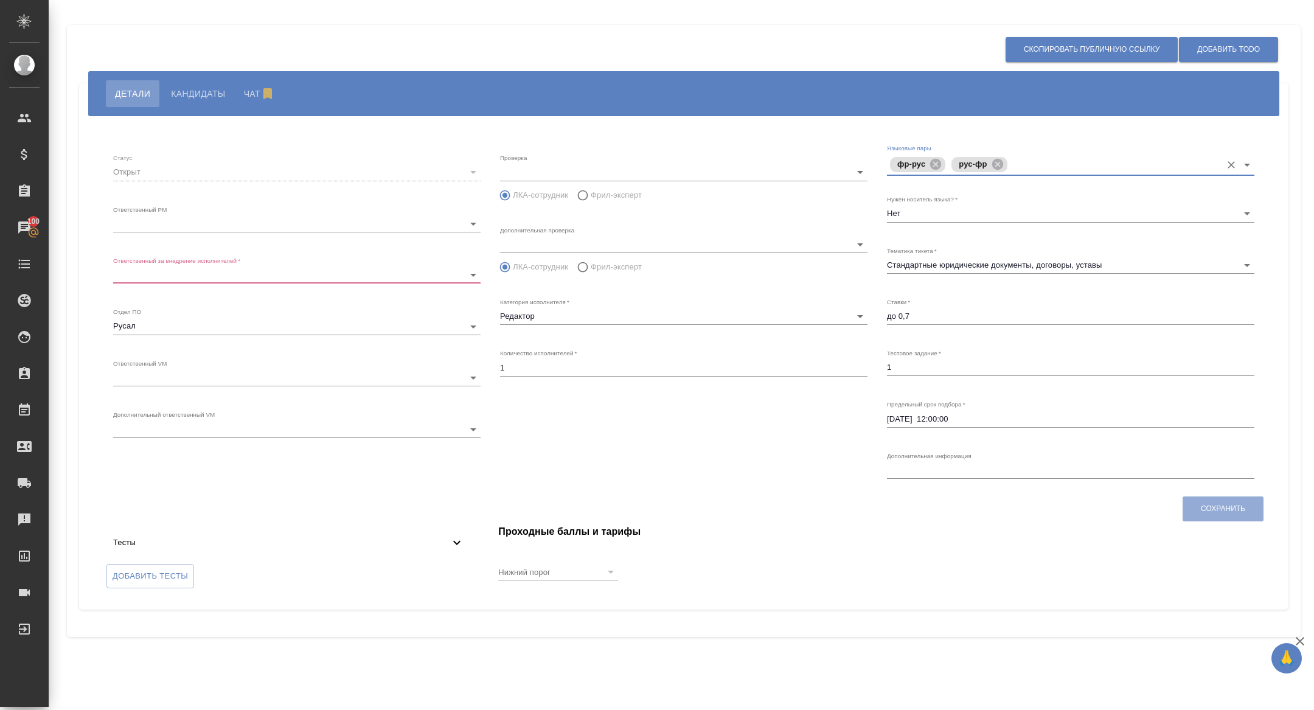
click at [172, 268] on body "🙏 .cls-1 fill:#fff; AWATERA [PERSON_NAME] Спецификации Заказы 100 Чаты Todo Про…" at bounding box center [657, 355] width 1314 height 710
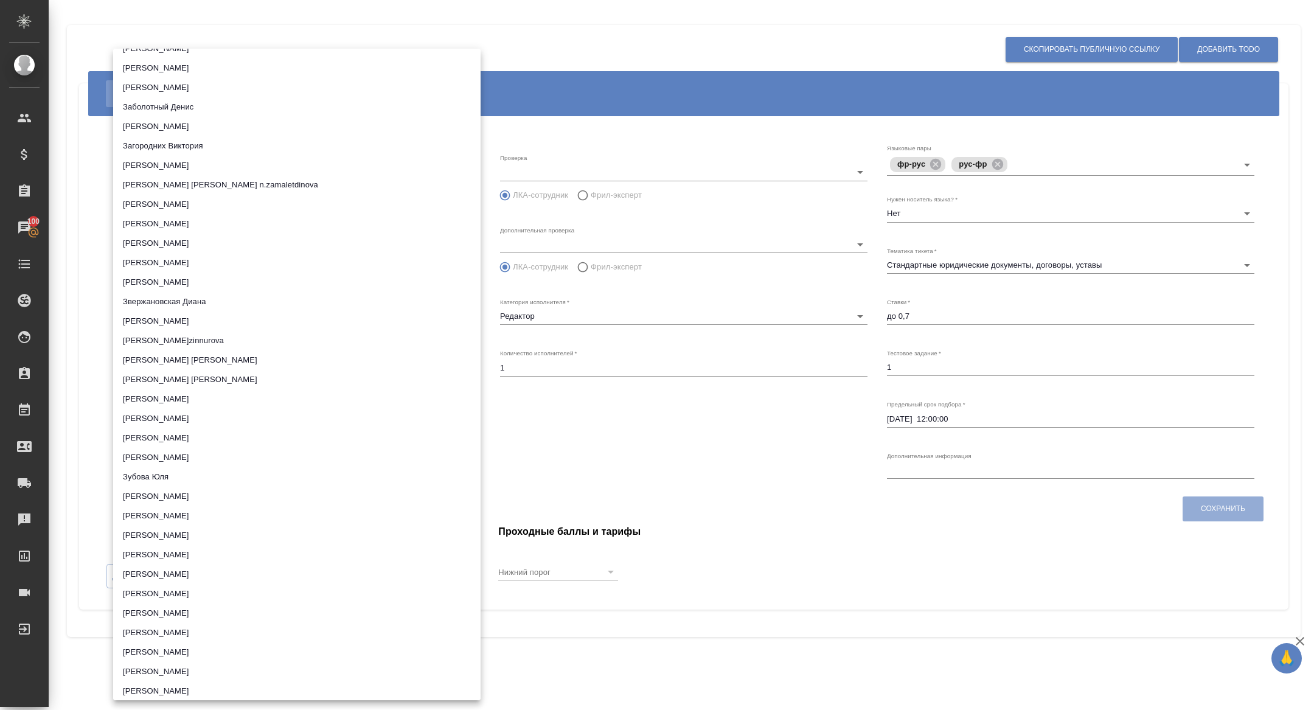
scroll to position [4502, 0]
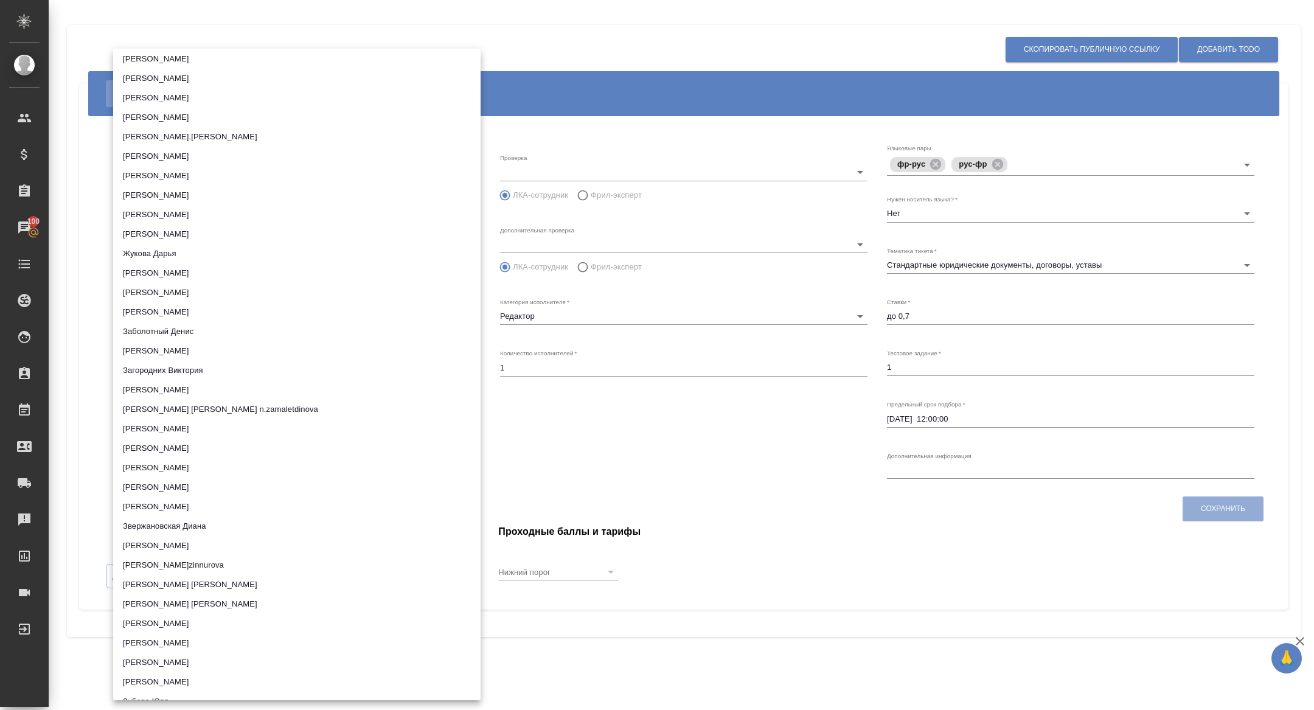
click at [201, 288] on li "[PERSON_NAME]" at bounding box center [297, 292] width 368 height 19
type input "6188e49df9de1a681d7e552e"
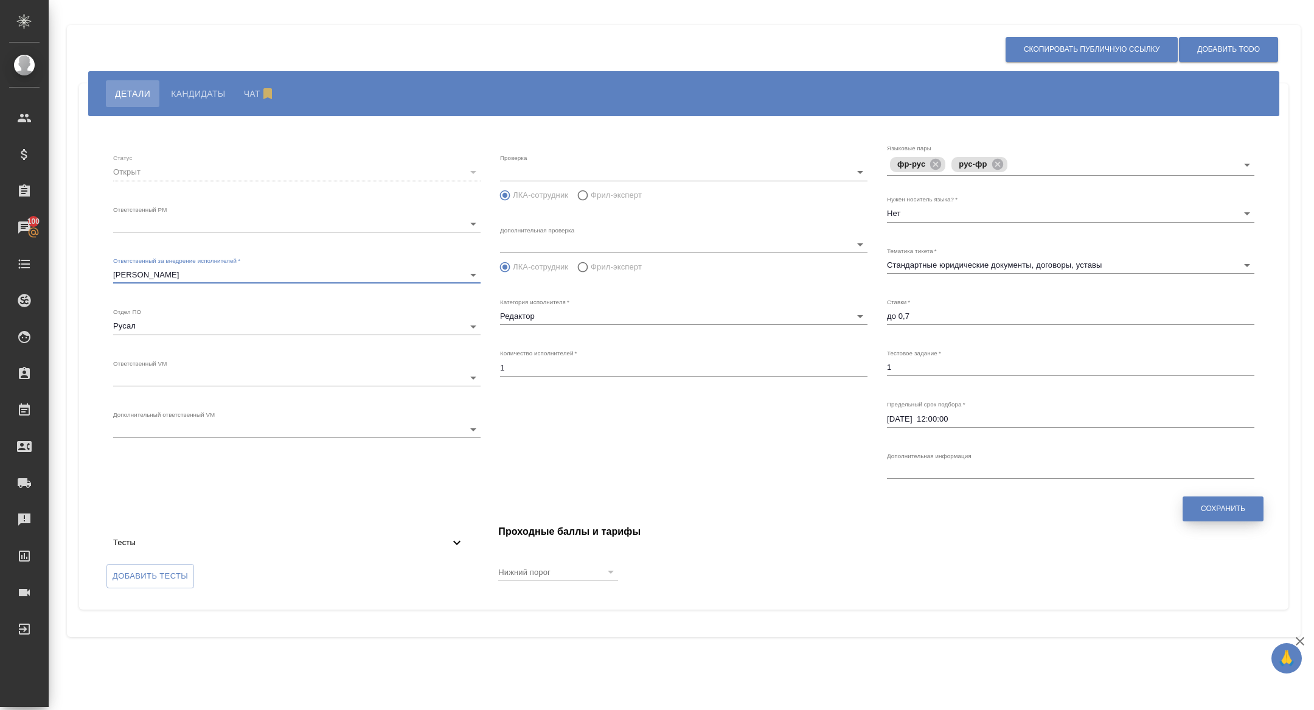
click at [1257, 506] on button "Сохранить" at bounding box center [1223, 509] width 81 height 25
click at [1249, 506] on button "Сохранить" at bounding box center [1223, 509] width 81 height 25
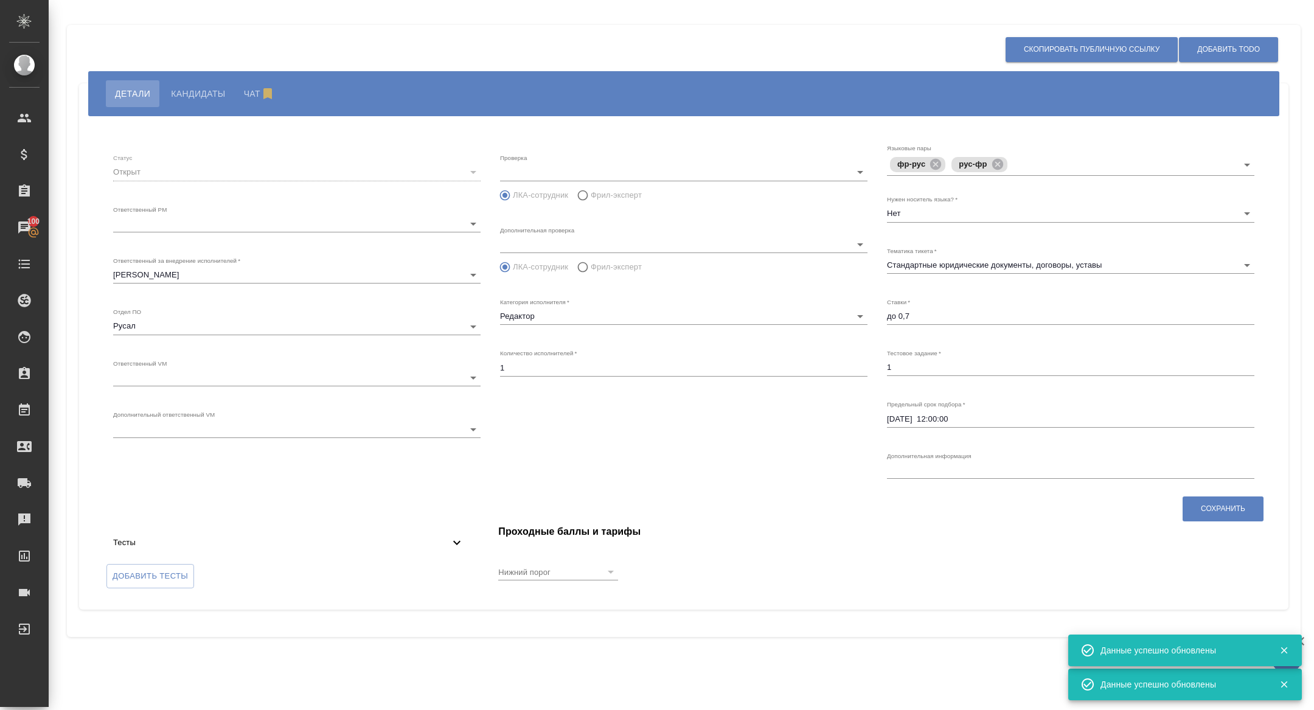
click at [640, 411] on div "Проверка ​ ЛКА-сотрудник Фрил-эксперт Дополнительная проверка ​ ЛКА-сотрудник Ф…" at bounding box center [683, 313] width 387 height 359
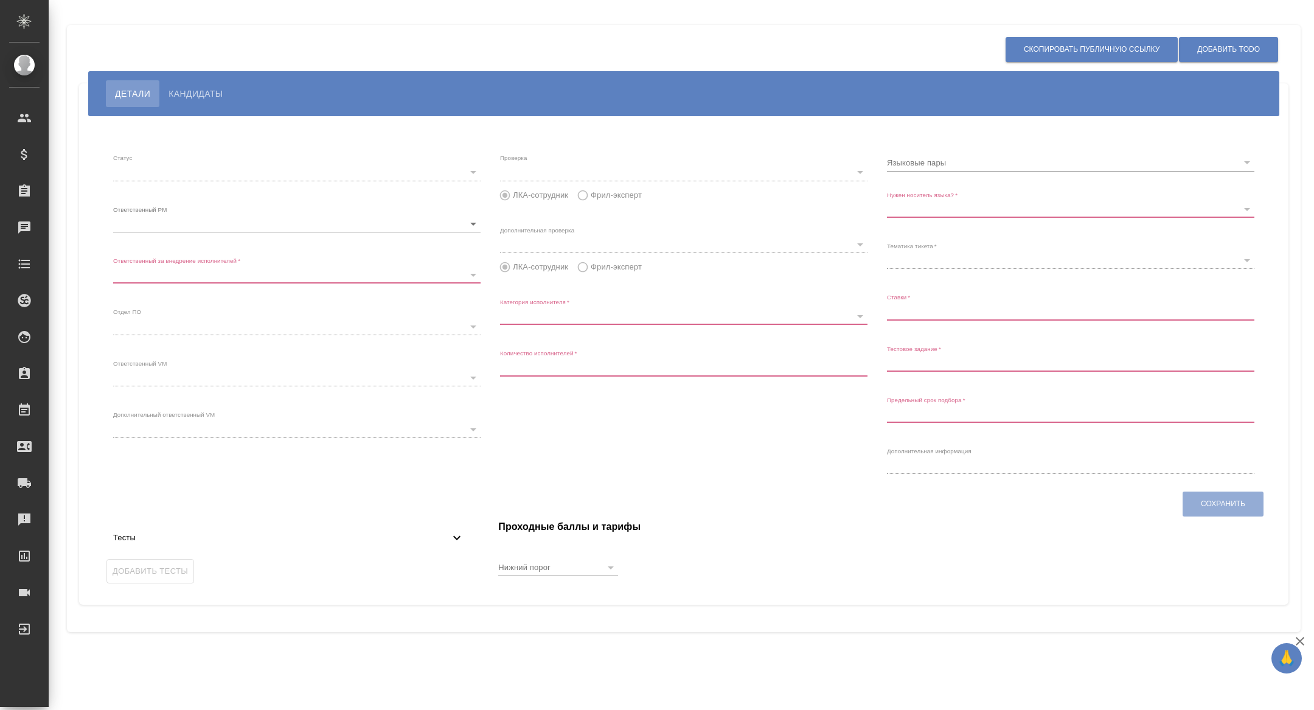
type input "open"
type input "6188e49df9de1a681d7e552a"
type input "6188e49df9de1a681d7e552e"
type input "rusal"
type input "Редактор"
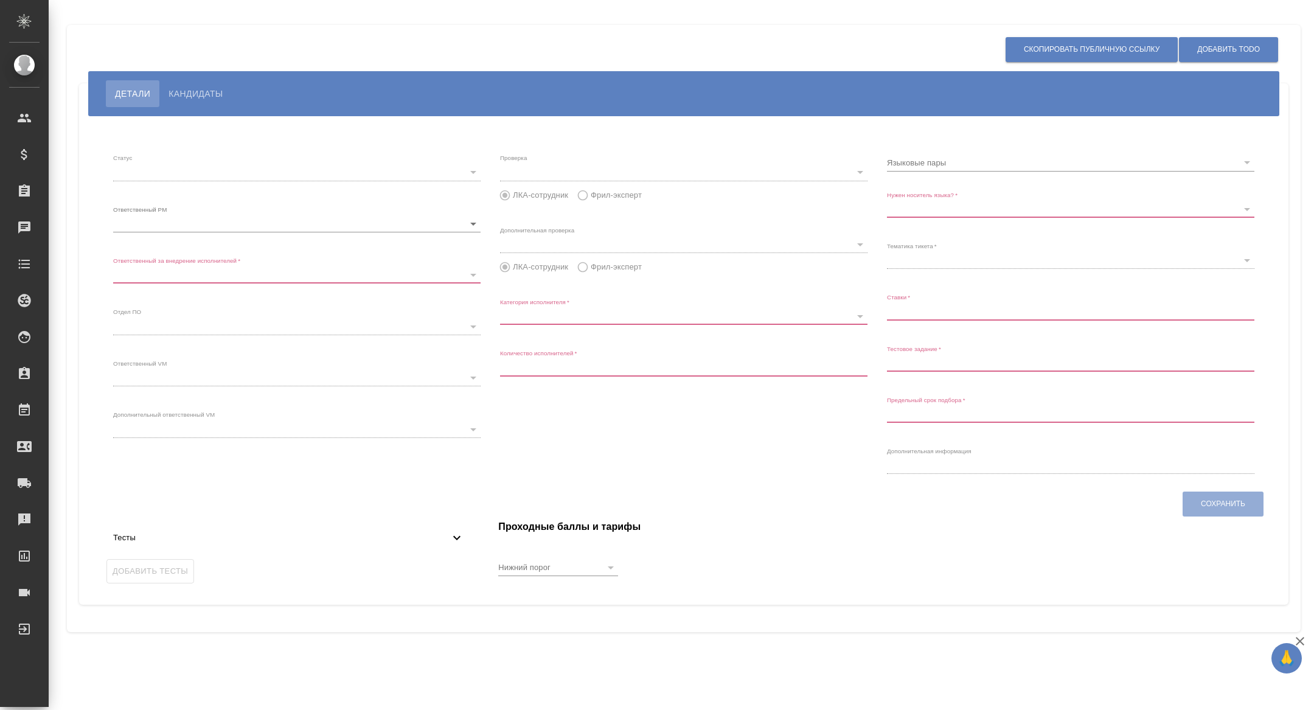
type input "1"
type input "Нет"
type input "5f647205b73bc97568ca66bf"
type input "до 0,7"
type input "[DATE] 12:00:00"
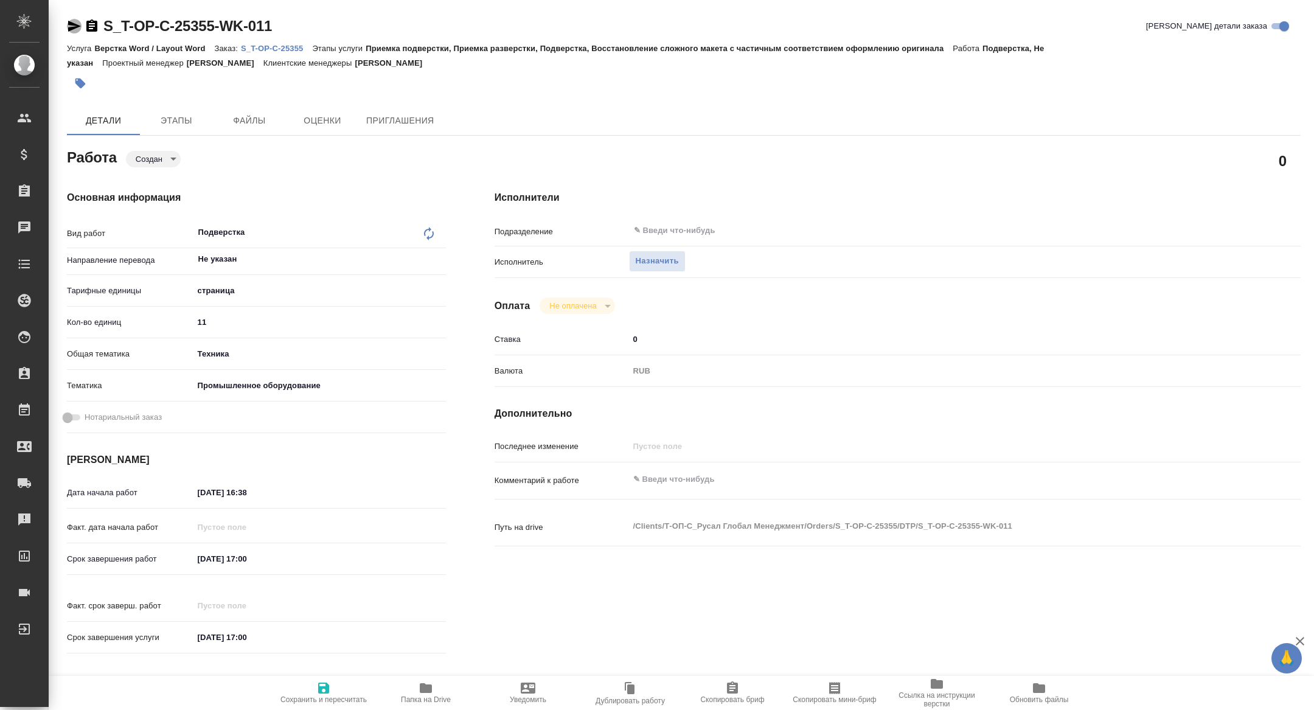
click at [70, 26] on icon "button" at bounding box center [74, 26] width 15 height 15
type textarea "x"
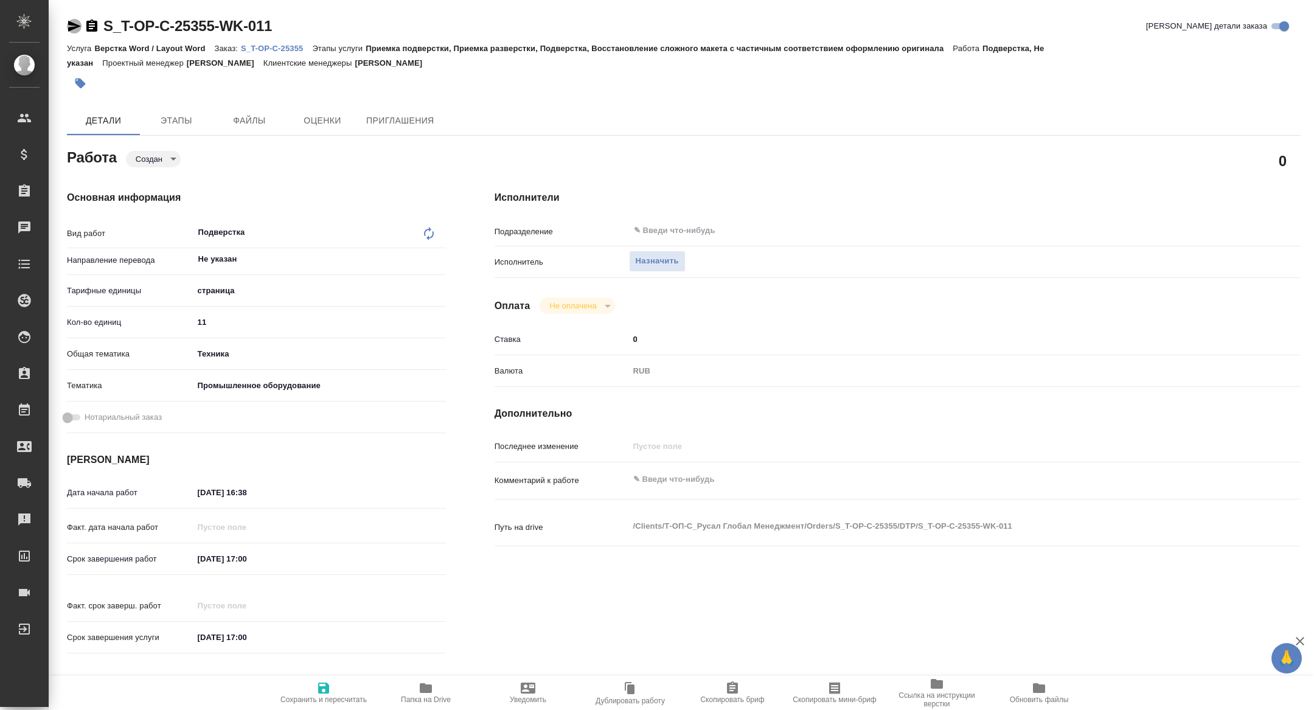
type textarea "x"
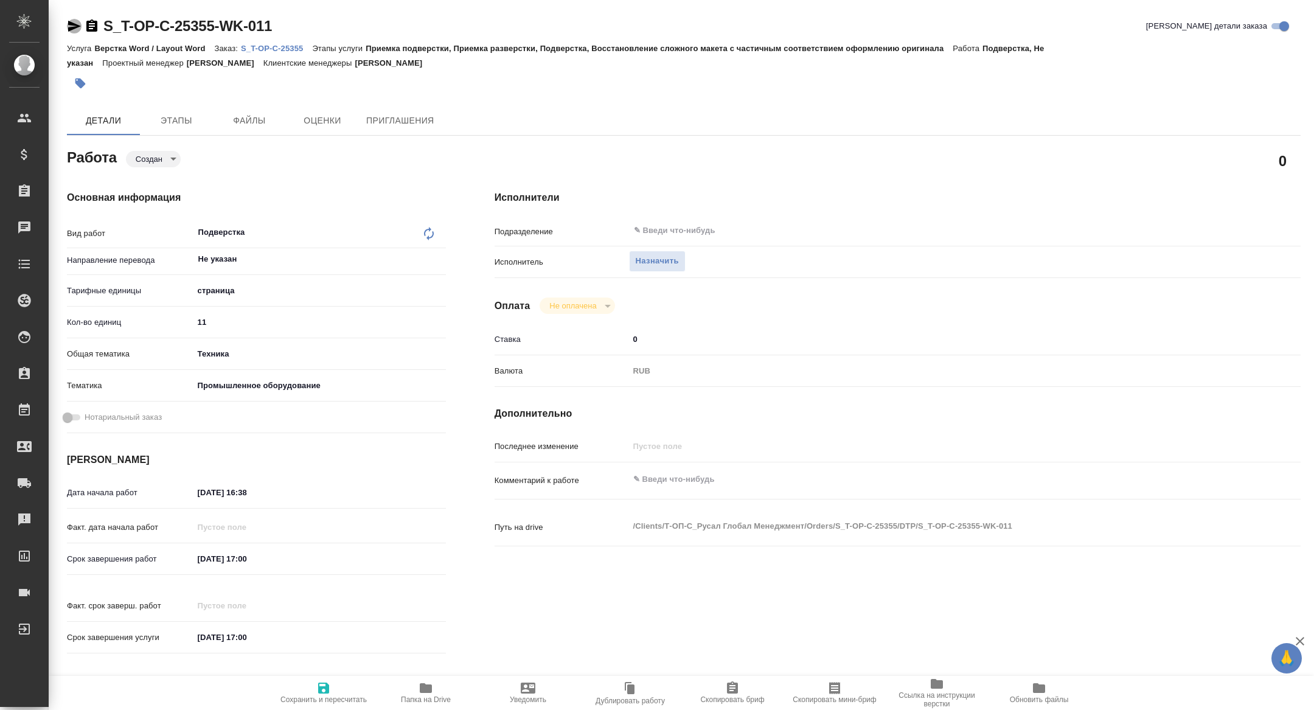
type textarea "x"
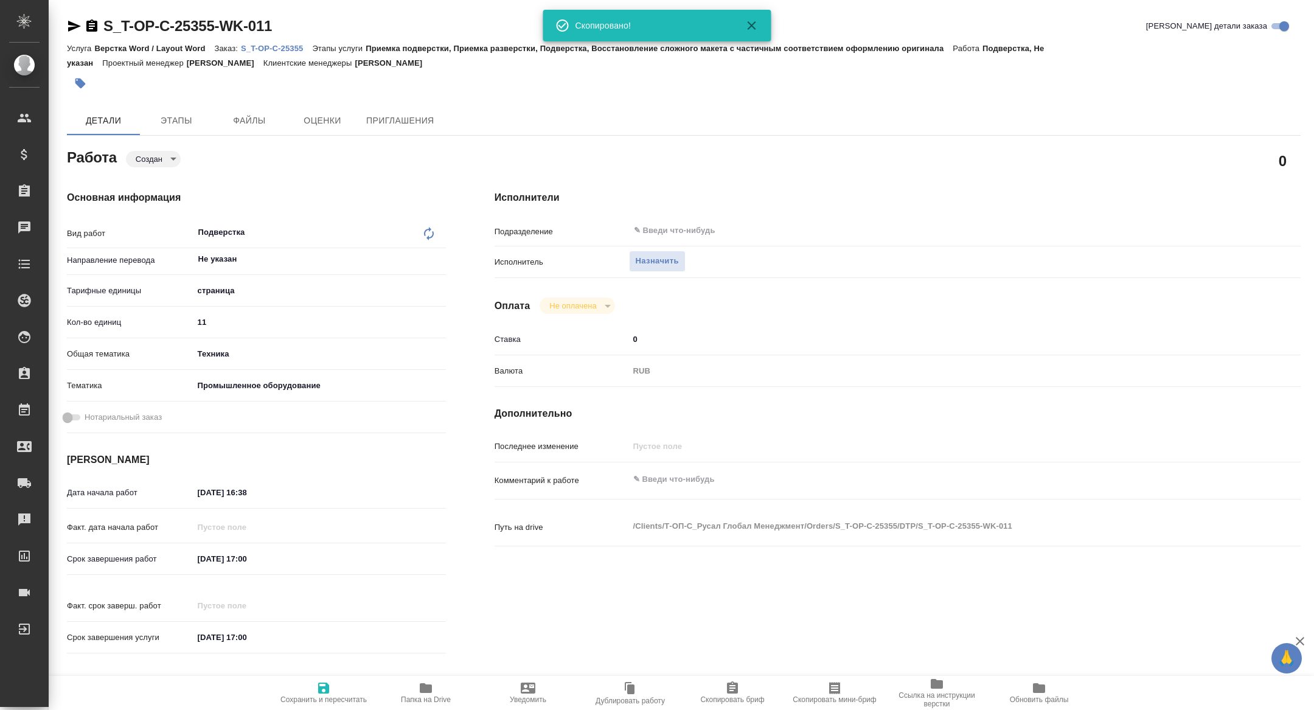
type textarea "x"
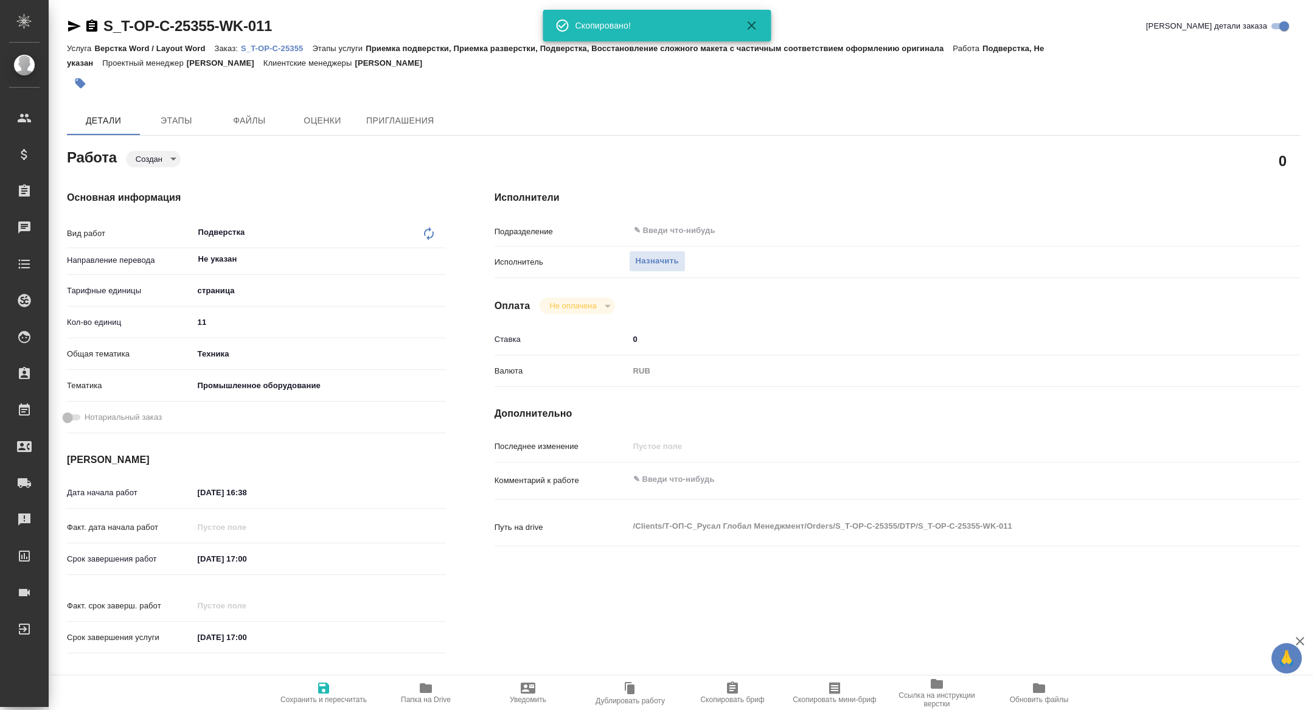
type textarea "x"
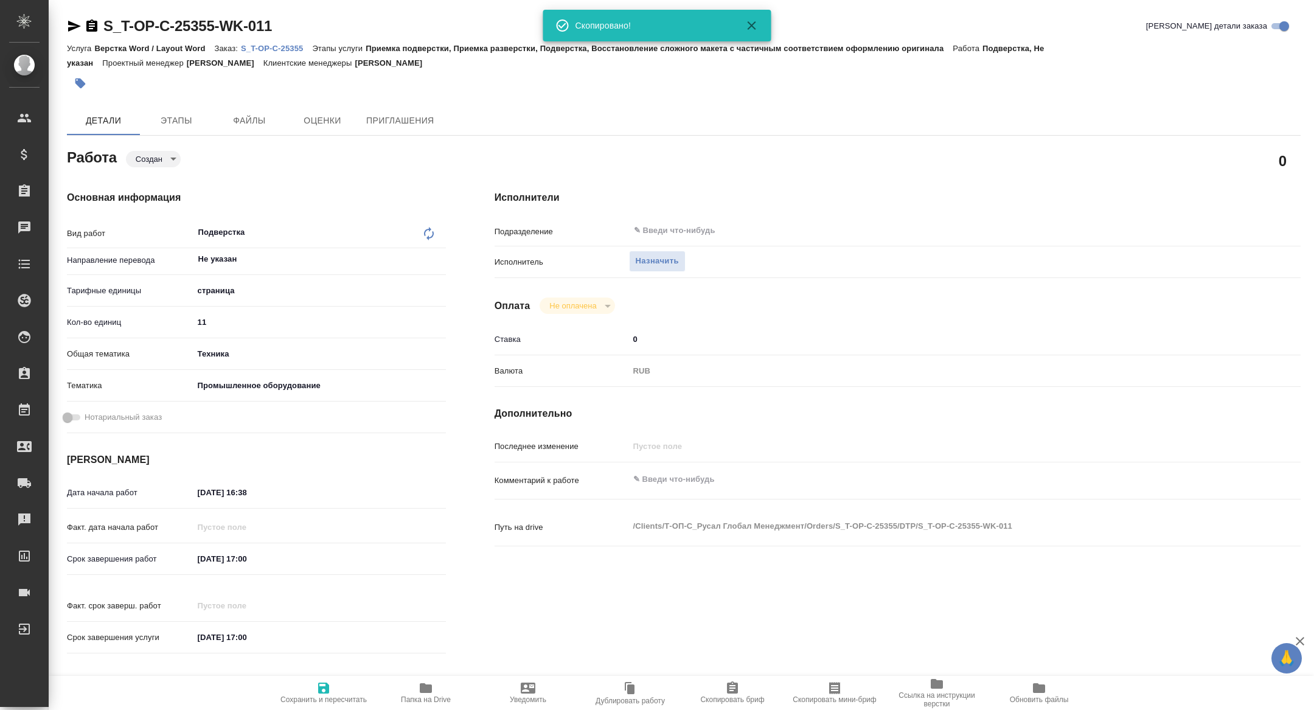
type textarea "x"
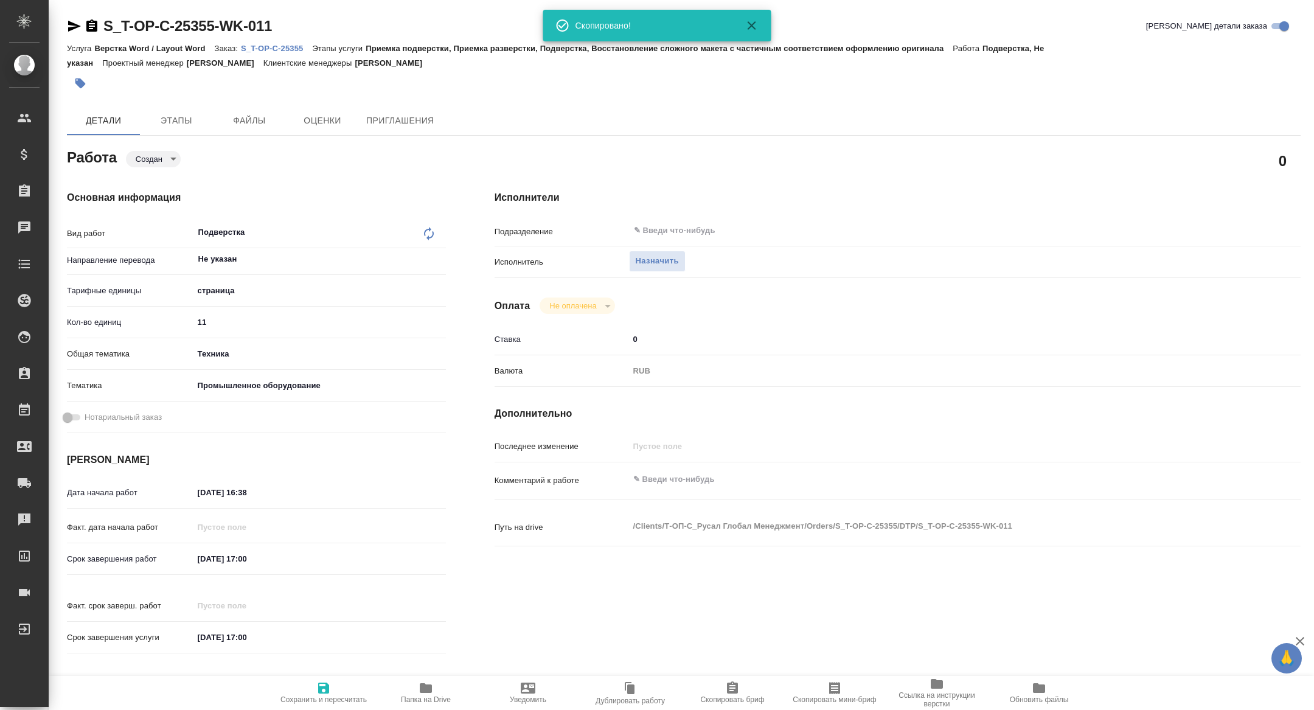
type textarea "x"
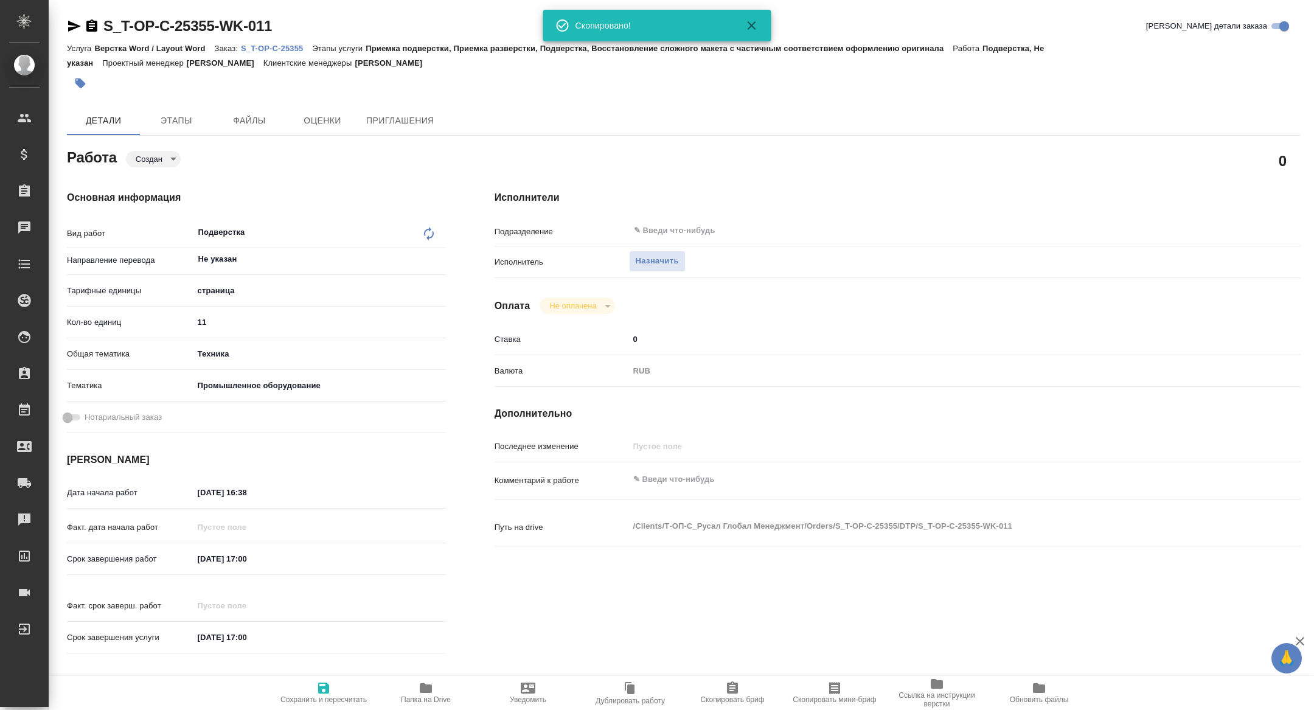
type textarea "x"
